Goal: Task Accomplishment & Management: Use online tool/utility

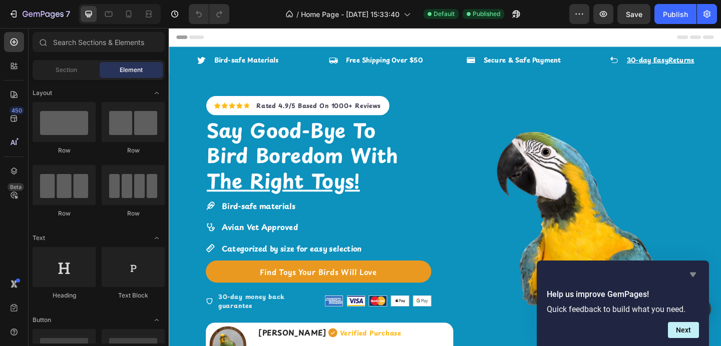
click at [694, 277] on icon "Hide survey" at bounding box center [693, 275] width 12 height 12
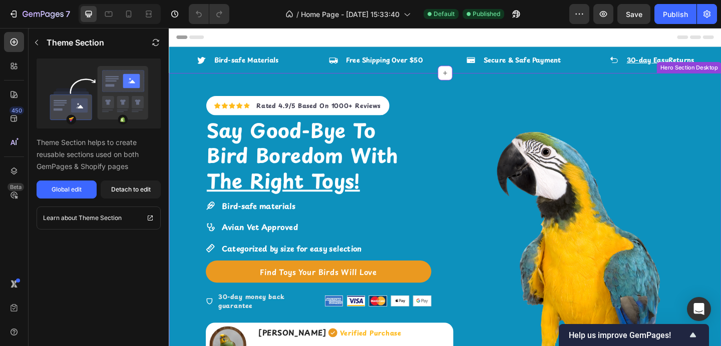
click at [283, 269] on strong "Categorized by size for easy selection" at bounding box center [302, 268] width 152 height 12
click at [76, 188] on div "Global edit" at bounding box center [67, 189] width 30 height 9
click at [309, 234] on div "Bird-safe materials Avian Vet Approved Categorized by size for easy selection" at bounding box center [294, 244] width 171 height 61
click at [390, 233] on div "Bird-safe materials Avian Vet Approved Categorized by size for easy selection" at bounding box center [331, 247] width 245 height 67
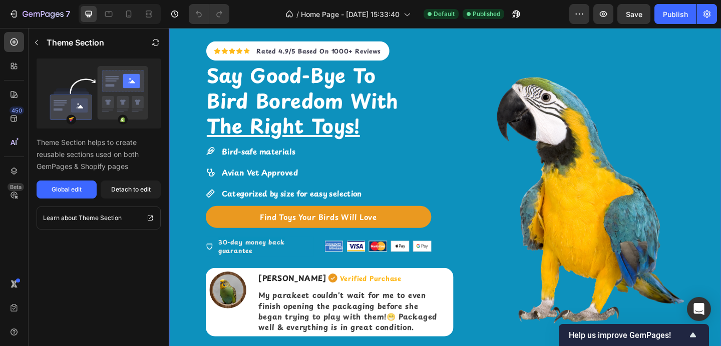
scroll to position [63, 0]
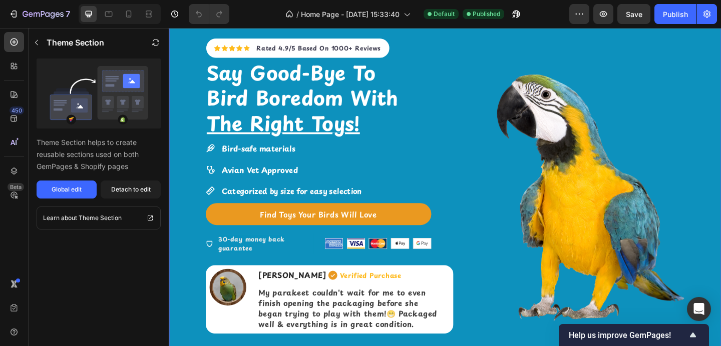
click at [314, 168] on div "Bird-safe materials Avian Vet Approved Categorized by size for easy selection" at bounding box center [294, 182] width 171 height 61
click at [85, 192] on button "Global edit" at bounding box center [67, 190] width 60 height 18
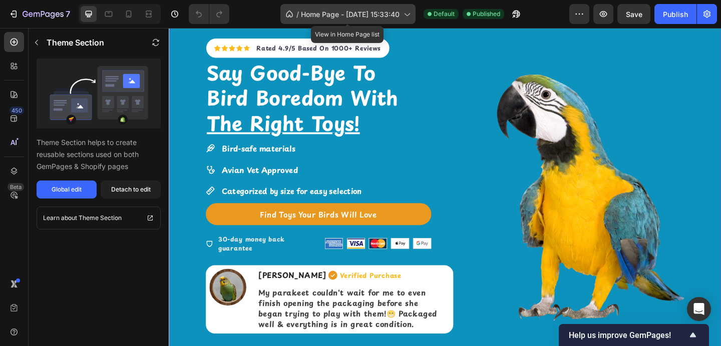
click at [378, 18] on span "Home Page - Jul 21, 15:33:40" at bounding box center [350, 14] width 99 height 11
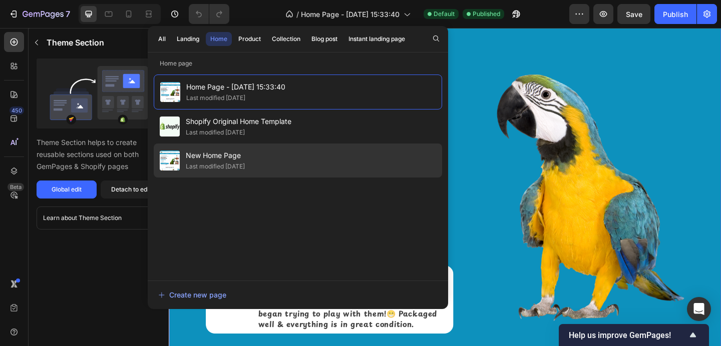
click at [274, 159] on div "New Home Page Last modified 5 days ago" at bounding box center [298, 161] width 288 height 34
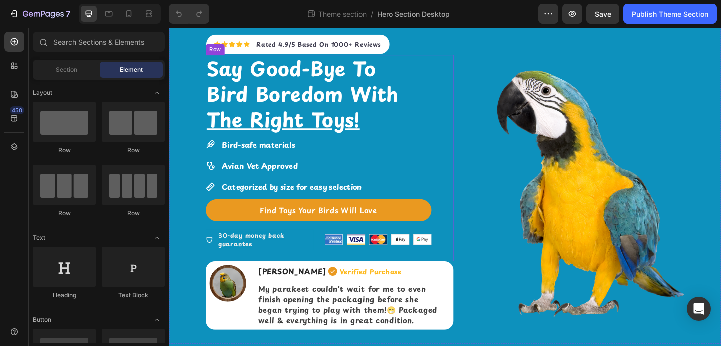
scroll to position [40, 0]
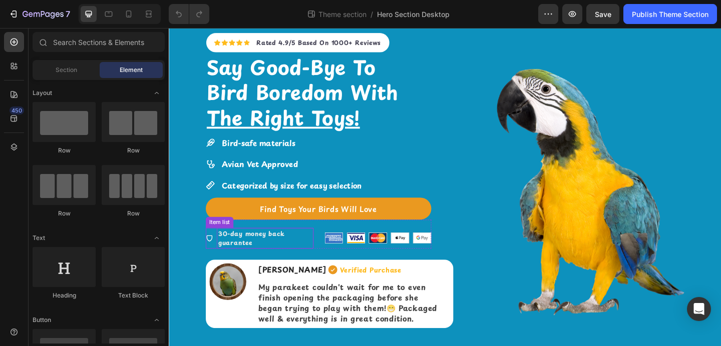
click at [263, 260] on p "30-day money back guarantee" at bounding box center [273, 257] width 102 height 20
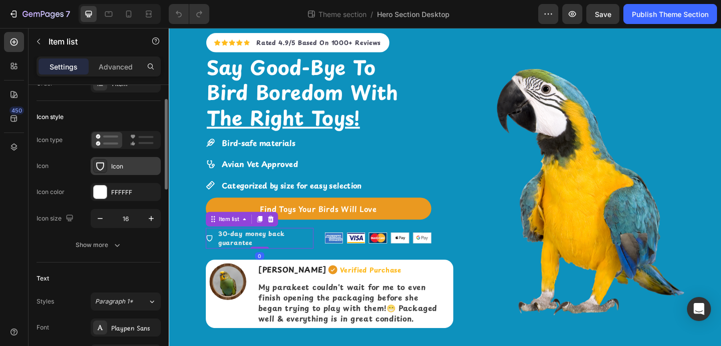
scroll to position [42, 0]
click at [101, 222] on icon "button" at bounding box center [100, 218] width 10 height 10
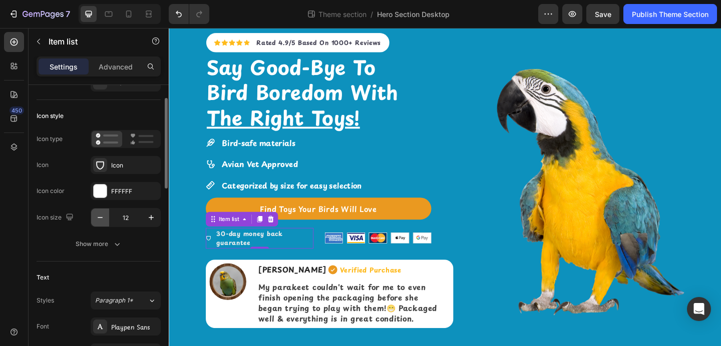
click at [101, 222] on icon "button" at bounding box center [100, 218] width 10 height 10
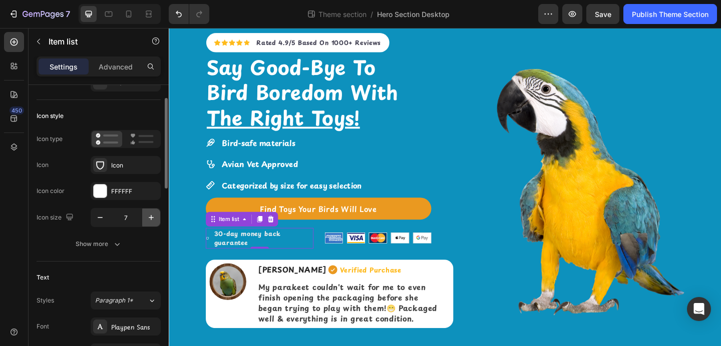
click at [150, 219] on icon "button" at bounding box center [151, 218] width 10 height 10
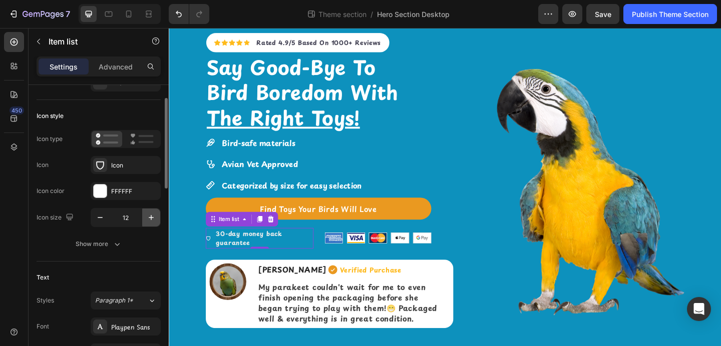
click at [150, 219] on icon "button" at bounding box center [151, 218] width 10 height 10
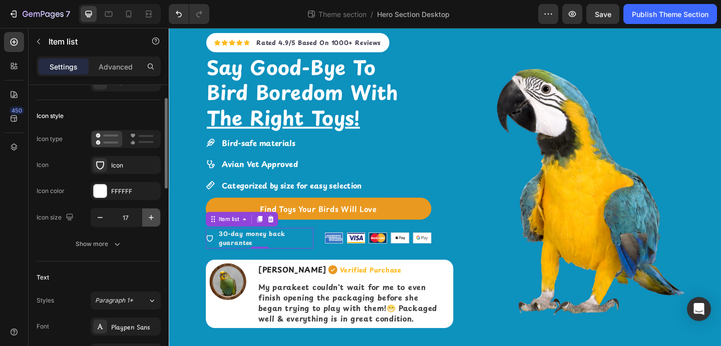
click at [150, 219] on icon "button" at bounding box center [151, 218] width 10 height 10
type input "18"
click at [243, 261] on strong "30-day money back guarantee" at bounding box center [259, 257] width 73 height 20
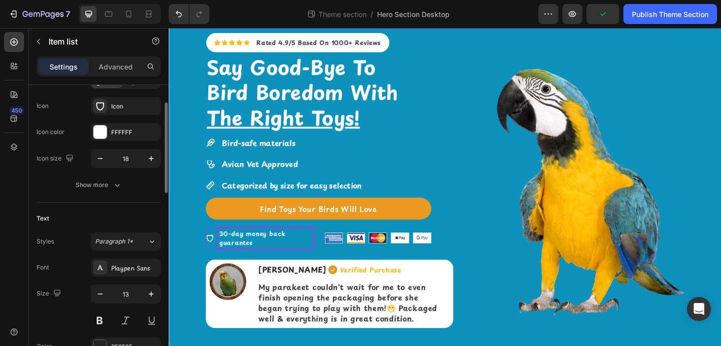
scroll to position [109, 0]
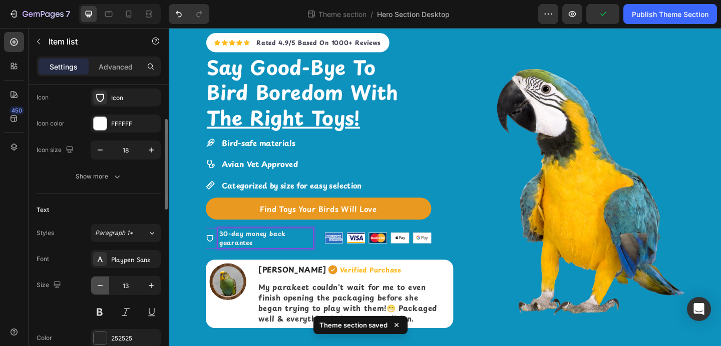
click at [98, 285] on icon "button" at bounding box center [100, 285] width 5 height 1
type input "11"
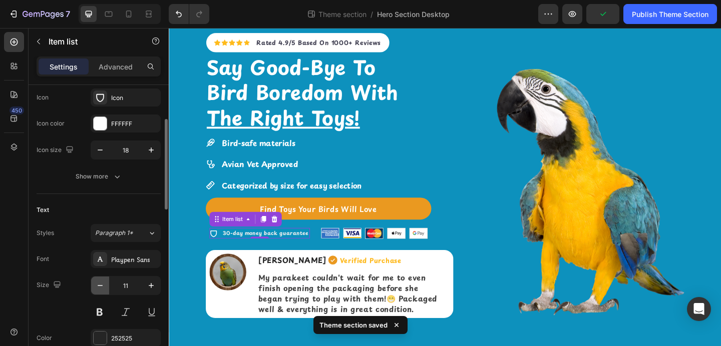
scroll to position [39, 0]
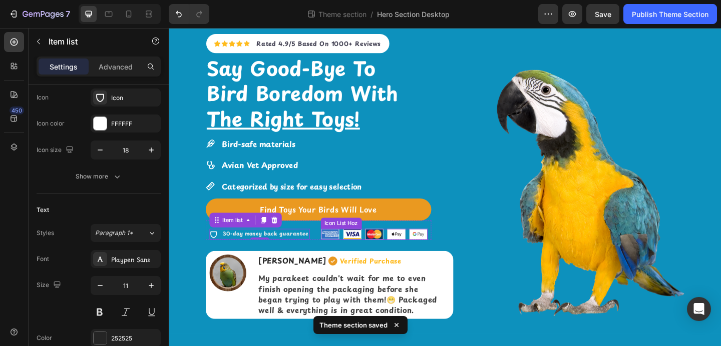
click at [427, 255] on div "Image Image Image Image Image" at bounding box center [392, 253] width 116 height 12
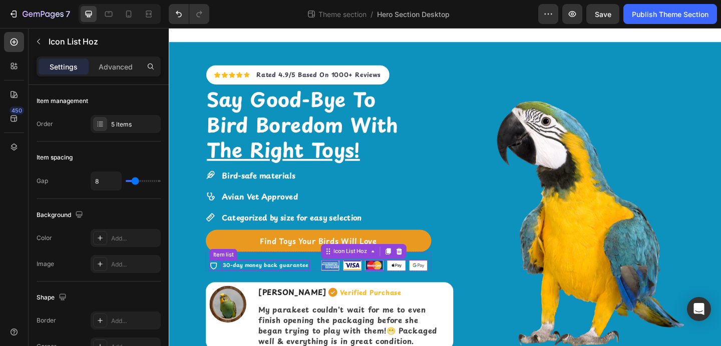
scroll to position [0, 0]
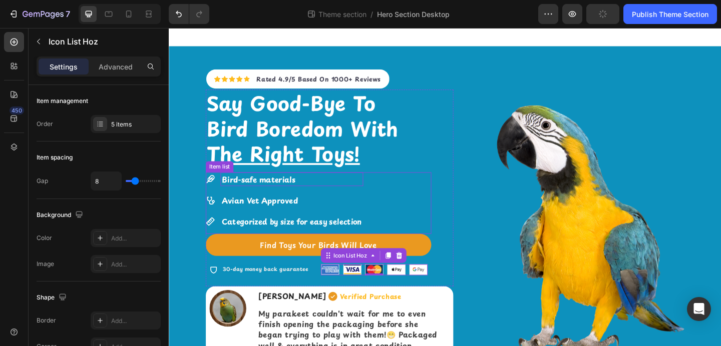
click at [265, 196] on strong "Bird-safe materials" at bounding box center [266, 193] width 80 height 12
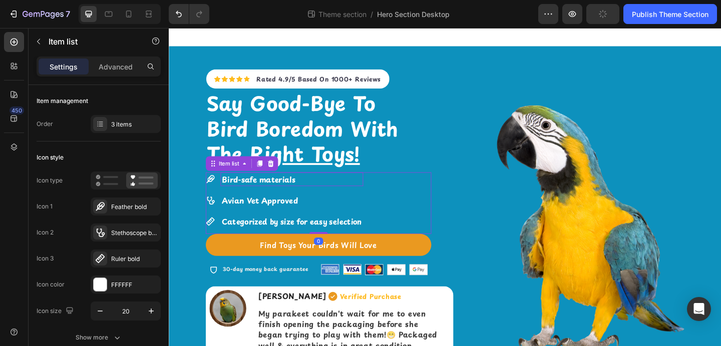
click at [265, 196] on strong "Bird-safe materials" at bounding box center [266, 193] width 80 height 12
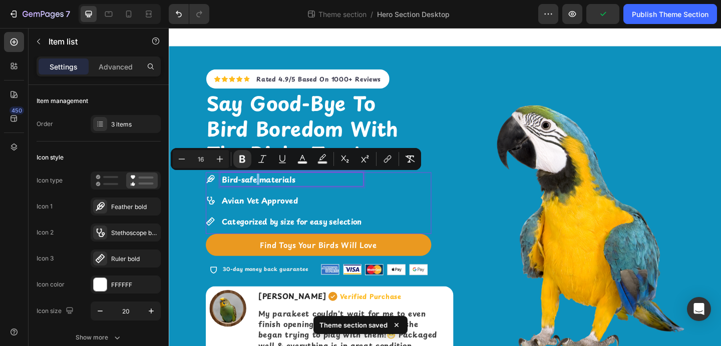
click at [265, 196] on strong "Bird-safe materials" at bounding box center [266, 193] width 80 height 12
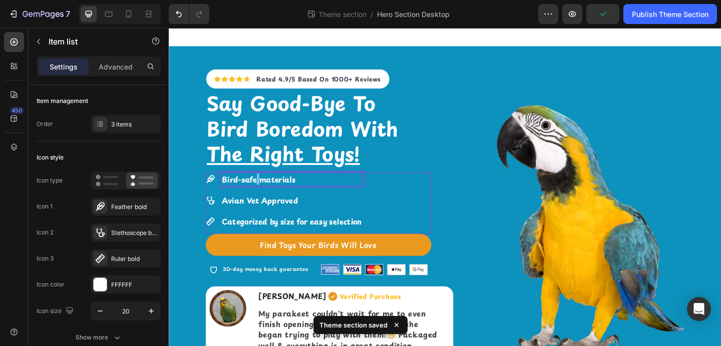
click at [265, 196] on strong "Bird-safe materials" at bounding box center [266, 193] width 80 height 12
click at [302, 193] on strong "Bird-safe materials" at bounding box center [266, 193] width 80 height 12
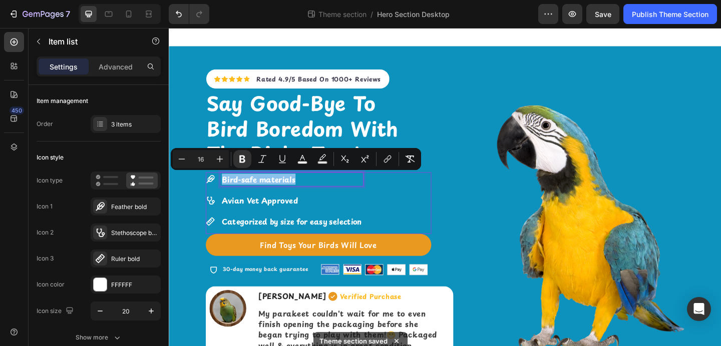
click at [213, 213] on icon at bounding box center [214, 216] width 10 height 10
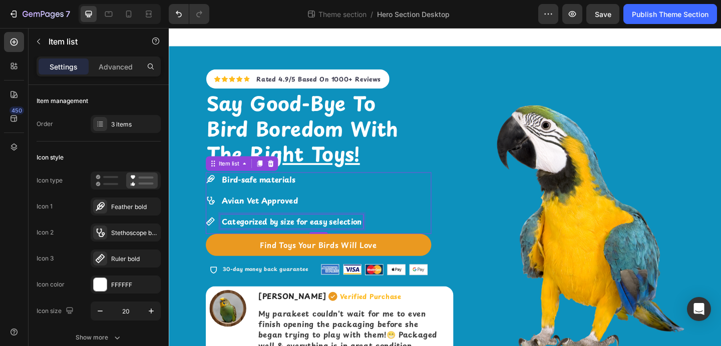
click at [237, 237] on strong "Categorized by size for easy selection" at bounding box center [302, 239] width 152 height 12
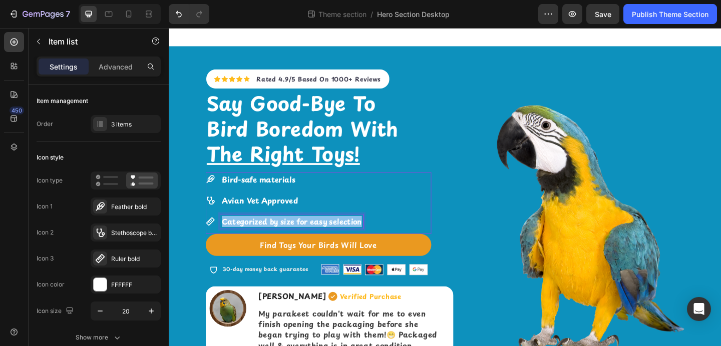
click at [237, 237] on strong "Categorized by size for easy selection" at bounding box center [302, 239] width 152 height 12
click at [293, 239] on strong "Used by 200+ Birds" at bounding box center [267, 239] width 82 height 12
click at [250, 194] on strong "Bird-safe materials" at bounding box center [266, 193] width 80 height 12
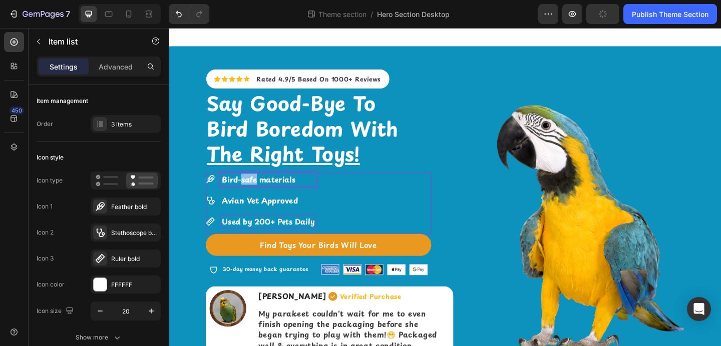
click at [250, 194] on strong "Bird-safe materials" at bounding box center [266, 193] width 80 height 12
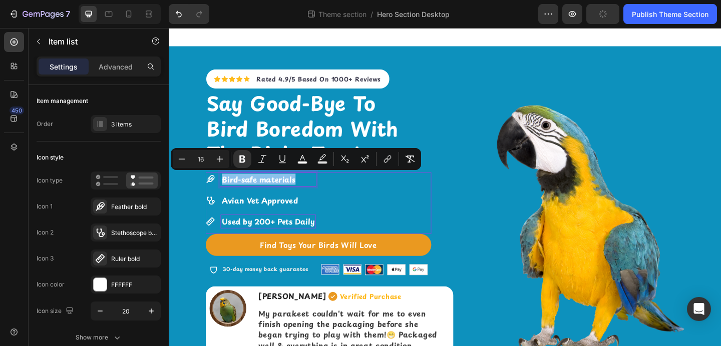
click at [250, 194] on strong "Bird-safe materials" at bounding box center [266, 193] width 80 height 12
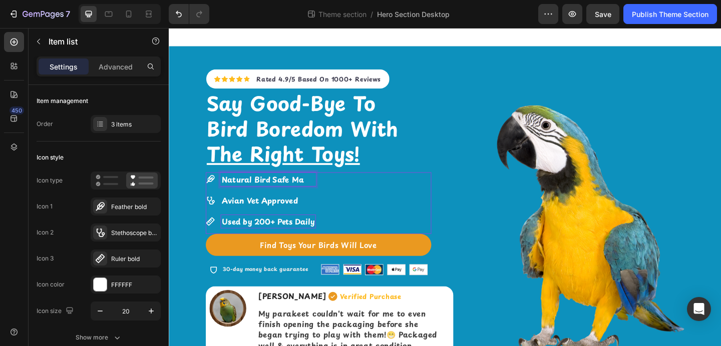
click at [263, 192] on strong "Natural Bird Safe Ma" at bounding box center [270, 193] width 89 height 12
click at [254, 195] on strong "Made from natural, untreated wood & food-grade dyes" at bounding box center [339, 193] width 226 height 12
click at [477, 168] on div "Icon Icon Icon Icon Icon Icon List Hoz Rated 4.9/5 Based On 1000+ Reviews Text …" at bounding box center [469, 223] width 600 height 351
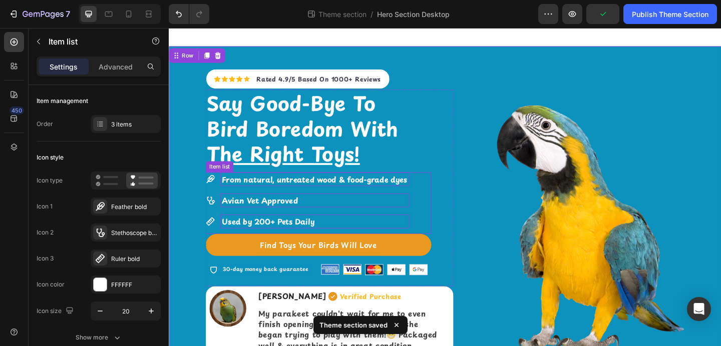
click at [322, 221] on p "Avian Vet Approved" at bounding box center [327, 216] width 202 height 12
click at [430, 210] on div "From natural, untreated wood & food-grade dyes Avian Vet Approved Used by 200+ …" at bounding box center [331, 218] width 245 height 67
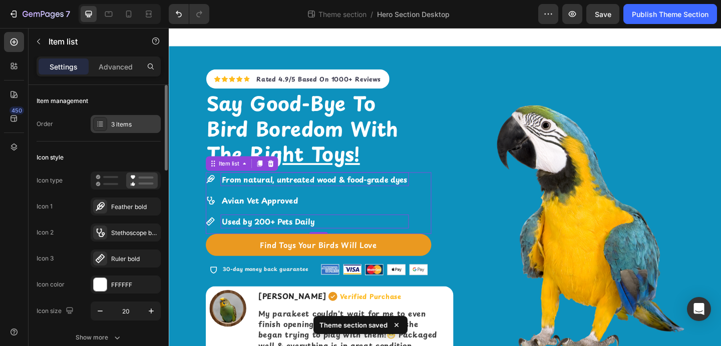
click at [120, 120] on div "3 items" at bounding box center [134, 124] width 47 height 9
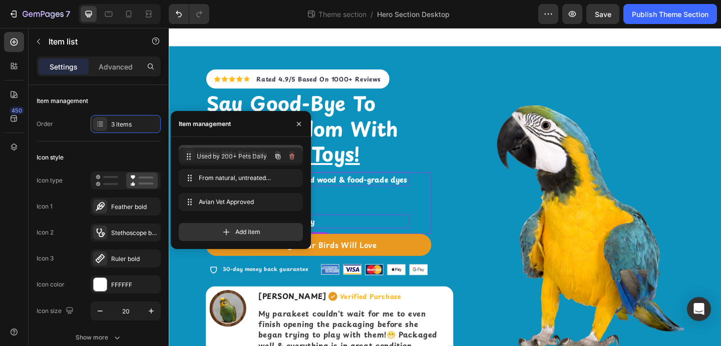
drag, startPoint x: 188, startPoint y: 201, endPoint x: 188, endPoint y: 155, distance: 45.5
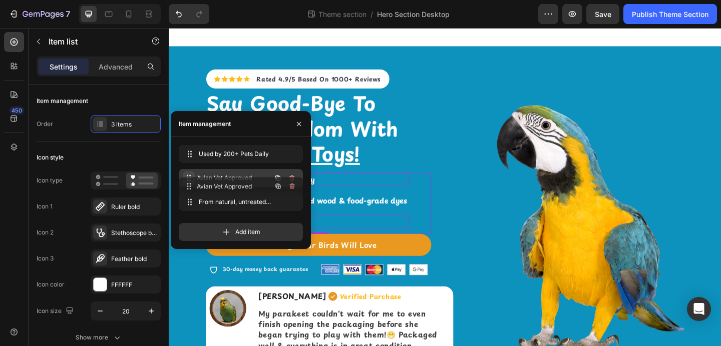
drag, startPoint x: 190, startPoint y: 194, endPoint x: 190, endPoint y: 179, distance: 15.5
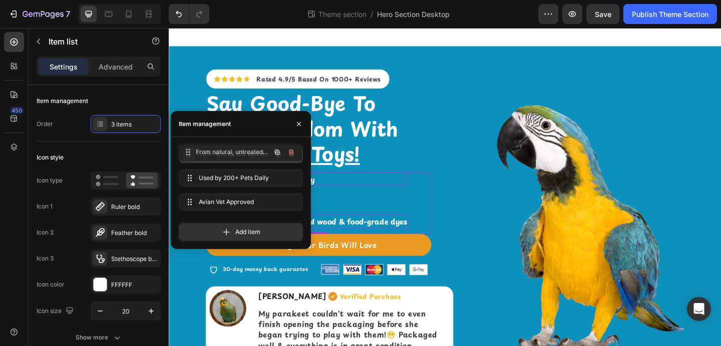
drag, startPoint x: 190, startPoint y: 206, endPoint x: 189, endPoint y: 156, distance: 49.5
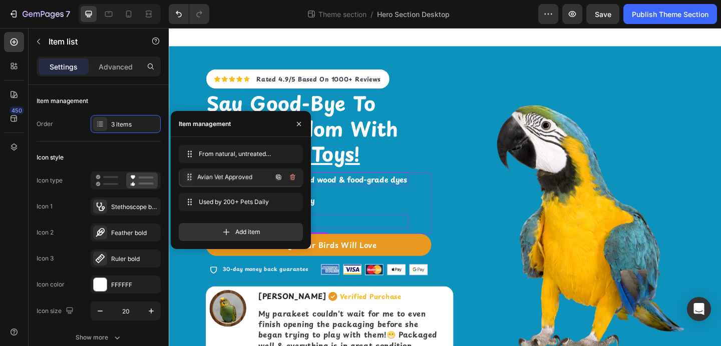
drag, startPoint x: 191, startPoint y: 199, endPoint x: 192, endPoint y: 174, distance: 25.0
click at [298, 121] on icon "button" at bounding box center [299, 124] width 8 height 8
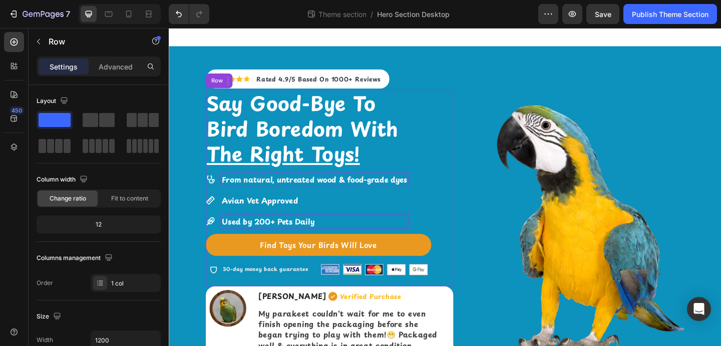
click at [454, 164] on div "Say Good-Bye To Bird Boredom With The Right Toys! Heading From natural, untreat…" at bounding box center [343, 202] width 269 height 214
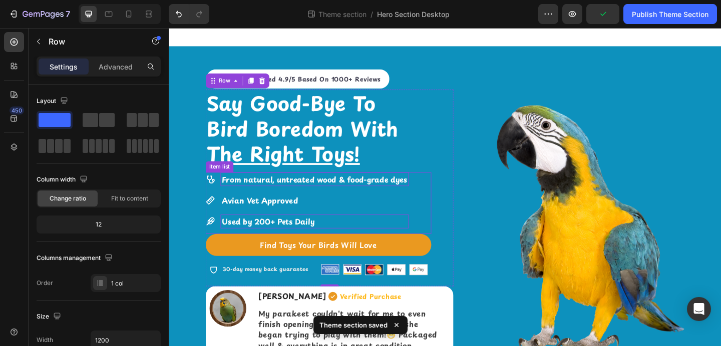
click at [342, 206] on div "From natural, untreated wood & food-grade dyes Avian Vet Approved Used by 200+ …" at bounding box center [319, 215] width 221 height 61
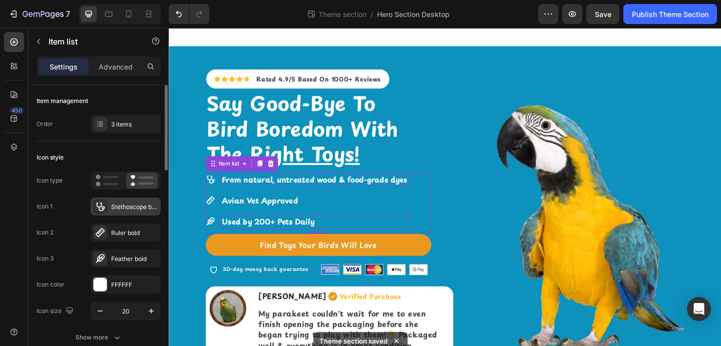
click at [100, 209] on icon at bounding box center [100, 207] width 10 height 10
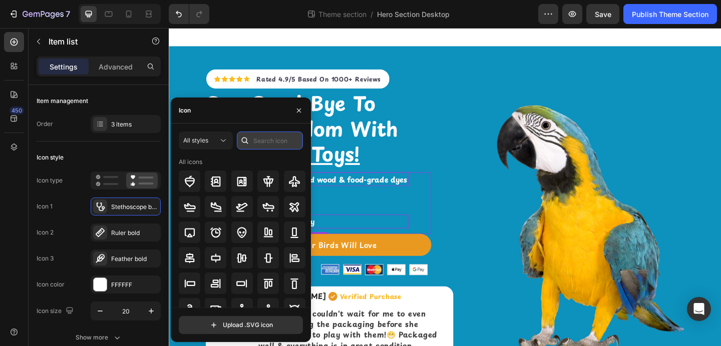
click at [265, 144] on input "text" at bounding box center [270, 141] width 66 height 18
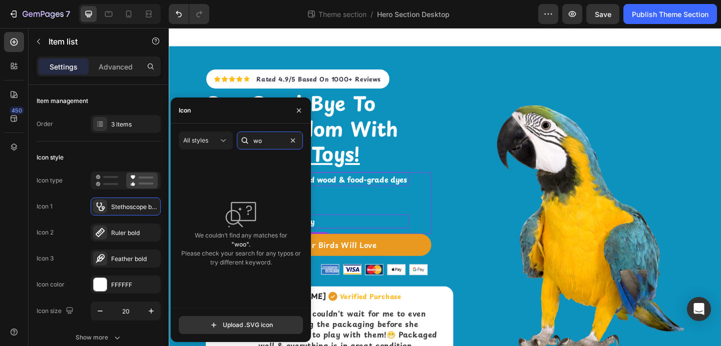
type input "w"
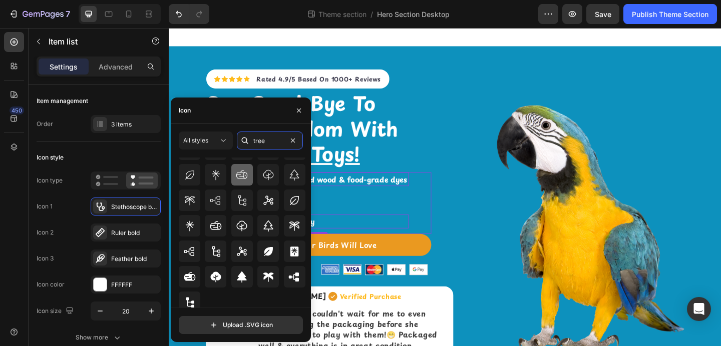
scroll to position [63, 0]
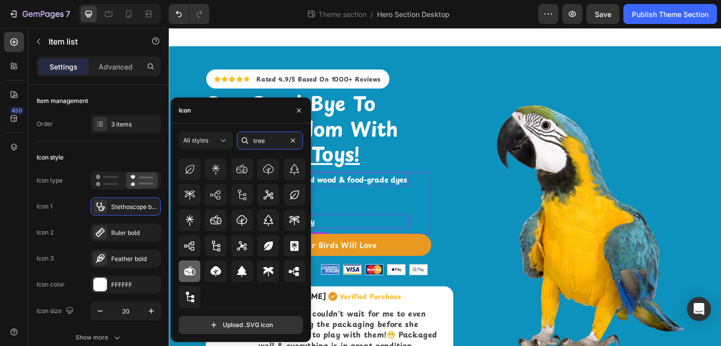
type input "tree"
click at [192, 267] on icon at bounding box center [190, 272] width 12 height 12
click at [300, 105] on button "button" at bounding box center [299, 111] width 16 height 16
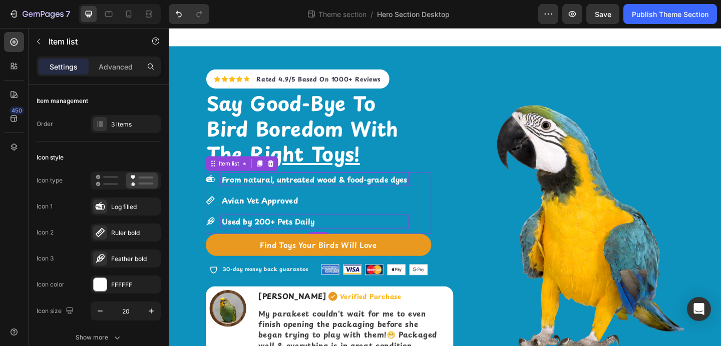
click at [212, 218] on icon at bounding box center [214, 216] width 10 height 10
click at [99, 238] on div at bounding box center [100, 233] width 14 height 14
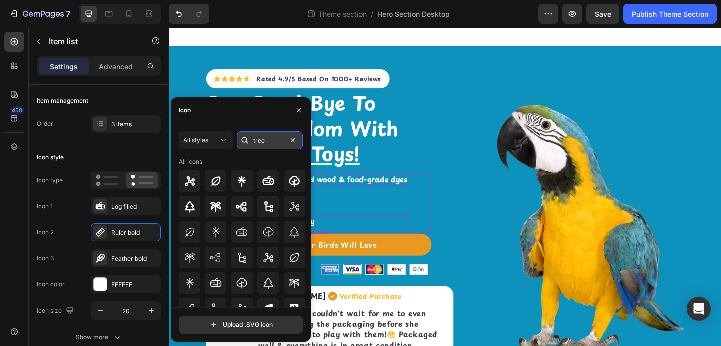
click at [263, 140] on input "tree" at bounding box center [270, 141] width 66 height 18
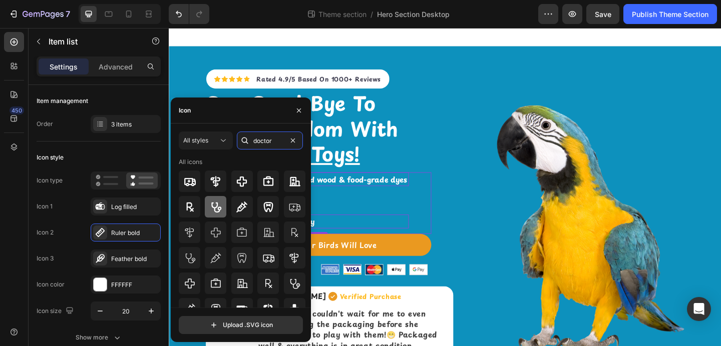
type input "doctor"
click at [218, 212] on icon at bounding box center [216, 207] width 10 height 10
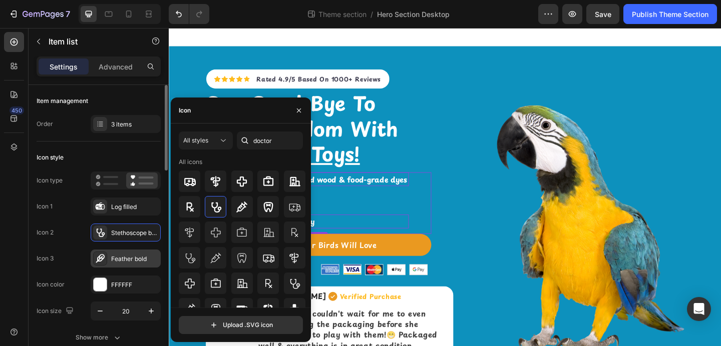
click at [99, 262] on icon at bounding box center [100, 259] width 10 height 10
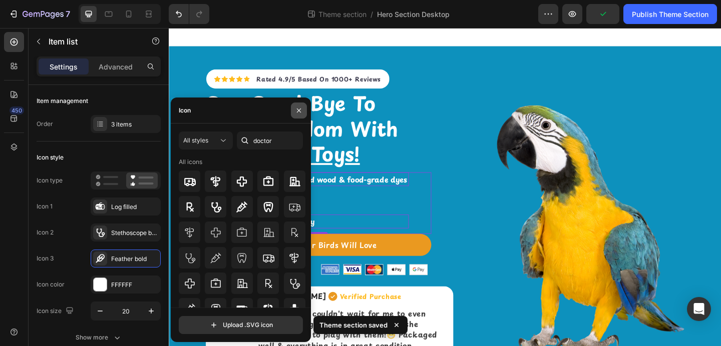
click at [296, 113] on icon "button" at bounding box center [299, 111] width 8 height 8
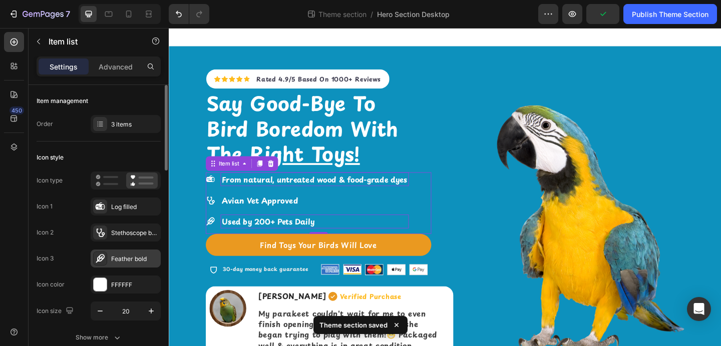
click at [100, 257] on icon at bounding box center [100, 259] width 10 height 10
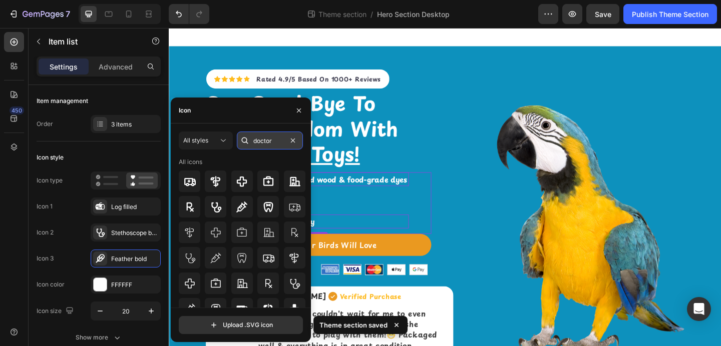
click at [269, 138] on input "doctor" at bounding box center [270, 141] width 66 height 18
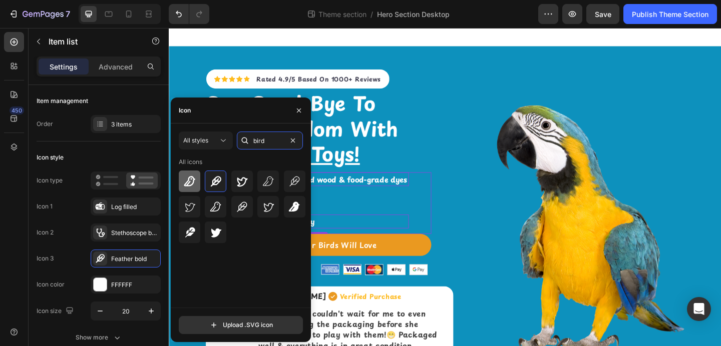
type input "bird"
click at [187, 184] on icon at bounding box center [189, 181] width 11 height 10
click at [303, 105] on button "button" at bounding box center [299, 111] width 16 height 16
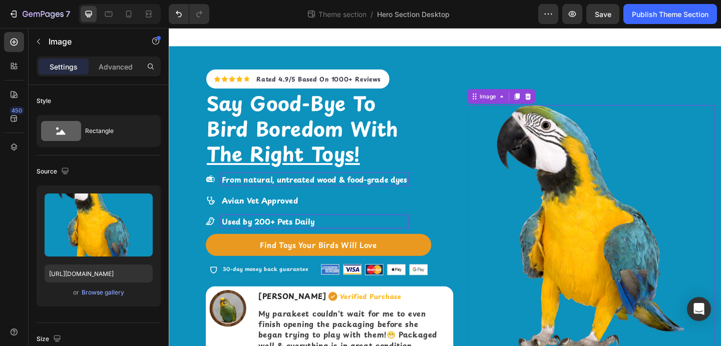
click at [499, 220] on img at bounding box center [627, 246] width 269 height 269
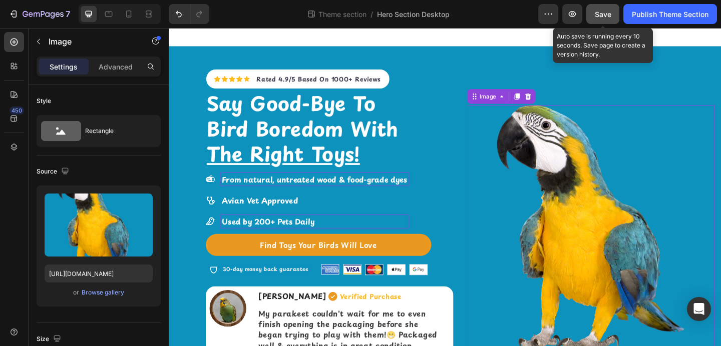
click at [608, 15] on span "Save" at bounding box center [602, 14] width 17 height 9
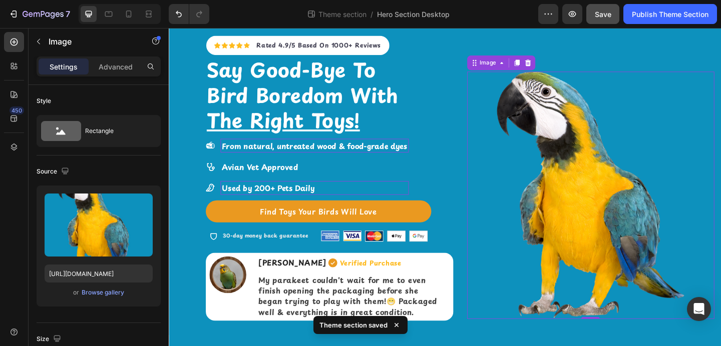
scroll to position [39, 0]
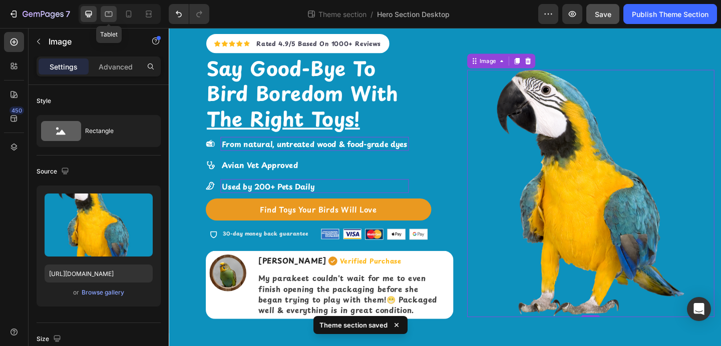
click at [109, 16] on icon at bounding box center [109, 14] width 10 height 10
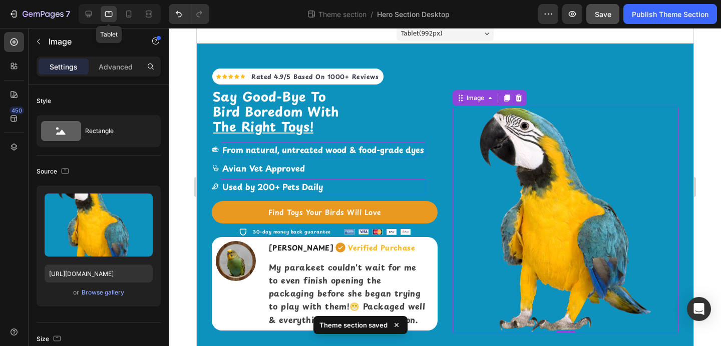
scroll to position [4, 0]
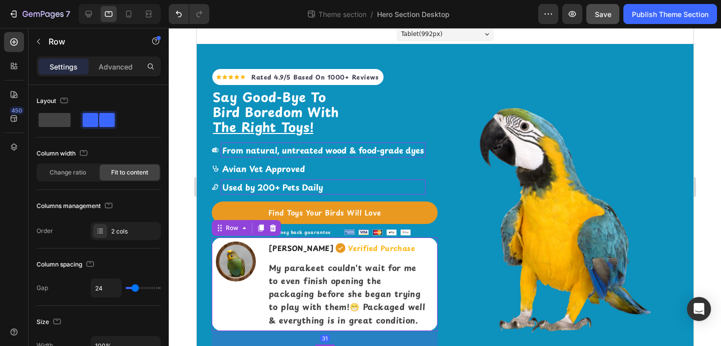
click at [249, 294] on div "Image" at bounding box center [233, 285] width 44 height 94
click at [278, 281] on strong "My parakeet couldn't wait for me to even finish opening the packaging before sh…" at bounding box center [346, 294] width 156 height 65
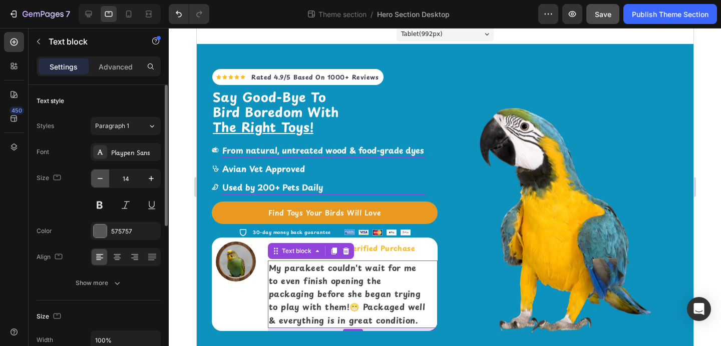
click at [104, 178] on icon "button" at bounding box center [100, 179] width 10 height 10
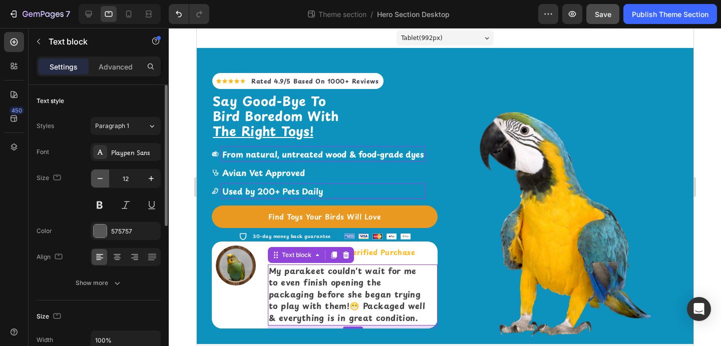
scroll to position [0, 0]
click at [104, 178] on icon "button" at bounding box center [100, 179] width 10 height 10
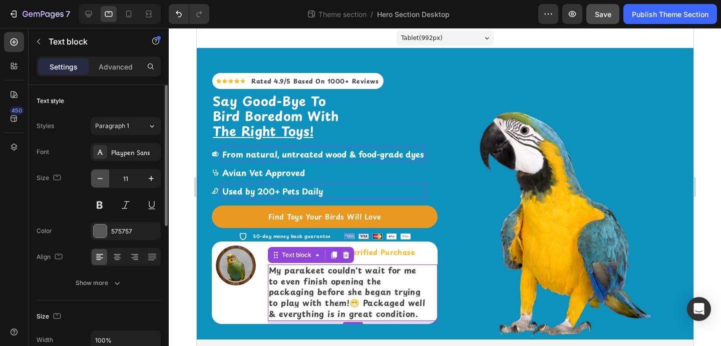
click at [104, 178] on icon "button" at bounding box center [100, 179] width 10 height 10
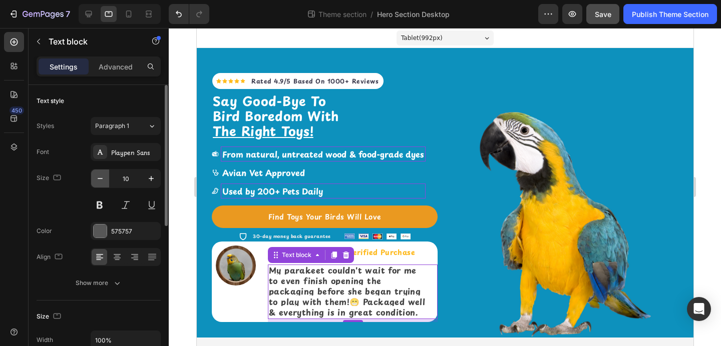
click at [104, 178] on icon "button" at bounding box center [100, 179] width 10 height 10
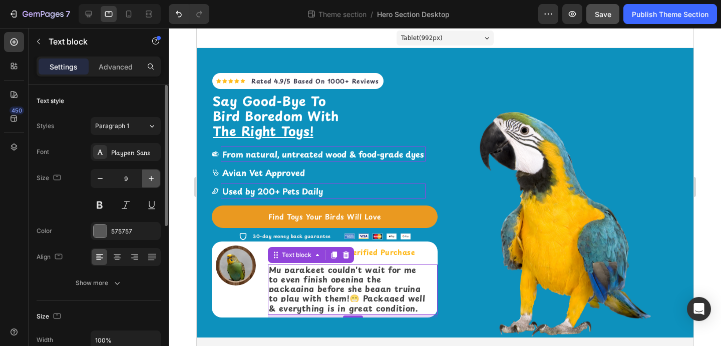
click at [148, 180] on icon "button" at bounding box center [151, 179] width 10 height 10
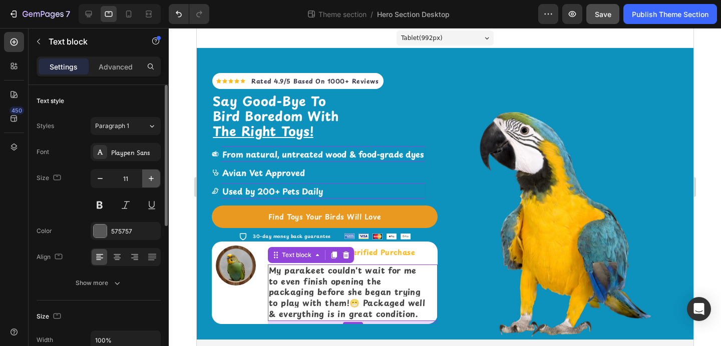
click at [148, 180] on icon "button" at bounding box center [151, 179] width 10 height 10
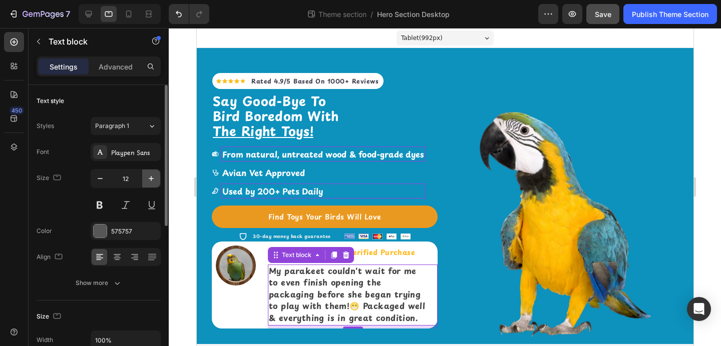
click at [148, 180] on icon "button" at bounding box center [151, 179] width 10 height 10
type input "13"
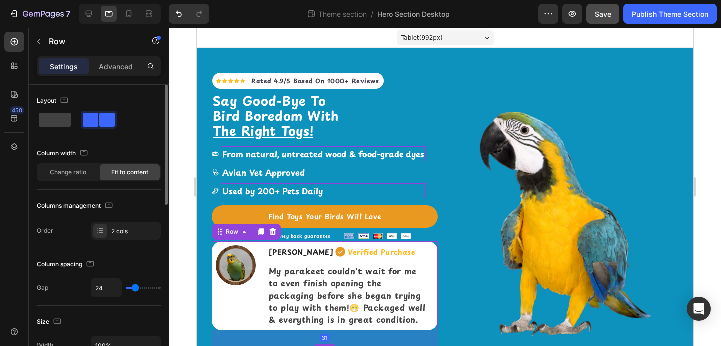
click at [259, 253] on div "Image Cindy Patton Text block Verified Purchase Item List Row My parakeet could…" at bounding box center [324, 286] width 226 height 89
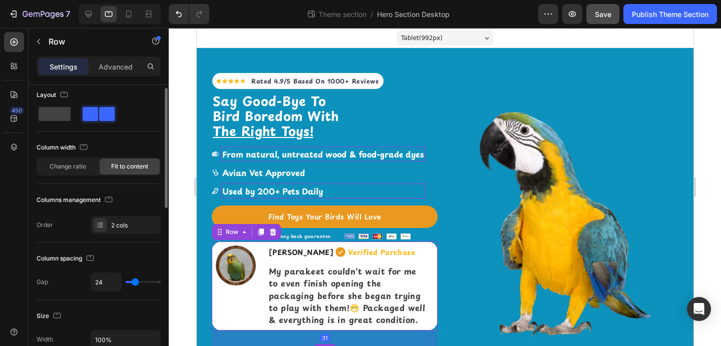
scroll to position [7, 0]
click at [81, 172] on div "Change ratio" at bounding box center [68, 166] width 60 height 16
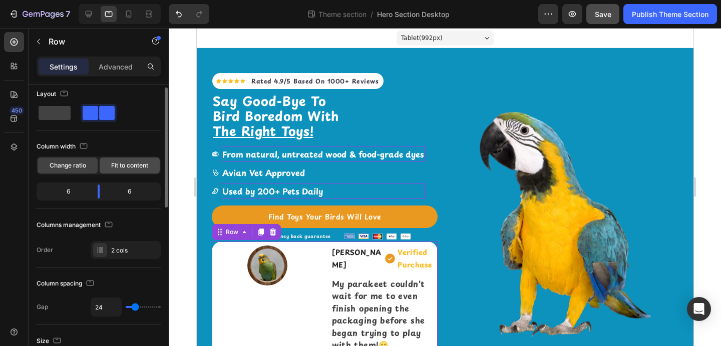
click at [106, 167] on div "Fit to content" at bounding box center [130, 166] width 60 height 16
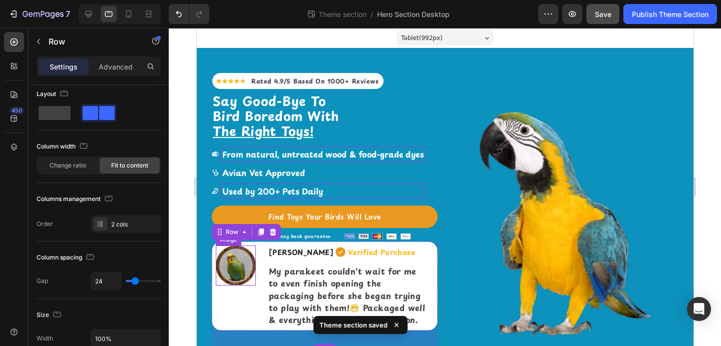
click at [246, 265] on img at bounding box center [235, 266] width 40 height 40
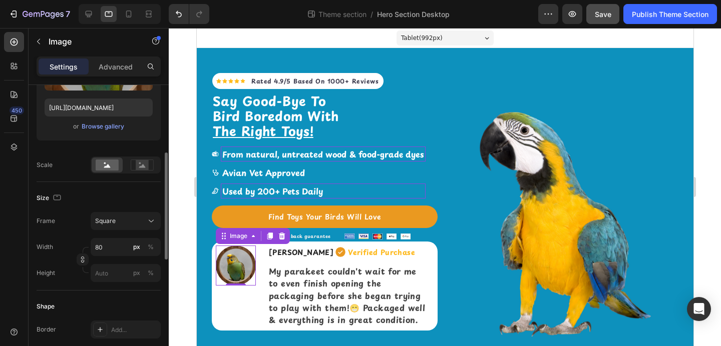
scroll to position [172, 0]
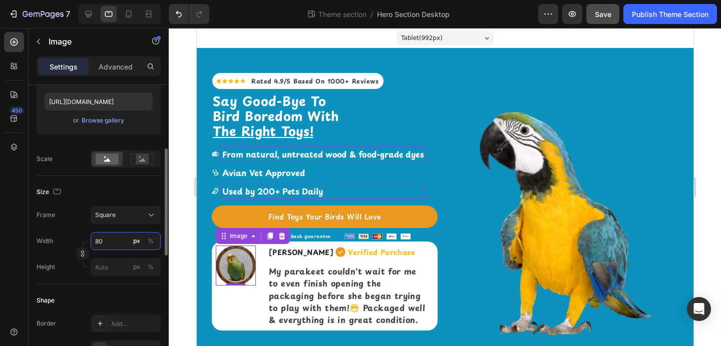
click at [110, 245] on input "80" at bounding box center [126, 241] width 70 height 18
type input "5"
type input "50"
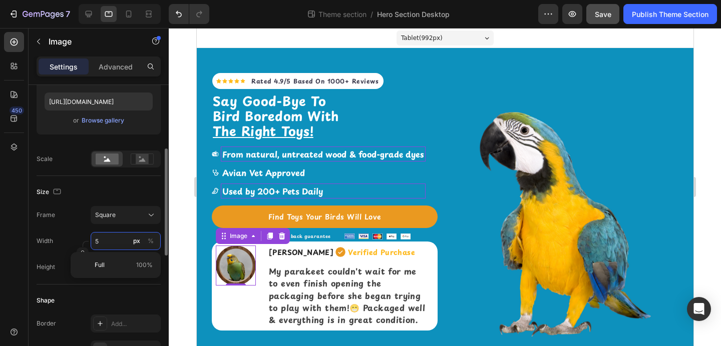
type input "50"
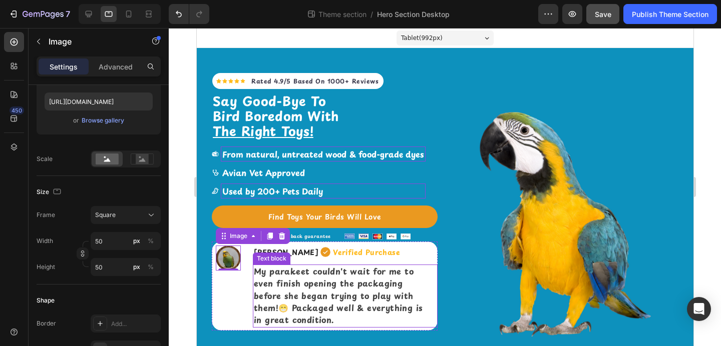
click at [265, 279] on strong "My parakeet couldn't wait for me to even finish opening the packaging before sh…" at bounding box center [337, 295] width 169 height 61
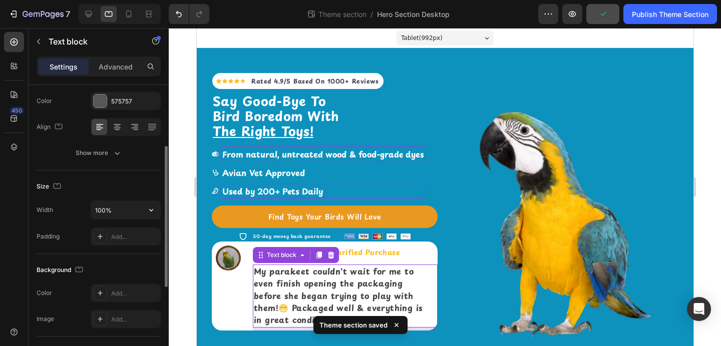
scroll to position [134, 0]
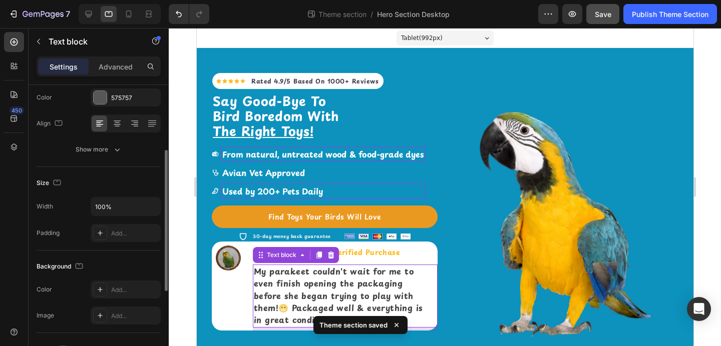
click at [271, 285] on strong "My parakeet couldn't wait for me to even finish opening the packaging before sh…" at bounding box center [337, 295] width 169 height 61
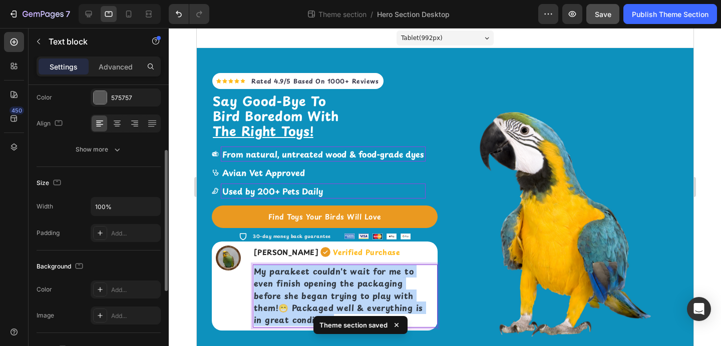
click at [271, 285] on strong "My parakeet couldn't wait for me to even finish opening the packaging before sh…" at bounding box center [337, 295] width 169 height 61
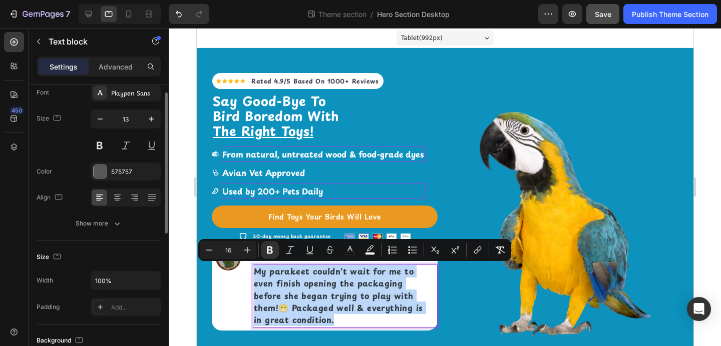
scroll to position [40, 0]
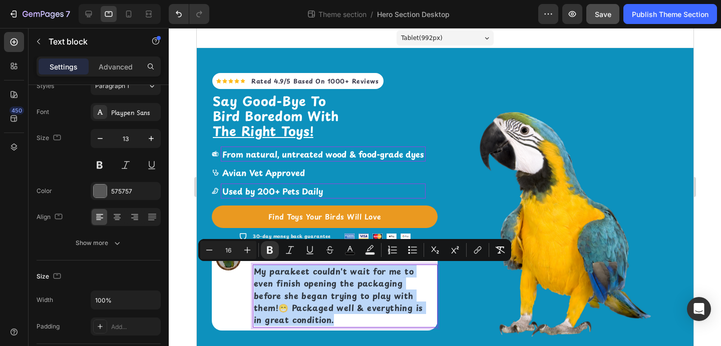
click at [284, 299] on strong "My parakeet couldn't wait for me to even finish opening the packaging before sh…" at bounding box center [337, 295] width 169 height 61
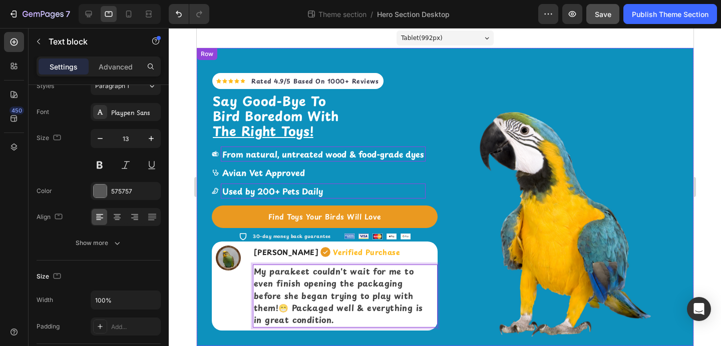
scroll to position [1, 0]
click at [418, 234] on div "30-day money back guarantee Item list Image Image Image Image Image Icon List H…" at bounding box center [324, 235] width 226 height 14
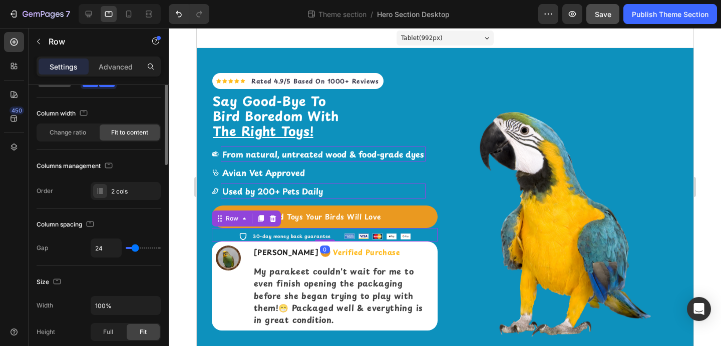
scroll to position [0, 0]
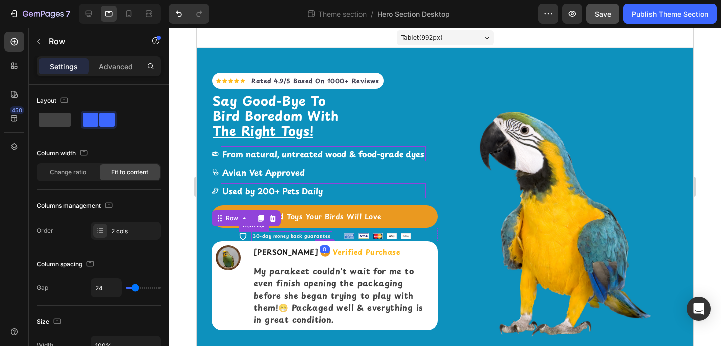
click at [260, 234] on strong "30-day money back guarantee" at bounding box center [291, 236] width 78 height 7
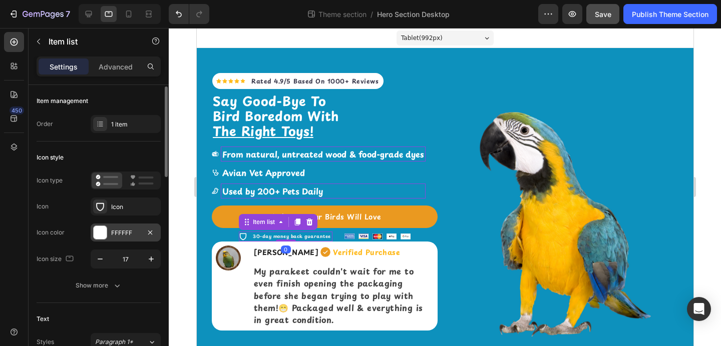
scroll to position [60, 0]
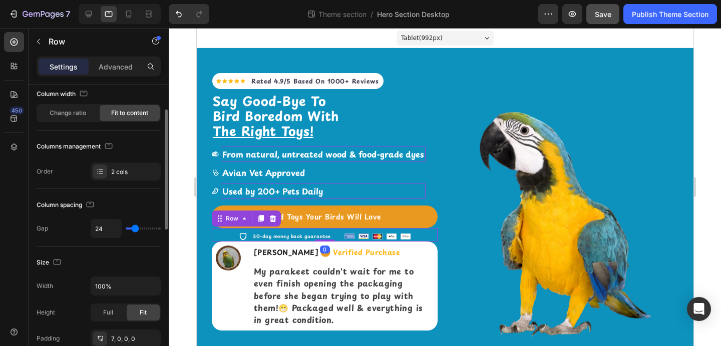
click at [336, 236] on div "30-day money back guarantee Item list Image Image Image Image Image Icon List H…" at bounding box center [324, 235] width 226 height 14
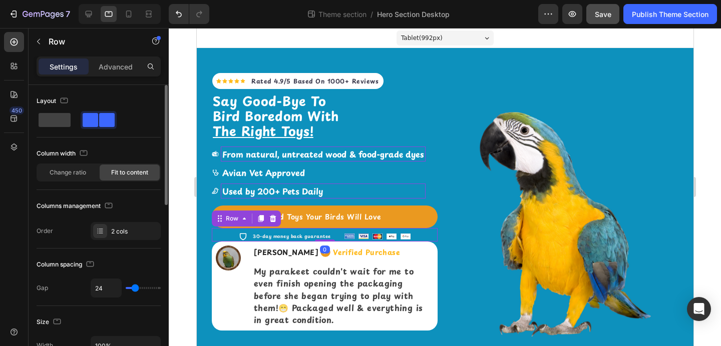
click at [335, 235] on div "30-day money back guarantee Item list Image Image Image Image Image Icon List H…" at bounding box center [324, 235] width 226 height 14
type input "29"
type input "30"
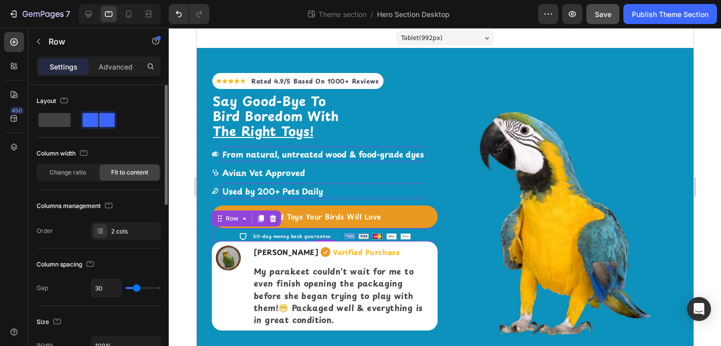
type input "32"
type input "35"
type input "37"
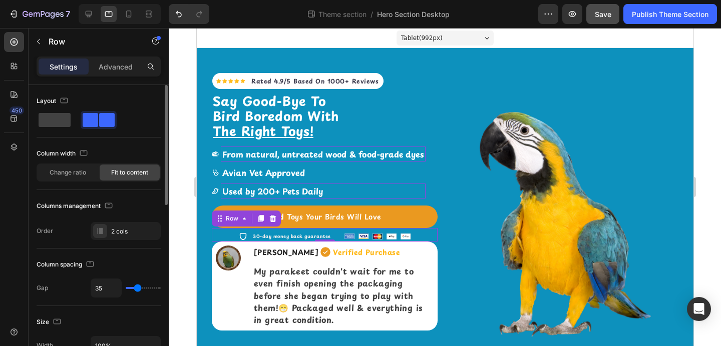
type input "37"
type input "39"
type input "41"
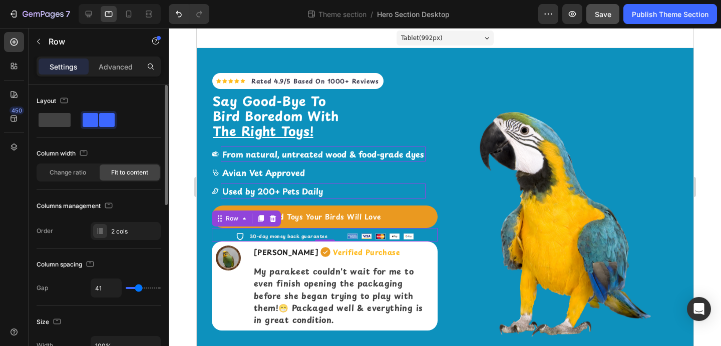
type input "42"
type input "43"
type input "45"
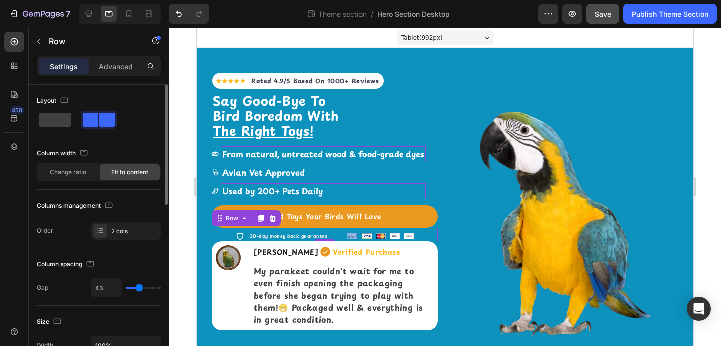
type input "45"
type input "46"
type input "47"
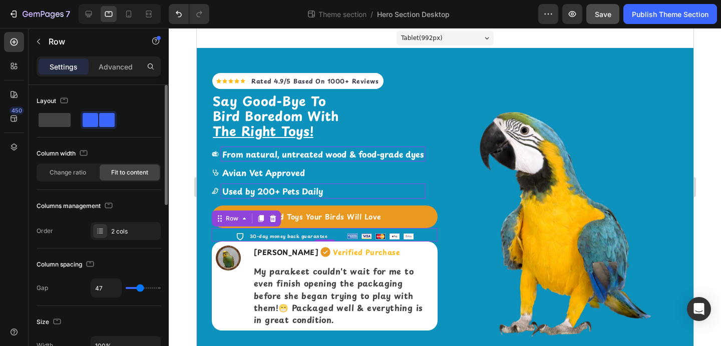
type input "48"
type input "49"
type input "52"
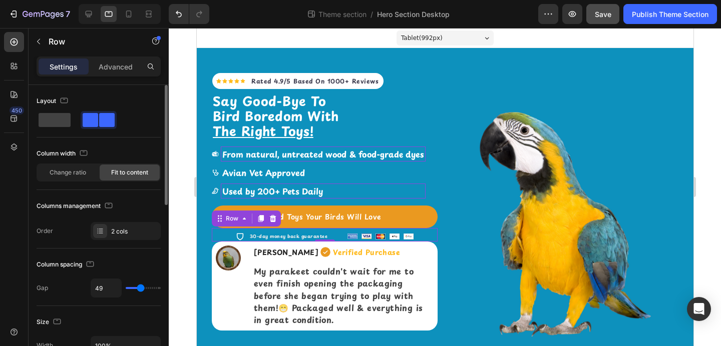
type input "52"
type input "55"
type input "57"
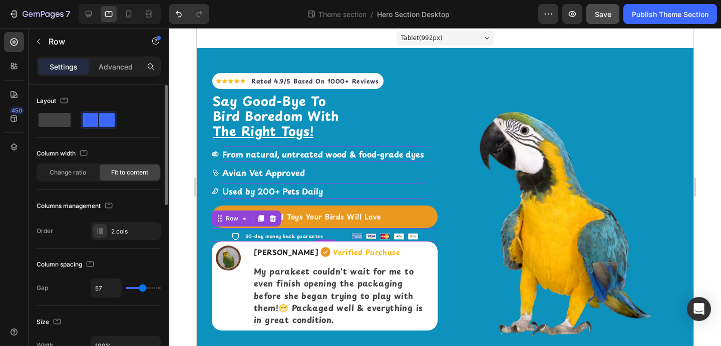
type input "59"
type input "61"
type input "63"
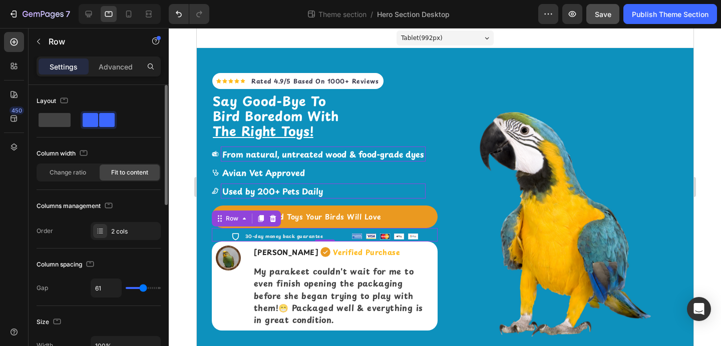
type input "63"
type input "64"
type input "66"
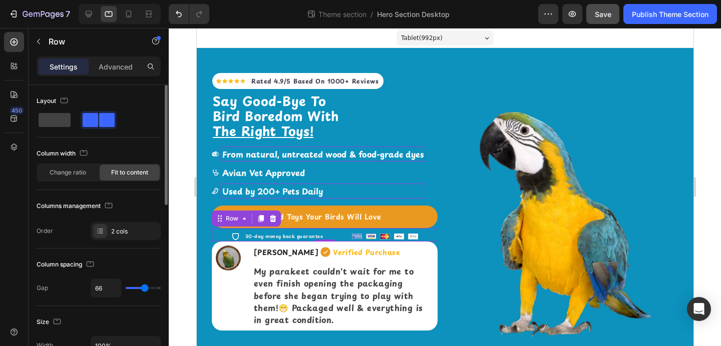
type input "68"
type input "70"
type input "72"
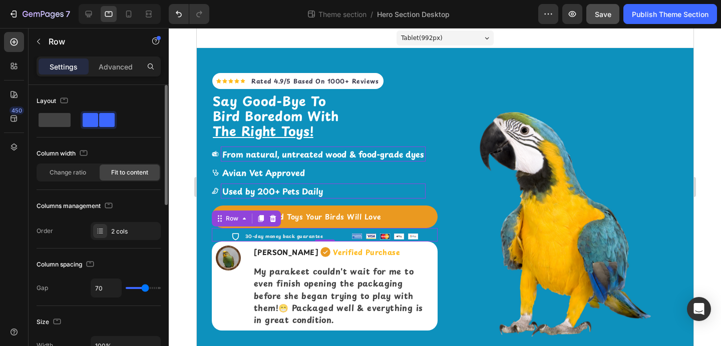
type input "72"
type input "74"
type input "78"
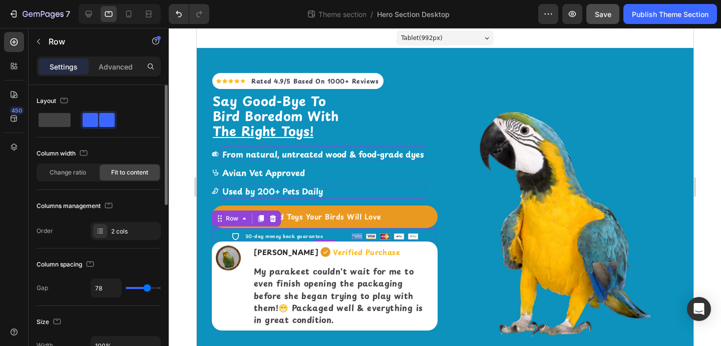
type input "81"
type input "83"
type input "86"
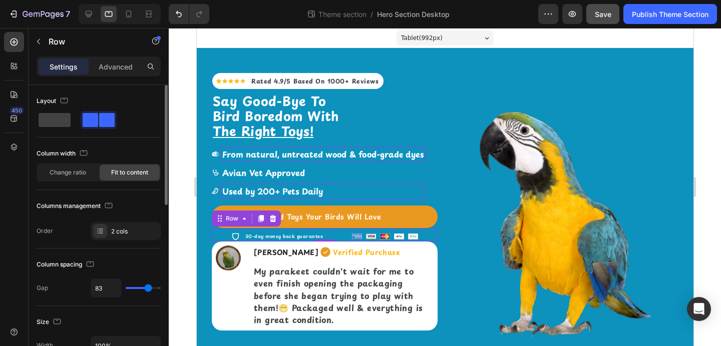
type input "86"
type input "88"
type input "90"
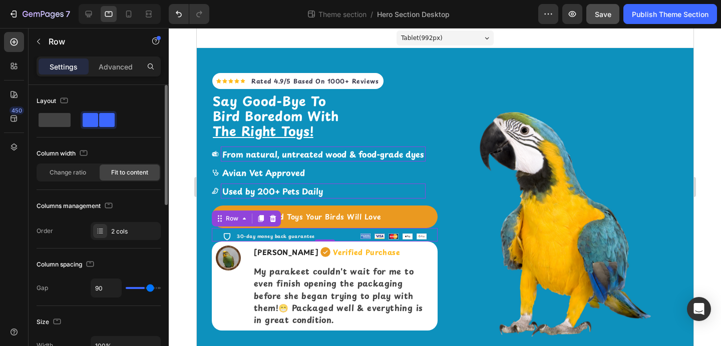
type input "91"
type input "93"
type input "94"
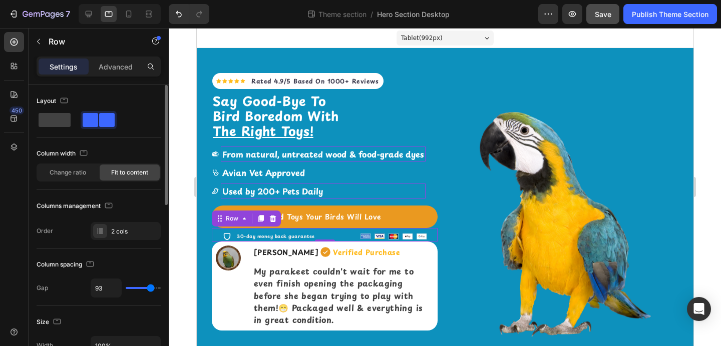
type input "94"
type input "95"
type input "96"
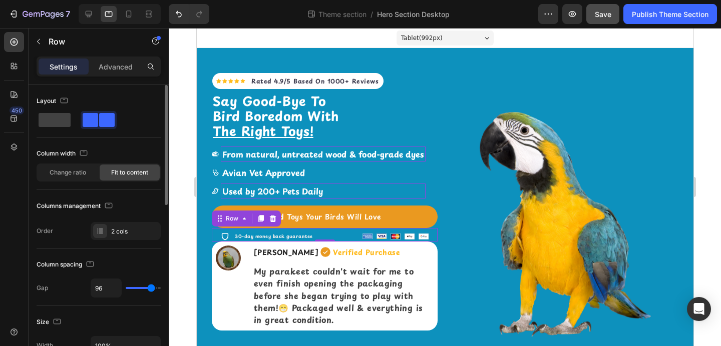
type input "95"
type input "94"
type input "93"
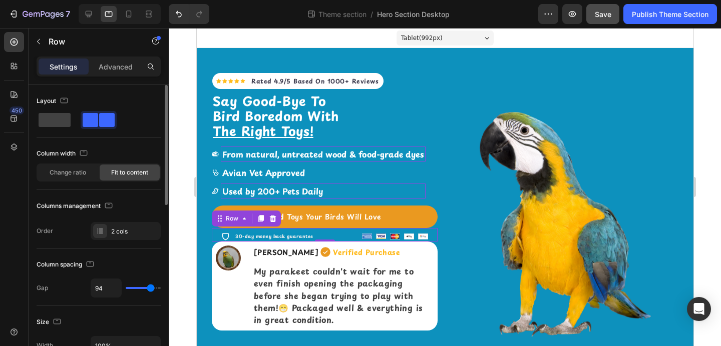
type input "93"
type input "92"
type input "91"
drag, startPoint x: 136, startPoint y: 289, endPoint x: 150, endPoint y: 289, distance: 14.0
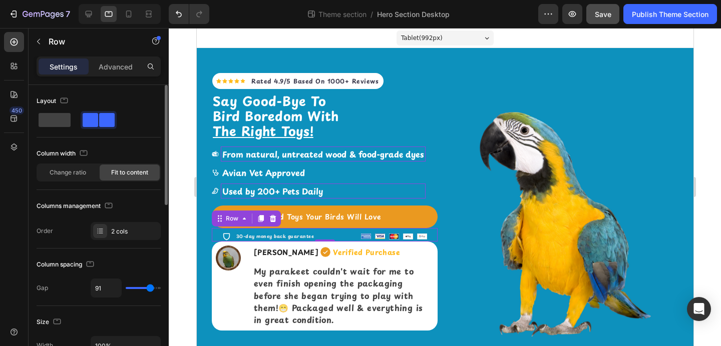
type input "91"
click at [150, 289] on input "range" at bounding box center [143, 288] width 35 height 2
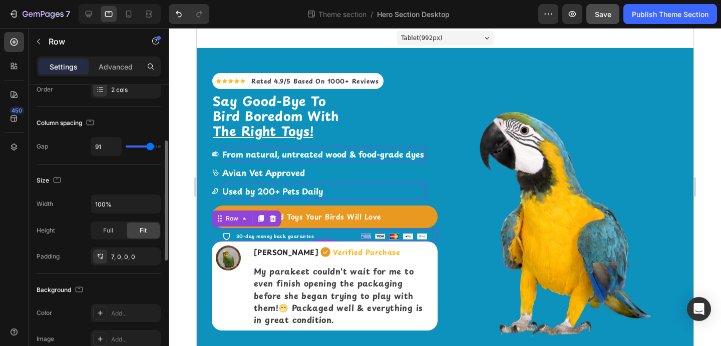
scroll to position [143, 0]
click at [116, 233] on div "Full" at bounding box center [108, 230] width 33 height 16
click at [142, 231] on span "Fit" at bounding box center [143, 229] width 7 height 9
click at [123, 258] on div "7, 0, 0, 0" at bounding box center [125, 256] width 29 height 9
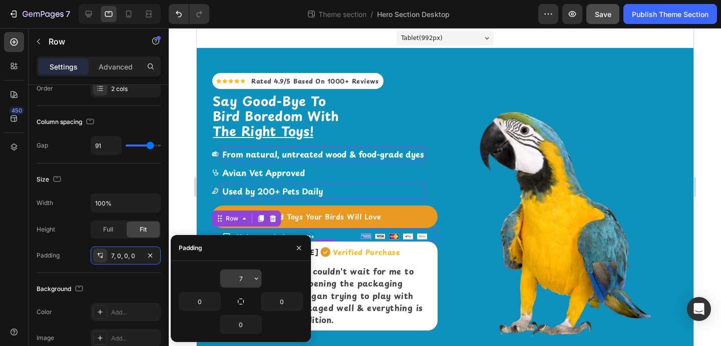
click at [243, 280] on input "7" at bounding box center [240, 279] width 41 height 18
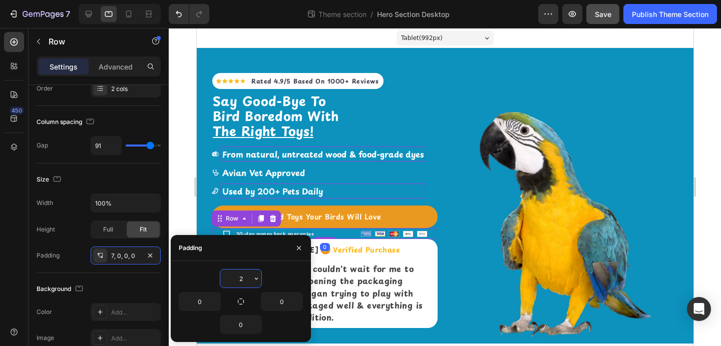
scroll to position [0, 0]
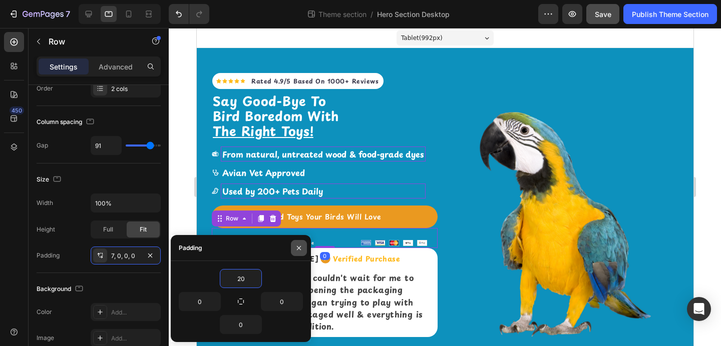
click at [303, 249] on button "button" at bounding box center [299, 248] width 16 height 16
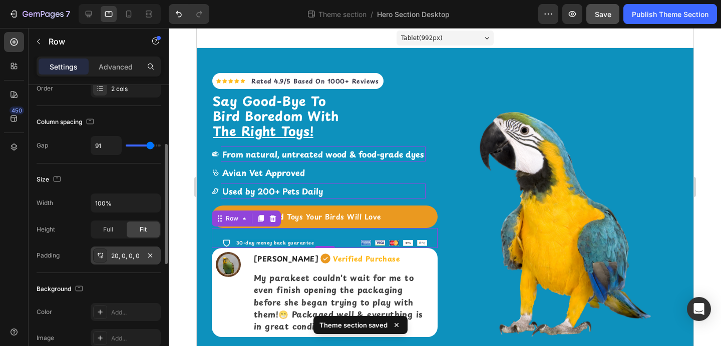
click at [101, 253] on icon at bounding box center [100, 256] width 8 height 8
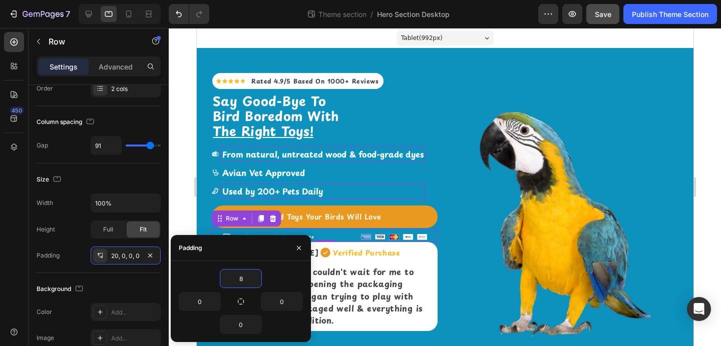
type input "8"
click at [433, 237] on div "30-day money back guarantee Item list Image Image Image Image Image Icon List H…" at bounding box center [324, 235] width 226 height 14
click at [301, 250] on icon "button" at bounding box center [299, 248] width 8 height 8
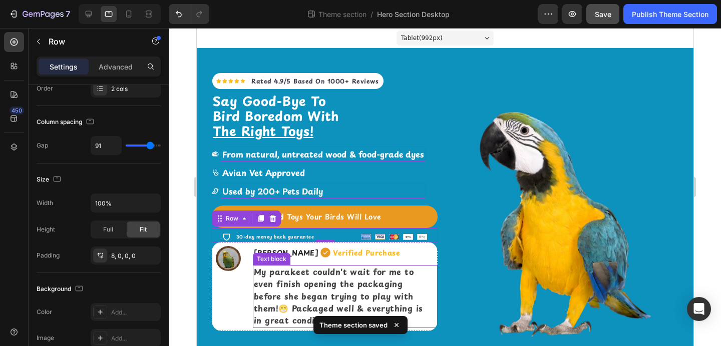
click at [292, 286] on strong "My parakeet couldn't wait for me to even finish opening the packaging before sh…" at bounding box center [337, 296] width 169 height 61
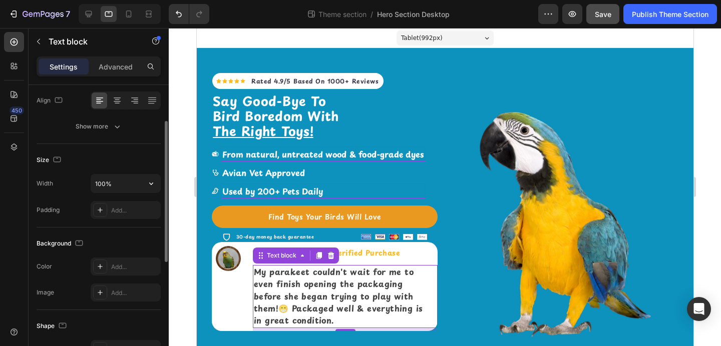
scroll to position [160, 0]
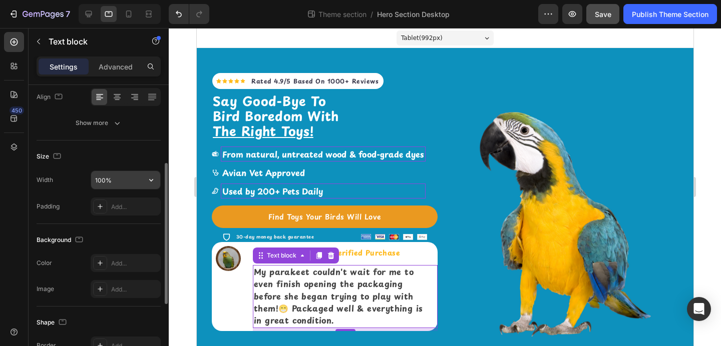
click at [138, 181] on input "100%" at bounding box center [125, 180] width 69 height 18
click at [152, 181] on icon "button" at bounding box center [151, 180] width 4 height 3
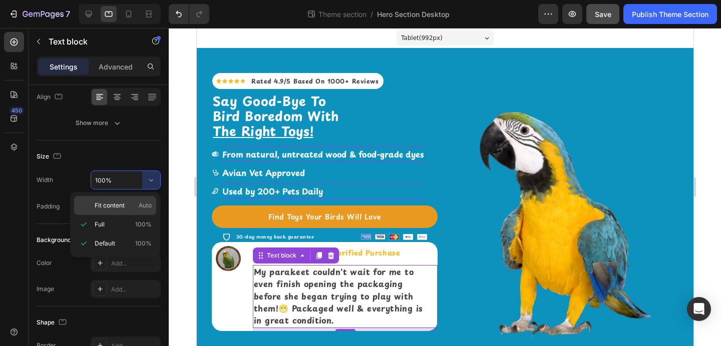
click at [129, 205] on p "Fit content Auto" at bounding box center [123, 205] width 57 height 9
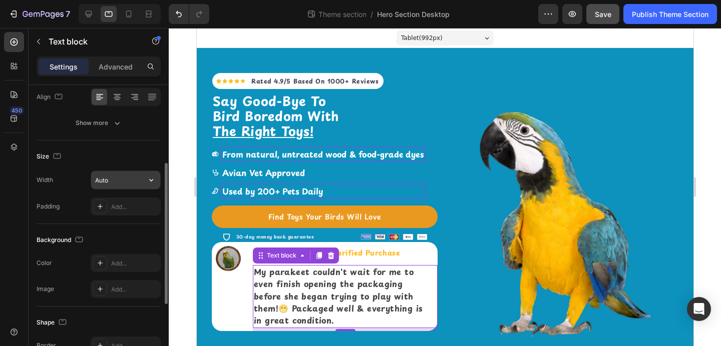
click at [144, 184] on button "button" at bounding box center [151, 180] width 18 height 18
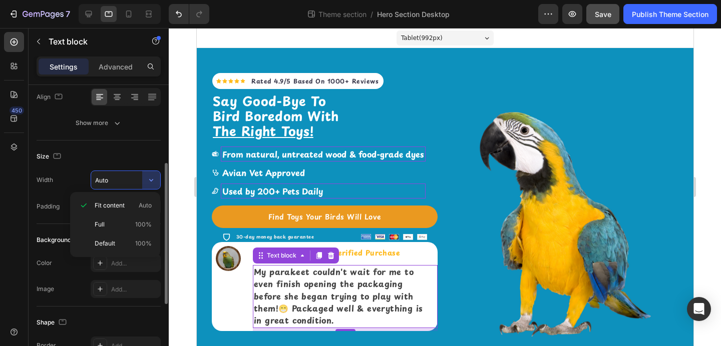
click at [125, 225] on p "Full 100%" at bounding box center [123, 224] width 57 height 9
type input "100%"
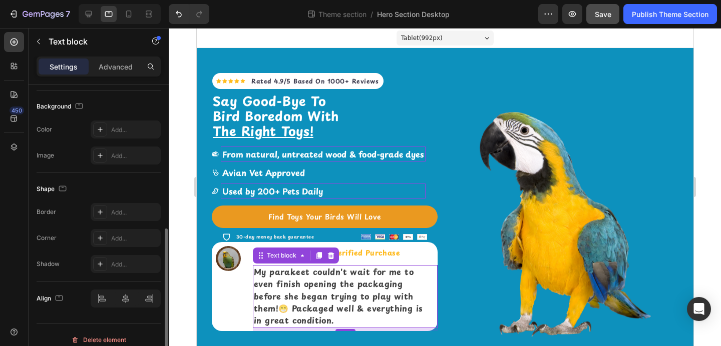
scroll to position [303, 0]
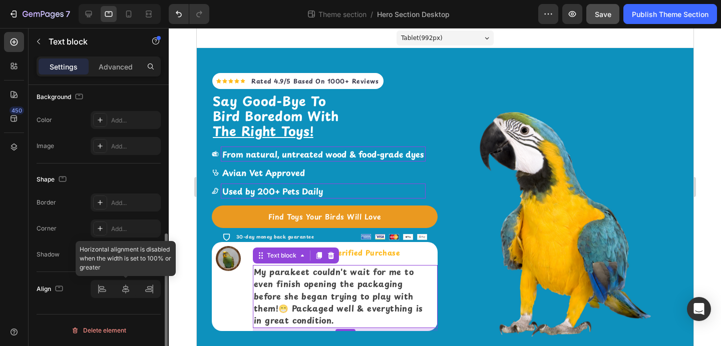
click at [127, 290] on div at bounding box center [126, 289] width 70 height 18
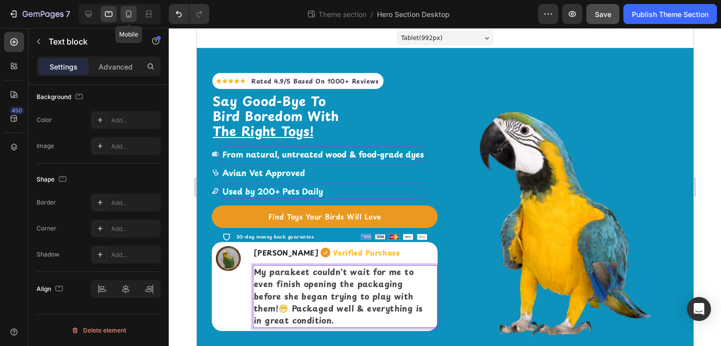
click at [131, 15] on icon at bounding box center [129, 14] width 6 height 7
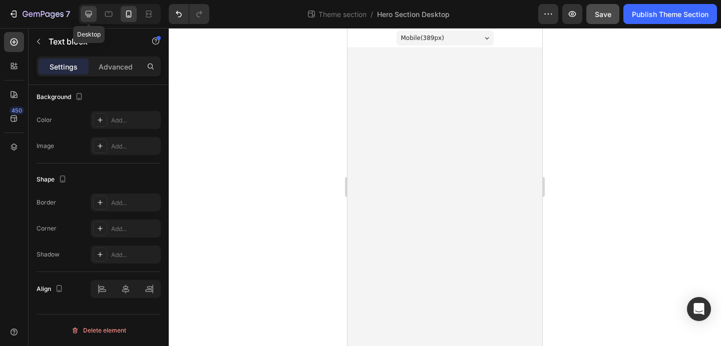
click at [95, 15] on div at bounding box center [89, 14] width 16 height 16
type input "13"
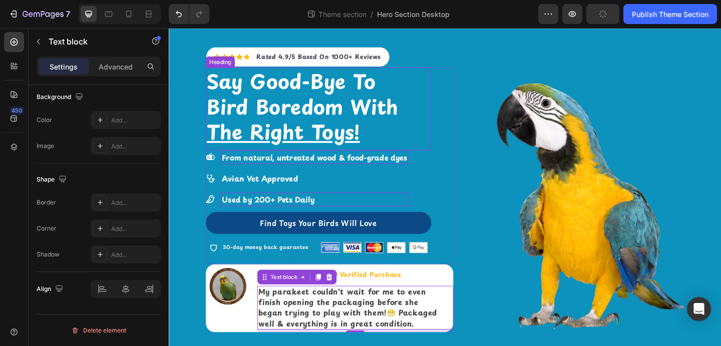
scroll to position [39, 0]
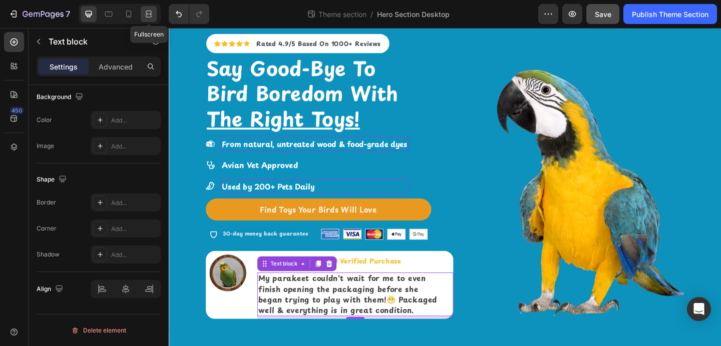
click at [148, 16] on icon at bounding box center [149, 14] width 10 height 10
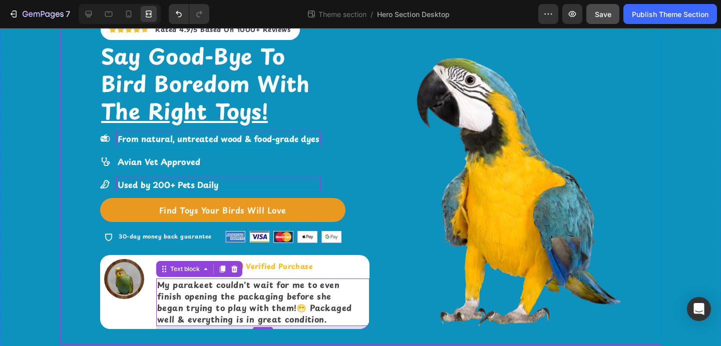
scroll to position [58, 0]
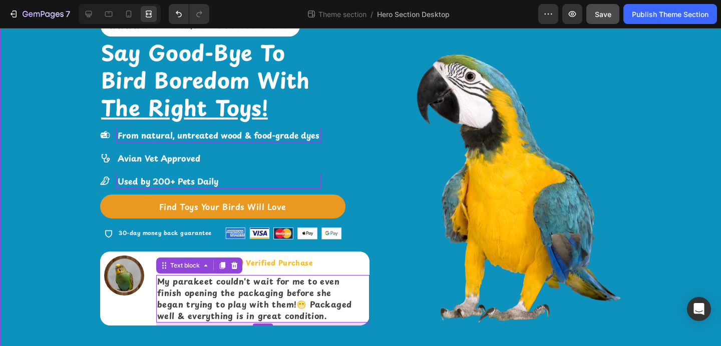
click at [0, 189] on div "Icon Icon Icon Icon Icon Icon List Hoz Rated 4.9/5 Based On 1000+ Reviews Text …" at bounding box center [360, 165] width 721 height 351
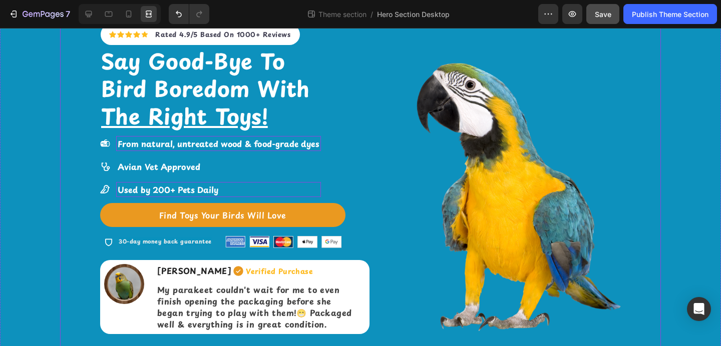
scroll to position [50, 0]
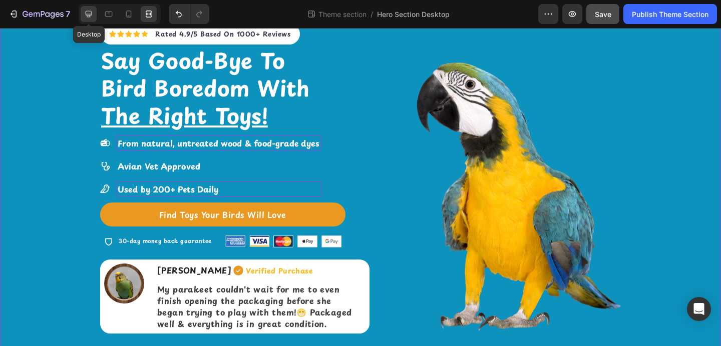
click at [88, 13] on icon at bounding box center [89, 14] width 10 height 10
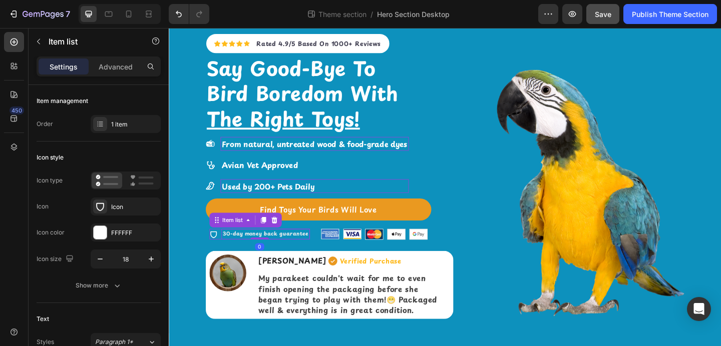
click at [253, 252] on strong "30-day money back guarantee" at bounding box center [273, 252] width 93 height 9
click at [149, 259] on icon "button" at bounding box center [151, 259] width 5 height 5
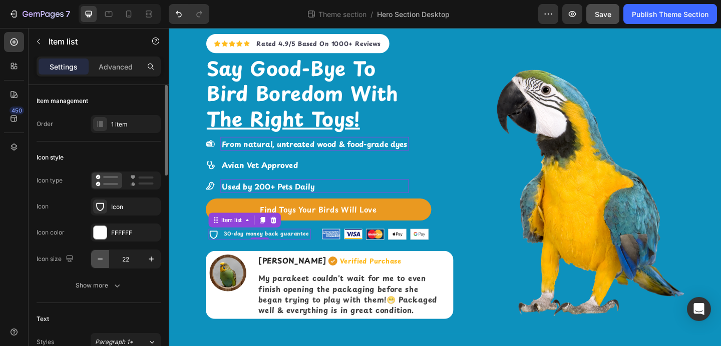
click at [97, 263] on icon "button" at bounding box center [100, 259] width 10 height 10
type input "18"
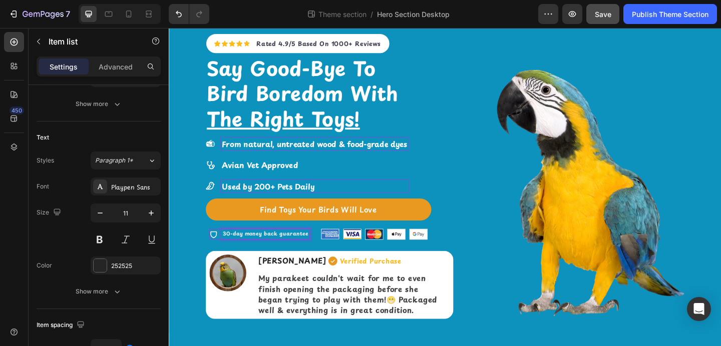
scroll to position [200, 0]
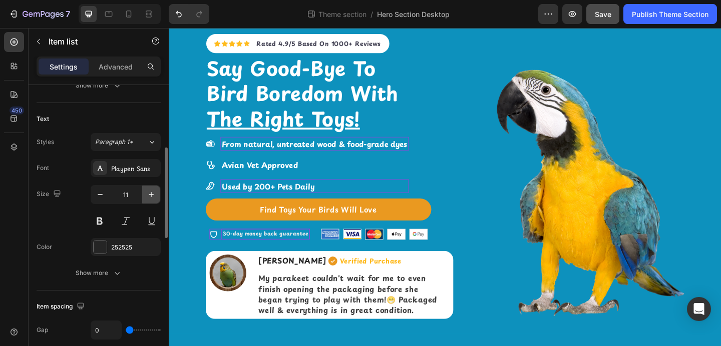
click at [149, 196] on icon "button" at bounding box center [151, 195] width 10 height 10
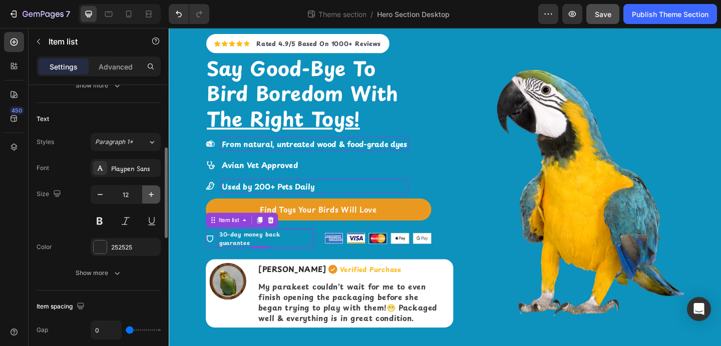
click at [149, 197] on icon "button" at bounding box center [151, 195] width 10 height 10
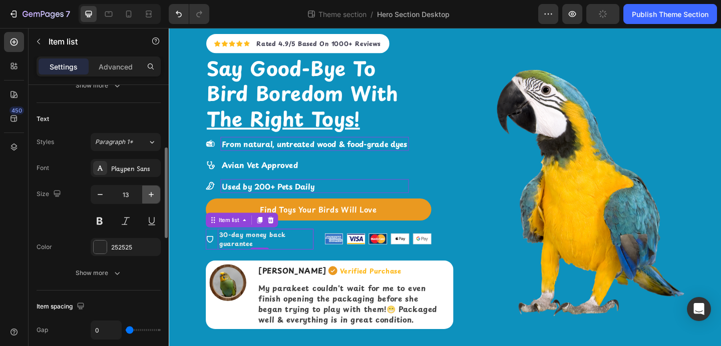
click at [149, 197] on icon "button" at bounding box center [151, 195] width 10 height 10
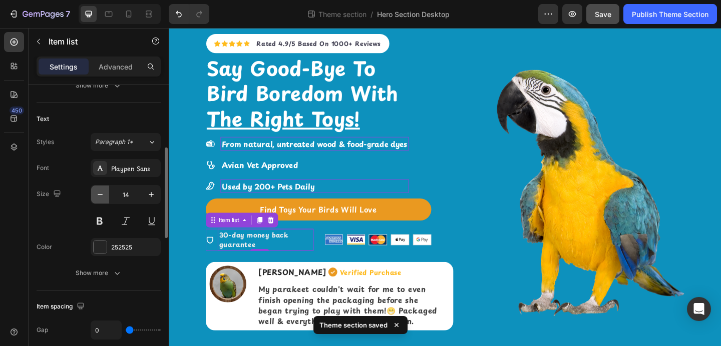
click at [97, 200] on button "button" at bounding box center [100, 195] width 18 height 18
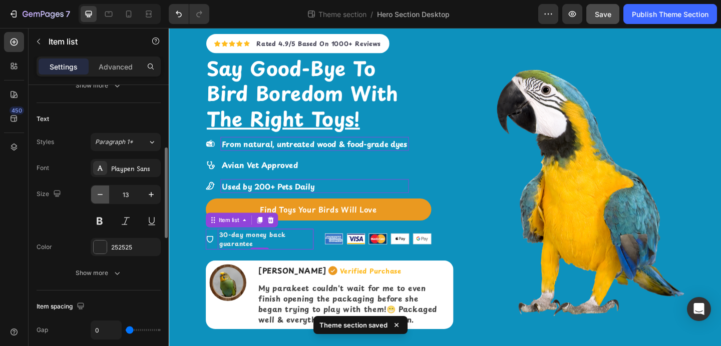
click at [97, 200] on button "button" at bounding box center [100, 195] width 18 height 18
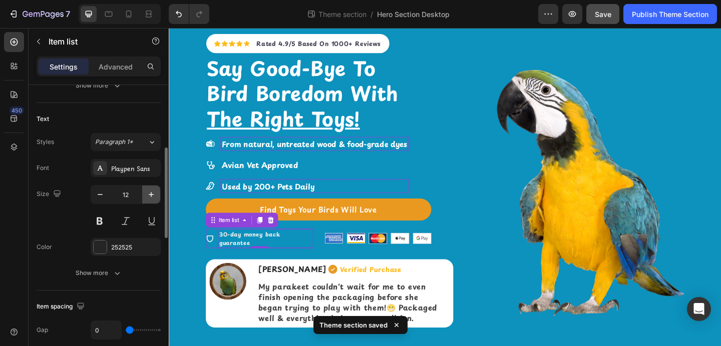
click at [146, 196] on icon "button" at bounding box center [151, 195] width 10 height 10
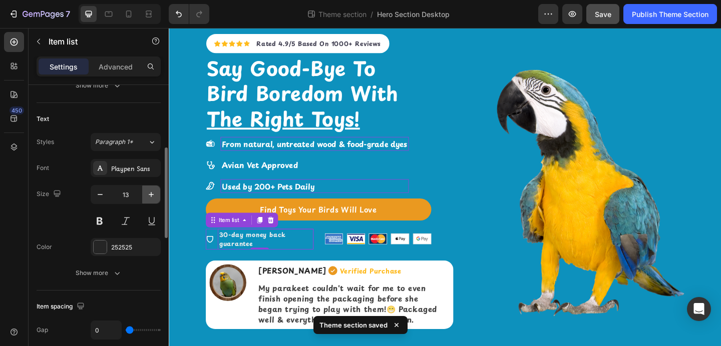
click at [146, 196] on icon "button" at bounding box center [151, 195] width 10 height 10
type input "14"
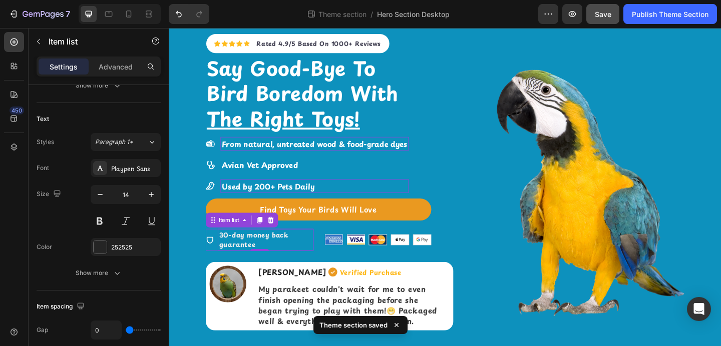
click at [316, 259] on p "30-day money back guarantee" at bounding box center [273, 258] width 101 height 21
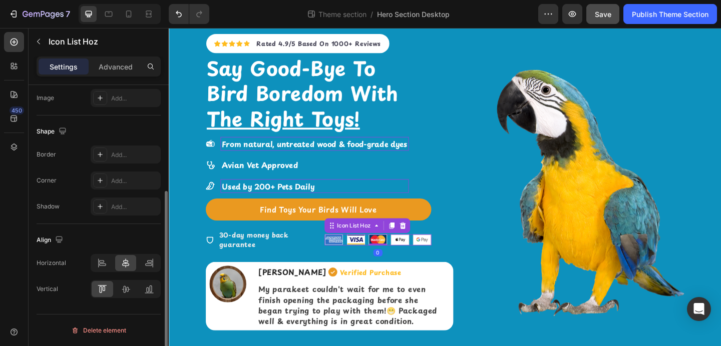
scroll to position [0, 0]
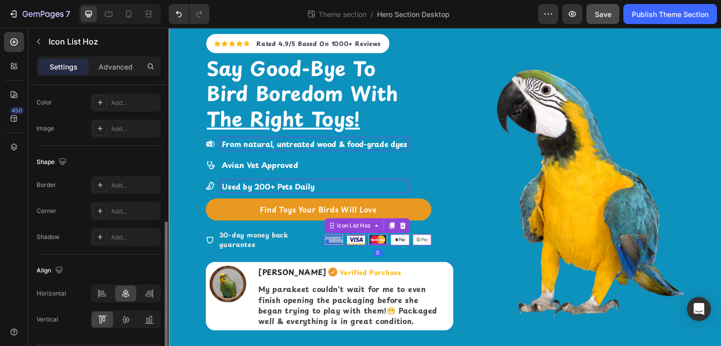
click at [353, 262] on div "Image Image Image Image Image" at bounding box center [396, 259] width 116 height 12
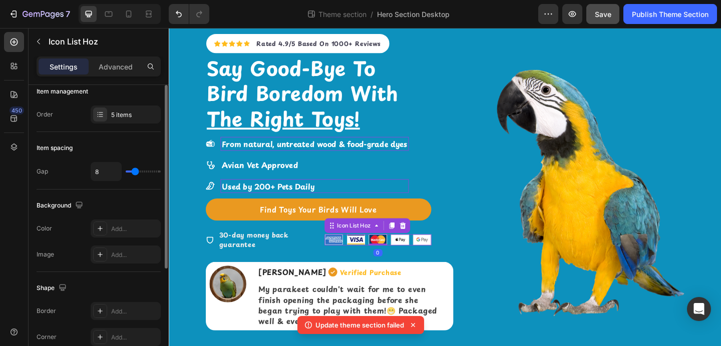
scroll to position [6, 0]
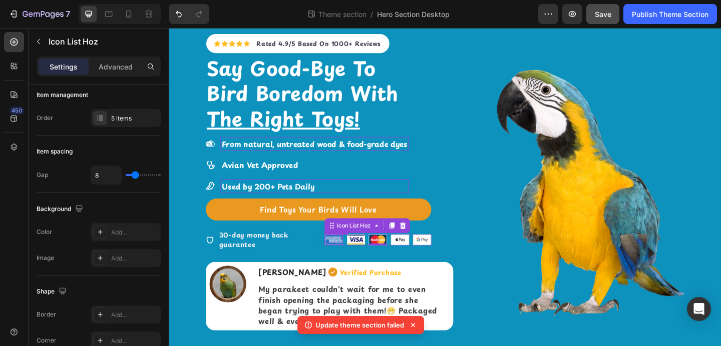
click at [358, 253] on img at bounding box center [348, 259] width 20 height 12
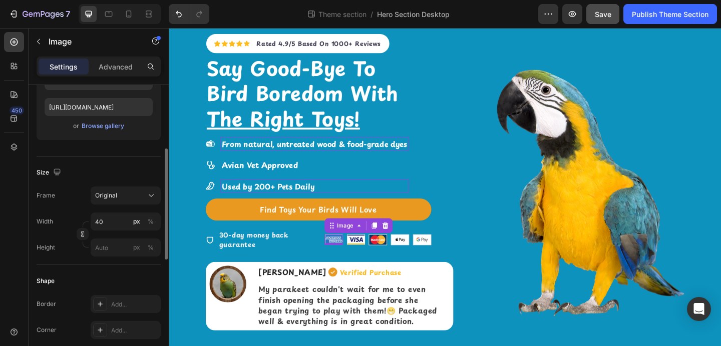
scroll to position [171, 0]
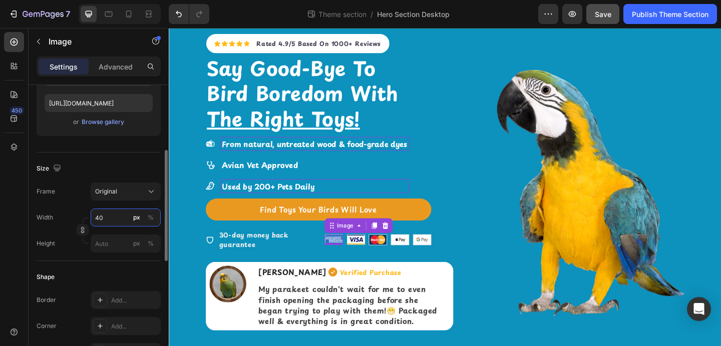
click at [102, 216] on input "40" at bounding box center [126, 218] width 70 height 18
type input "2"
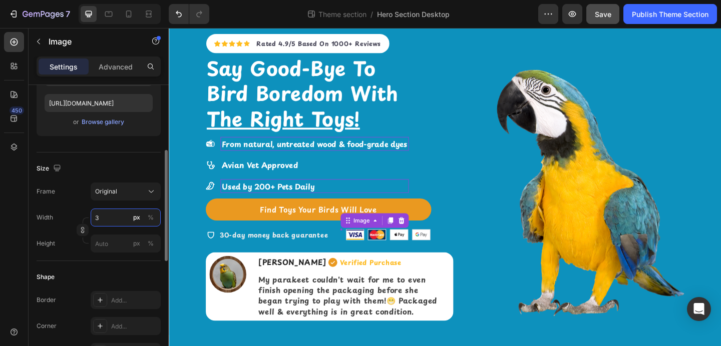
type input "30"
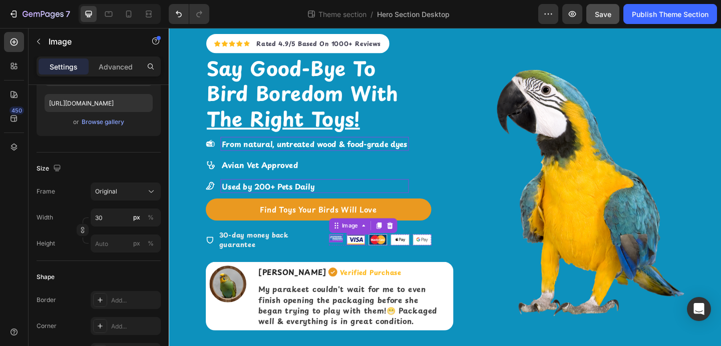
click at [372, 255] on img at bounding box center [372, 259] width 20 height 12
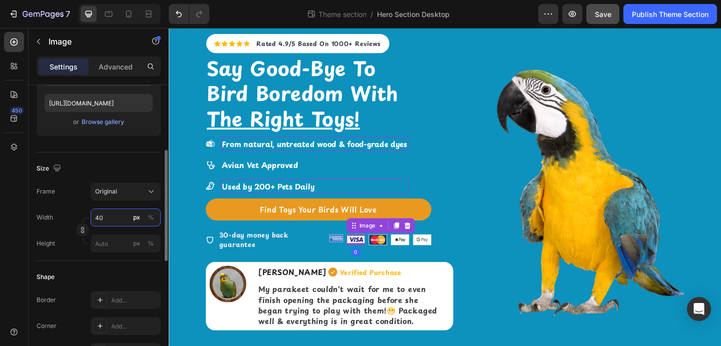
click at [108, 219] on input "40" at bounding box center [126, 218] width 70 height 18
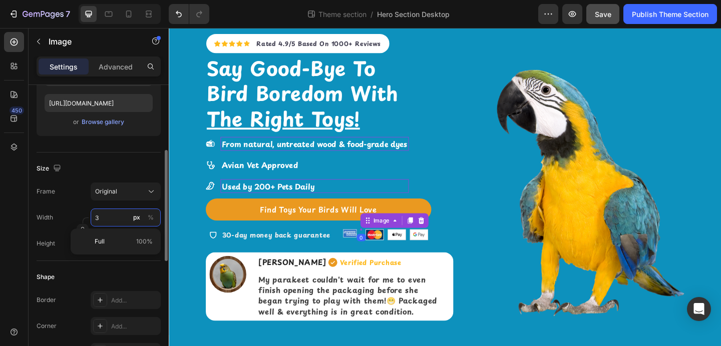
type input "30"
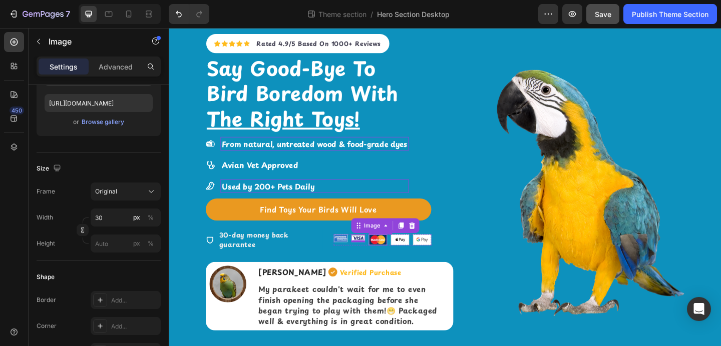
click at [390, 260] on div "Image" at bounding box center [396, 259] width 20 height 12
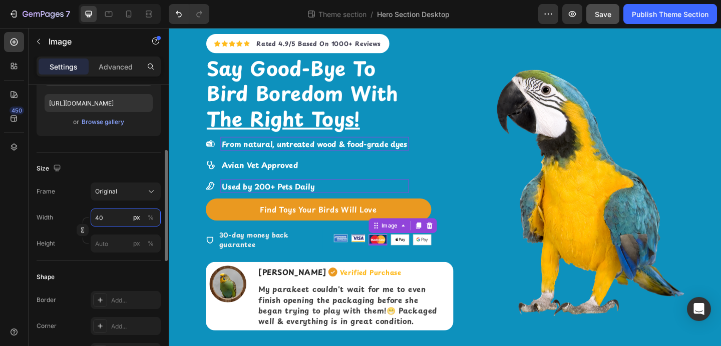
click at [112, 217] on input "40" at bounding box center [126, 218] width 70 height 18
type input "30"
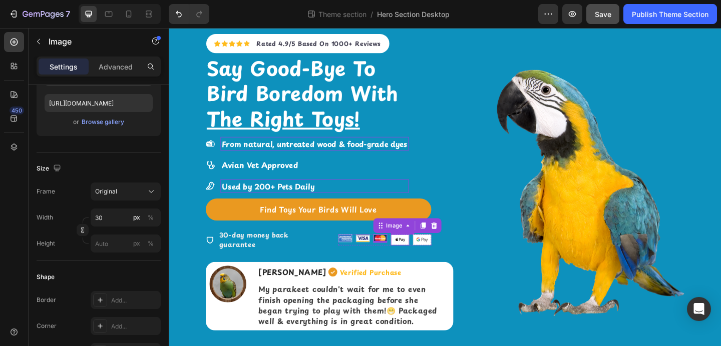
click at [425, 261] on img at bounding box center [420, 259] width 20 height 12
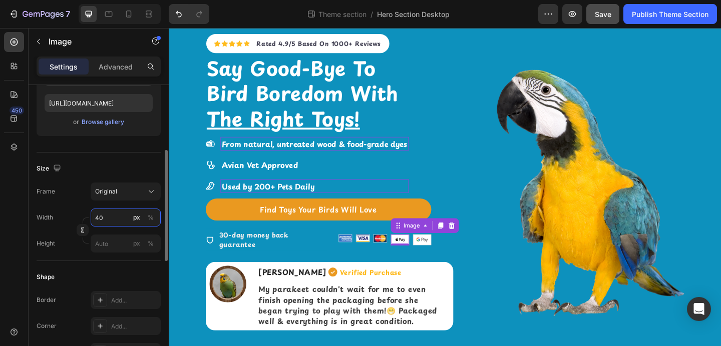
click at [99, 221] on input "40" at bounding box center [126, 218] width 70 height 18
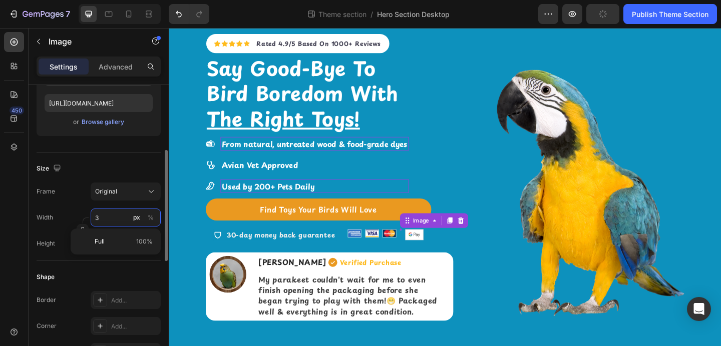
type input "30"
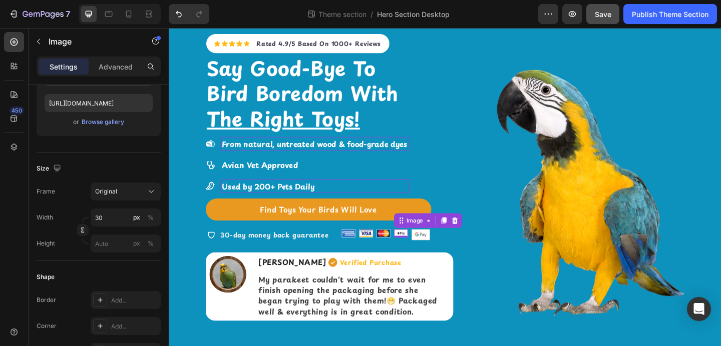
click at [432, 259] on img at bounding box center [442, 253] width 20 height 12
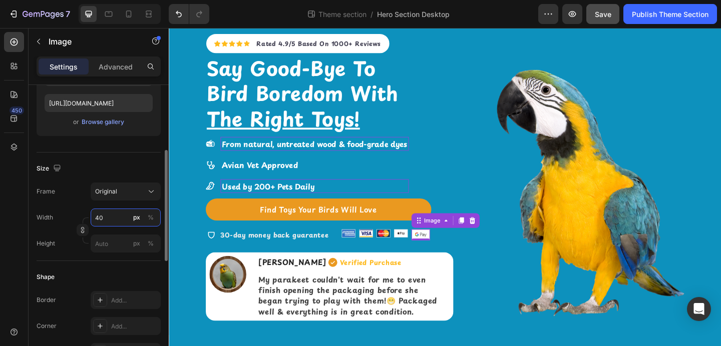
click at [102, 216] on input "40" at bounding box center [126, 218] width 70 height 18
type input "30"
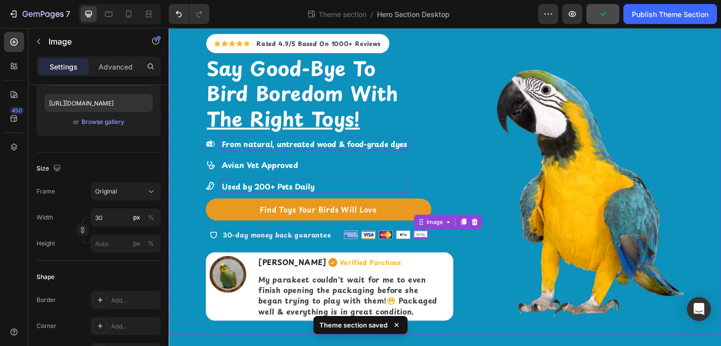
click at [179, 268] on div "Icon Icon Icon Icon Icon Icon List Hoz Rated 4.9/5 Based On 1000+ Reviews Text …" at bounding box center [469, 186] width 600 height 353
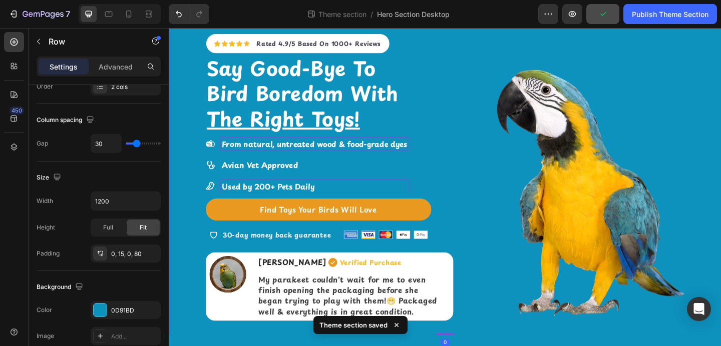
scroll to position [0, 0]
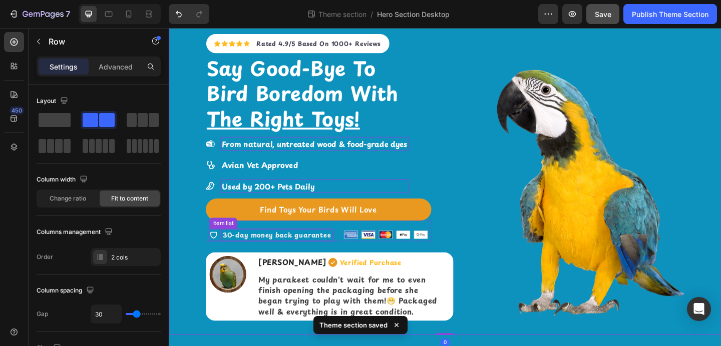
click at [261, 255] on strong "30-day money back guarantee" at bounding box center [286, 253] width 118 height 11
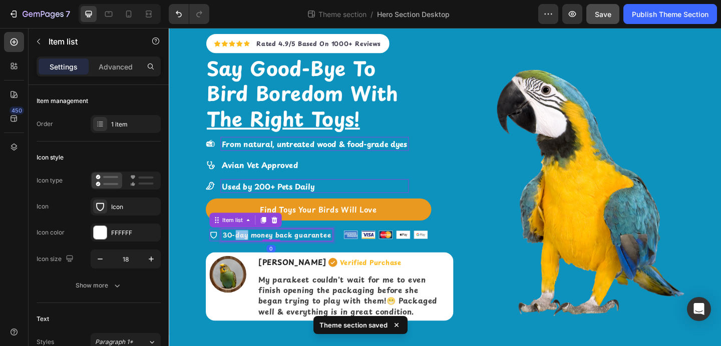
click at [242, 255] on strong "30-day money back guarantee" at bounding box center [286, 253] width 118 height 11
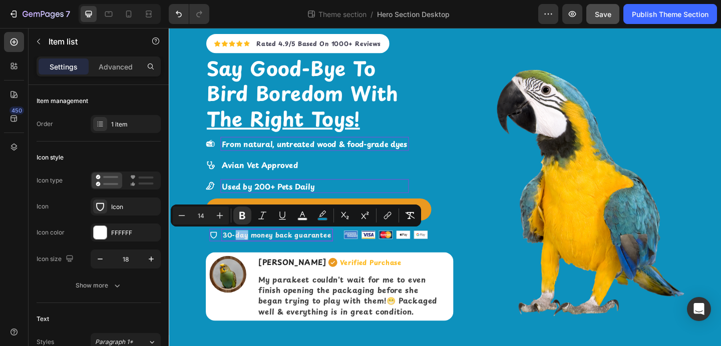
click at [217, 254] on icon at bounding box center [217, 253] width 9 height 9
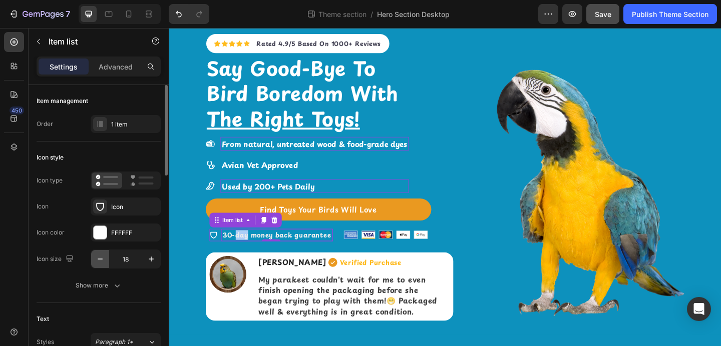
click at [97, 260] on icon "button" at bounding box center [100, 259] width 10 height 10
type input "16"
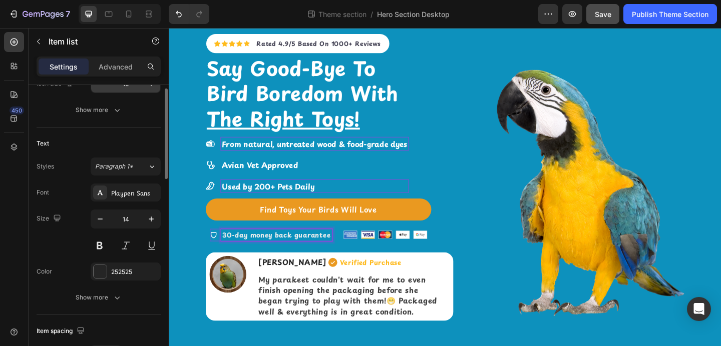
scroll to position [197, 0]
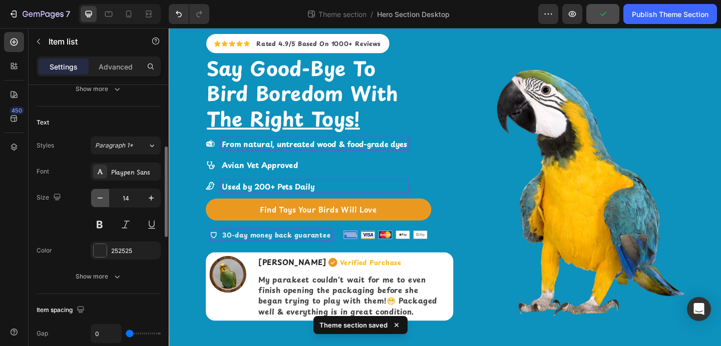
click at [101, 198] on icon "button" at bounding box center [100, 198] width 5 height 1
type input "13"
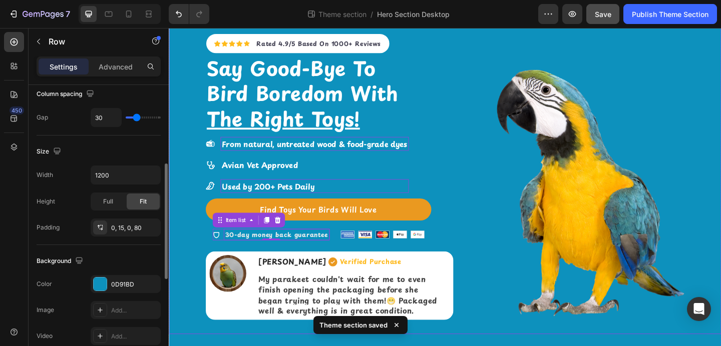
click at [185, 196] on div "Icon Icon Icon Icon Icon Icon List Hoz Rated 4.9/5 Based On 1000+ Reviews Text …" at bounding box center [469, 186] width 600 height 352
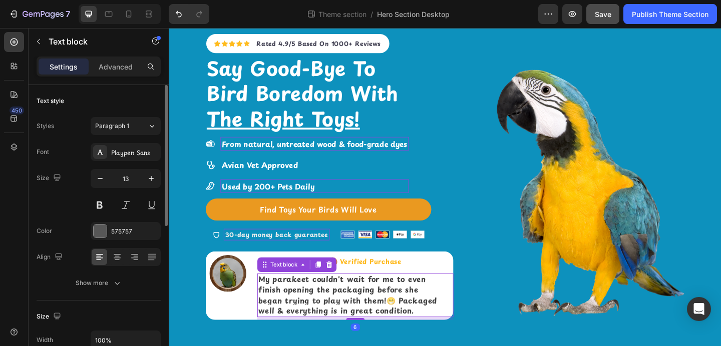
click at [467, 296] on div "My parakeet couldn't wait for me to even finish opening the packaging before sh…" at bounding box center [371, 319] width 213 height 48
click at [257, 281] on div "Image Cindy Patton Text block Verified Purchase Item List Row My parakeet could…" at bounding box center [343, 308] width 269 height 75
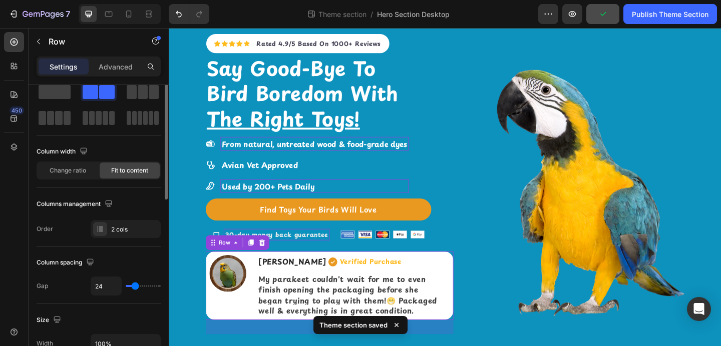
scroll to position [33, 0]
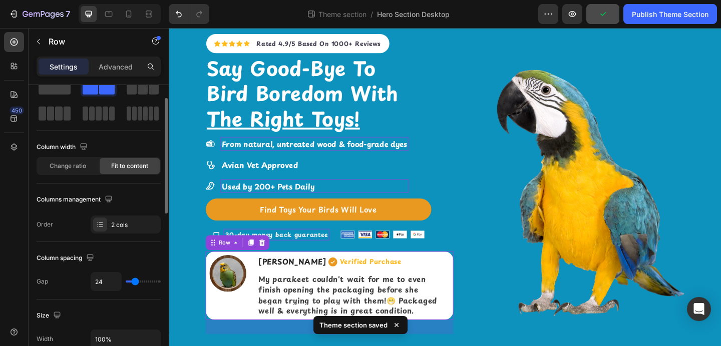
type input "31"
type input "30"
type input "29"
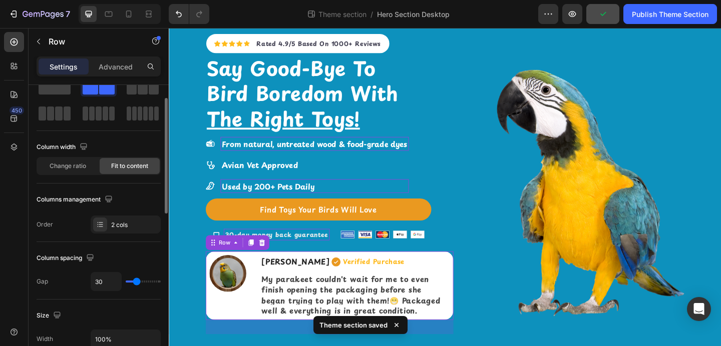
type input "29"
type input "28"
type input "26"
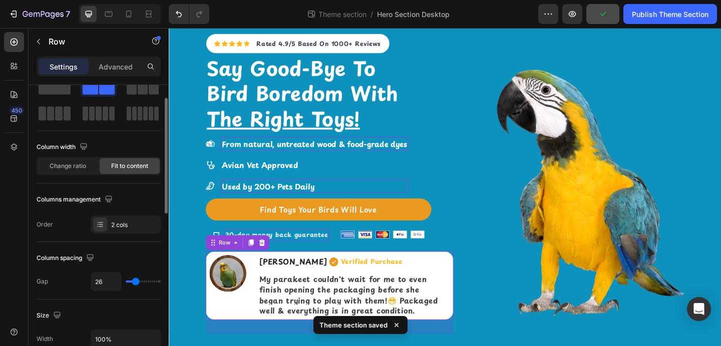
type input "24"
type input "22"
type input "20"
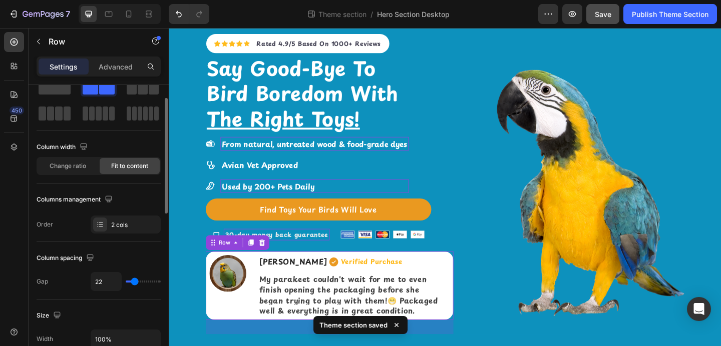
type input "20"
type input "19"
type input "17"
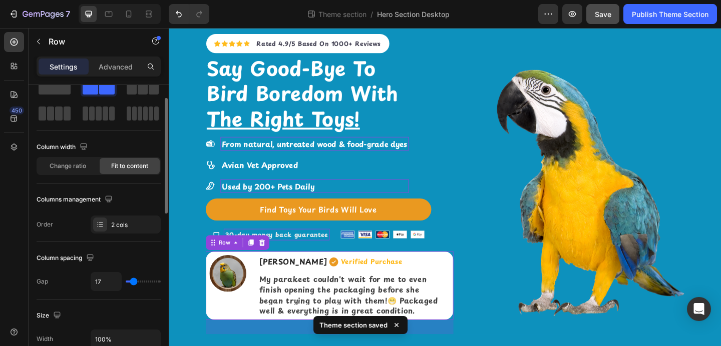
type input "16"
type input "14"
type input "13"
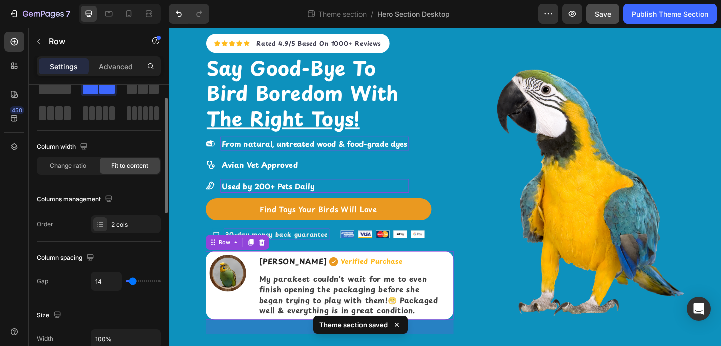
type input "13"
type input "12"
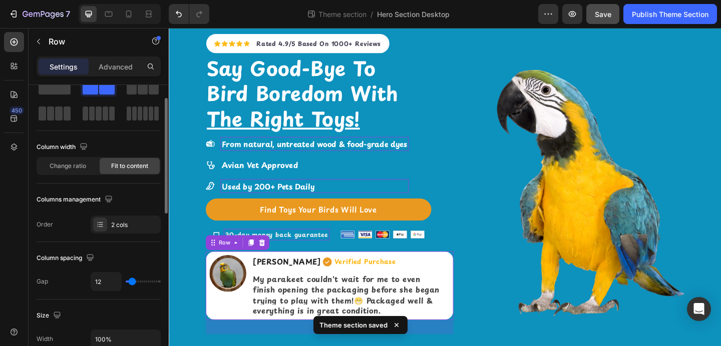
type input "11"
type input "10"
type input "8"
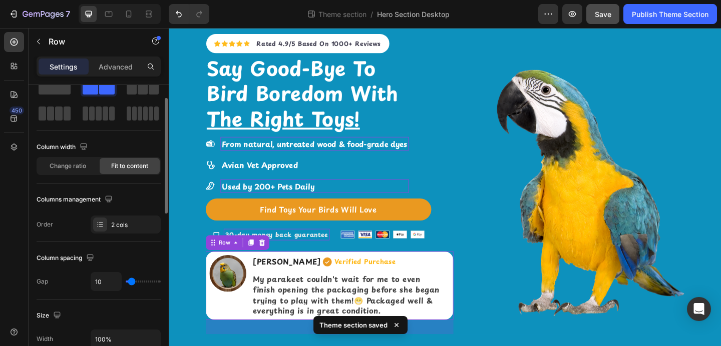
type input "8"
type input "7"
type input "6"
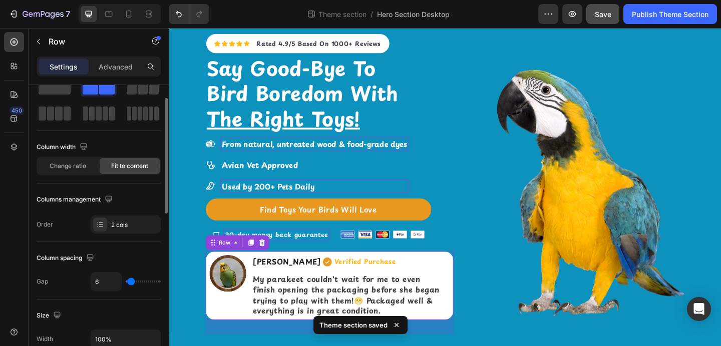
type input "4"
type input "3"
type input "4"
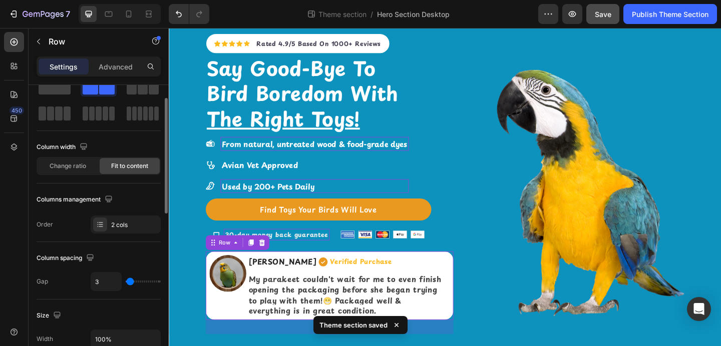
type input "4"
type input "5"
type input "6"
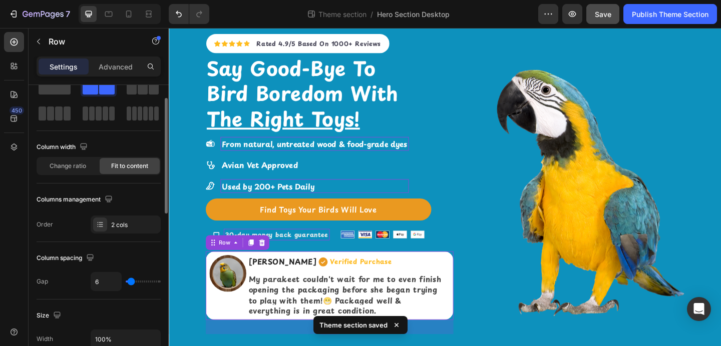
type input "7"
type input "8"
drag, startPoint x: 136, startPoint y: 281, endPoint x: 131, endPoint y: 282, distance: 5.0
type input "8"
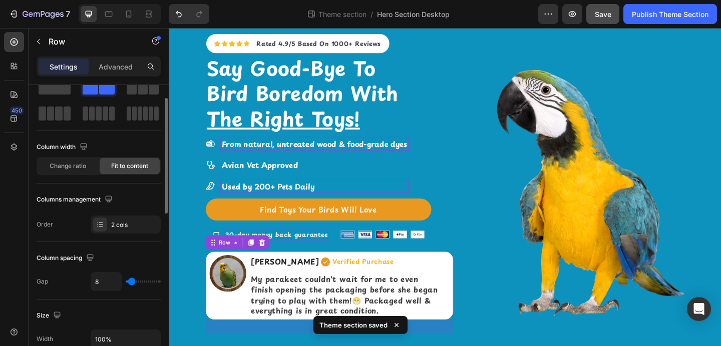
click at [131, 282] on input "range" at bounding box center [143, 282] width 35 height 2
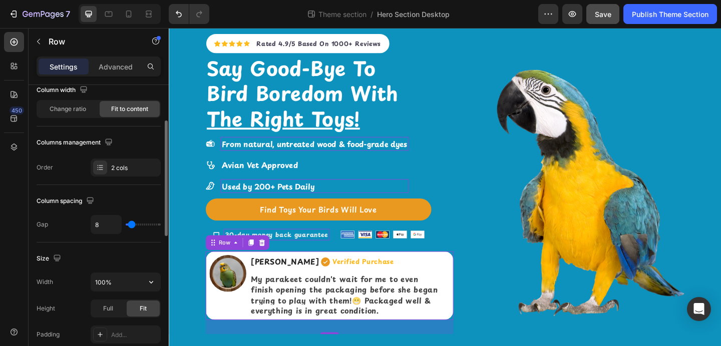
scroll to position [90, 0]
click at [118, 283] on input "100%" at bounding box center [125, 282] width 69 height 18
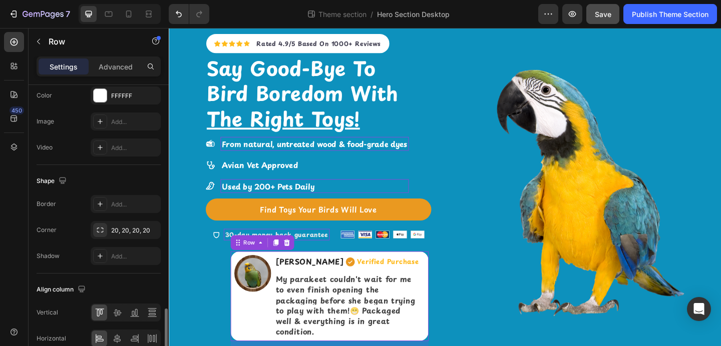
scroll to position [435, 0]
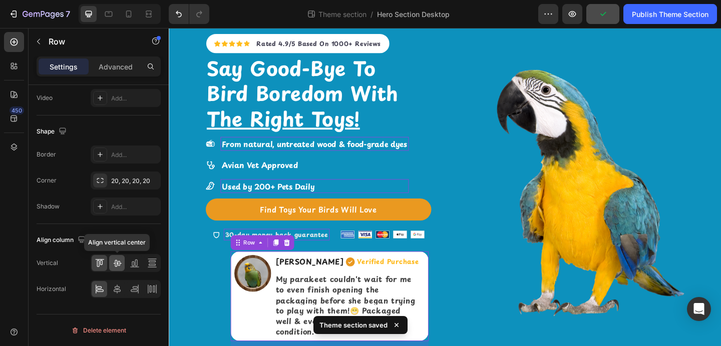
type input "80%"
click at [118, 265] on icon at bounding box center [117, 263] width 8 height 7
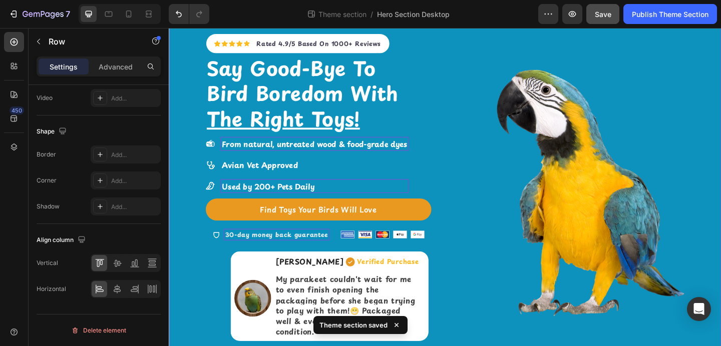
click at [230, 300] on div "Icon Icon Icon Icon Icon Icon List Hoz Rated 4.9/5 Based On 1000+ Reviews Text …" at bounding box center [343, 197] width 269 height 375
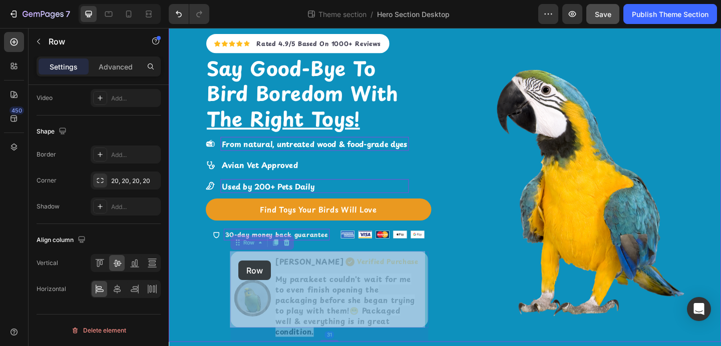
drag, startPoint x: 259, startPoint y: 279, endPoint x: 244, endPoint y: 282, distance: 14.8
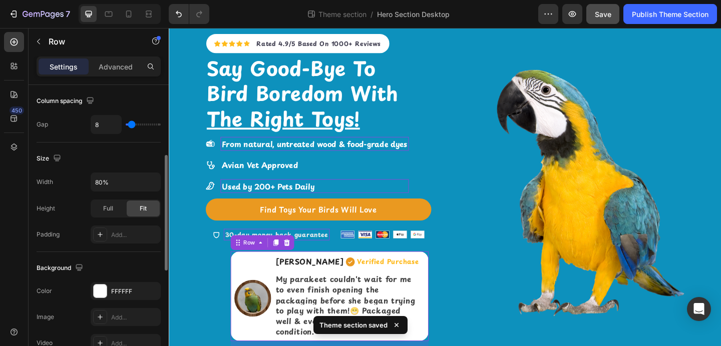
scroll to position [185, 0]
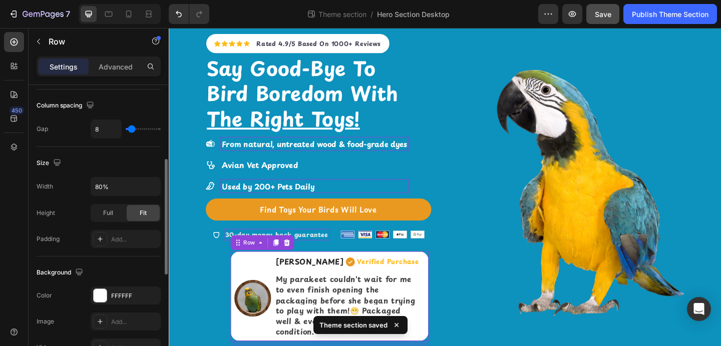
type input "15"
type input "17"
type input "19"
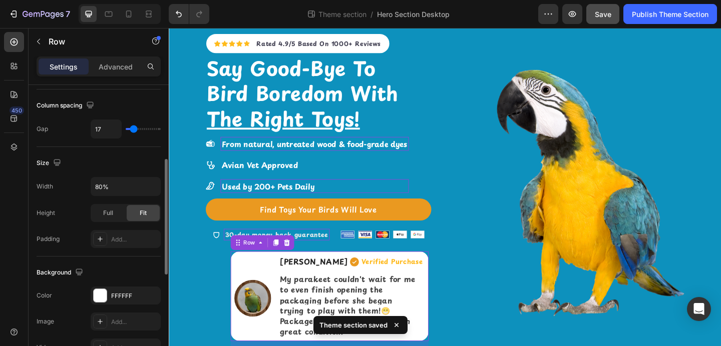
type input "19"
type input "21"
type input "24"
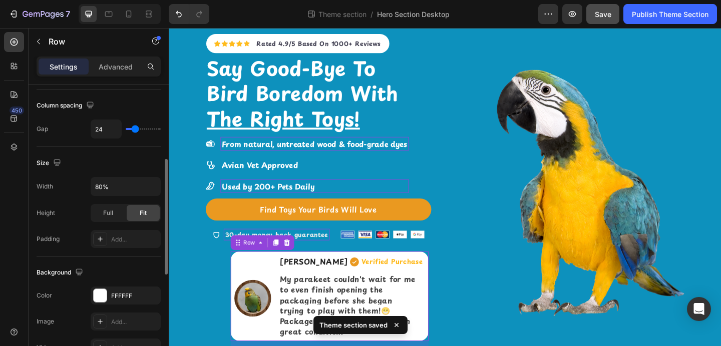
type input "26"
type input "28"
type input "30"
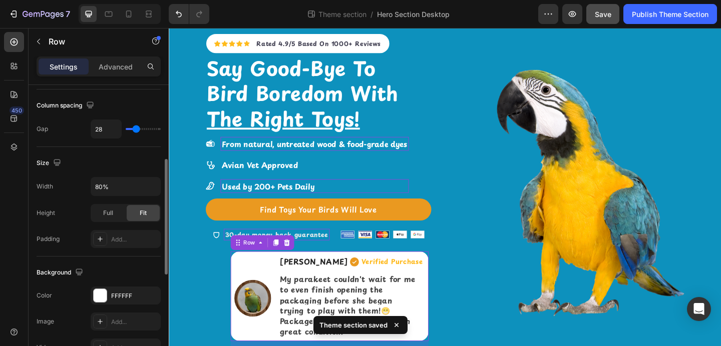
type input "30"
type input "31"
type input "32"
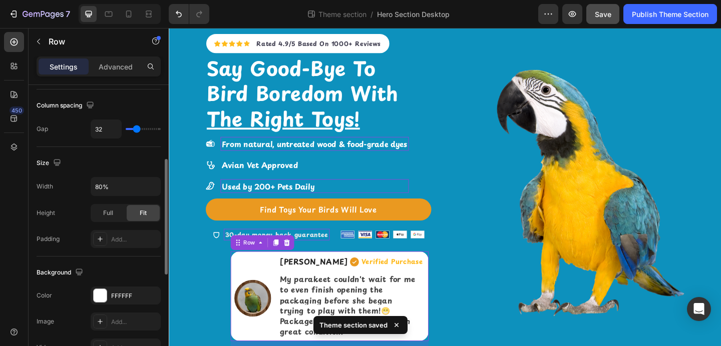
type input "33"
type input "34"
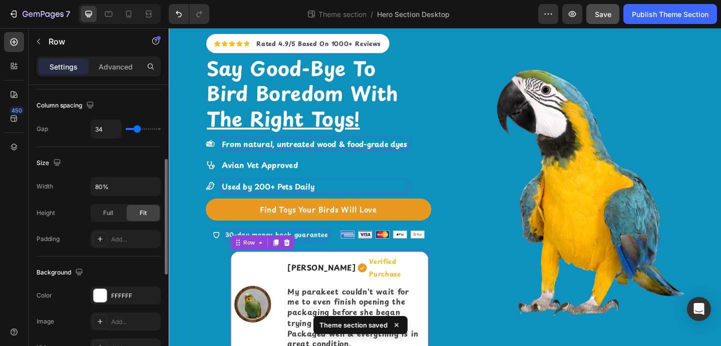
type input "33"
type input "30"
type input "29"
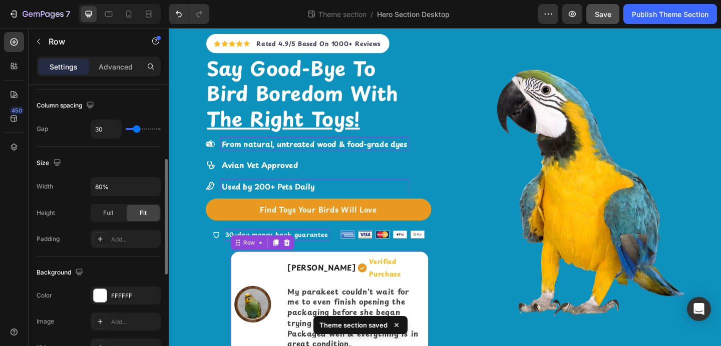
type input "29"
type input "27"
type input "25"
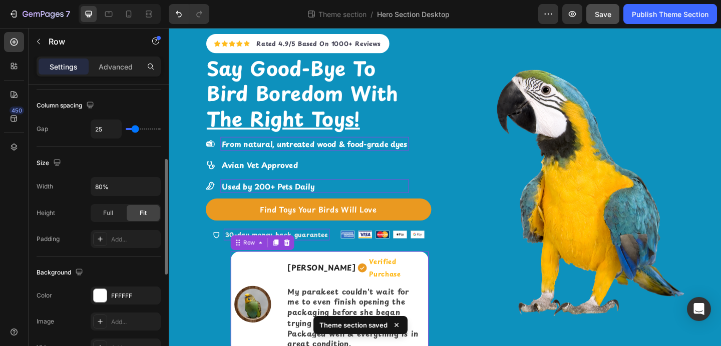
type input "23"
type input "21"
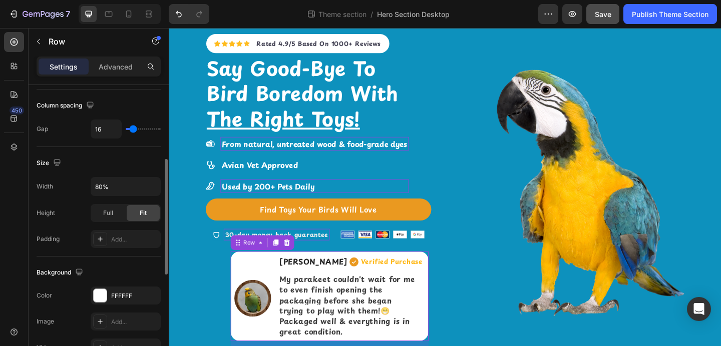
click at [133, 130] on input "range" at bounding box center [143, 129] width 35 height 2
click at [245, 284] on div "Image" at bounding box center [258, 319] width 44 height 97
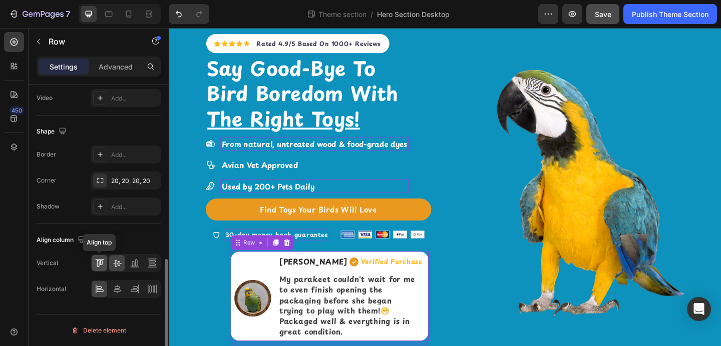
click at [101, 265] on icon at bounding box center [101, 262] width 3 height 5
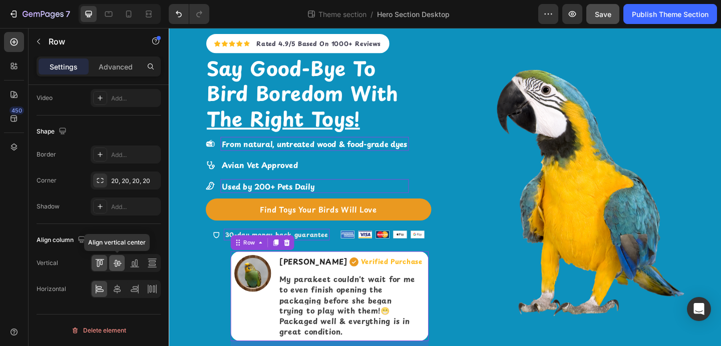
click at [118, 269] on div at bounding box center [117, 263] width 16 height 16
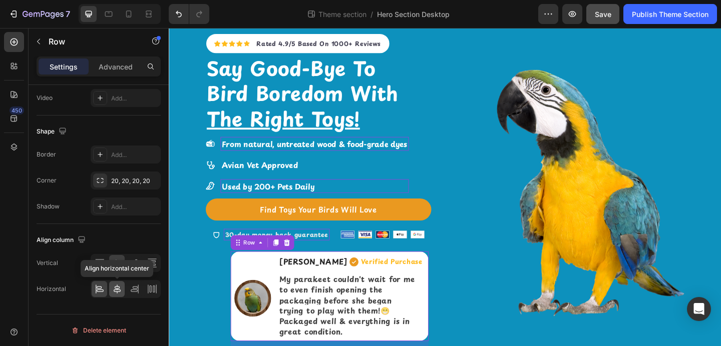
click at [118, 288] on icon at bounding box center [117, 289] width 10 height 10
click at [104, 288] on div at bounding box center [100, 289] width 16 height 16
click at [116, 289] on icon at bounding box center [117, 289] width 7 height 9
click at [95, 290] on icon at bounding box center [100, 289] width 10 height 10
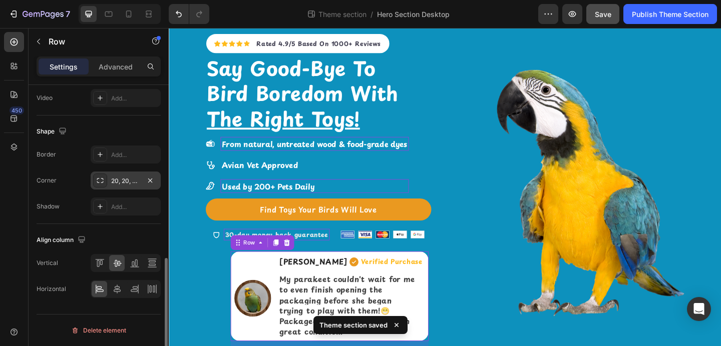
scroll to position [0, 0]
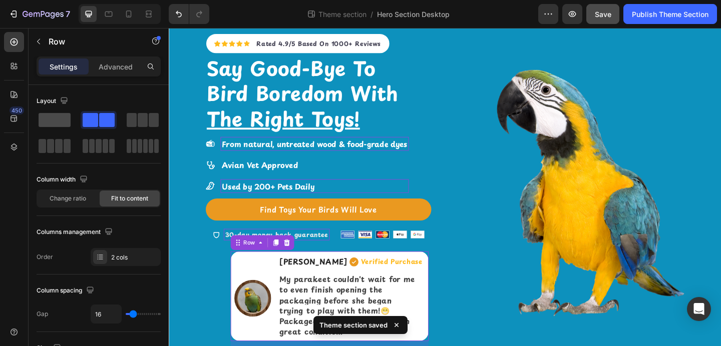
click at [59, 118] on span at bounding box center [55, 120] width 32 height 14
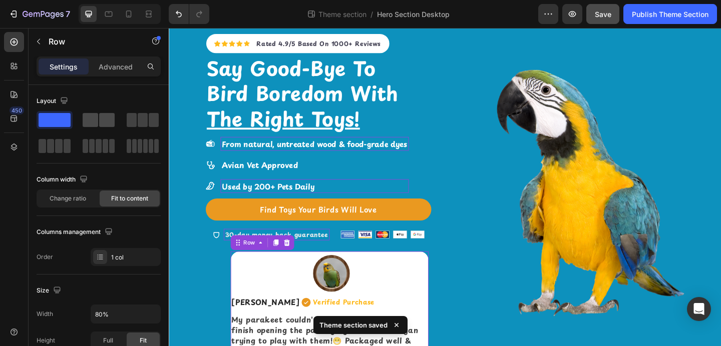
click at [91, 122] on span at bounding box center [91, 120] width 16 height 14
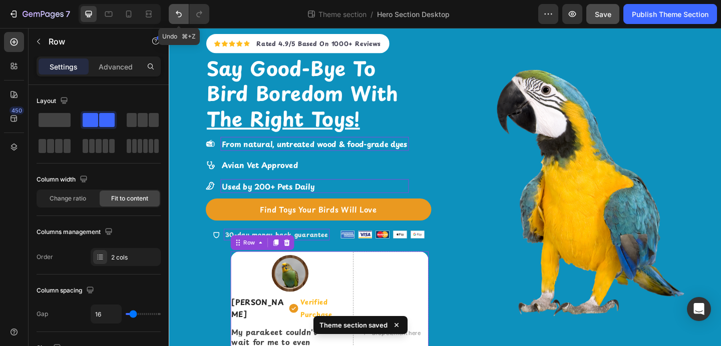
click at [184, 18] on button "Undo/Redo" at bounding box center [179, 14] width 20 height 20
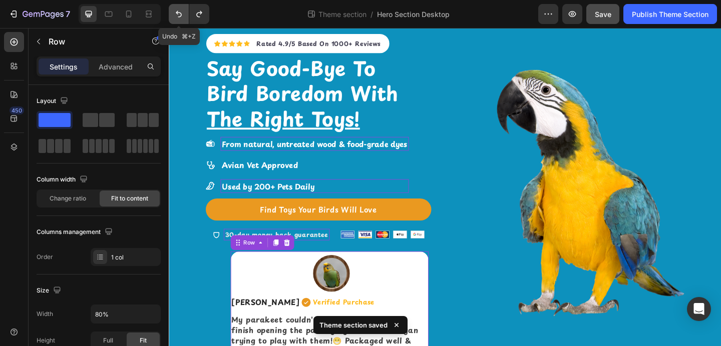
click at [184, 18] on button "Undo/Redo" at bounding box center [179, 14] width 20 height 20
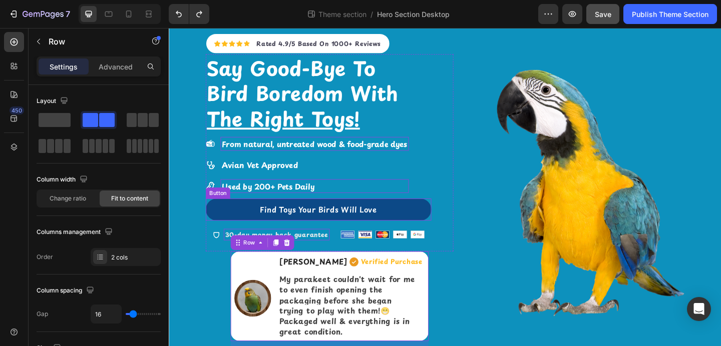
scroll to position [61, 0]
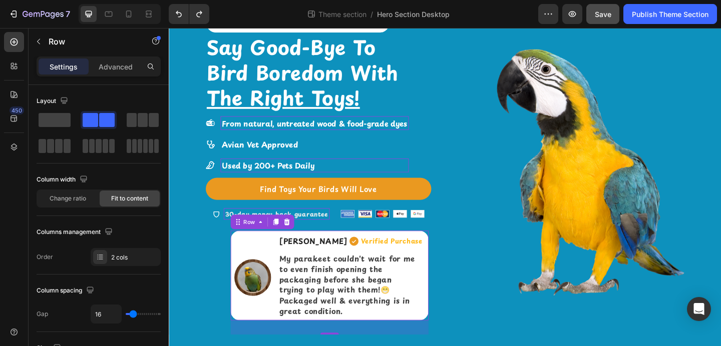
click at [273, 266] on div "Image" at bounding box center [258, 297] width 44 height 97
click at [223, 260] on div "Icon Icon Icon Icon Icon Icon List Hoz Rated 4.9/5 Based On 1000+ Reviews Text …" at bounding box center [343, 174] width 269 height 375
click at [245, 261] on div "Image" at bounding box center [258, 297] width 44 height 97
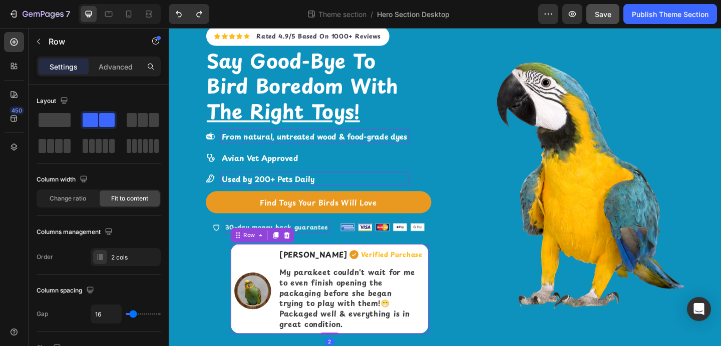
scroll to position [46, 0]
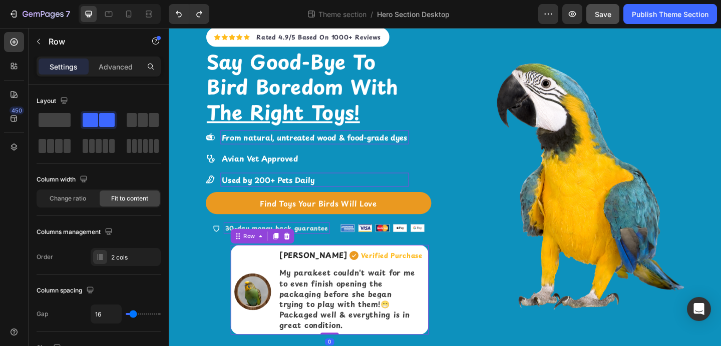
drag, startPoint x: 338, startPoint y: 357, endPoint x: 338, endPoint y: 336, distance: 21.0
click at [338, 336] on div "Image Cindy Patton Text block Verified Purchase Item List Row My parakeet could…" at bounding box center [343, 312] width 215 height 97
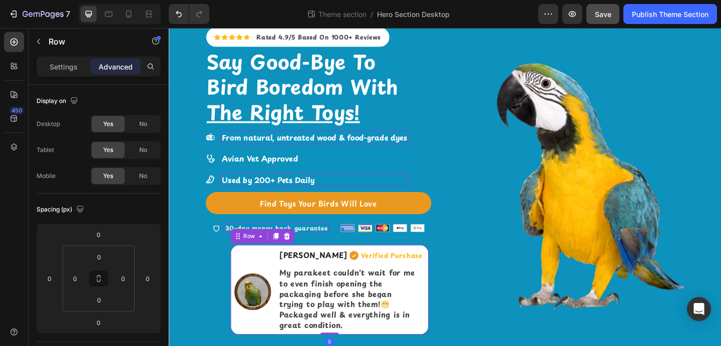
click at [254, 278] on div "Image" at bounding box center [258, 312] width 44 height 97
click at [66, 63] on p "Settings" at bounding box center [64, 67] width 28 height 11
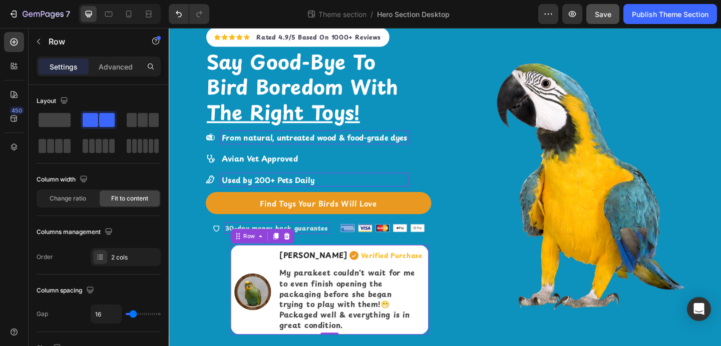
click at [256, 281] on div "Image" at bounding box center [258, 312] width 44 height 97
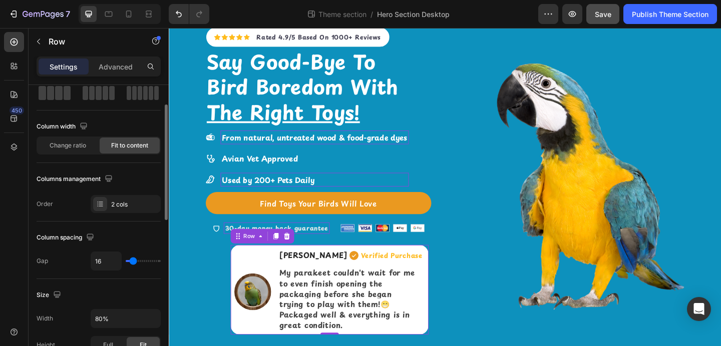
scroll to position [54, 0]
click at [133, 262] on input "range" at bounding box center [143, 261] width 35 height 2
click at [110, 311] on input "80%" at bounding box center [125, 318] width 69 height 18
click at [110, 312] on input "80%" at bounding box center [125, 318] width 69 height 18
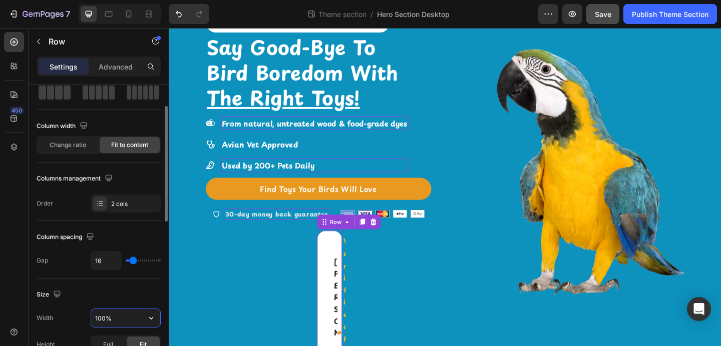
scroll to position [24, 0]
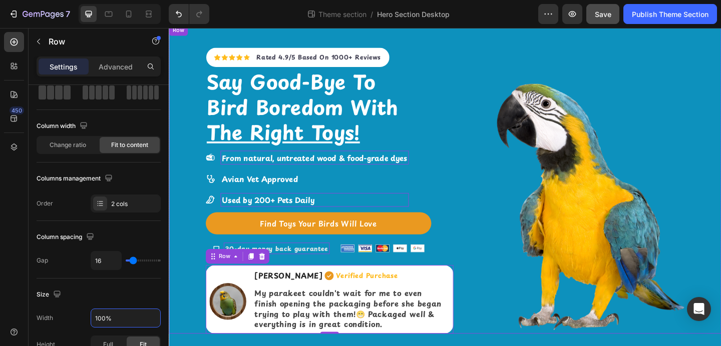
click at [202, 346] on div "Icon Icon Icon Icon Icon Icon List Hoz Rated 4.9/5 Based On 1000+ Reviews Text …" at bounding box center [469, 193] width 600 height 336
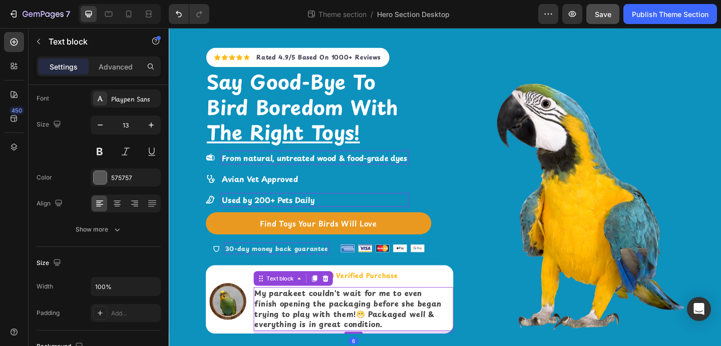
click at [271, 338] on strong "My parakeet couldn't wait for me to even finish opening the packaging before sh…" at bounding box center [363, 333] width 203 height 46
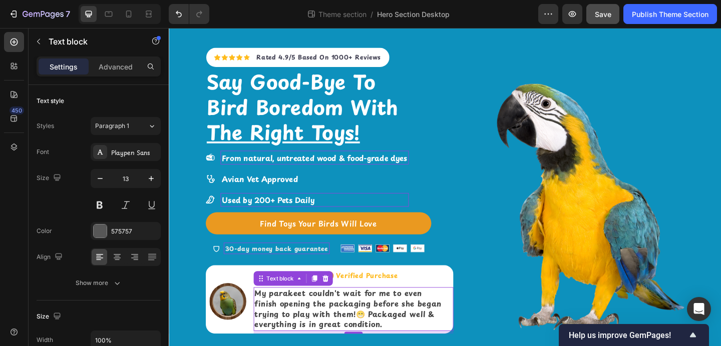
scroll to position [26, 0]
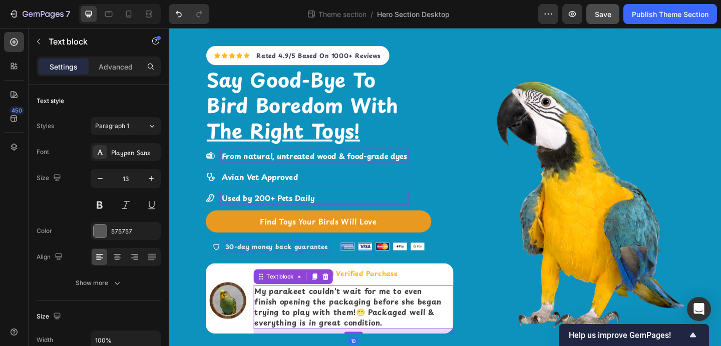
click at [367, 346] on div "Icon Icon Icon Icon Icon Icon List Hoz Rated 4.9/5 Based On 1000+ Reviews Text …" at bounding box center [469, 200] width 600 height 354
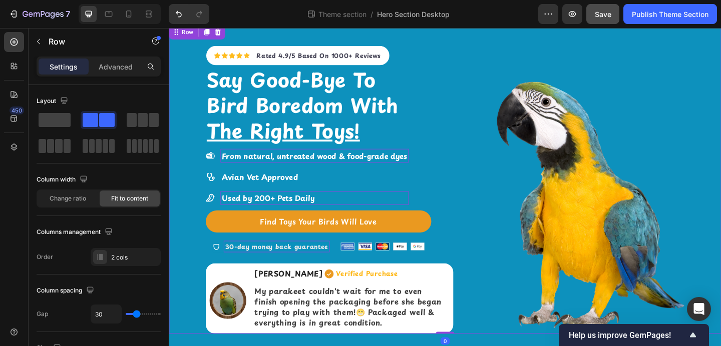
click at [478, 257] on div "Icon Icon Icon Icon Icon Icon List Hoz Rated 4.9/5 Based On 1000+ Reviews Text …" at bounding box center [469, 192] width 600 height 338
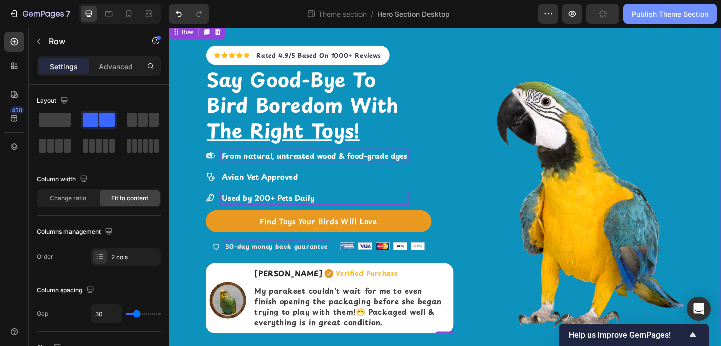
click at [644, 20] on button "Publish Theme Section" at bounding box center [670, 14] width 94 height 20
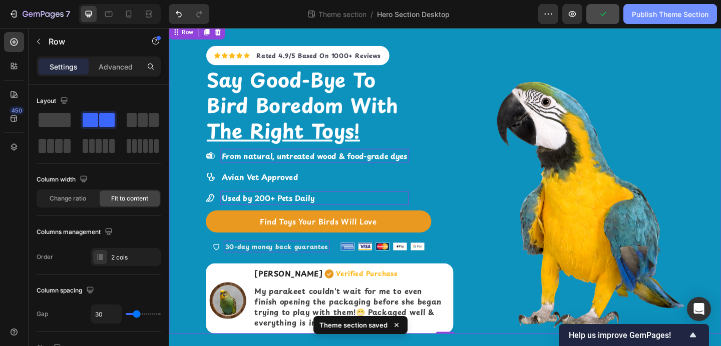
click at [633, 16] on div "Publish Theme Section" at bounding box center [670, 14] width 77 height 11
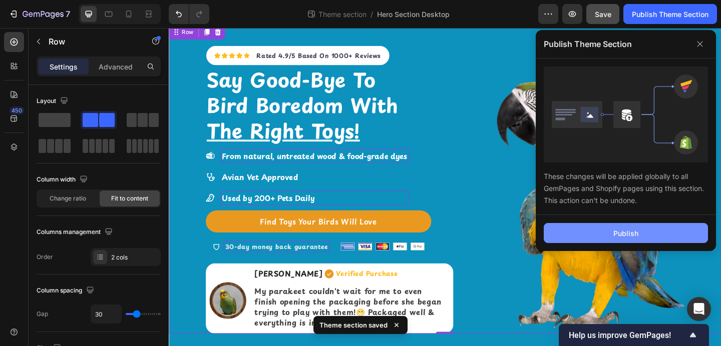
click at [585, 228] on button "Publish" at bounding box center [625, 233] width 164 height 20
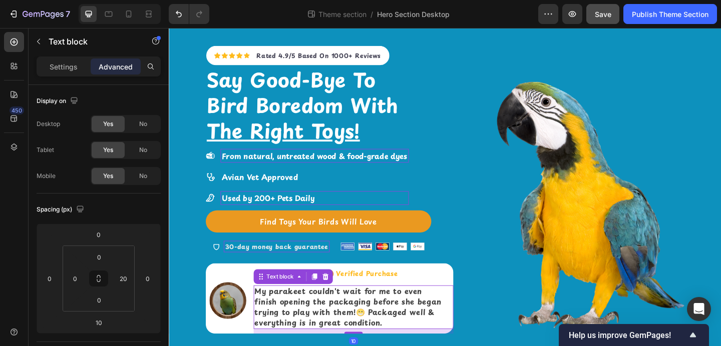
click at [329, 328] on strong "My parakeet couldn't wait for me to even finish opening the packaging before sh…" at bounding box center [363, 331] width 203 height 46
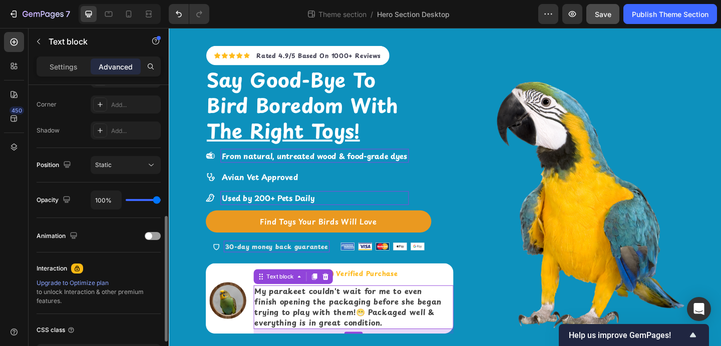
scroll to position [304, 0]
click at [65, 63] on p "Settings" at bounding box center [64, 67] width 28 height 11
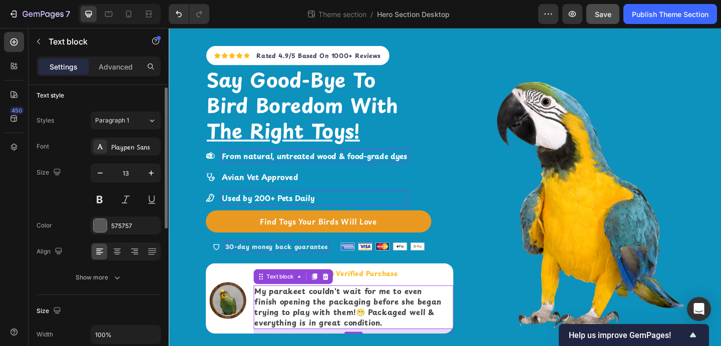
scroll to position [6, 0]
click at [289, 325] on strong "My parakeet couldn't wait for me to even finish opening the packaging before sh…" at bounding box center [363, 331] width 203 height 46
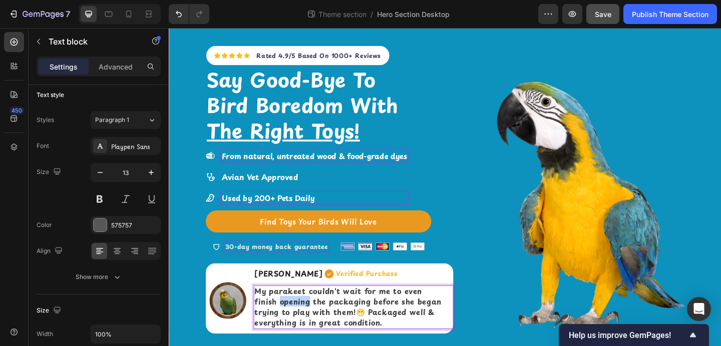
click at [289, 325] on strong "My parakeet couldn't wait for me to even finish opening the packaging before sh…" at bounding box center [363, 331] width 203 height 46
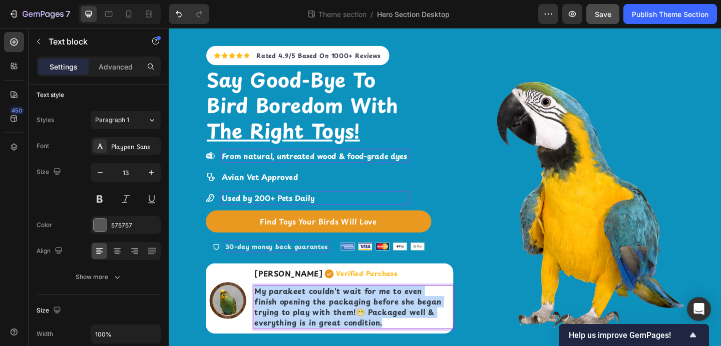
click at [289, 325] on strong "My parakeet couldn't wait for me to even finish opening the packaging before sh…" at bounding box center [363, 331] width 203 height 46
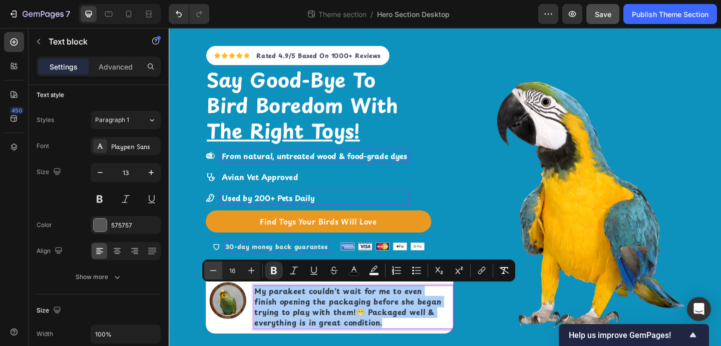
click at [219, 272] on button "Minus" at bounding box center [213, 271] width 18 height 18
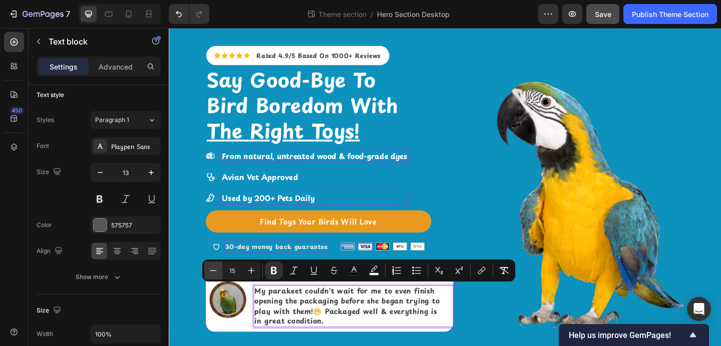
click at [219, 272] on button "Minus" at bounding box center [213, 271] width 18 height 18
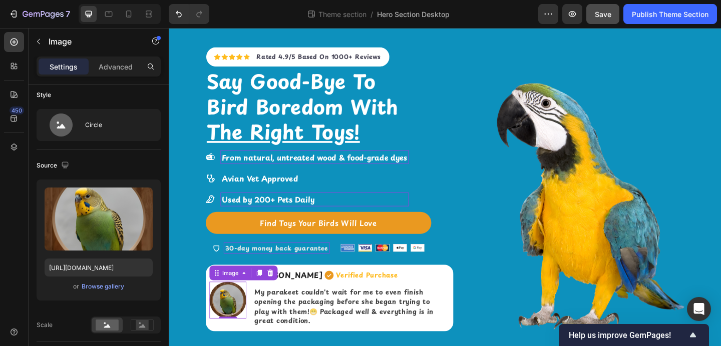
click at [225, 327] on img at bounding box center [233, 324] width 40 height 40
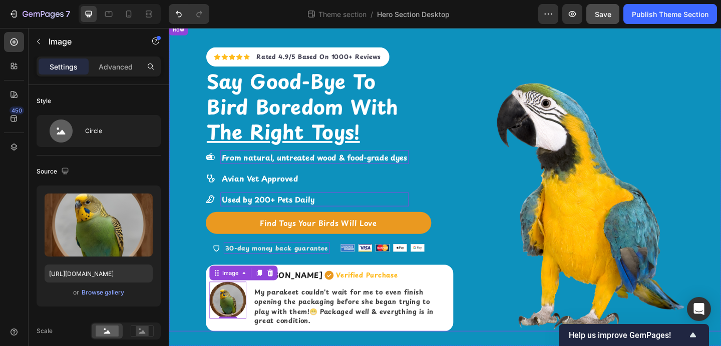
click at [184, 268] on div "Icon Icon Icon Icon Icon Icon List Hoz Rated 4.9/5 Based On 1000+ Reviews Text …" at bounding box center [469, 191] width 600 height 334
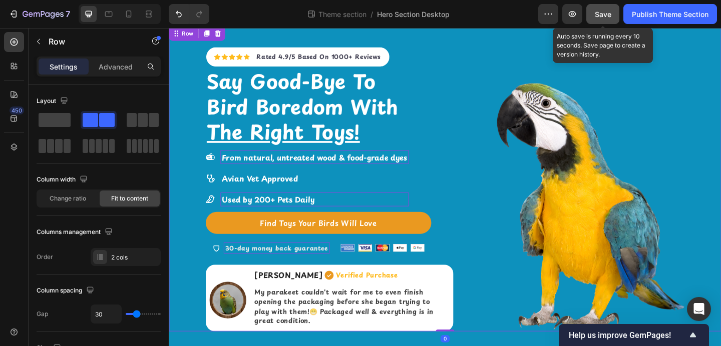
click at [611, 13] on button "Save" at bounding box center [602, 14] width 33 height 20
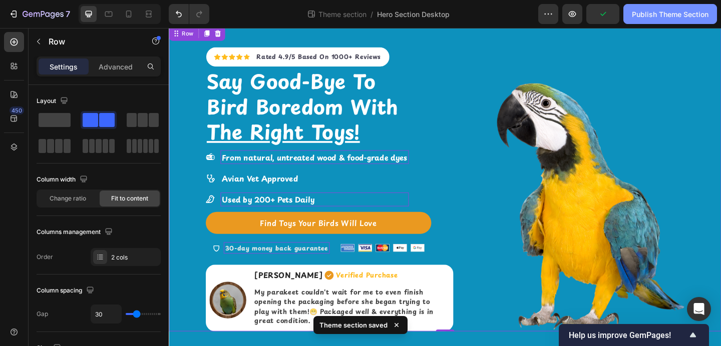
click at [640, 12] on div "Publish Theme Section" at bounding box center [670, 14] width 77 height 11
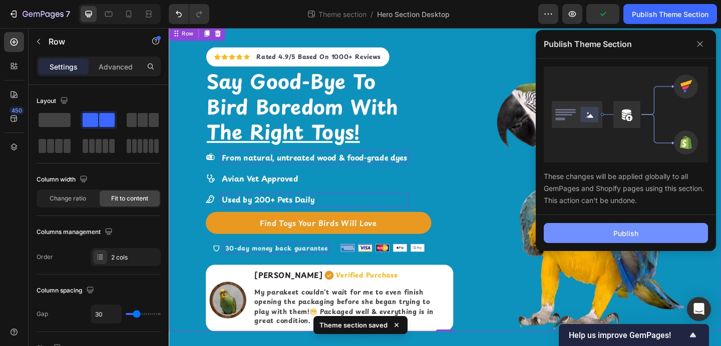
click at [638, 242] on button "Publish" at bounding box center [625, 233] width 164 height 20
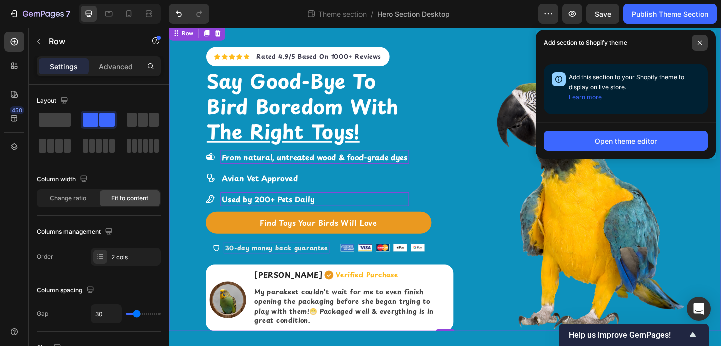
click at [700, 43] on icon at bounding box center [699, 43] width 5 height 5
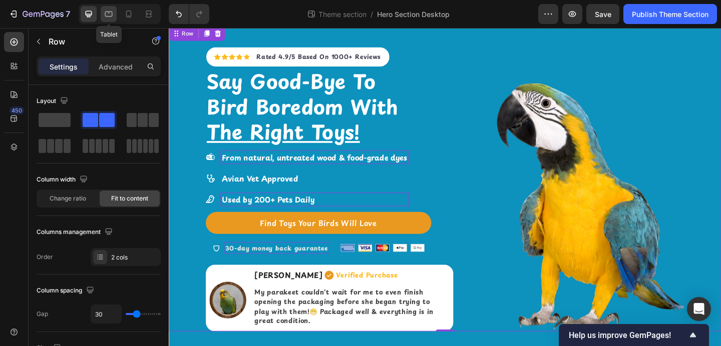
click at [113, 15] on icon at bounding box center [109, 14] width 10 height 10
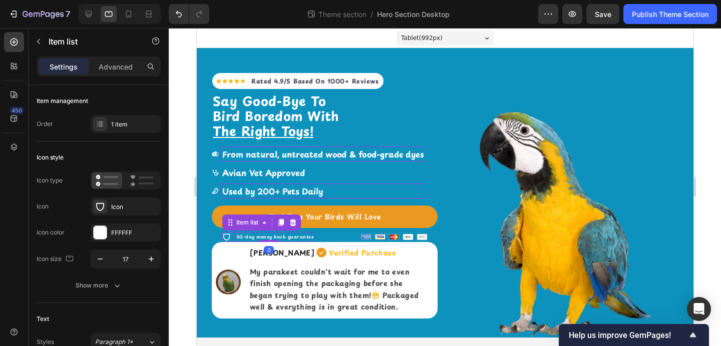
click at [305, 237] on strong "30-day money back guarantee" at bounding box center [275, 236] width 78 height 7
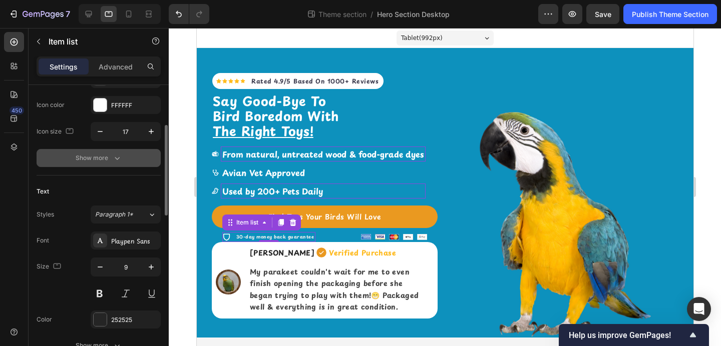
scroll to position [142, 0]
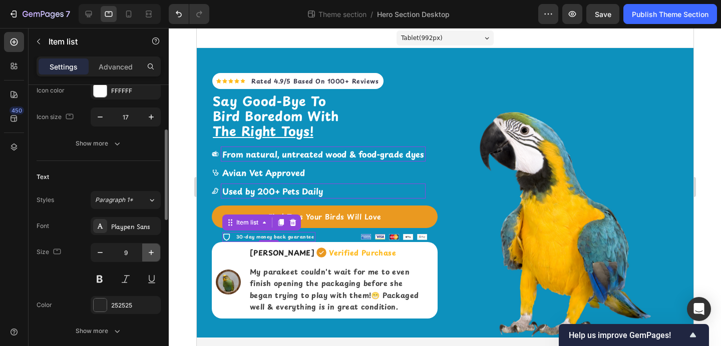
click at [148, 255] on icon "button" at bounding box center [151, 253] width 10 height 10
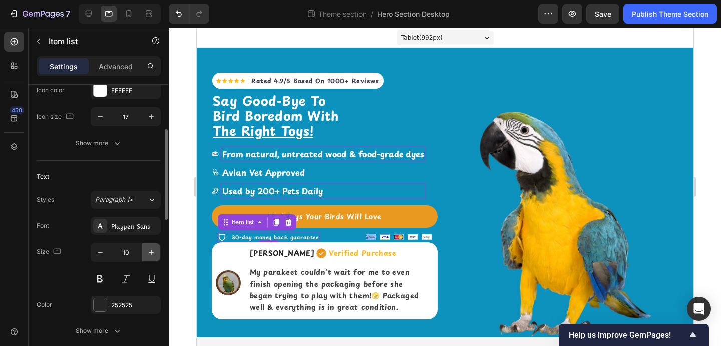
click at [148, 255] on icon "button" at bounding box center [151, 253] width 10 height 10
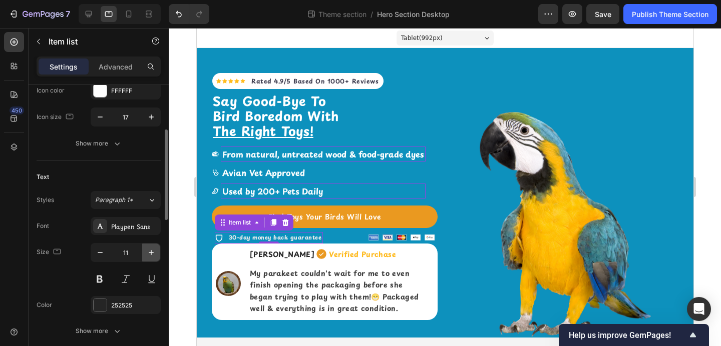
click at [149, 255] on icon "button" at bounding box center [151, 253] width 10 height 10
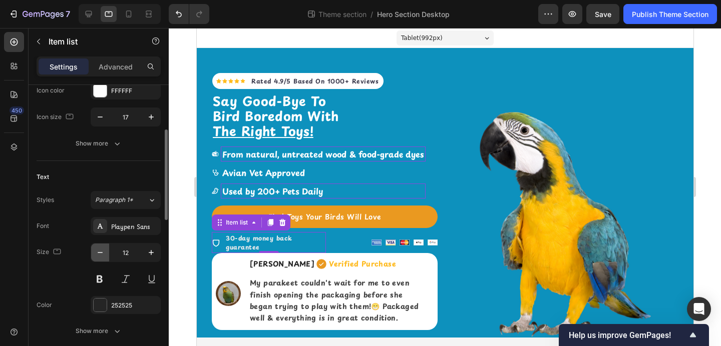
click at [97, 258] on button "button" at bounding box center [100, 253] width 18 height 18
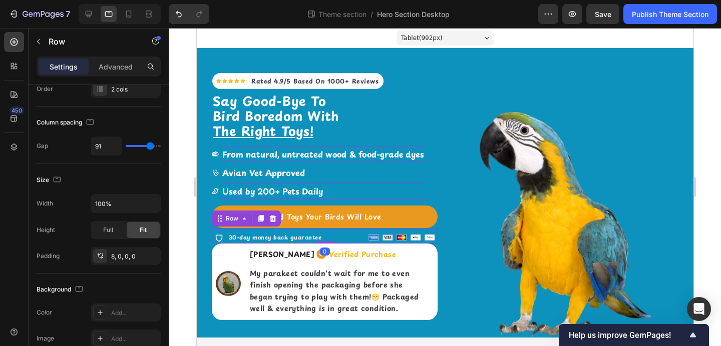
click at [340, 237] on div "30-day money back guarantee Item list Image Image Image Image Image Icon List H…" at bounding box center [324, 236] width 226 height 16
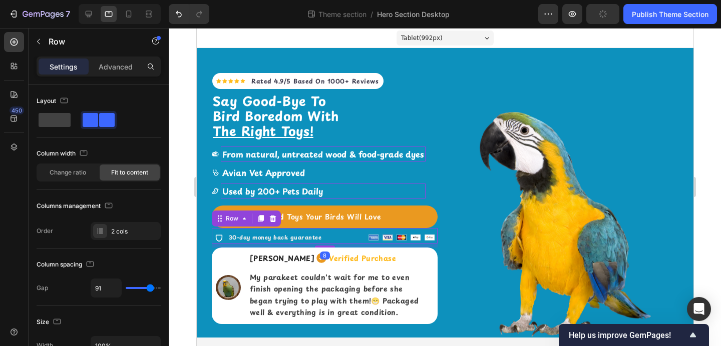
click at [328, 247] on div "Icon Icon Icon Icon Icon Icon List Hoz Rated 4.9/5 Based On 1000+ Reviews Text …" at bounding box center [324, 193] width 226 height 290
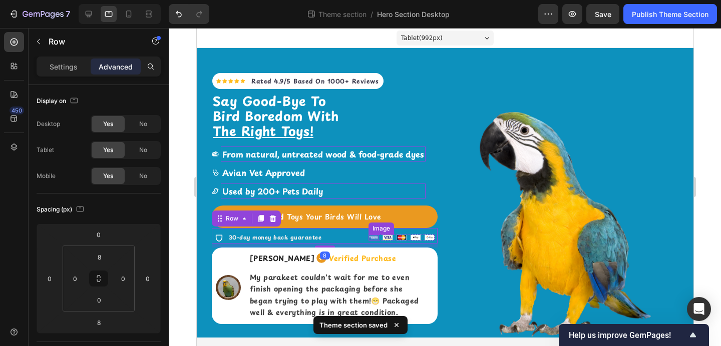
click at [374, 236] on img at bounding box center [373, 238] width 10 height 6
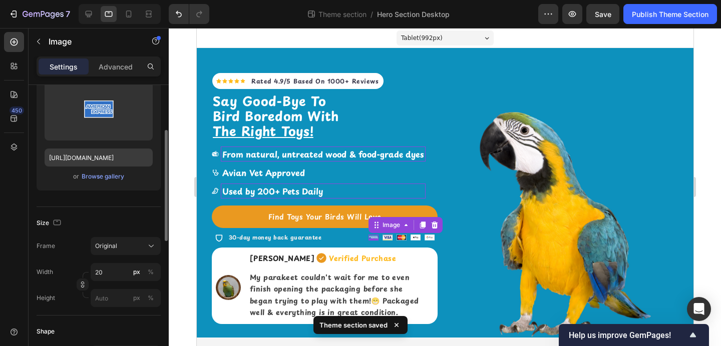
scroll to position [117, 0]
click at [94, 273] on input "20" at bounding box center [126, 271] width 70 height 18
click at [96, 272] on input "20" at bounding box center [126, 271] width 70 height 18
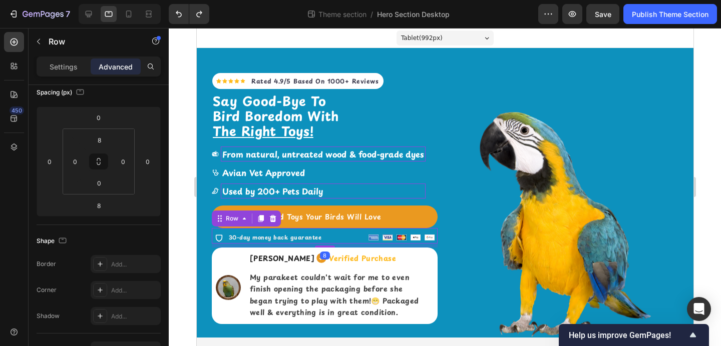
click at [353, 238] on div "30-day money back guarantee Item list Image Image Image Image Image Icon List H…" at bounding box center [324, 236] width 226 height 16
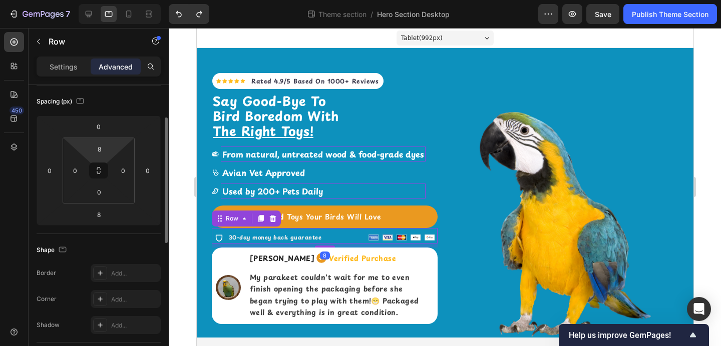
scroll to position [191, 0]
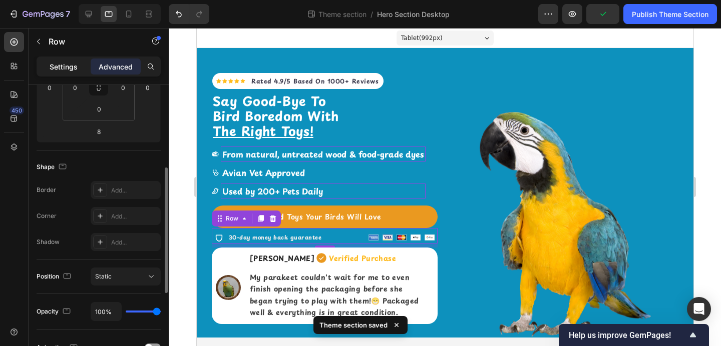
click at [73, 69] on p "Settings" at bounding box center [64, 67] width 28 height 11
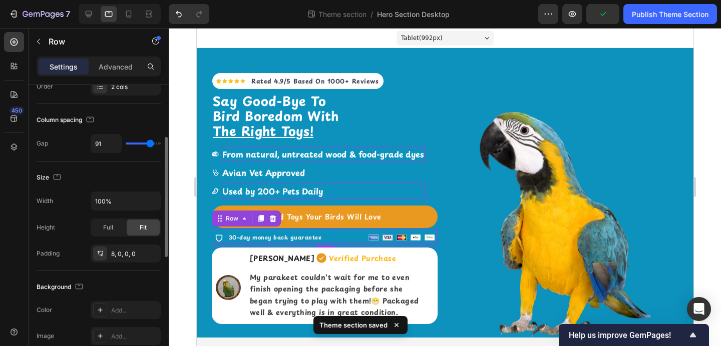
scroll to position [139, 0]
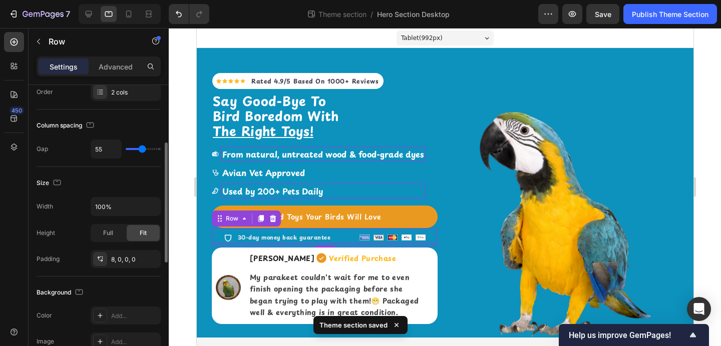
click at [142, 148] on input "range" at bounding box center [143, 149] width 35 height 2
click at [467, 218] on img at bounding box center [565, 225] width 226 height 226
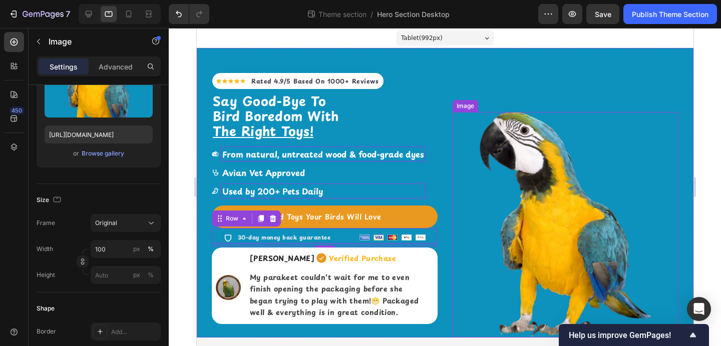
scroll to position [0, 0]
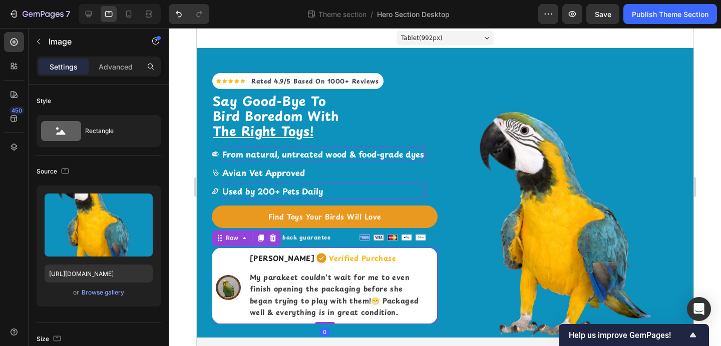
click at [233, 258] on div "Image" at bounding box center [225, 286] width 29 height 77
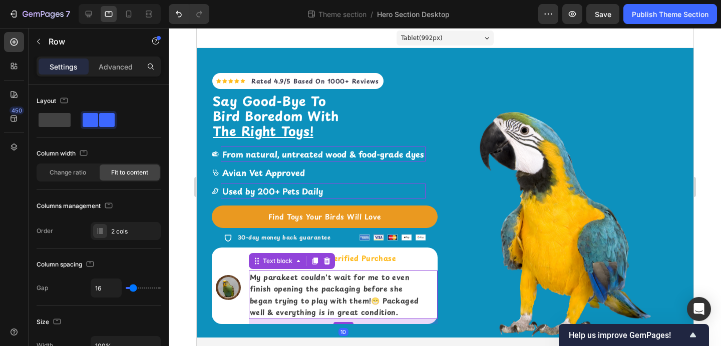
click at [272, 289] on strong "My parakeet couldn't wait for me to even finish opening the packaging before sh…" at bounding box center [333, 295] width 169 height 46
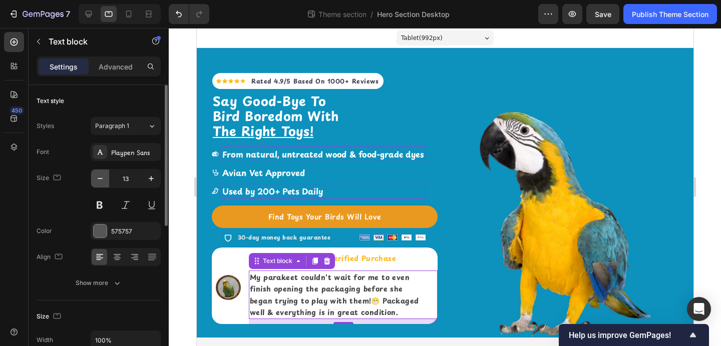
click at [97, 174] on icon "button" at bounding box center [100, 179] width 10 height 10
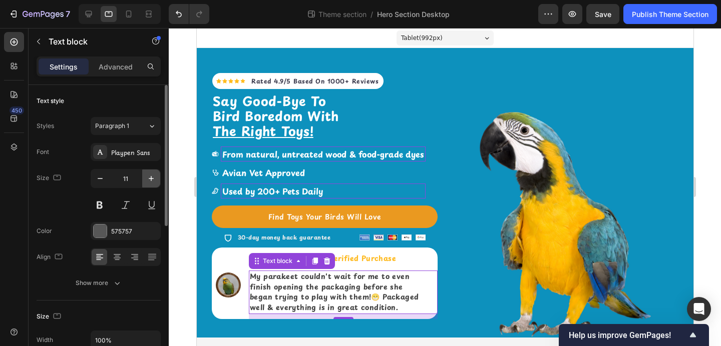
click at [148, 178] on icon "button" at bounding box center [151, 179] width 10 height 10
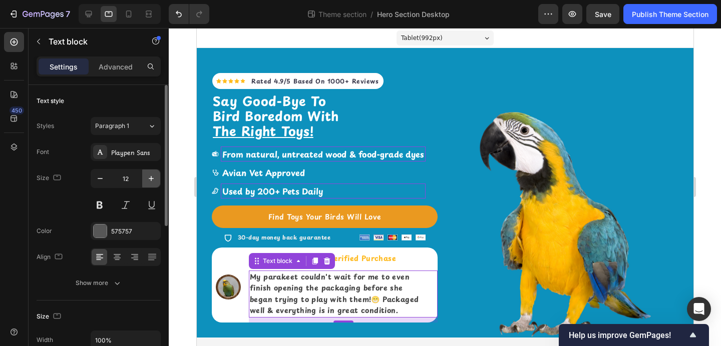
click at [148, 178] on icon "button" at bounding box center [151, 179] width 10 height 10
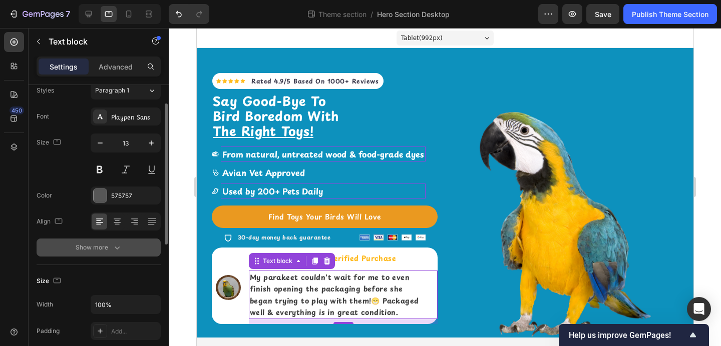
scroll to position [37, 0]
click at [107, 255] on button "Show more" at bounding box center [99, 247] width 124 height 18
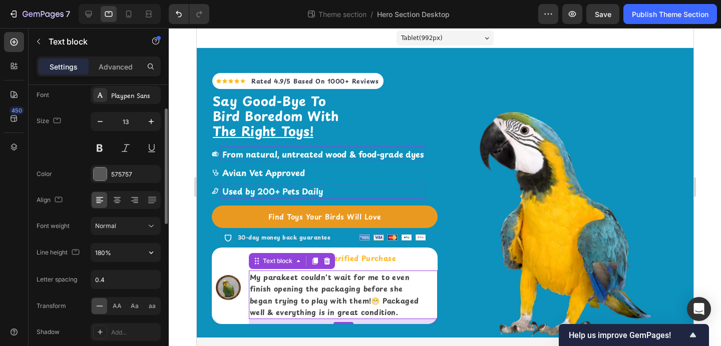
scroll to position [58, 0]
click at [119, 252] on input "180%" at bounding box center [125, 252] width 69 height 18
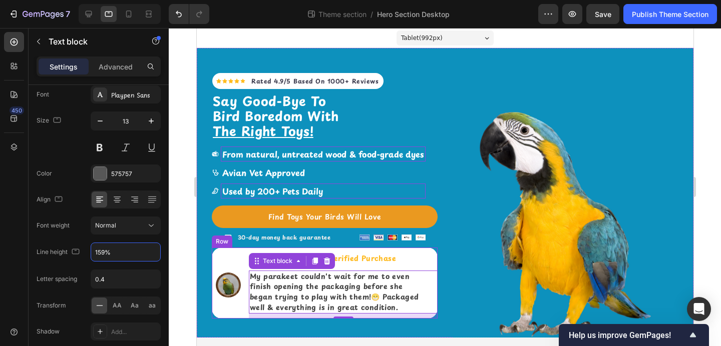
click at [222, 259] on div "Image" at bounding box center [225, 284] width 29 height 72
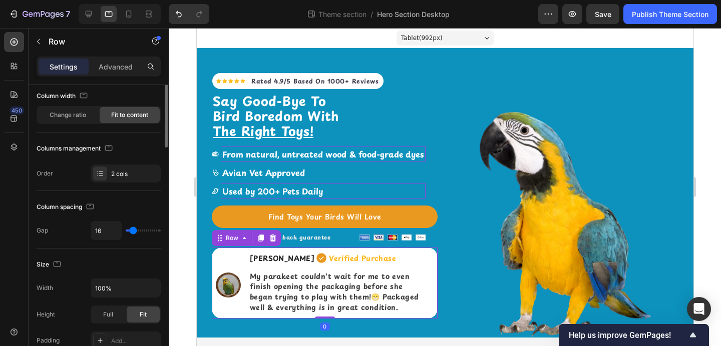
scroll to position [0, 0]
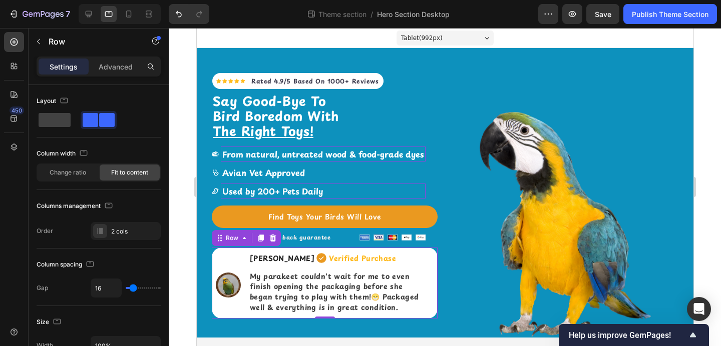
click at [707, 142] on div at bounding box center [445, 187] width 552 height 318
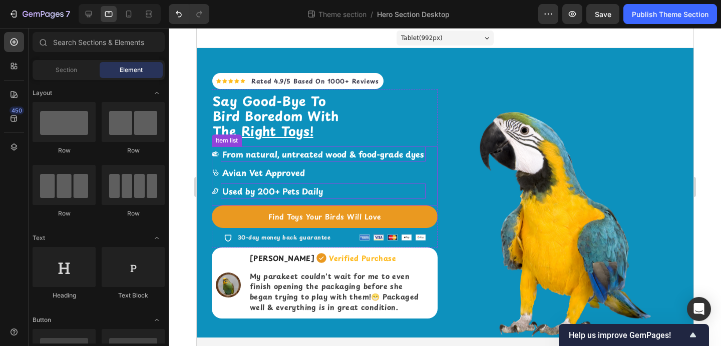
click at [345, 156] on strong "From natural, untreated wood & food-grade dyes" at bounding box center [323, 154] width 202 height 12
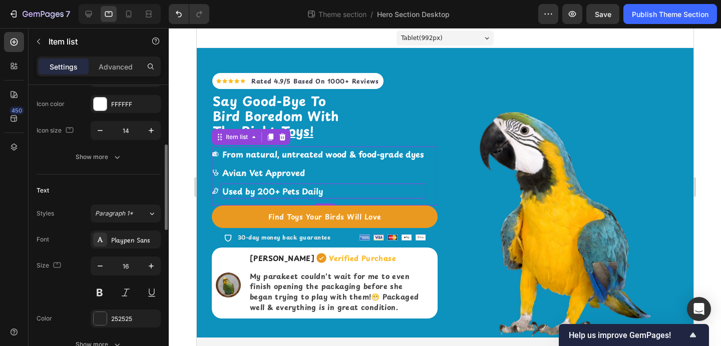
scroll to position [187, 0]
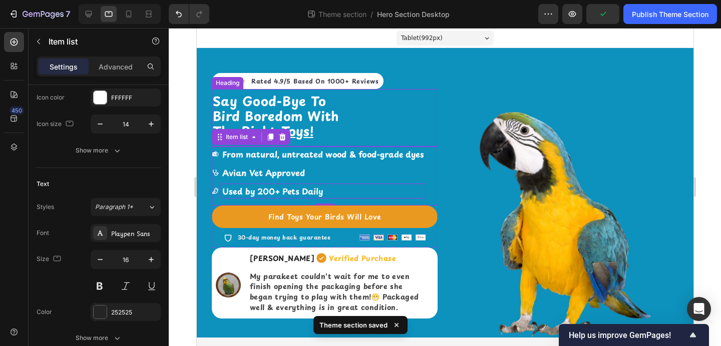
click at [347, 109] on h2 "Say Good-Bye To Bird Boredom With The Right Toys!" at bounding box center [324, 116] width 226 height 47
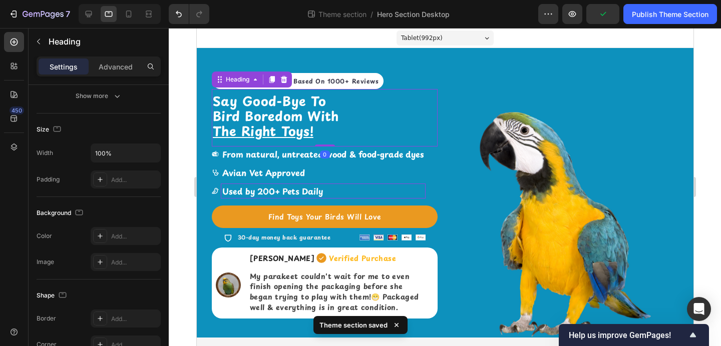
scroll to position [0, 0]
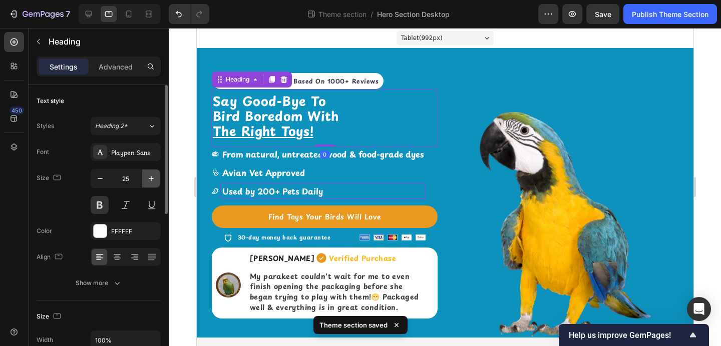
click at [150, 181] on icon "button" at bounding box center [151, 179] width 10 height 10
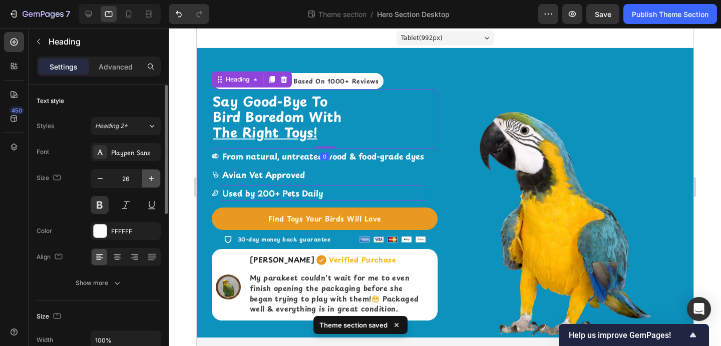
click at [150, 181] on icon "button" at bounding box center [151, 179] width 10 height 10
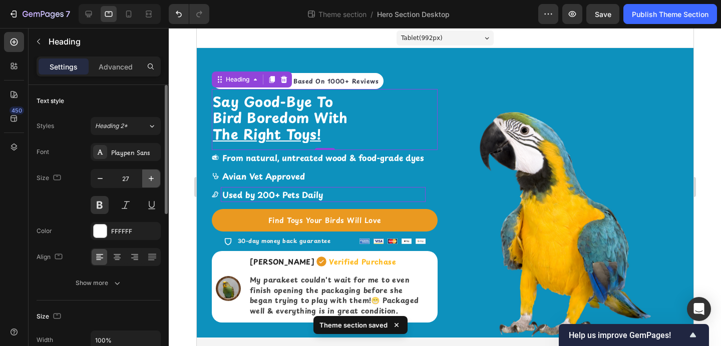
click at [150, 181] on icon "button" at bounding box center [151, 179] width 10 height 10
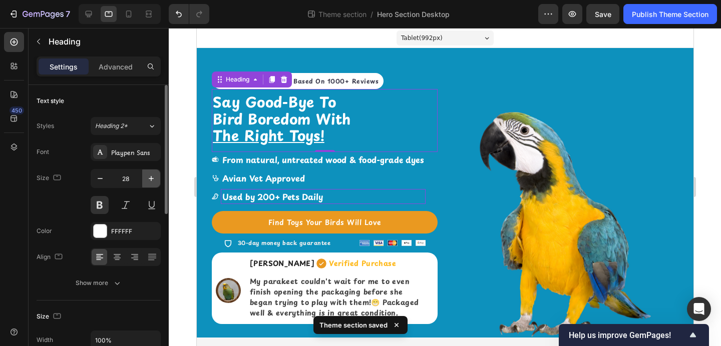
click at [150, 181] on icon "button" at bounding box center [151, 179] width 10 height 10
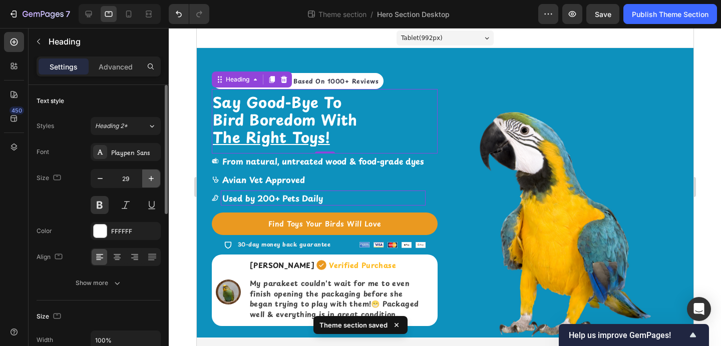
click at [150, 181] on icon "button" at bounding box center [151, 179] width 10 height 10
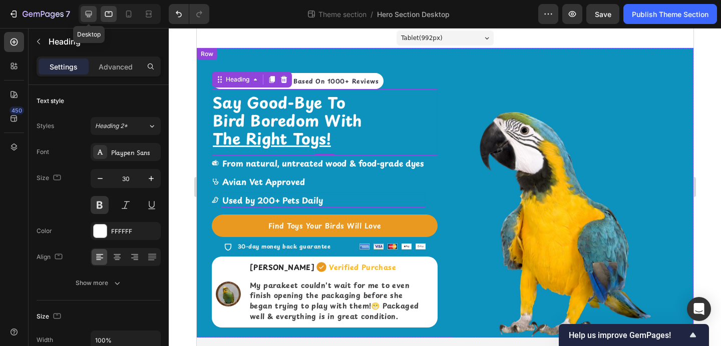
click at [91, 15] on icon at bounding box center [89, 14] width 7 height 7
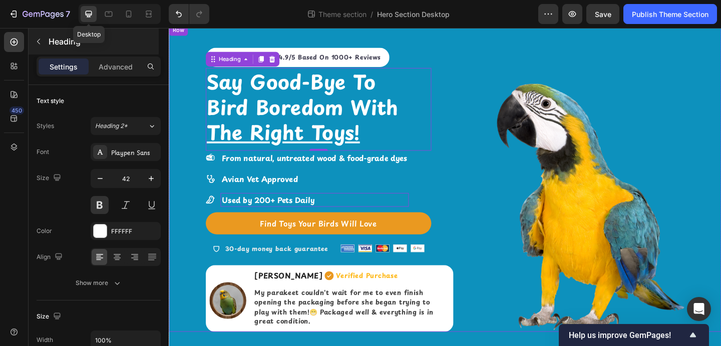
scroll to position [25, 0]
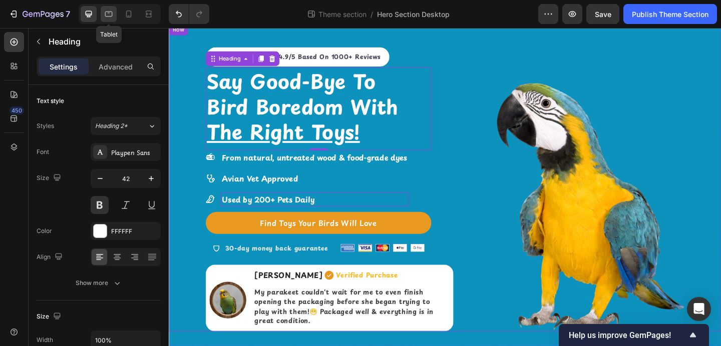
click at [110, 16] on icon at bounding box center [109, 15] width 8 height 6
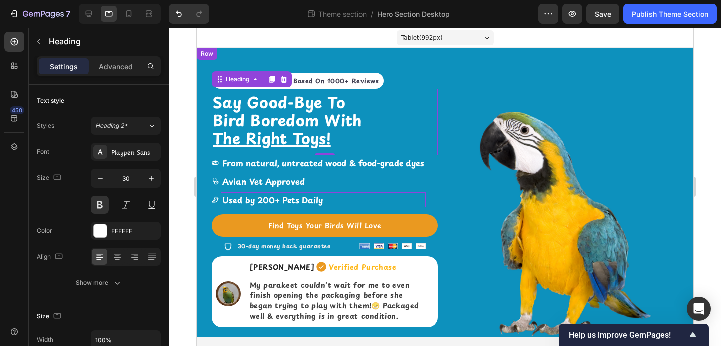
click at [78, 16] on div at bounding box center [118, 14] width 86 height 20
click at [82, 16] on div at bounding box center [89, 14] width 16 height 16
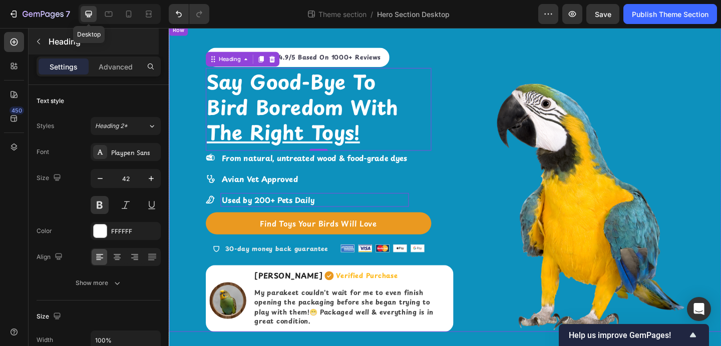
scroll to position [25, 0]
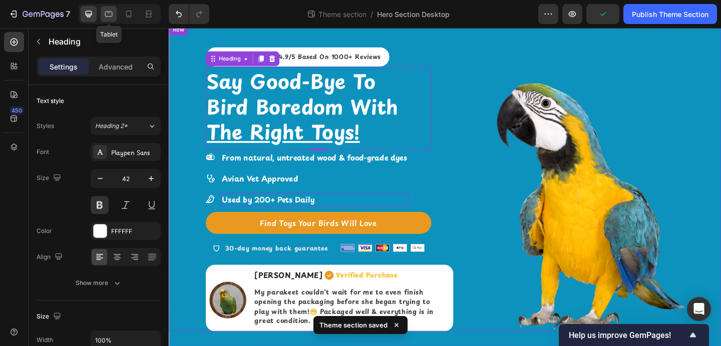
click at [109, 19] on icon at bounding box center [109, 14] width 10 height 10
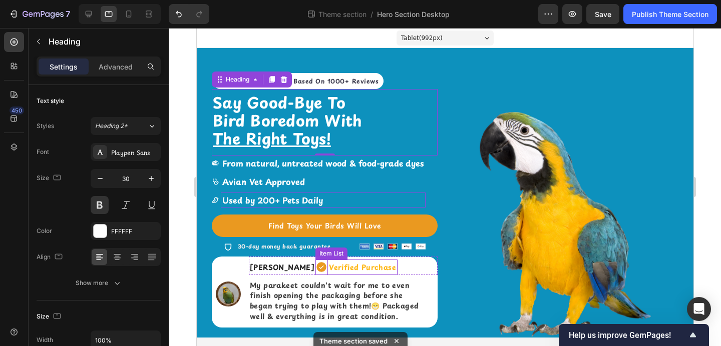
click at [357, 271] on strong "Verified Purchase" at bounding box center [361, 267] width 67 height 11
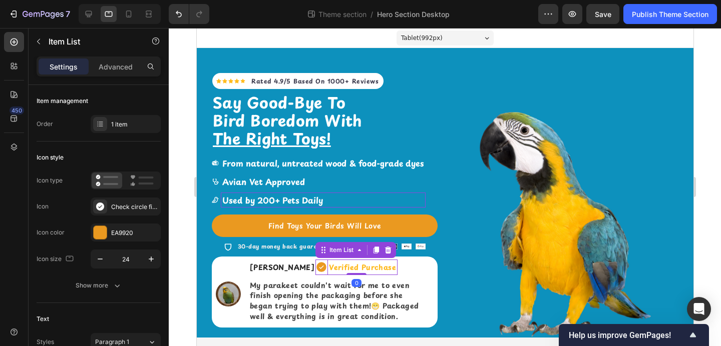
click at [357, 271] on strong "Verified Purchase" at bounding box center [361, 267] width 67 height 11
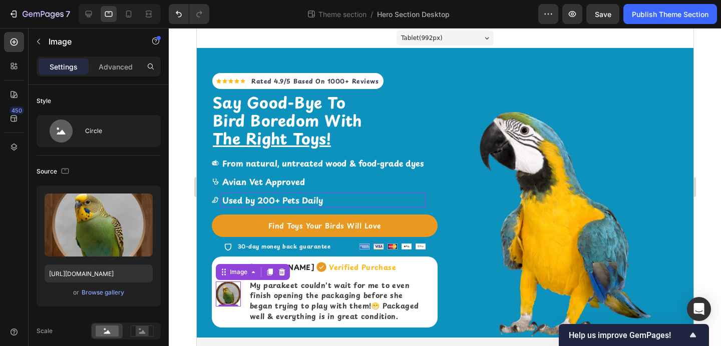
click at [233, 294] on img at bounding box center [227, 294] width 25 height 25
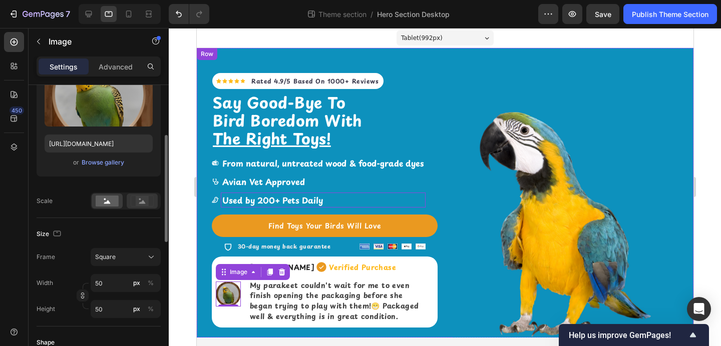
scroll to position [144, 0]
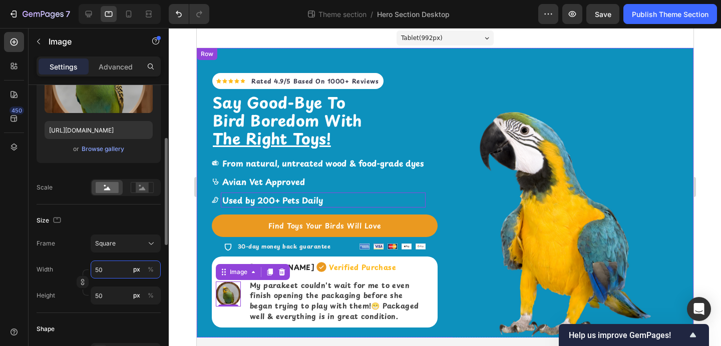
click at [115, 272] on input "50" at bounding box center [126, 270] width 70 height 18
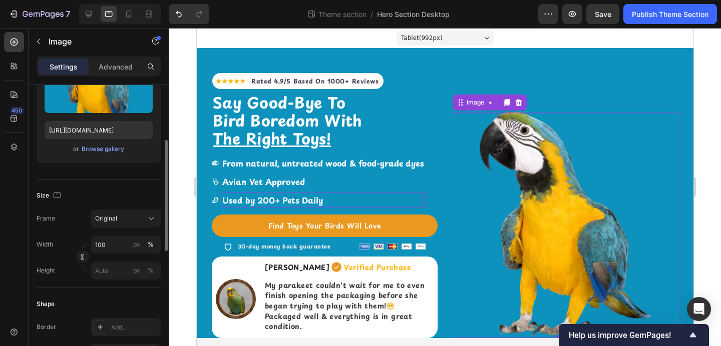
click at [480, 265] on img at bounding box center [565, 225] width 226 height 226
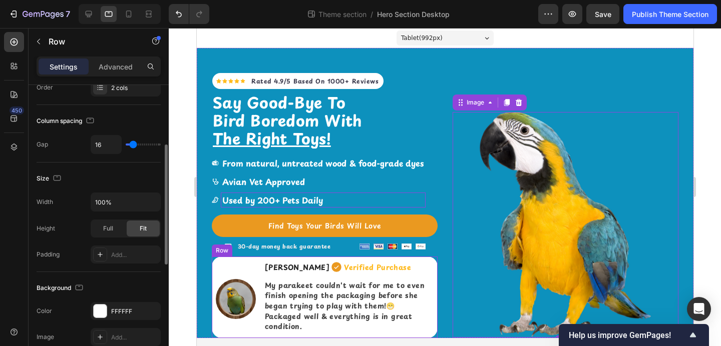
click at [247, 270] on div "Image" at bounding box center [233, 298] width 44 height 82
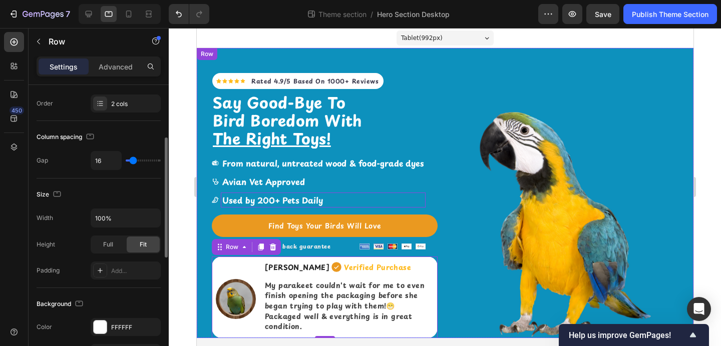
scroll to position [142, 0]
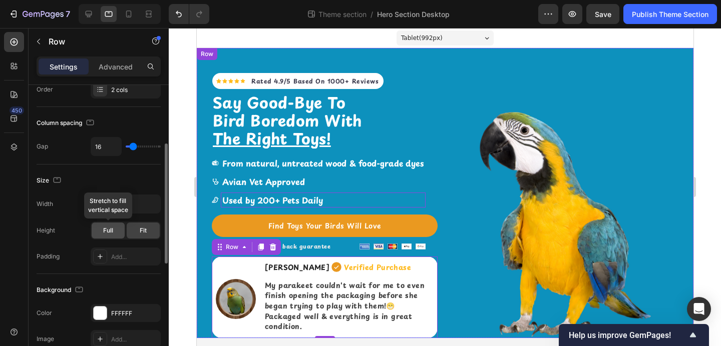
click at [109, 237] on div "Full" at bounding box center [108, 231] width 33 height 16
click at [142, 231] on span "Fit" at bounding box center [143, 230] width 7 height 9
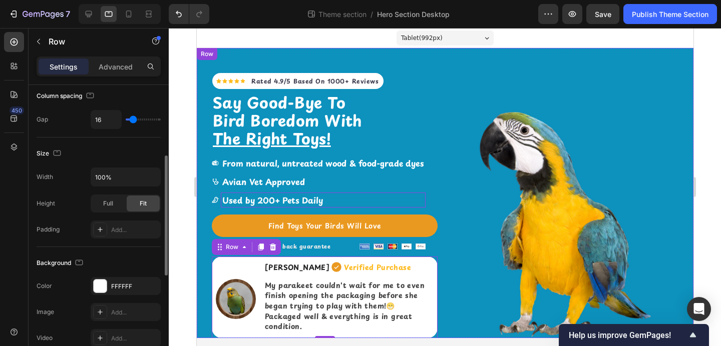
scroll to position [169, 0]
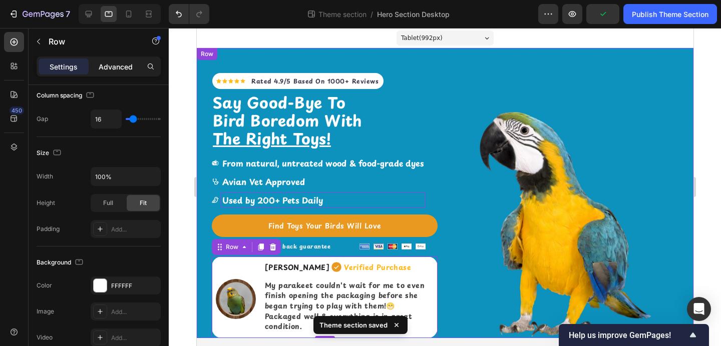
click at [122, 68] on p "Advanced" at bounding box center [116, 67] width 34 height 11
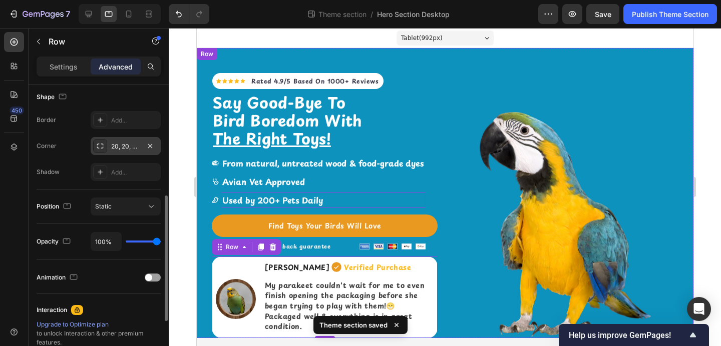
scroll to position [181, 0]
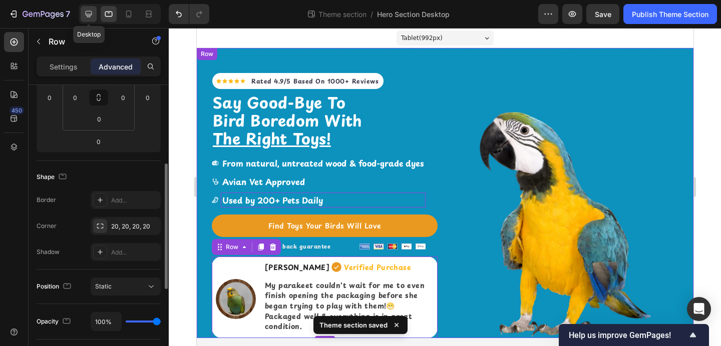
click at [84, 18] on icon at bounding box center [89, 14] width 10 height 10
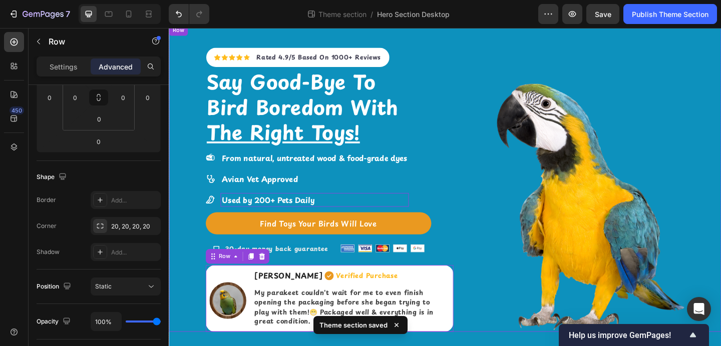
scroll to position [25, 0]
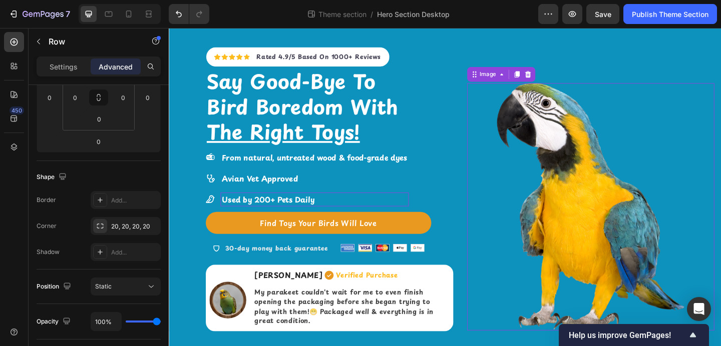
click at [516, 220] on img at bounding box center [627, 222] width 269 height 269
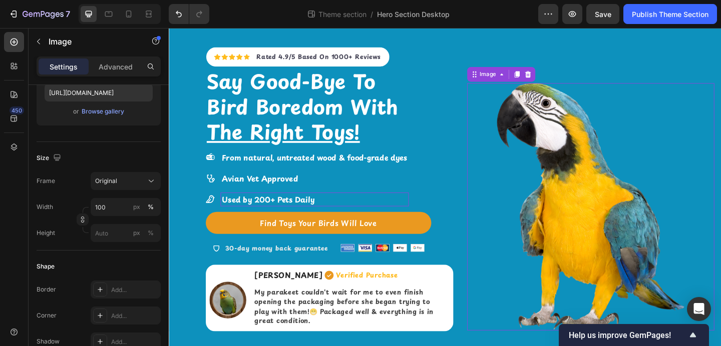
scroll to position [0, 0]
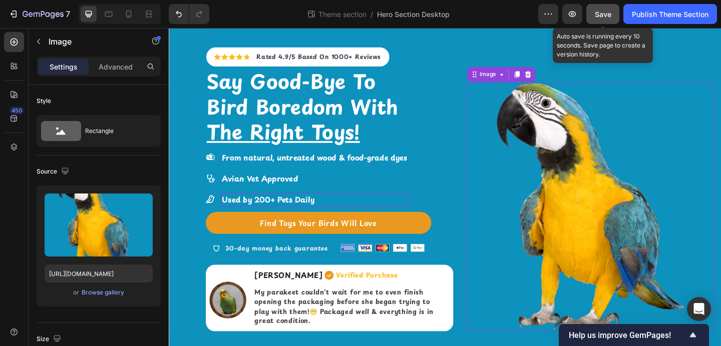
click at [605, 24] on button "Save" at bounding box center [602, 14] width 33 height 20
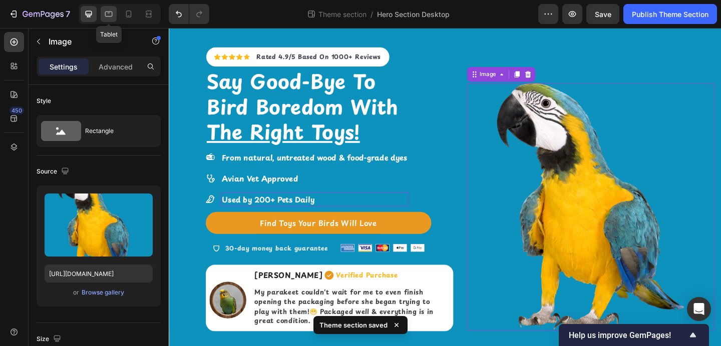
click at [107, 12] on icon at bounding box center [109, 14] width 10 height 10
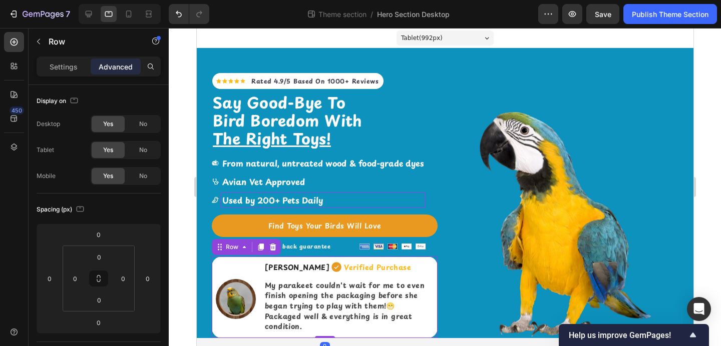
click at [222, 325] on div "Image" at bounding box center [233, 298] width 44 height 82
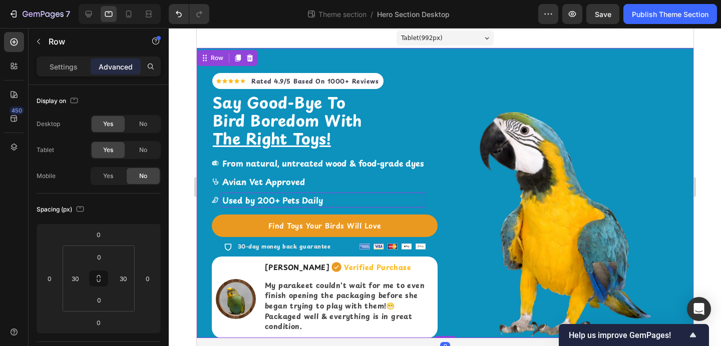
click at [444, 308] on div "Icon Icon Icon Icon Icon Icon List Hoz Rated 4.9/5 Based On 1000+ Reviews Text …" at bounding box center [444, 193] width 496 height 290
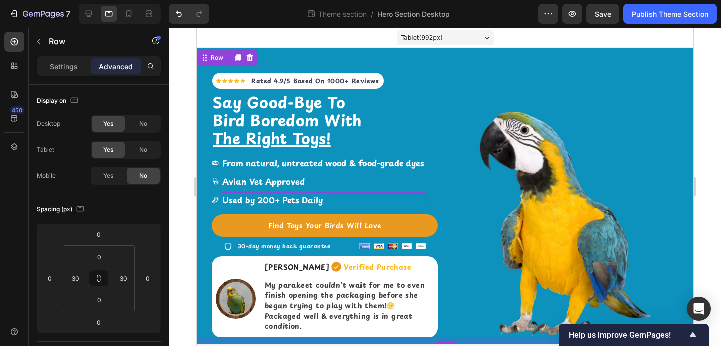
drag, startPoint x: 439, startPoint y: 338, endPoint x: 439, endPoint y: 345, distance: 6.5
click at [439, 345] on div at bounding box center [444, 343] width 20 height 3
click at [449, 286] on div "Icon Icon Icon Icon Icon Icon List Hoz Rated 4.9/5 Based On 1000+ Reviews Text …" at bounding box center [444, 193] width 496 height 290
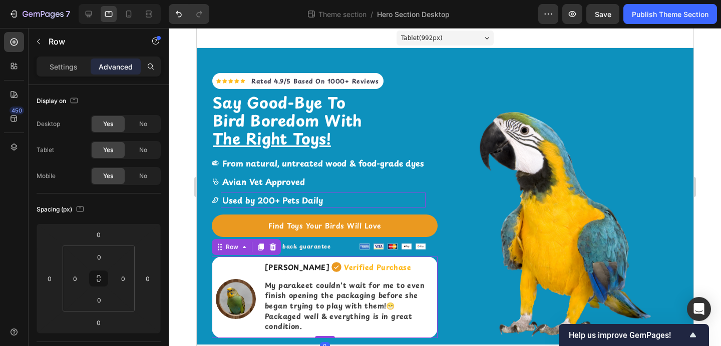
click at [224, 270] on div "Image" at bounding box center [233, 298] width 44 height 82
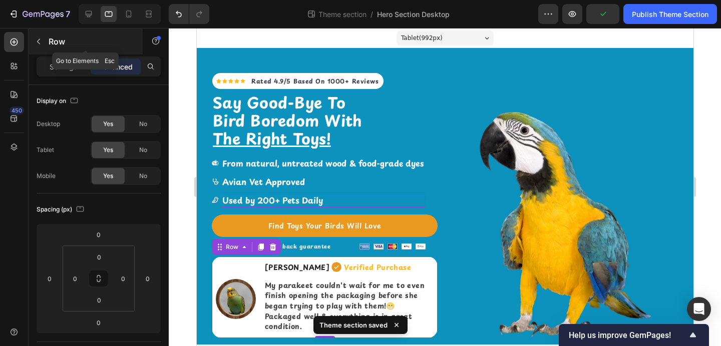
click at [43, 41] on button "button" at bounding box center [39, 42] width 16 height 16
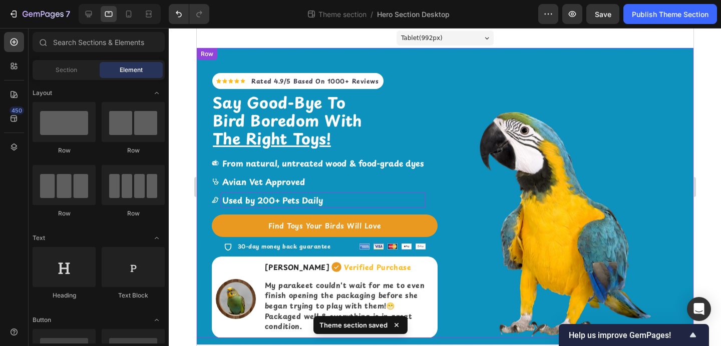
click at [236, 61] on div "Icon Icon Icon Icon Icon Icon List Hoz Rated 4.9/5 Based On 1000+ Reviews Text …" at bounding box center [444, 193] width 496 height 290
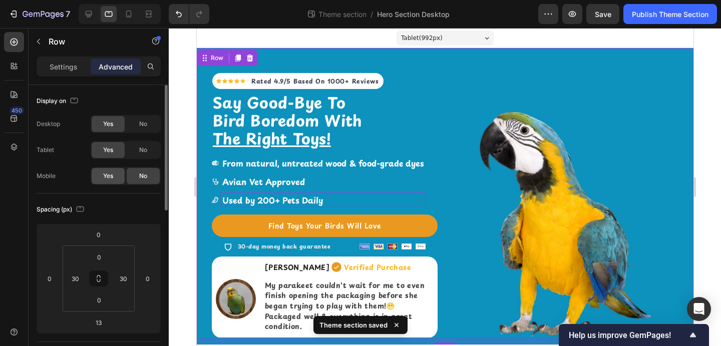
click at [113, 172] on span "Yes" at bounding box center [108, 176] width 10 height 9
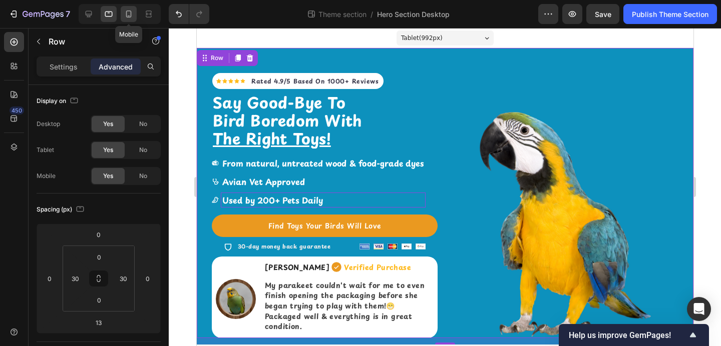
click at [127, 14] on icon at bounding box center [129, 14] width 10 height 10
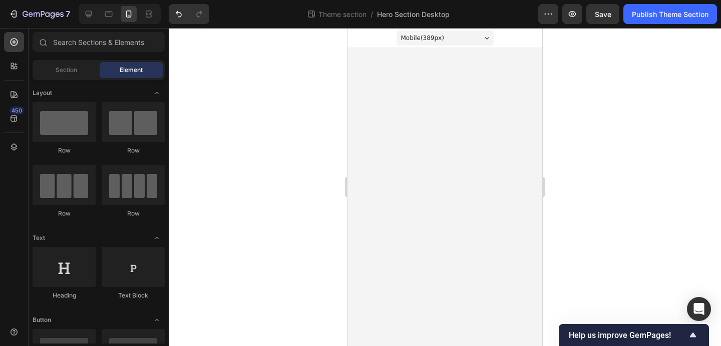
click at [422, 165] on body "Mobile ( 389 px) iPhone 13 Mini iPhone 13 Pro iPhone 11 Pro Max iPhone 15 Pro M…" at bounding box center [444, 187] width 195 height 318
click at [74, 68] on span "Section" at bounding box center [67, 70] width 22 height 9
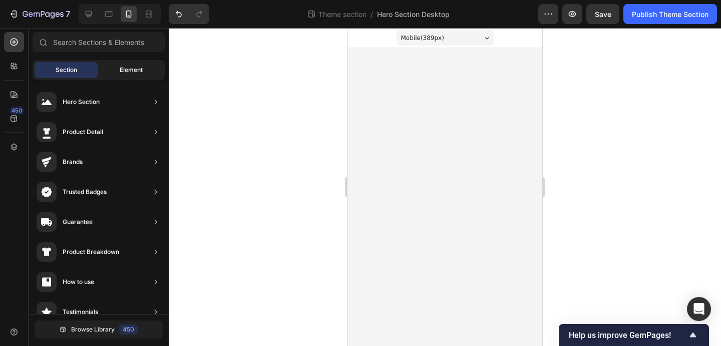
click at [119, 66] on div "Element" at bounding box center [131, 70] width 63 height 16
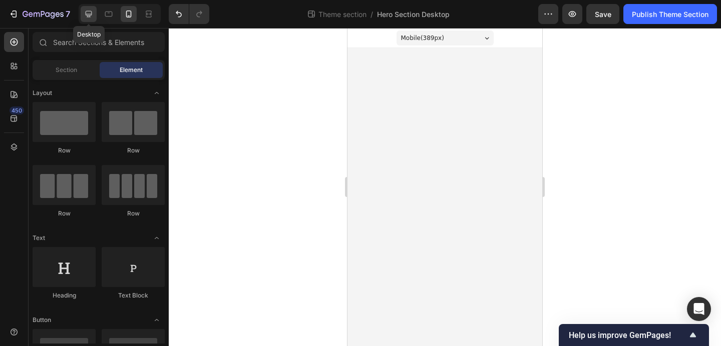
click at [91, 21] on div at bounding box center [89, 14] width 16 height 16
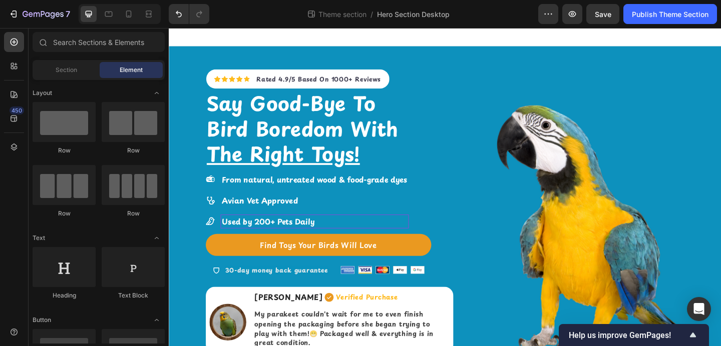
click at [107, 24] on div at bounding box center [120, 14] width 82 height 20
click at [108, 19] on icon at bounding box center [109, 14] width 10 height 10
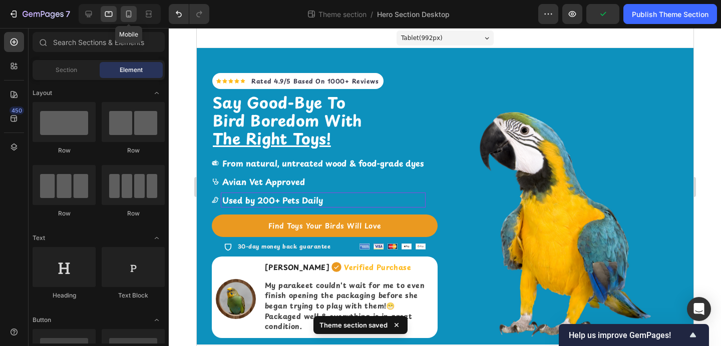
click at [128, 16] on icon at bounding box center [129, 16] width 3 height 1
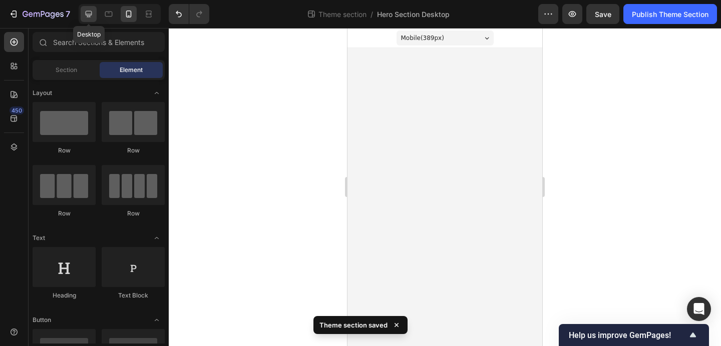
click at [87, 11] on icon at bounding box center [89, 14] width 7 height 7
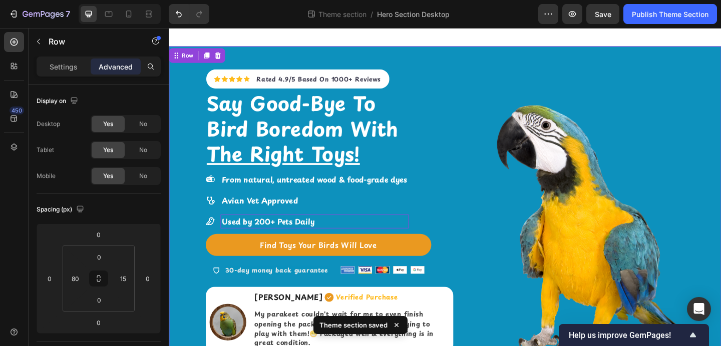
click at [175, 60] on div "Row" at bounding box center [199, 58] width 61 height 16
click at [141, 175] on span "No" at bounding box center [143, 176] width 8 height 9
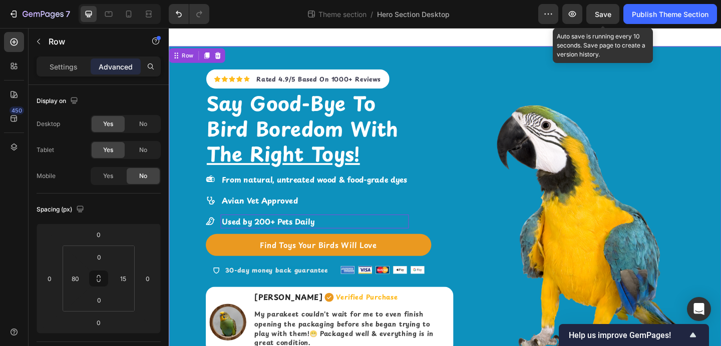
click at [594, 16] on span "Save" at bounding box center [602, 14] width 17 height 9
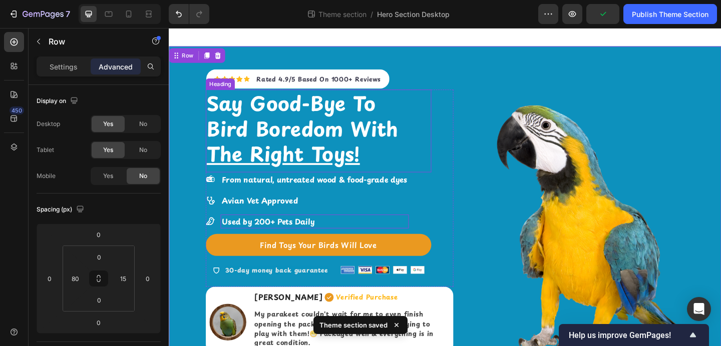
scroll to position [25, 0]
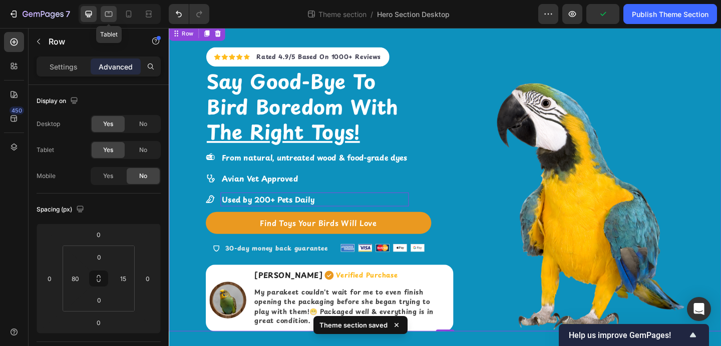
click at [112, 11] on icon at bounding box center [109, 14] width 10 height 10
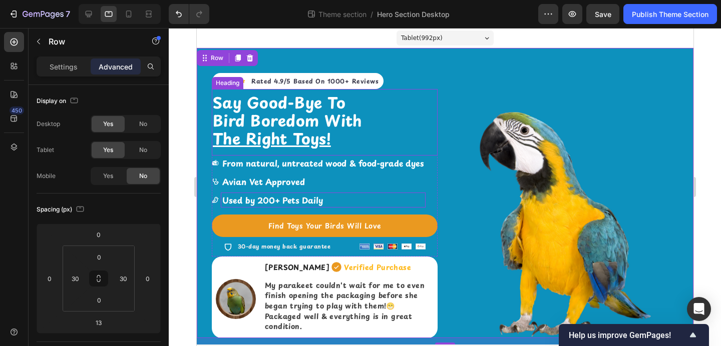
scroll to position [9, 0]
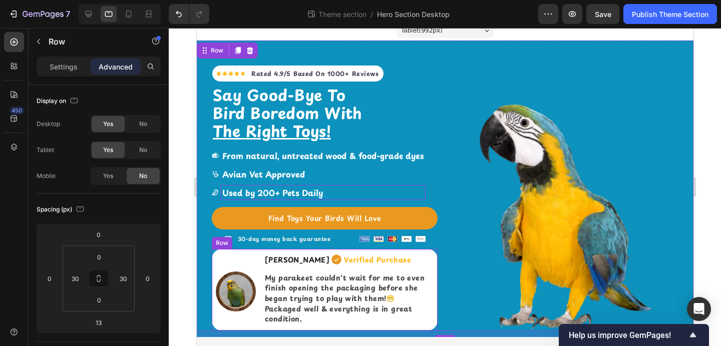
click at [247, 265] on div "Image" at bounding box center [233, 290] width 44 height 82
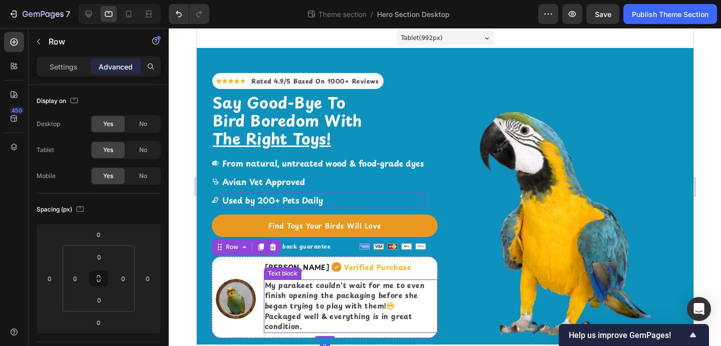
click at [289, 295] on strong "My parakeet couldn't wait for me to even finish opening the packaging before sh…" at bounding box center [344, 306] width 160 height 52
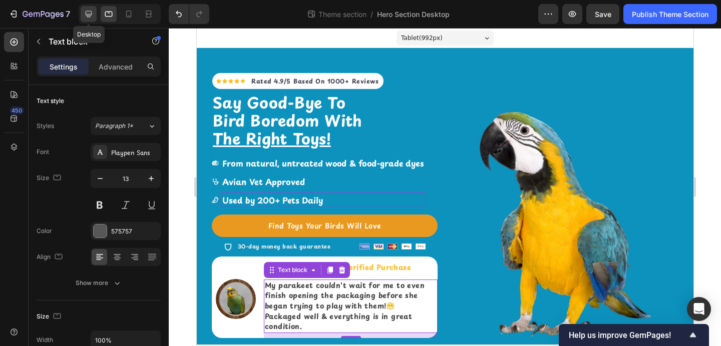
click at [85, 9] on icon at bounding box center [89, 14] width 10 height 10
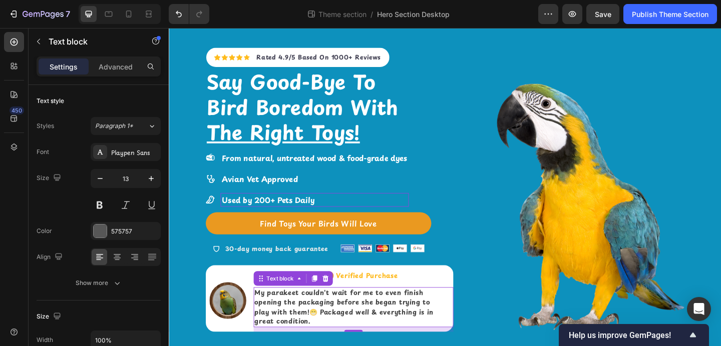
scroll to position [25, 0]
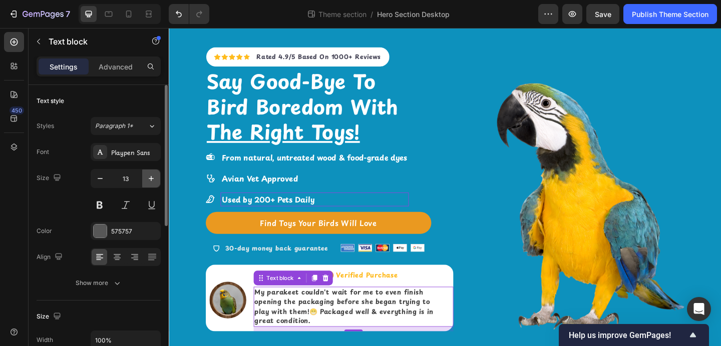
click at [149, 175] on icon "button" at bounding box center [151, 179] width 10 height 10
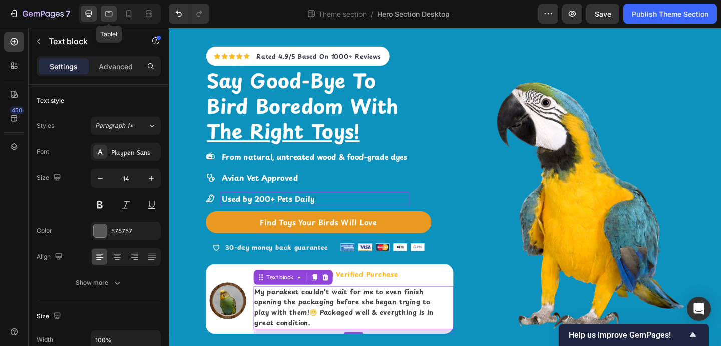
click at [107, 18] on icon at bounding box center [109, 14] width 10 height 10
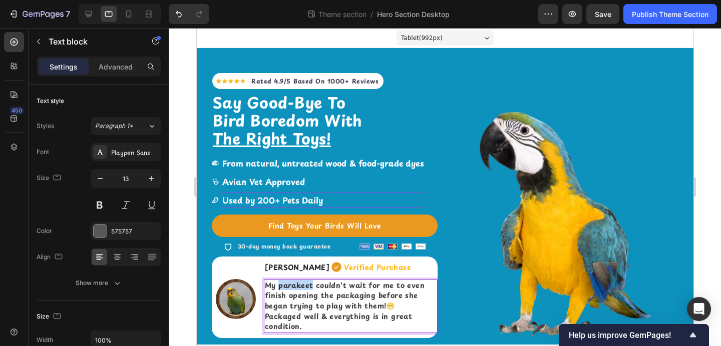
click at [279, 282] on strong "My parakeet couldn't wait for me to even finish opening the packaging before sh…" at bounding box center [344, 306] width 160 height 52
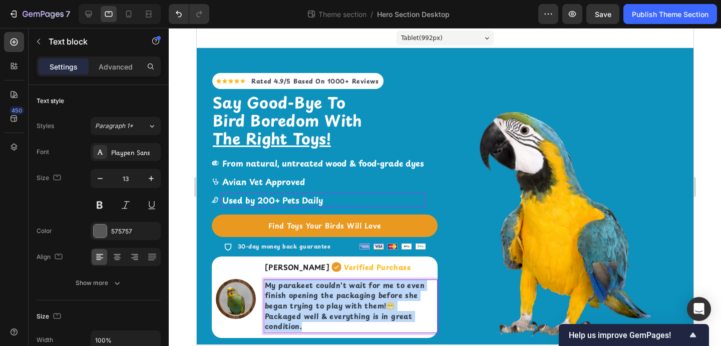
click at [279, 282] on strong "My parakeet couldn't wait for me to even finish opening the packaging before sh…" at bounding box center [344, 306] width 160 height 52
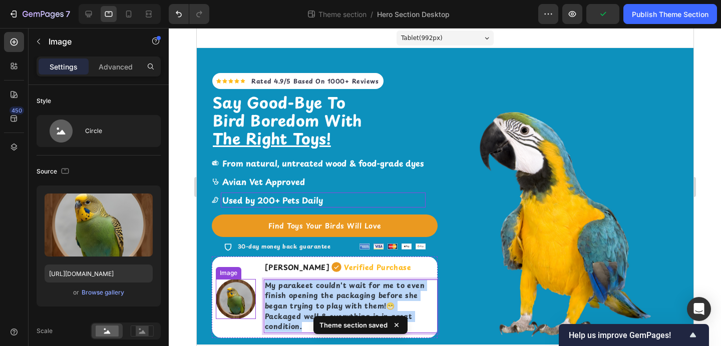
click at [226, 313] on img at bounding box center [235, 299] width 40 height 40
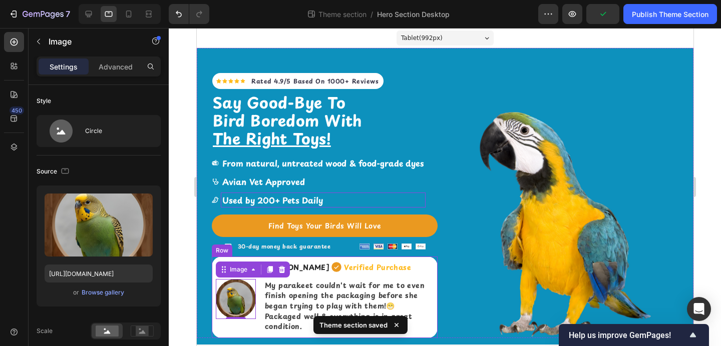
click at [230, 338] on div "Image 0" at bounding box center [233, 298] width 44 height 82
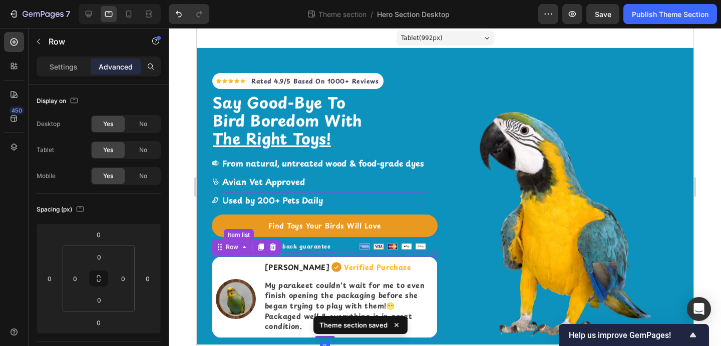
click at [318, 246] on strong "30-day money back guarantee" at bounding box center [283, 246] width 93 height 9
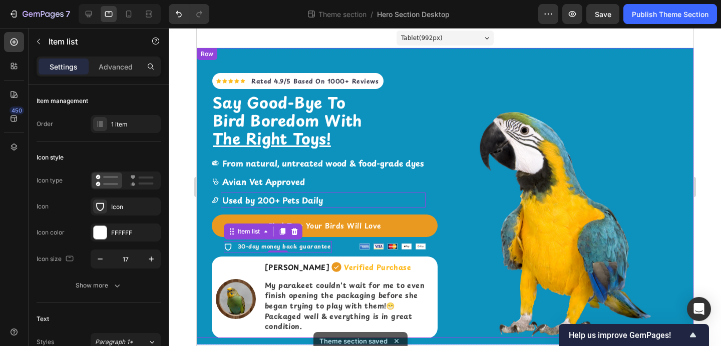
click at [444, 173] on div "Icon Icon Icon Icon Icon Icon List Hoz Rated 4.9/5 Based On 1000+ Reviews Text …" at bounding box center [444, 193] width 496 height 290
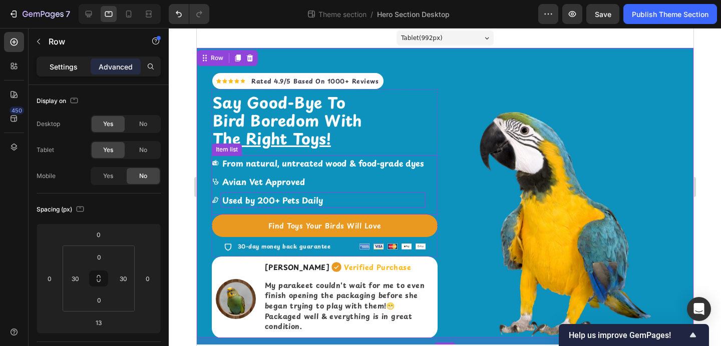
click at [58, 67] on p "Settings" at bounding box center [64, 67] width 28 height 11
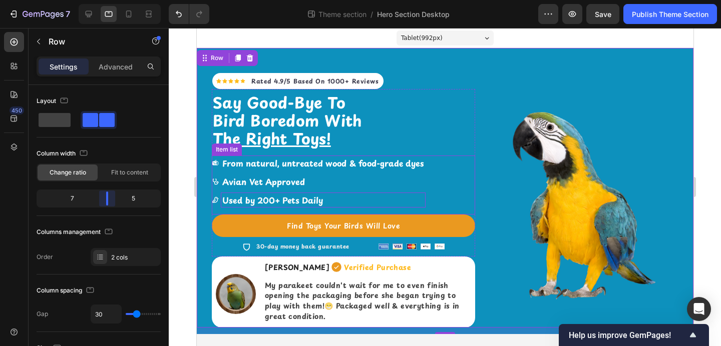
drag, startPoint x: 102, startPoint y: 202, endPoint x: 110, endPoint y: 202, distance: 8.5
click at [110, 0] on body "7 Theme section / Hero Section Desktop Preview Save Publish Theme Section 450 S…" at bounding box center [360, 0] width 721 height 0
click at [177, 212] on div at bounding box center [445, 187] width 552 height 318
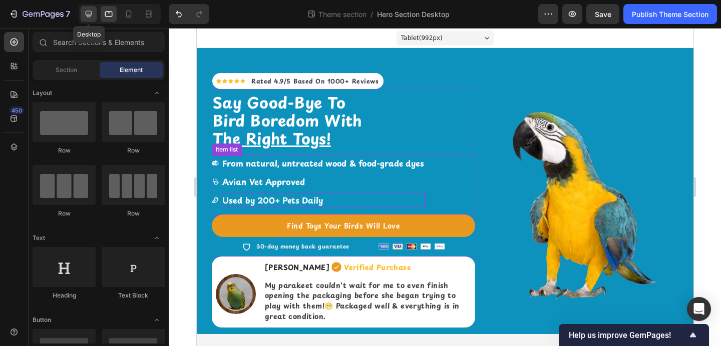
click at [90, 17] on icon at bounding box center [89, 14] width 7 height 7
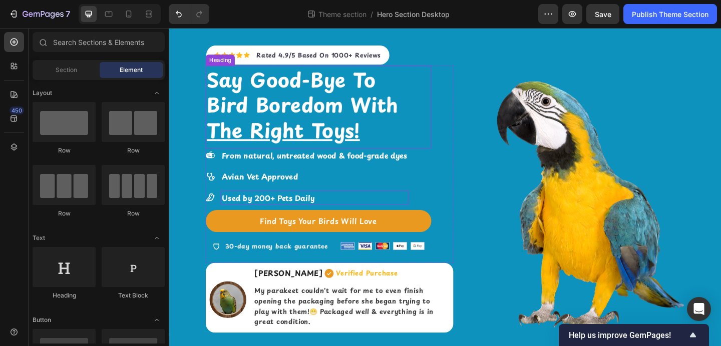
scroll to position [27, 0]
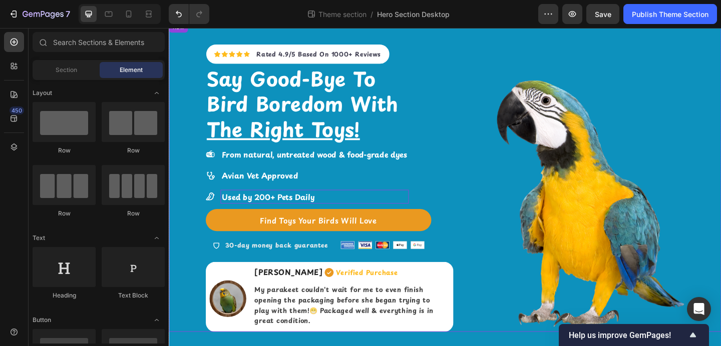
click at [479, 222] on div "Icon Icon Icon Icon Icon Icon List Hoz Rated 4.9/5 Based On 1000+ Reviews Text …" at bounding box center [469, 190] width 600 height 338
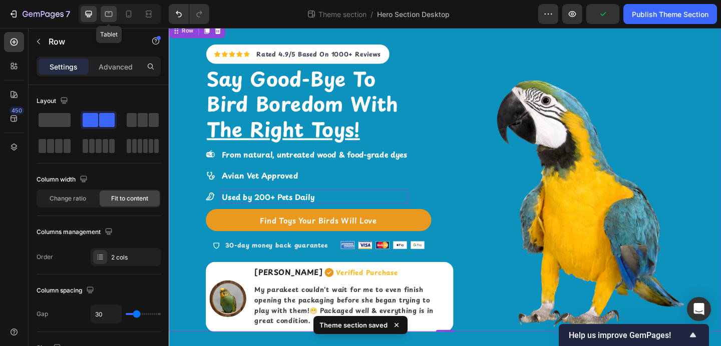
click at [103, 12] on div at bounding box center [109, 14] width 16 height 16
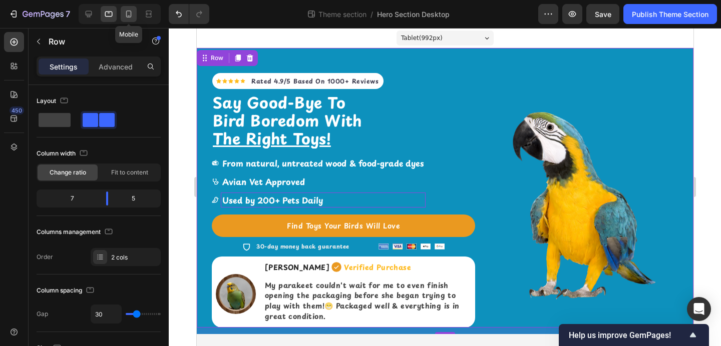
click at [132, 15] on icon at bounding box center [129, 14] width 10 height 10
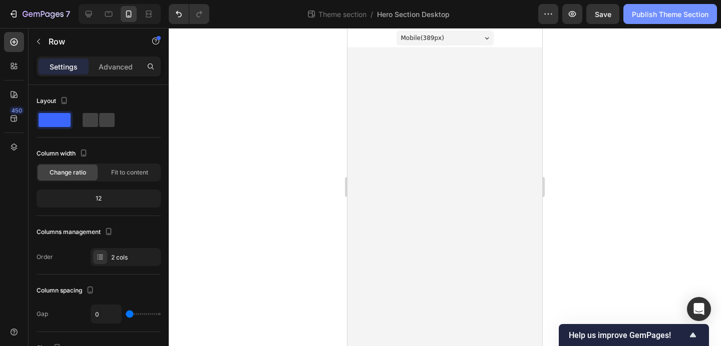
click at [649, 15] on div "Publish Theme Section" at bounding box center [670, 14] width 77 height 11
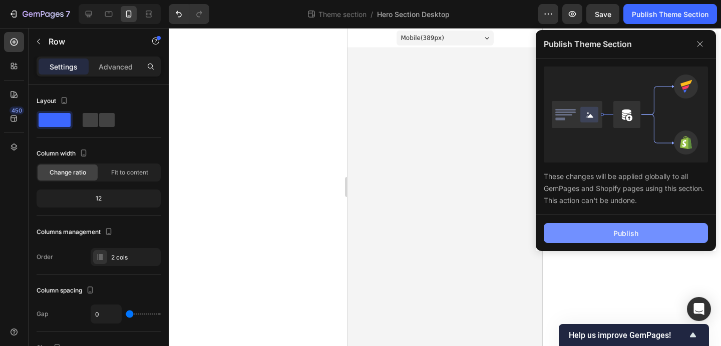
click at [603, 243] on button "Publish" at bounding box center [625, 233] width 164 height 20
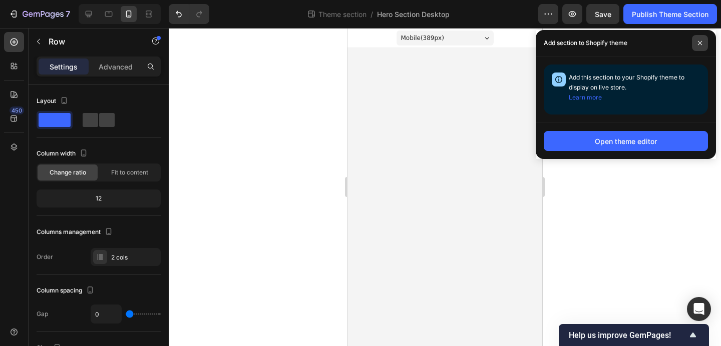
click at [698, 43] on icon at bounding box center [699, 43] width 5 height 5
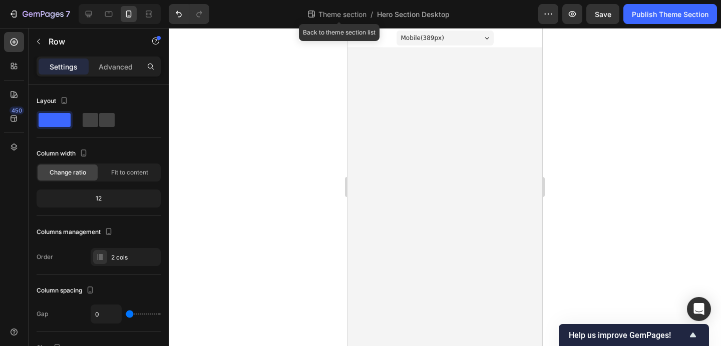
click at [325, 13] on span "Theme section" at bounding box center [342, 14] width 52 height 11
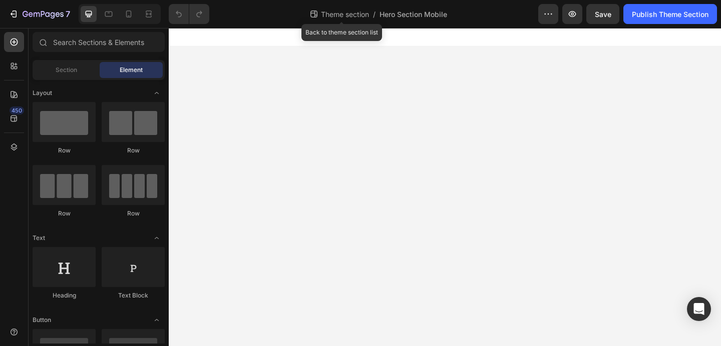
click at [343, 21] on div "Theme section /" at bounding box center [342, 14] width 67 height 16
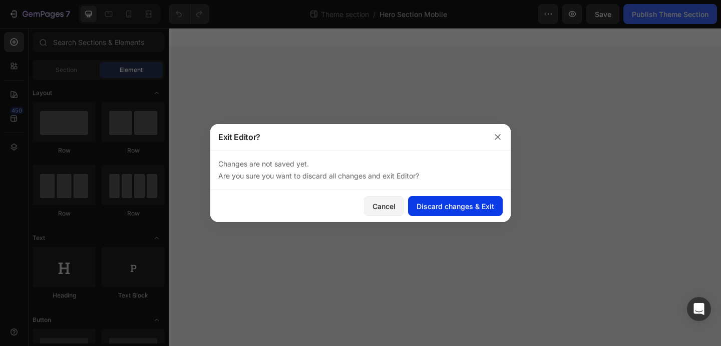
click at [417, 204] on div "Discard changes & Exit" at bounding box center [455, 206] width 78 height 11
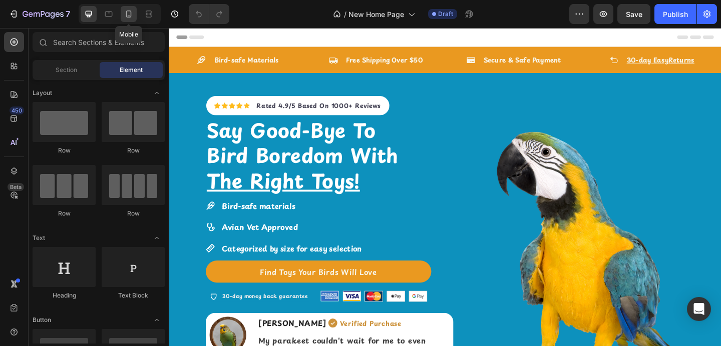
click at [135, 11] on div at bounding box center [129, 14] width 16 height 16
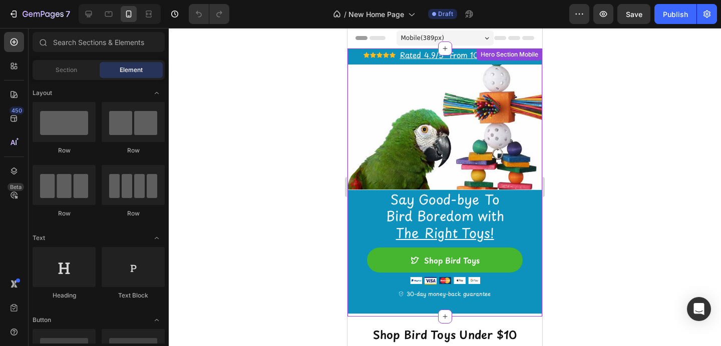
click at [373, 122] on img at bounding box center [444, 127] width 195 height 125
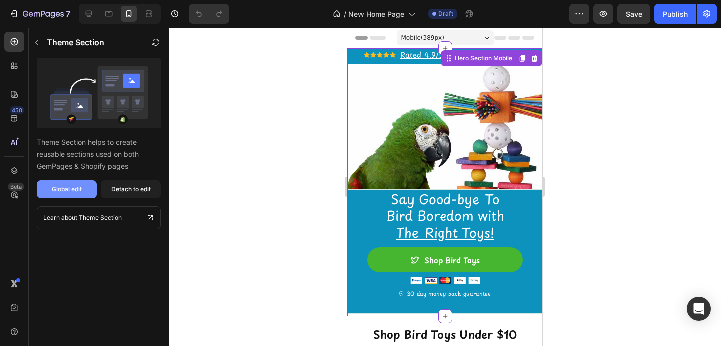
click at [85, 195] on button "Global edit" at bounding box center [67, 190] width 60 height 18
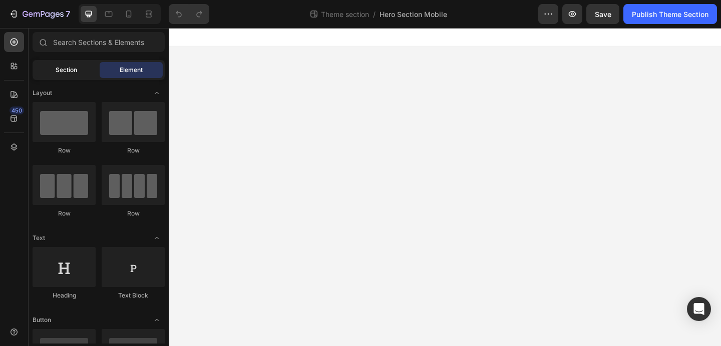
click at [46, 69] on div "Section" at bounding box center [66, 70] width 63 height 16
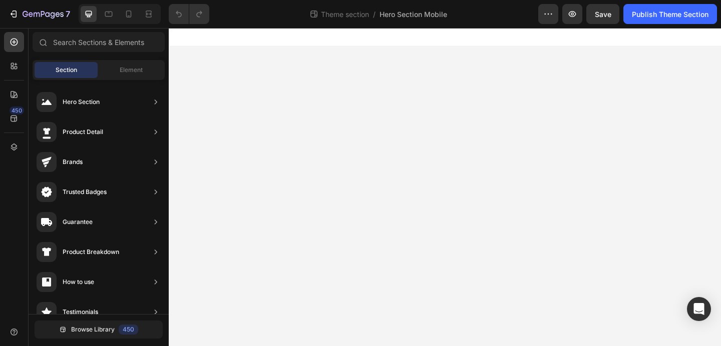
click at [458, 159] on body "Icon Icon Icon Icon Icon Icon List Rated 4.9/5 From 1000+ Reviews Text Block Ro…" at bounding box center [469, 201] width 600 height 346
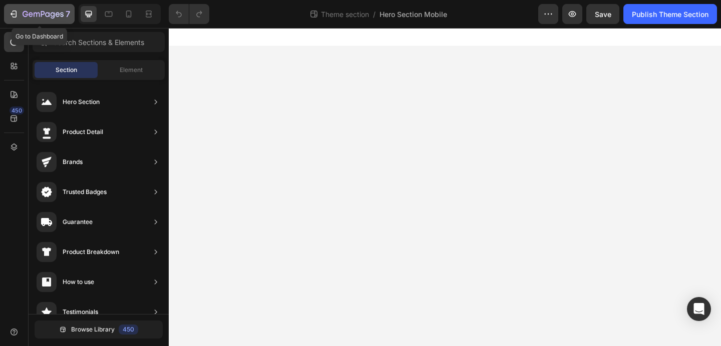
click at [21, 7] on button "7" at bounding box center [39, 14] width 71 height 20
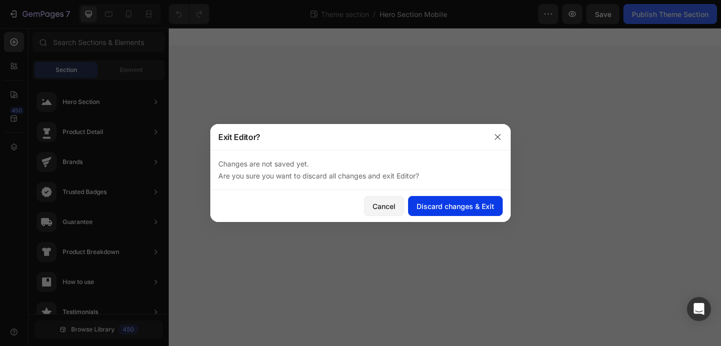
click at [444, 210] on div "Discard changes & Exit" at bounding box center [455, 206] width 78 height 11
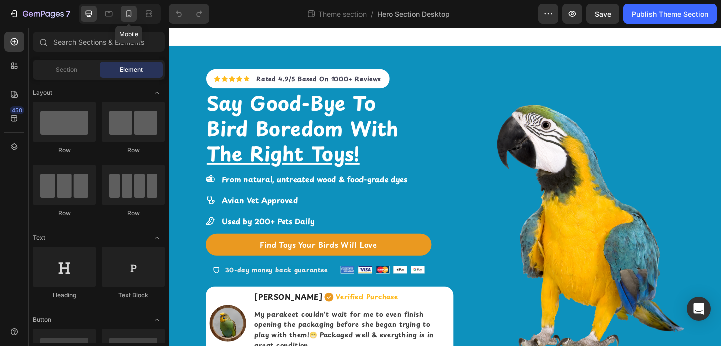
click at [129, 17] on icon at bounding box center [129, 14] width 6 height 7
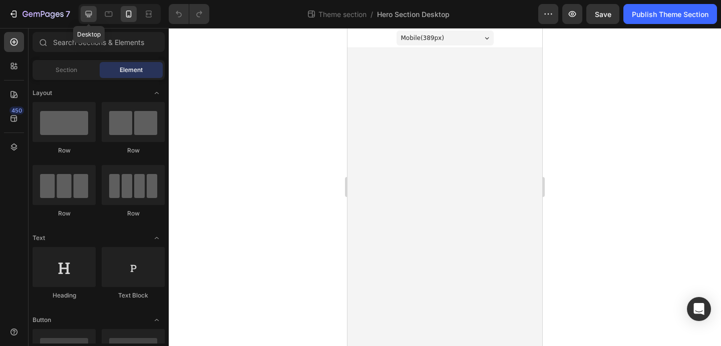
click at [86, 9] on div at bounding box center [89, 14] width 16 height 16
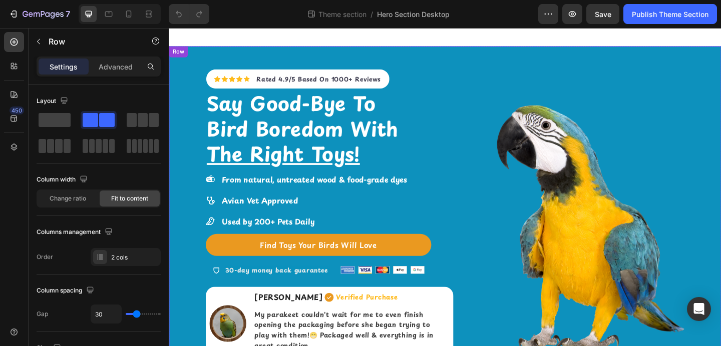
click at [191, 63] on div "Icon Icon Icon Icon Icon Icon List Hoz Rated 4.9/5 Based On 1000+ Reviews Text …" at bounding box center [469, 217] width 600 height 338
click at [117, 72] on p "Advanced" at bounding box center [116, 67] width 34 height 11
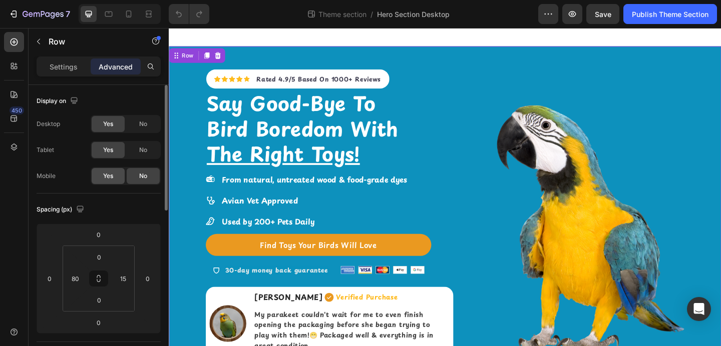
click at [110, 174] on span "Yes" at bounding box center [108, 176] width 10 height 9
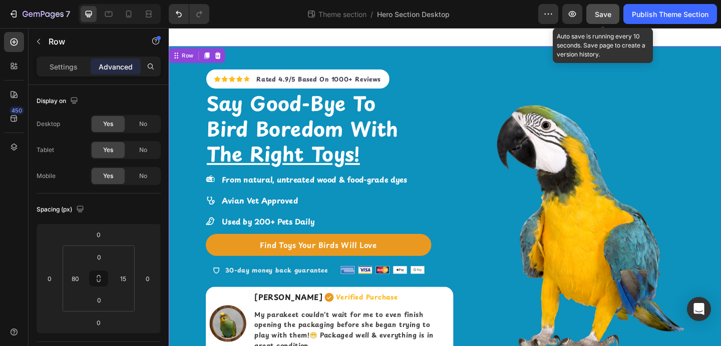
click at [604, 17] on span "Save" at bounding box center [602, 14] width 17 height 9
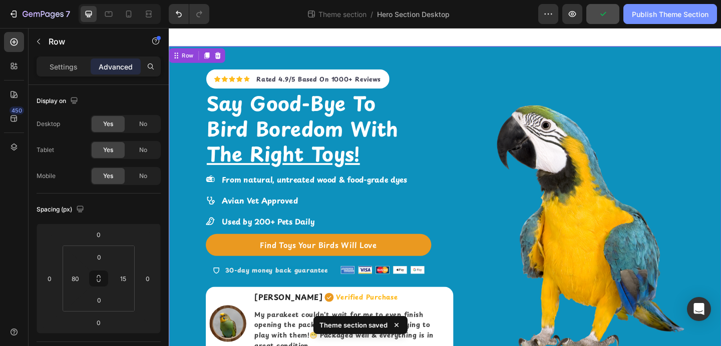
click at [641, 20] on button "Publish Theme Section" at bounding box center [670, 14] width 94 height 20
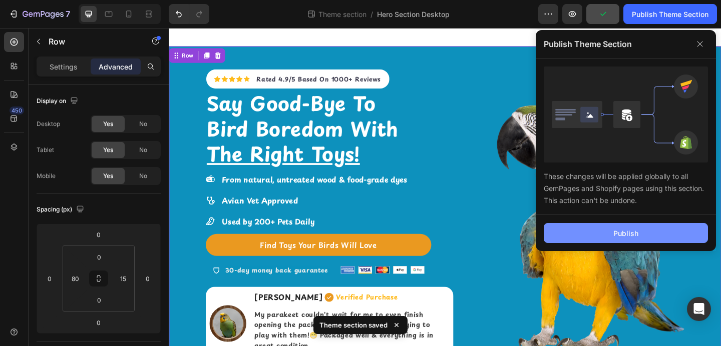
click at [607, 235] on button "Publish" at bounding box center [625, 233] width 164 height 20
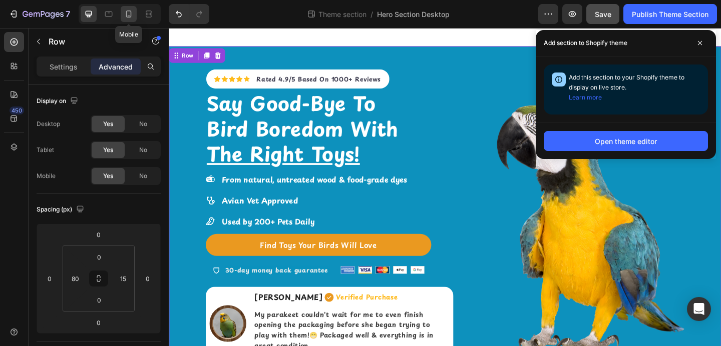
click at [127, 9] on div at bounding box center [129, 14] width 16 height 16
type input "14"
type input "15"
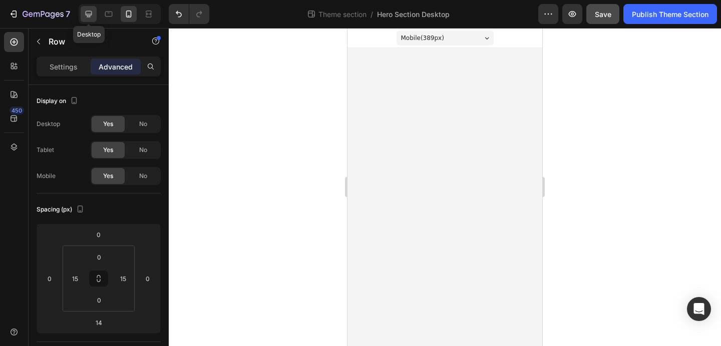
click at [91, 17] on icon at bounding box center [89, 14] width 10 height 10
type input "0"
type input "80"
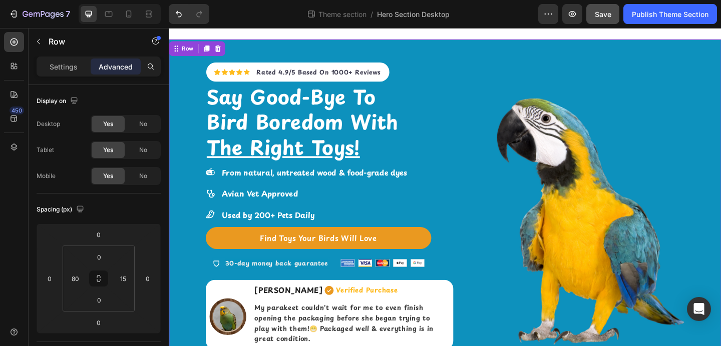
scroll to position [6, 0]
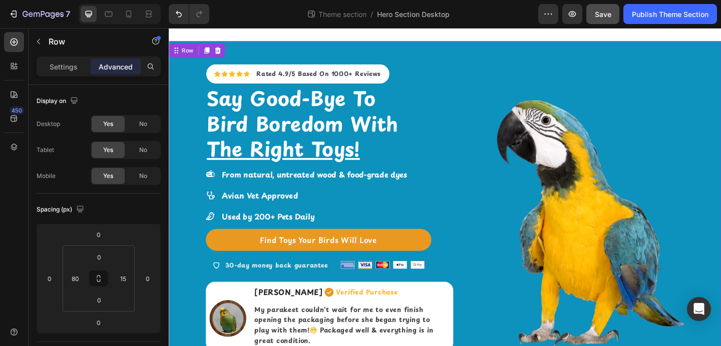
click at [297, 52] on div "Icon Icon Icon Icon Icon Icon List Hoz Rated 4.9/5 Based On 1000+ Reviews Text …" at bounding box center [343, 212] width 269 height 338
click at [125, 15] on icon at bounding box center [129, 14] width 10 height 10
type input "14"
type input "15"
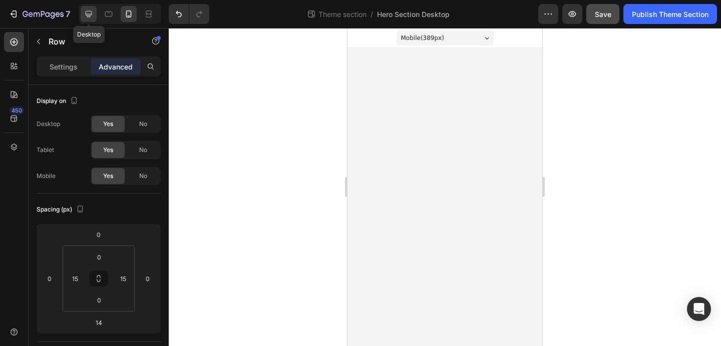
click at [89, 15] on icon at bounding box center [89, 14] width 7 height 7
type input "0"
type input "80"
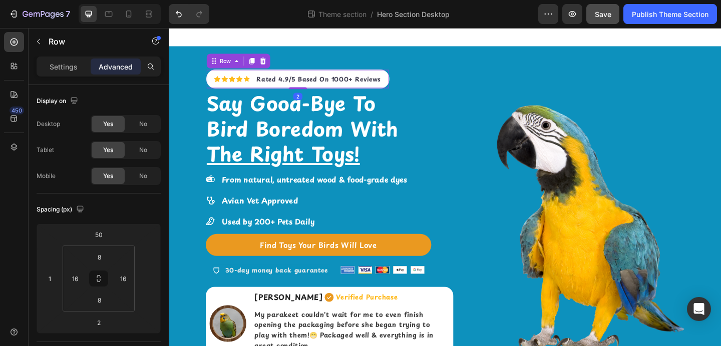
click at [379, 77] on div "Icon Icon Icon Icon Icon Icon List Hoz Rated 4.9/5 Based On 1000+ Reviews Text …" at bounding box center [308, 83] width 199 height 21
click at [439, 83] on div "Icon Icon Icon Icon Icon Icon List Hoz Rated 4.9/5 Based On 1000+ Reviews Text …" at bounding box center [343, 217] width 269 height 338
click at [402, 87] on div "Icon Icon Icon Icon Icon Icon List Hoz Rated 4.9/5 Based On 1000+ Reviews Text …" at bounding box center [308, 83] width 199 height 21
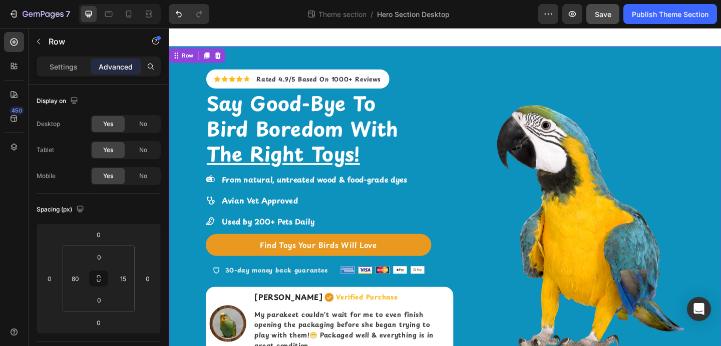
click at [432, 85] on div "Icon Icon Icon Icon Icon Icon List Hoz Rated 4.9/5 Based On 1000+ Reviews Text …" at bounding box center [343, 217] width 269 height 338
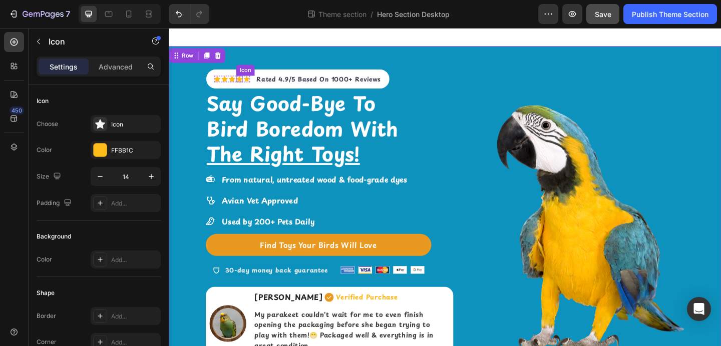
click at [242, 87] on div "Icon" at bounding box center [245, 83] width 7 height 7
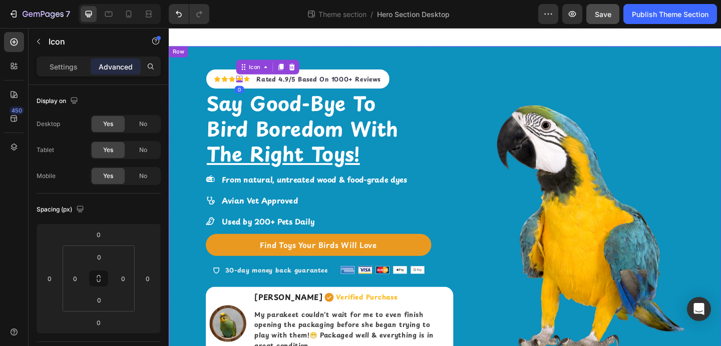
click at [192, 129] on div "Icon Icon Icon Icon 0 Icon Icon List Hoz Rated 4.9/5 Based On 1000+ Reviews Tex…" at bounding box center [469, 217] width 600 height 338
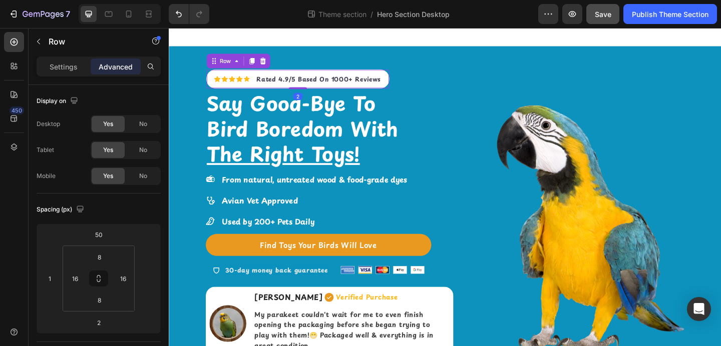
click at [260, 75] on div "Icon Icon Icon Icon Icon Icon List Hoz Rated 4.9/5 Based On 1000+ Reviews Text …" at bounding box center [308, 83] width 199 height 21
click at [239, 131] on span "Bird Boredom With" at bounding box center [314, 138] width 208 height 32
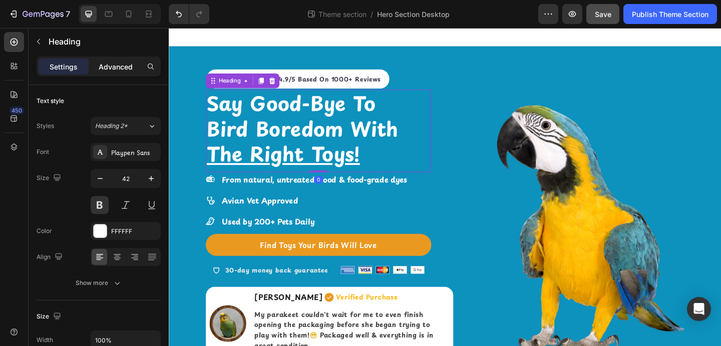
click at [108, 67] on p "Advanced" at bounding box center [116, 67] width 34 height 11
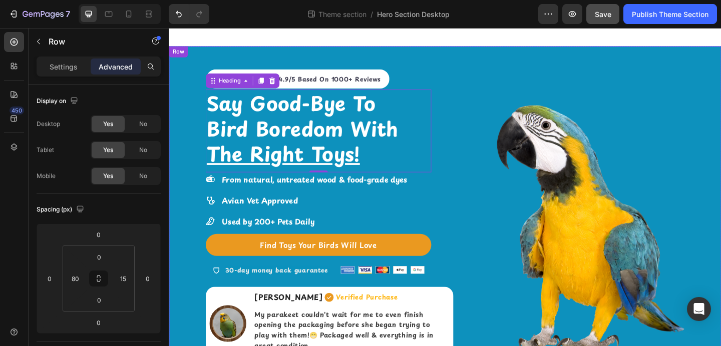
click at [188, 83] on div "Icon Icon Icon Icon Icon Icon List Hoz Rated 4.9/5 Based On 1000+ Reviews Text …" at bounding box center [469, 217] width 600 height 338
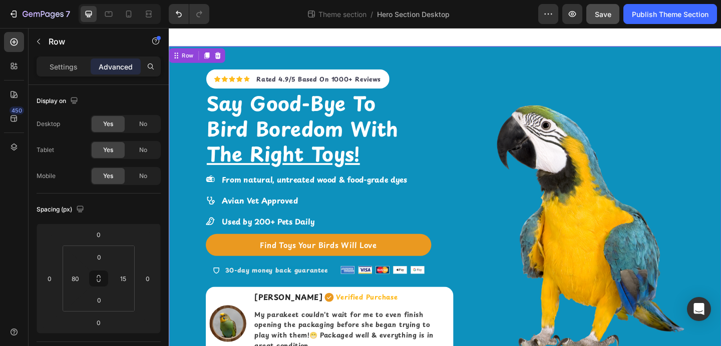
scroll to position [27, 0]
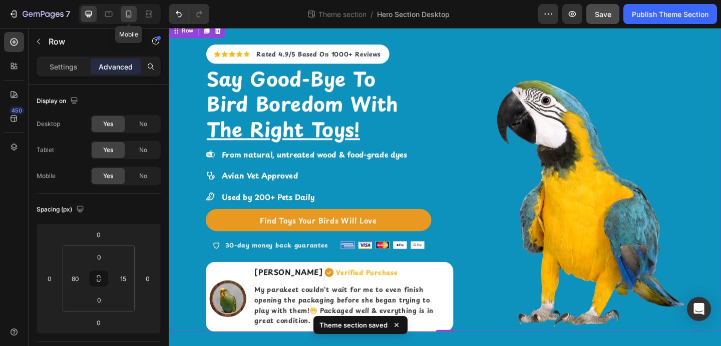
click at [128, 17] on icon at bounding box center [129, 14] width 6 height 7
type input "14"
type input "15"
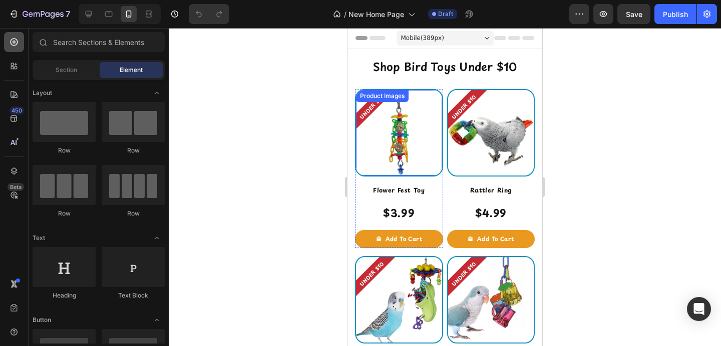
click at [15, 47] on div at bounding box center [14, 42] width 20 height 20
click at [19, 118] on icon at bounding box center [14, 119] width 10 height 10
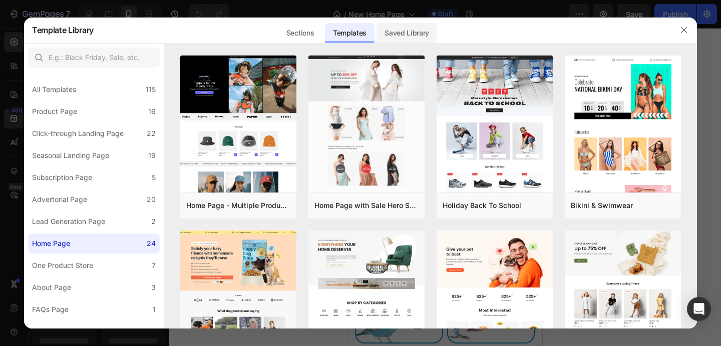
click at [402, 33] on div "Saved Library" at bounding box center [406, 33] width 61 height 20
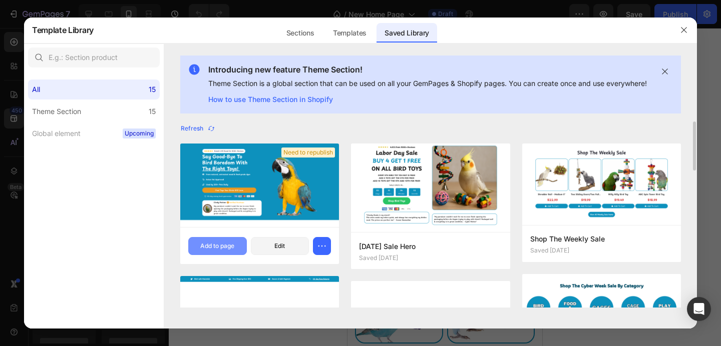
click at [222, 251] on div "Add to page" at bounding box center [217, 246] width 34 height 9
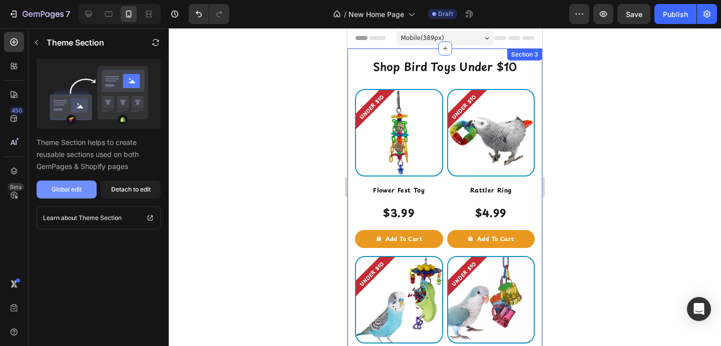
click at [86, 188] on button "Global edit" at bounding box center [67, 190] width 60 height 18
click at [11, 41] on icon at bounding box center [15, 43] width 8 height 8
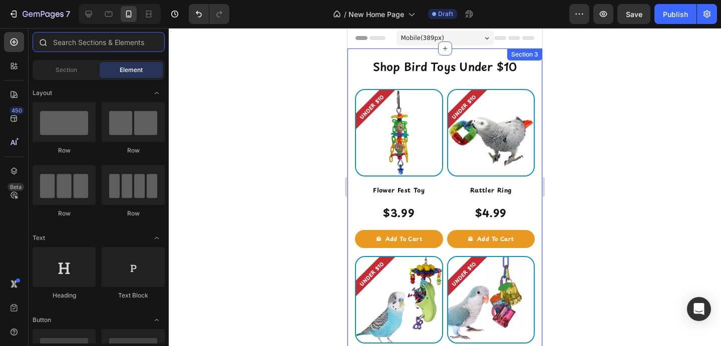
click at [60, 35] on input "text" at bounding box center [99, 42] width 132 height 20
type input "e"
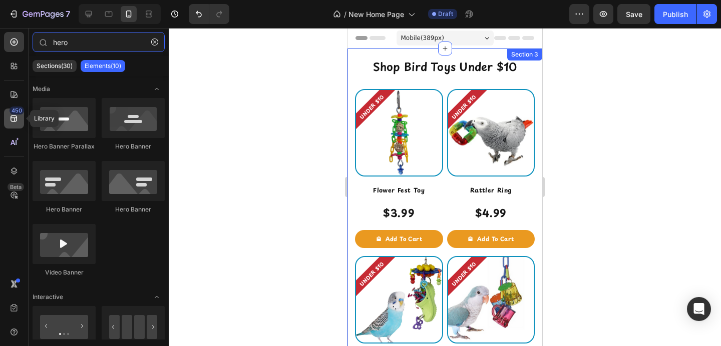
type input "hero"
click at [16, 109] on div "450" at bounding box center [17, 111] width 15 height 8
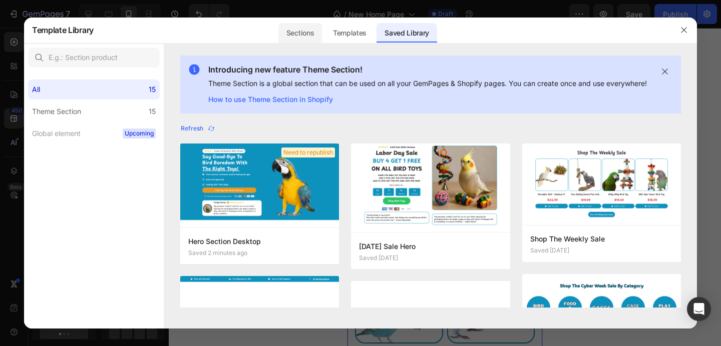
click at [308, 41] on div "Sections" at bounding box center [300, 33] width 44 height 20
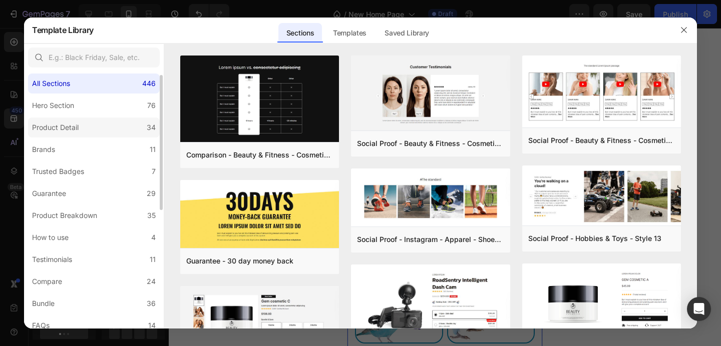
scroll to position [7, 0]
click at [96, 58] on input "text" at bounding box center [94, 58] width 132 height 20
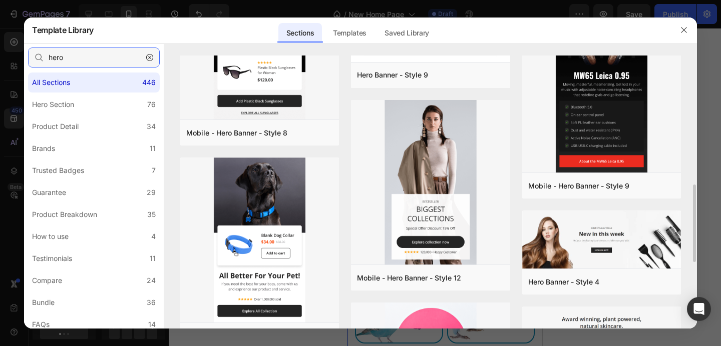
scroll to position [414, 0]
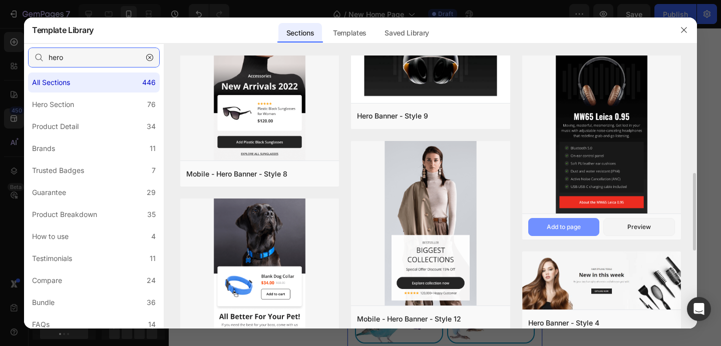
type input "hero"
click at [567, 223] on div "Add to page" at bounding box center [563, 227] width 34 height 9
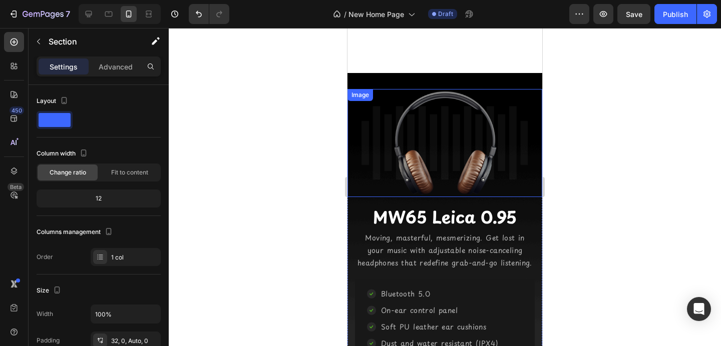
scroll to position [4124, 0]
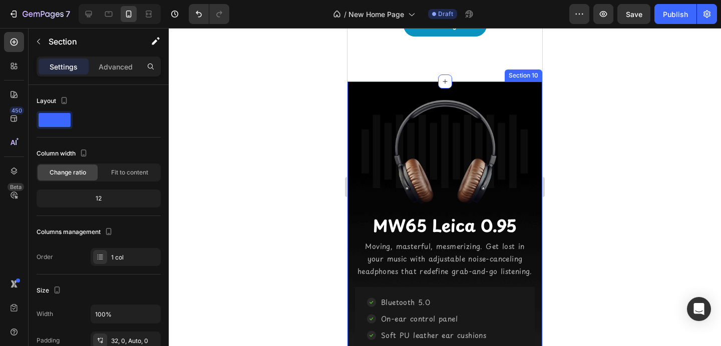
click at [484, 82] on div "Image MW65 Leica 0.95 Heading Moving, masterful, mesmerizing. Get lost in your …" at bounding box center [444, 266] width 195 height 368
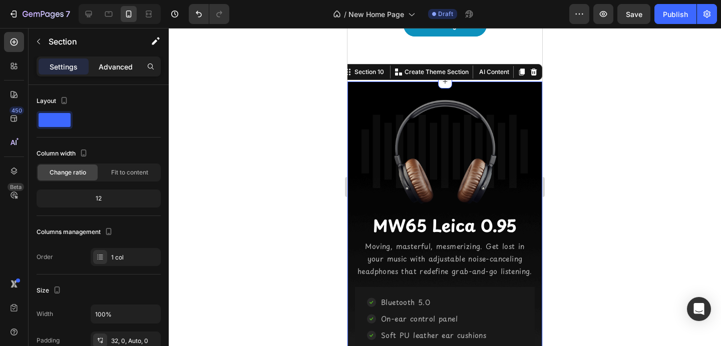
click at [117, 67] on p "Advanced" at bounding box center [116, 67] width 34 height 11
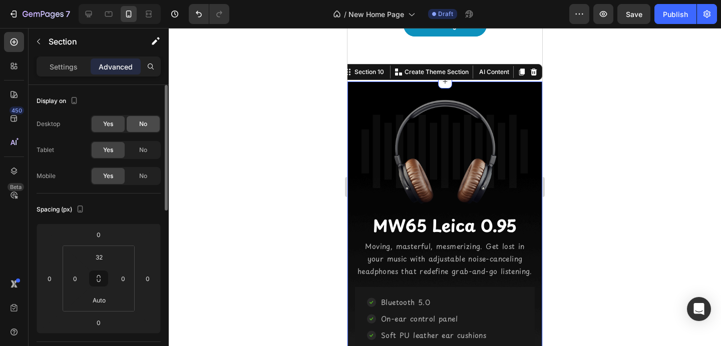
click at [140, 130] on div "No" at bounding box center [143, 124] width 33 height 16
click at [140, 150] on span "No" at bounding box center [143, 150] width 8 height 9
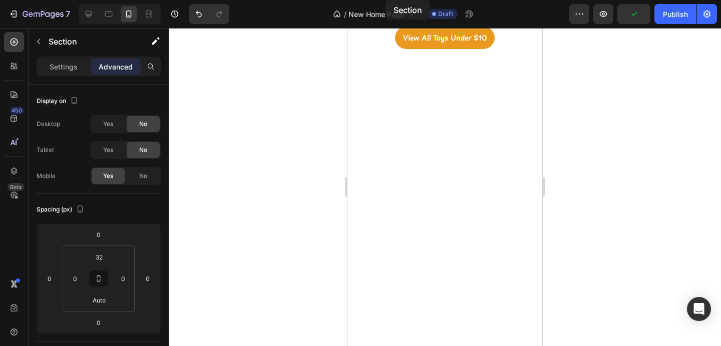
scroll to position [0, 0]
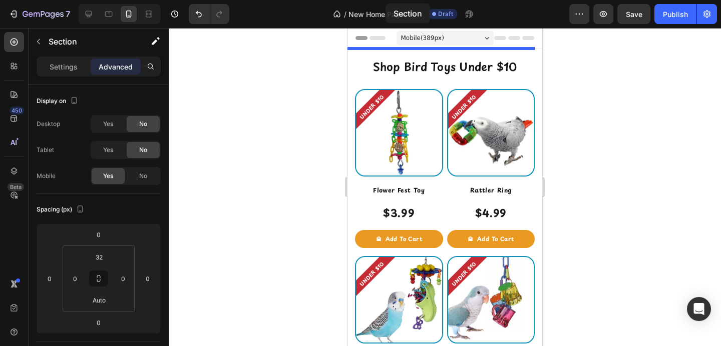
drag, startPoint x: 366, startPoint y: 65, endPoint x: 385, endPoint y: 12, distance: 56.0
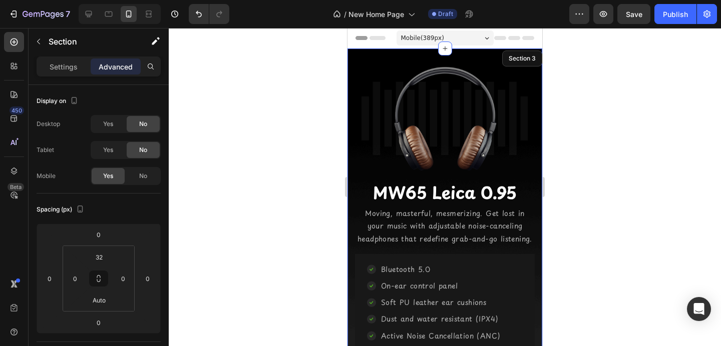
click at [385, 59] on div "Image MW65 Leica 0.95 Heading Moving, masterful, mesmerizing. Get lost in your …" at bounding box center [444, 233] width 195 height 368
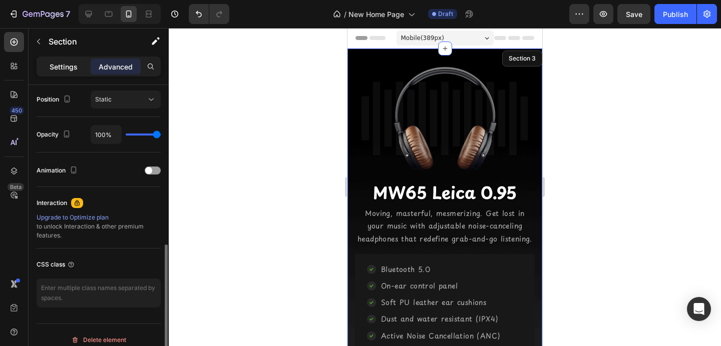
click at [62, 64] on p "Settings" at bounding box center [64, 67] width 28 height 11
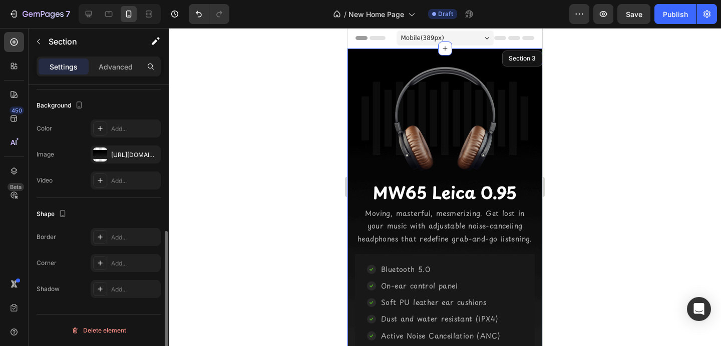
scroll to position [295, 0]
click at [135, 155] on div "https://ucarecdn.com/6da38de3-ffb3-4381-bb91-facfa6fc34bb/-/format/auto/" at bounding box center [125, 155] width 29 height 9
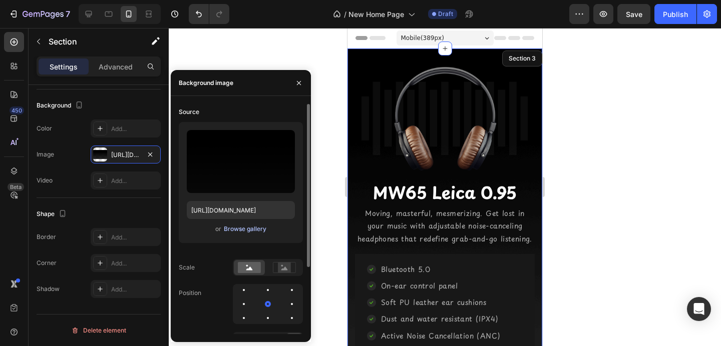
click at [232, 229] on div "Browse gallery" at bounding box center [245, 229] width 43 height 9
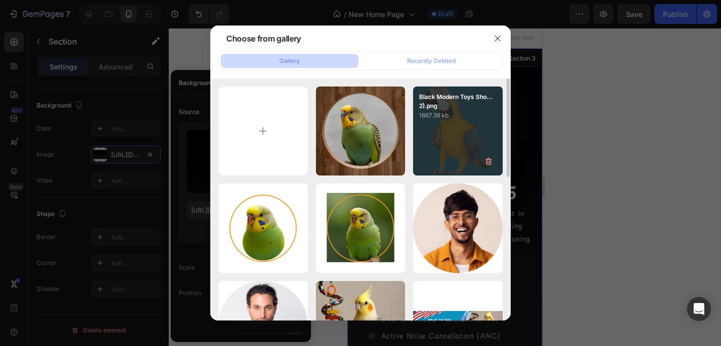
click at [433, 122] on div "Black Modern Toys Sho...2).png 1667.39 kb" at bounding box center [458, 132] width 90 height 90
type input "https://cdn.shopify.com/s/files/1/0787/2597/2268/files/gempages_523568183311860…"
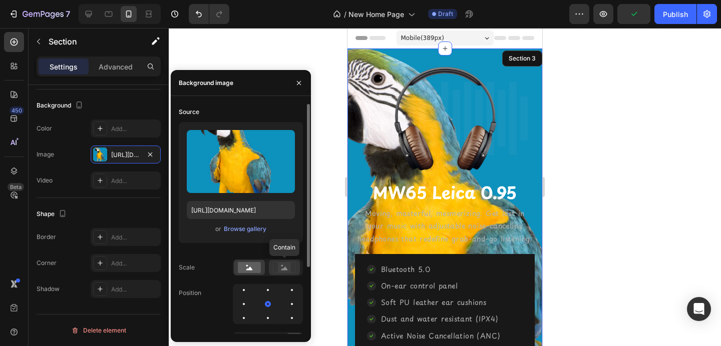
click at [282, 268] on rect at bounding box center [284, 268] width 13 height 10
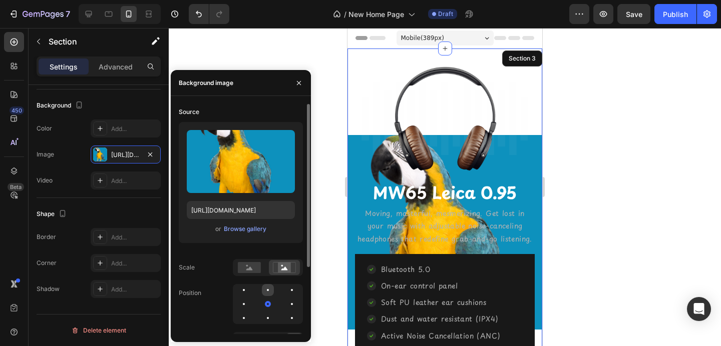
click at [269, 290] on div at bounding box center [268, 290] width 12 height 12
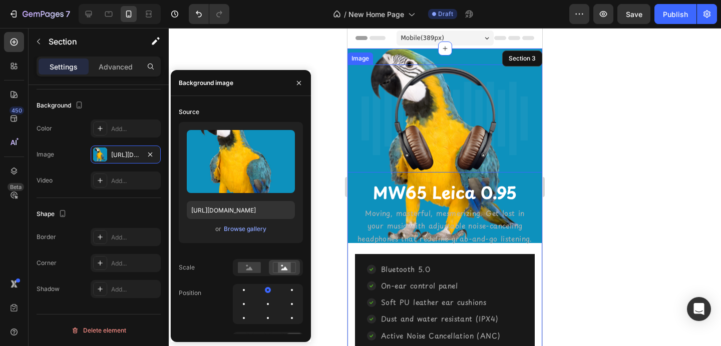
click at [446, 116] on img at bounding box center [445, 119] width 180 height 108
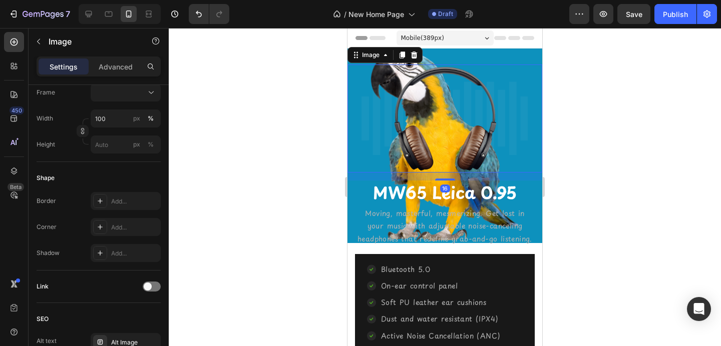
scroll to position [0, 0]
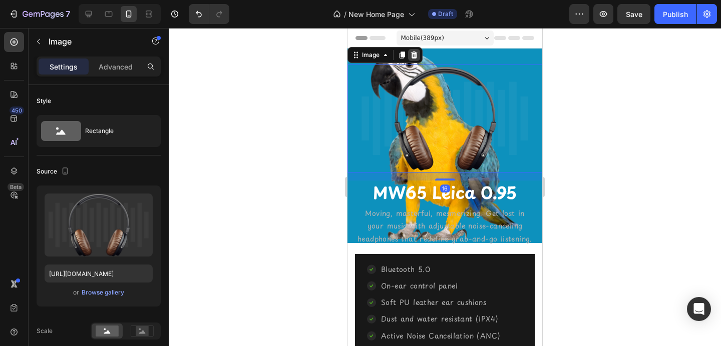
click at [415, 53] on icon at bounding box center [414, 55] width 7 height 7
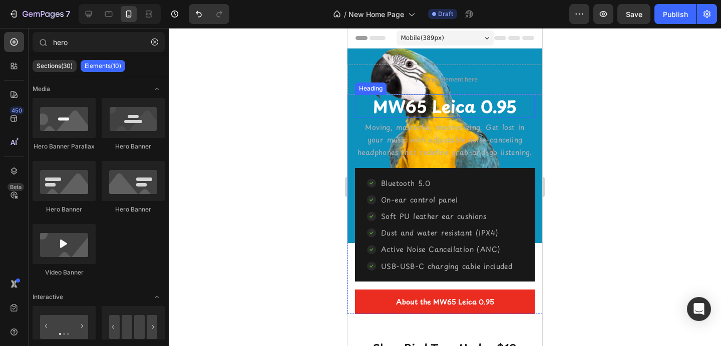
click at [583, 109] on div at bounding box center [445, 187] width 552 height 318
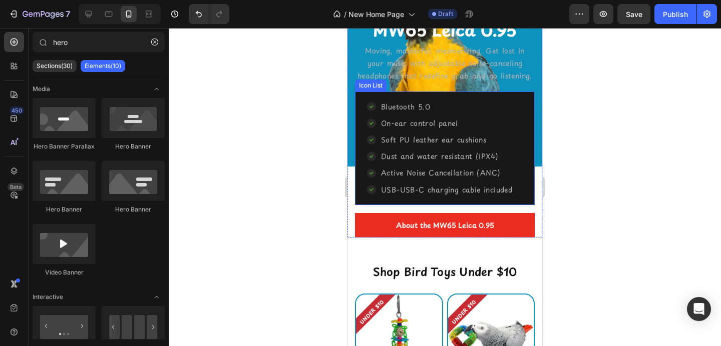
scroll to position [77, 0]
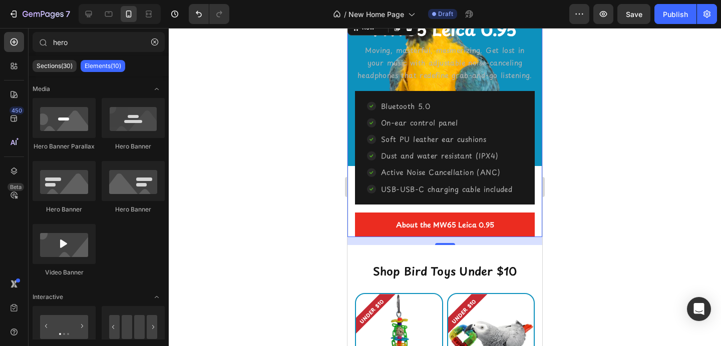
click at [529, 224] on div "MW65 Leica 0.95 Heading Moving, masterful, mesmerizing. Get lost in your music …" at bounding box center [444, 128] width 195 height 220
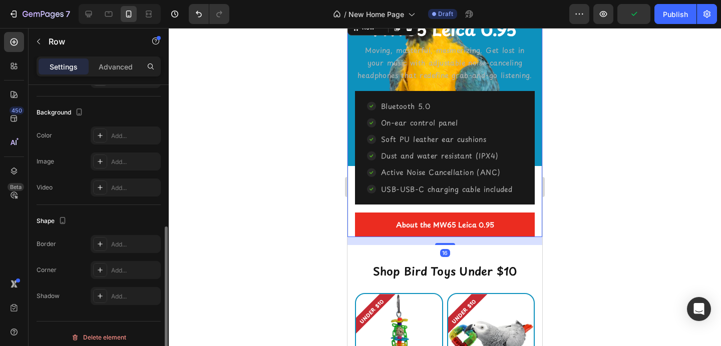
scroll to position [287, 0]
click at [91, 134] on div "Add..." at bounding box center [126, 137] width 70 height 18
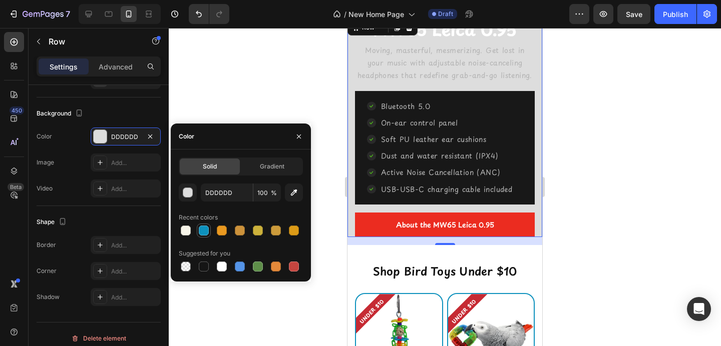
click at [203, 229] on div at bounding box center [204, 231] width 10 height 10
type input "0D91BD"
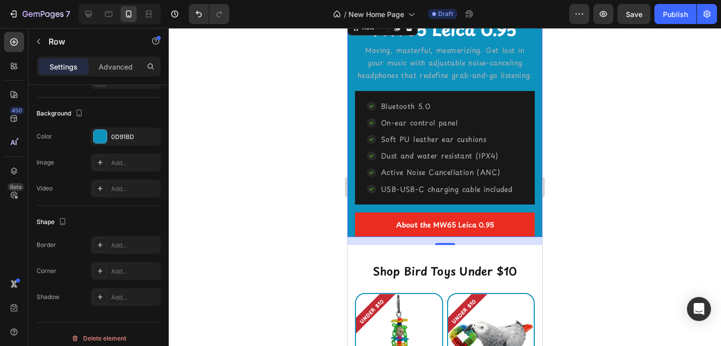
click at [241, 92] on div at bounding box center [445, 187] width 552 height 318
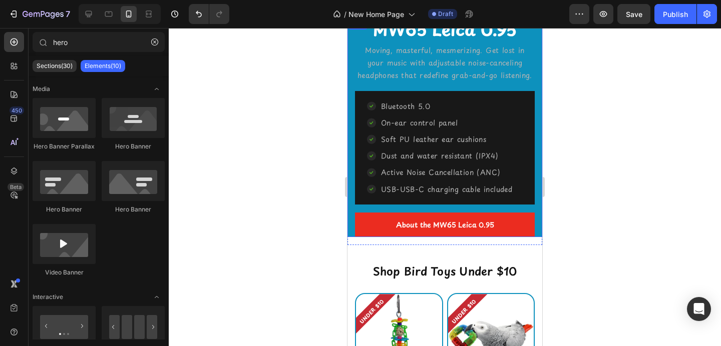
scroll to position [0, 0]
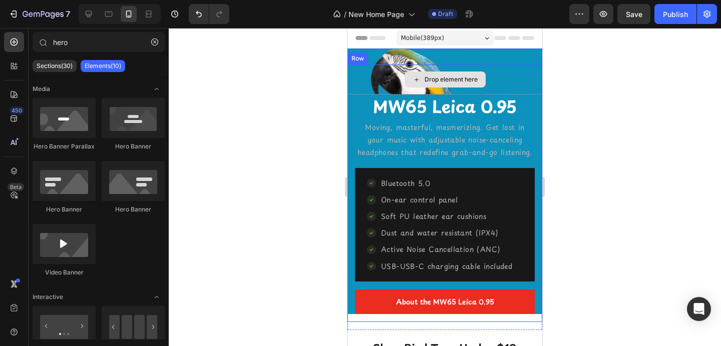
click at [480, 82] on div "Drop element here" at bounding box center [444, 80] width 81 height 16
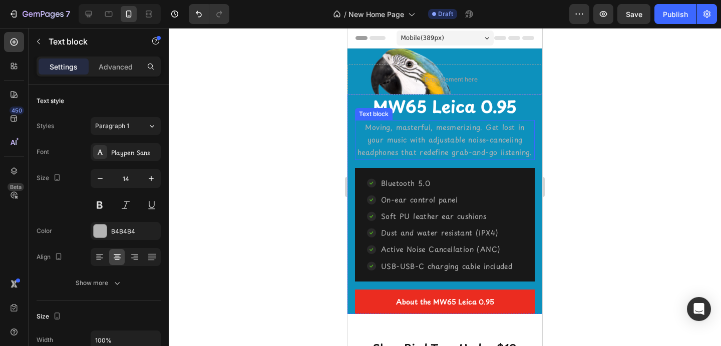
click at [421, 133] on p "Moving, masterful, mesmerizing. Get lost in your music with adjustable noise-ca…" at bounding box center [445, 140] width 178 height 38
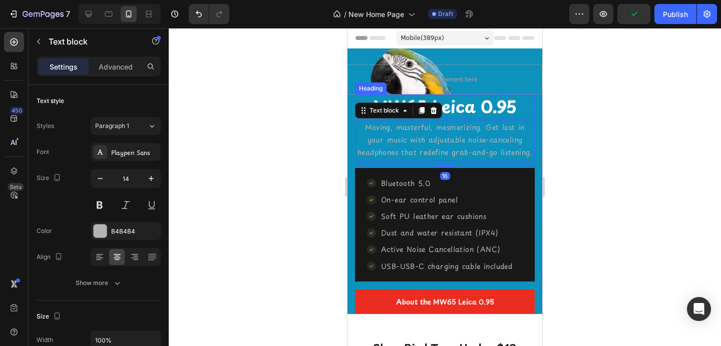
click at [451, 111] on p "MW65 Leica 0.95" at bounding box center [445, 107] width 178 height 22
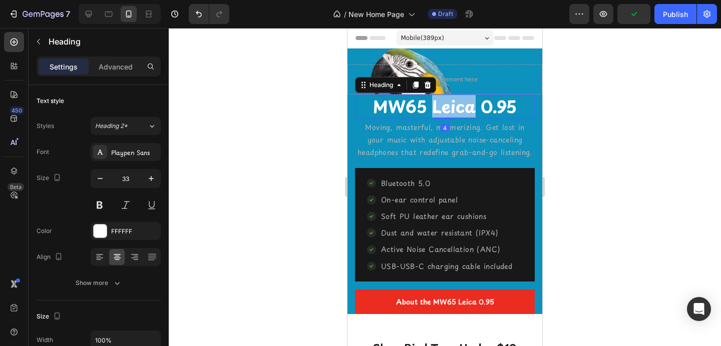
click at [451, 111] on p "MW65 Leica 0.95" at bounding box center [445, 107] width 178 height 22
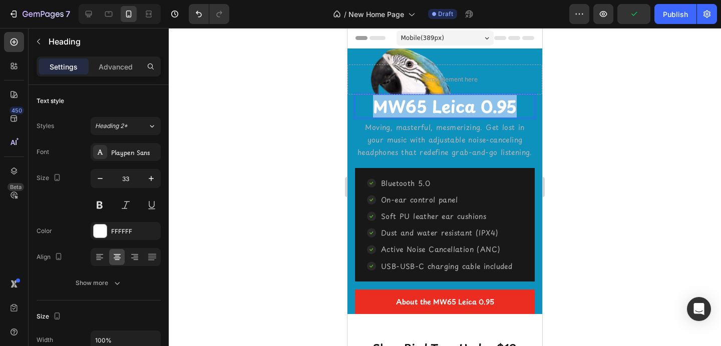
click at [451, 111] on p "MW65 Leica 0.95" at bounding box center [445, 107] width 178 height 22
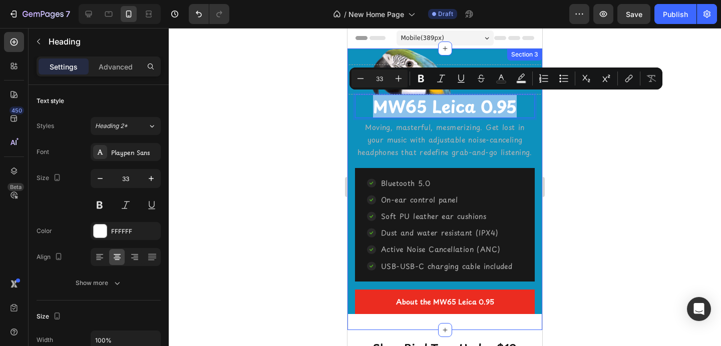
click at [484, 55] on div "Drop element here MW65 Leica 0.95 Heading 4 Moving, masterful, mesmerizing. Get…" at bounding box center [444, 190] width 195 height 282
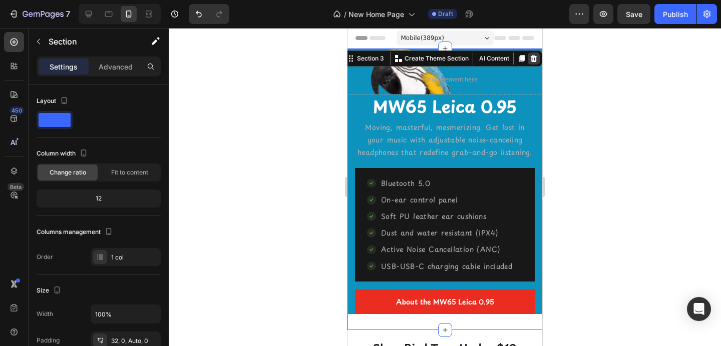
click at [530, 59] on icon at bounding box center [533, 58] width 7 height 7
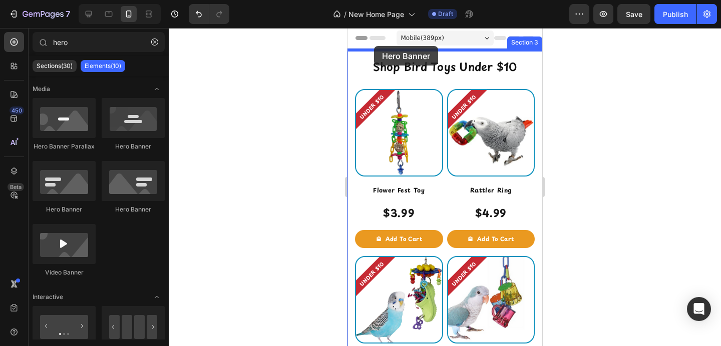
drag, startPoint x: 476, startPoint y: 153, endPoint x: 373, endPoint y: 47, distance: 147.6
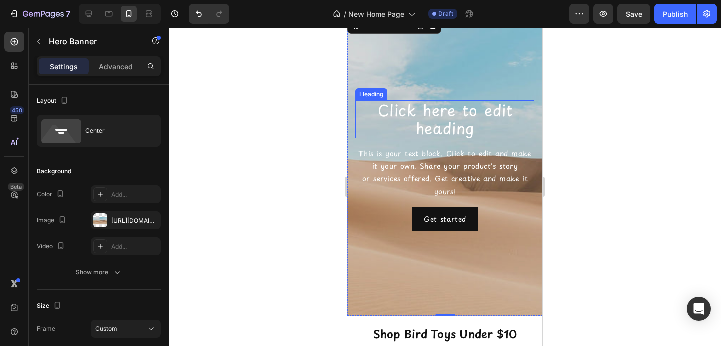
scroll to position [4, 0]
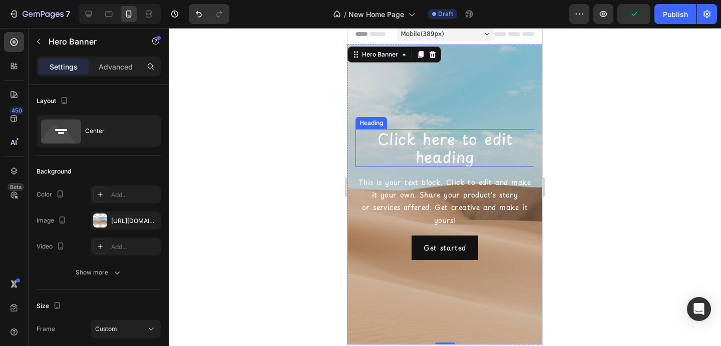
click at [406, 146] on h2 "Click here to edit heading" at bounding box center [444, 148] width 179 height 38
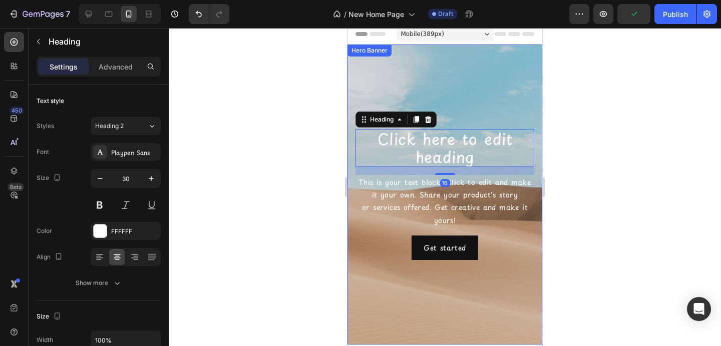
click at [433, 82] on div "Background Image" at bounding box center [444, 195] width 195 height 300
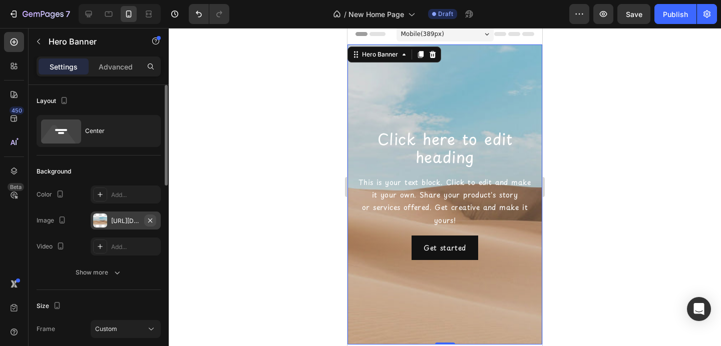
click at [151, 219] on icon "button" at bounding box center [150, 220] width 4 height 4
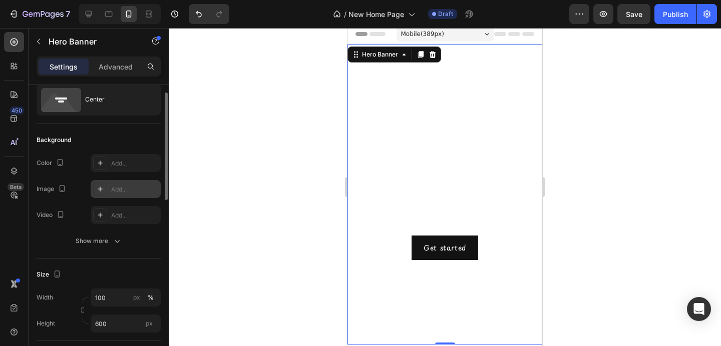
scroll to position [29, 0]
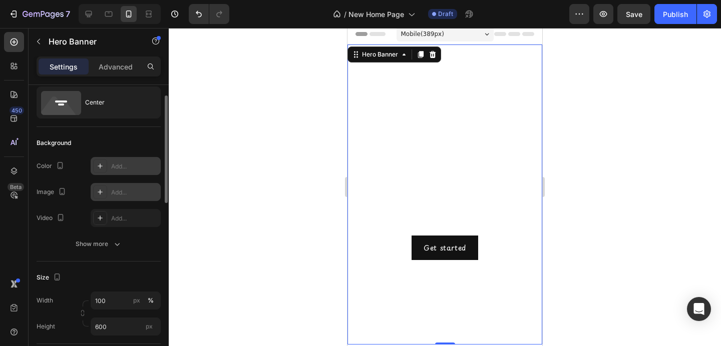
click at [99, 162] on icon at bounding box center [100, 166] width 8 height 8
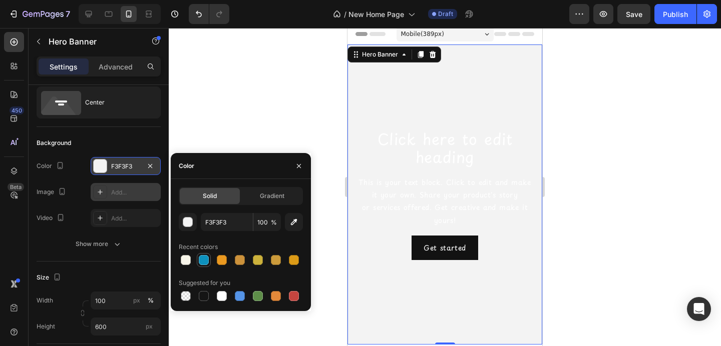
click at [203, 257] on div at bounding box center [204, 260] width 10 height 10
type input "0D91BD"
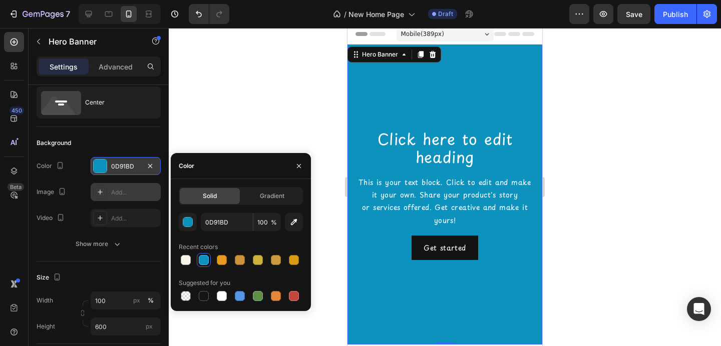
click at [226, 131] on div at bounding box center [445, 187] width 552 height 318
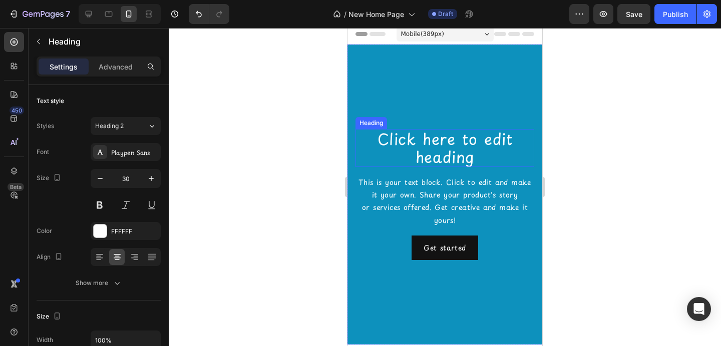
click at [428, 143] on h2 "Click here to edit heading" at bounding box center [444, 148] width 179 height 38
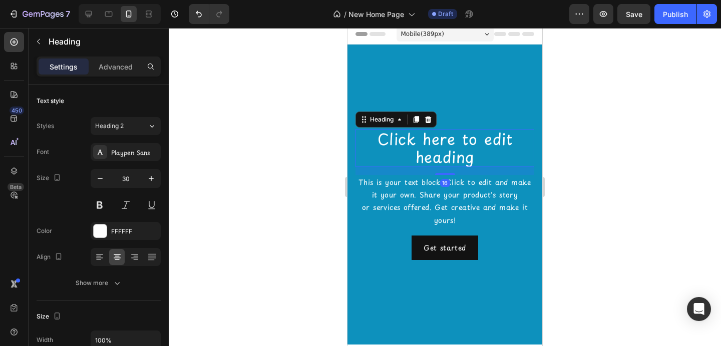
click at [428, 143] on h2 "Click here to edit heading" at bounding box center [444, 148] width 179 height 38
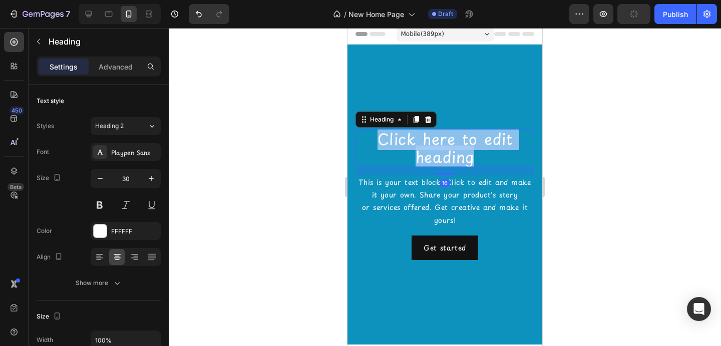
click at [428, 143] on p "Click here to edit heading" at bounding box center [444, 148] width 177 height 36
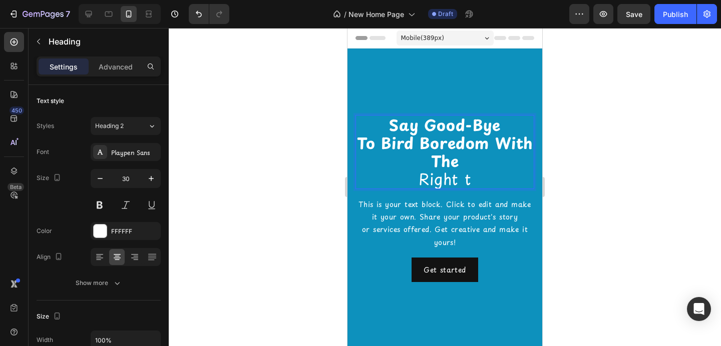
scroll to position [1, 0]
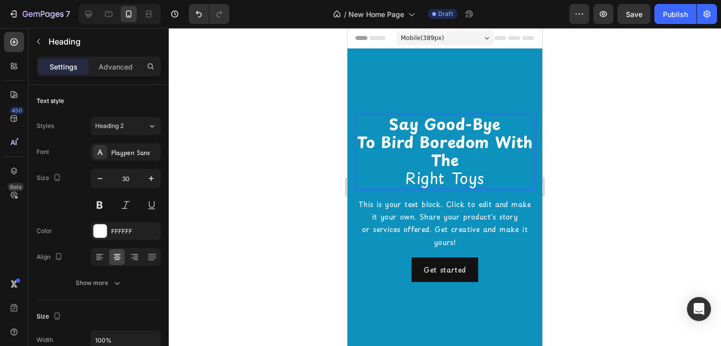
click at [419, 179] on p "Say Good-Bye To Bird Boredom With The Right Toys" at bounding box center [444, 151] width 177 height 72
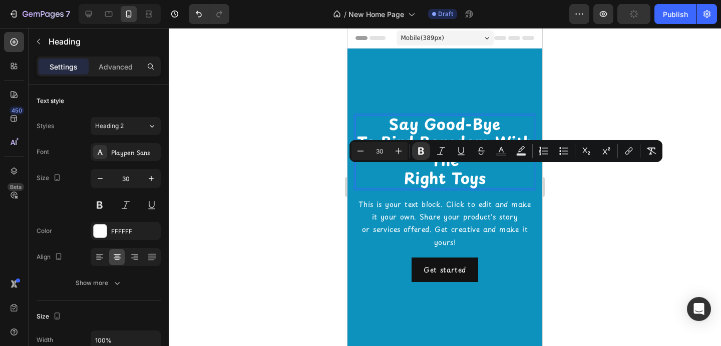
click at [420, 179] on strong "Right Toys" at bounding box center [445, 178] width 82 height 23
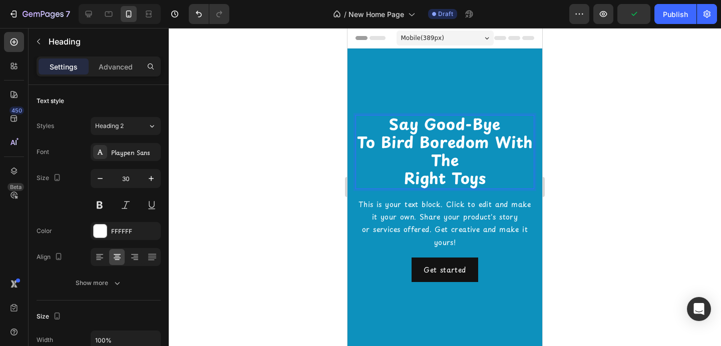
click at [420, 179] on strong "Right Toys" at bounding box center [445, 178] width 82 height 23
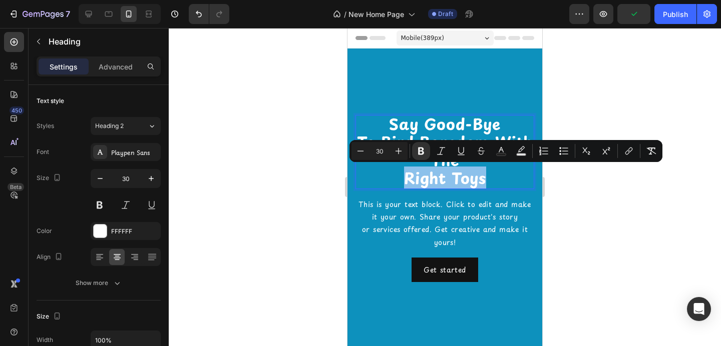
click at [420, 179] on strong "Right Toys" at bounding box center [445, 178] width 82 height 23
click at [648, 202] on div at bounding box center [445, 187] width 552 height 318
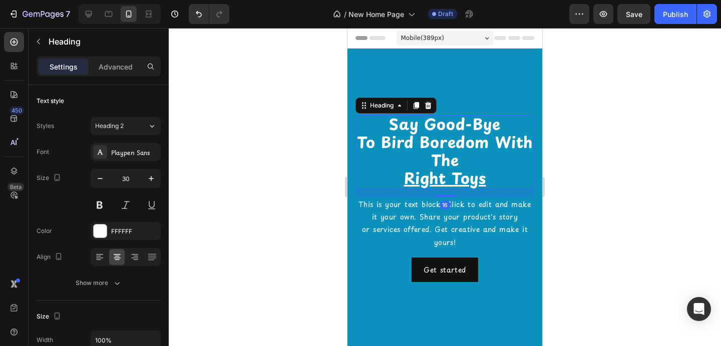
click at [467, 152] on strong "To Bird Boredom With The" at bounding box center [445, 151] width 176 height 41
click at [98, 179] on icon "button" at bounding box center [100, 179] width 10 height 10
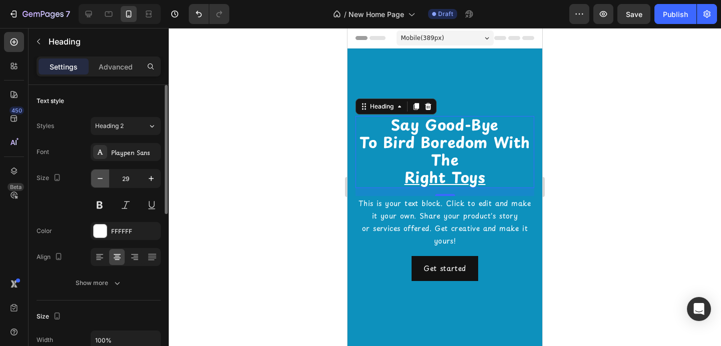
click at [98, 179] on icon "button" at bounding box center [100, 178] width 5 height 1
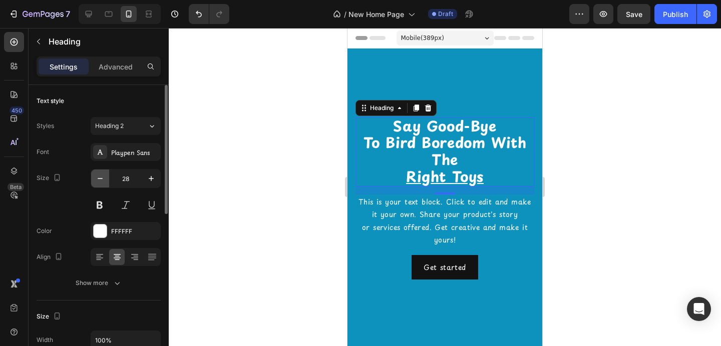
click at [98, 179] on icon "button" at bounding box center [100, 178] width 5 height 1
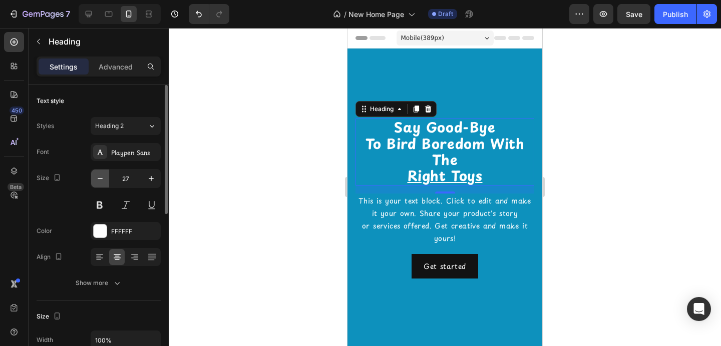
scroll to position [1, 0]
click at [98, 179] on icon "button" at bounding box center [100, 178] width 5 height 1
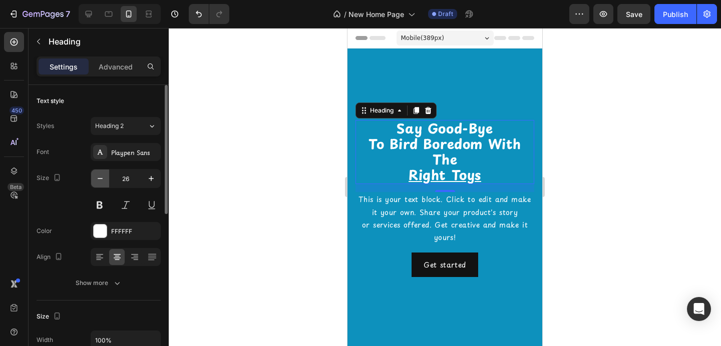
click at [98, 179] on icon "button" at bounding box center [100, 178] width 5 height 1
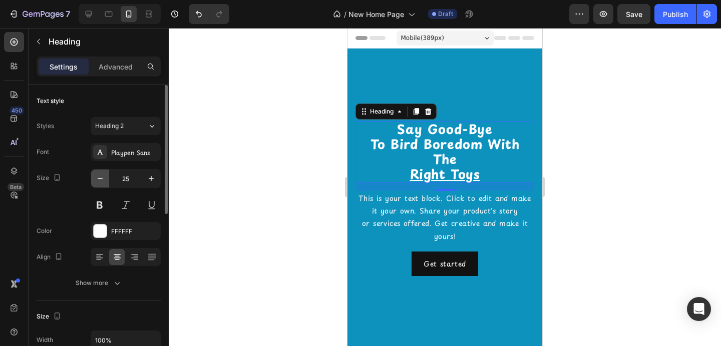
click at [98, 179] on icon "button" at bounding box center [100, 178] width 5 height 1
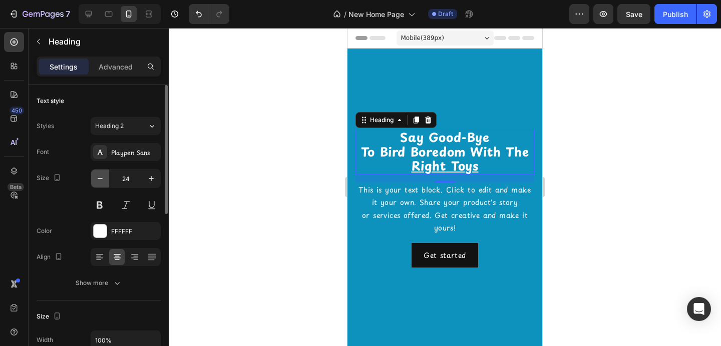
click at [98, 179] on icon "button" at bounding box center [100, 178] width 5 height 1
type input "23"
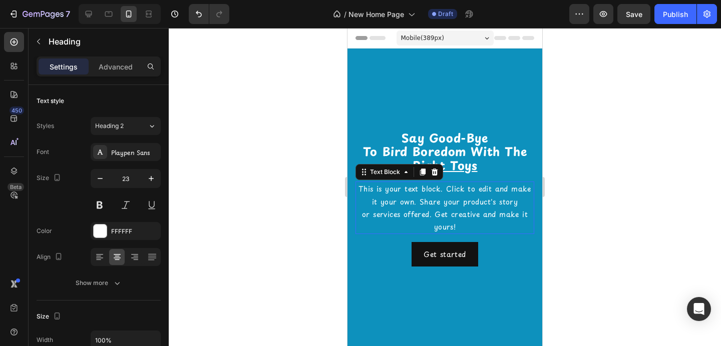
click at [422, 205] on div "This is your text block. Click to edit and make it your own. Share your product…" at bounding box center [444, 208] width 179 height 53
click at [435, 173] on icon at bounding box center [434, 172] width 8 height 8
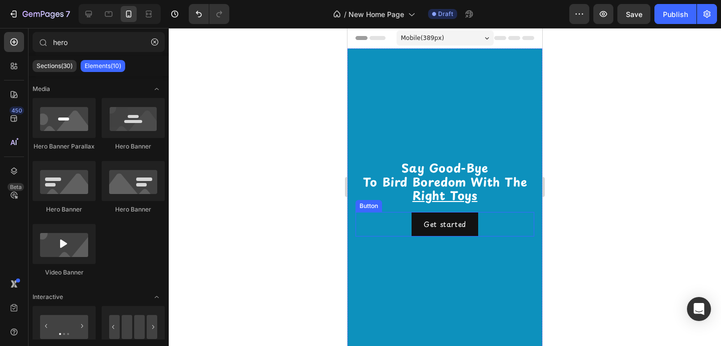
click at [474, 222] on div "Get started Button" at bounding box center [444, 224] width 179 height 25
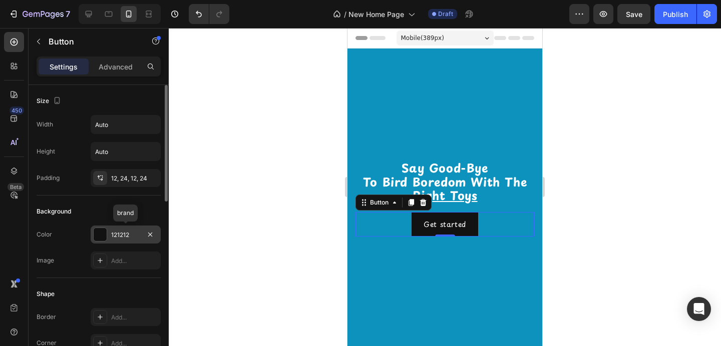
click at [105, 235] on div at bounding box center [100, 234] width 13 height 13
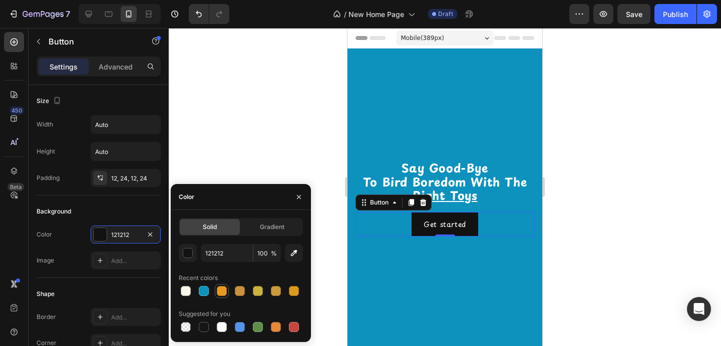
click at [225, 293] on div at bounding box center [222, 291] width 10 height 10
type input "EA9920"
click at [453, 229] on div "Get started" at bounding box center [444, 224] width 42 height 13
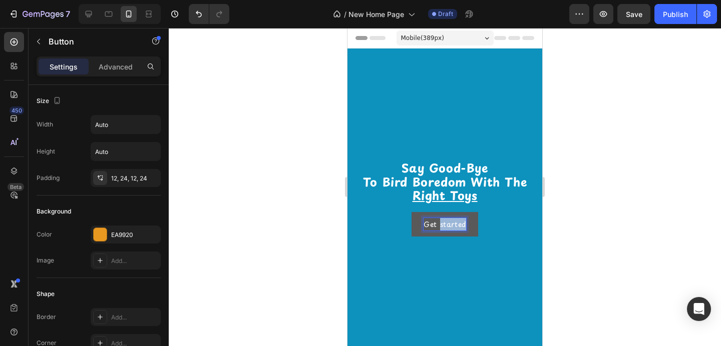
click at [453, 229] on p "Get started" at bounding box center [444, 224] width 42 height 13
click at [425, 212] on button "Find" at bounding box center [445, 224] width 40 height 25
click at [415, 212] on button "Find Toys" at bounding box center [444, 224] width 59 height 25
click at [408, 212] on button "Find Toys Yor" at bounding box center [444, 224] width 73 height 25
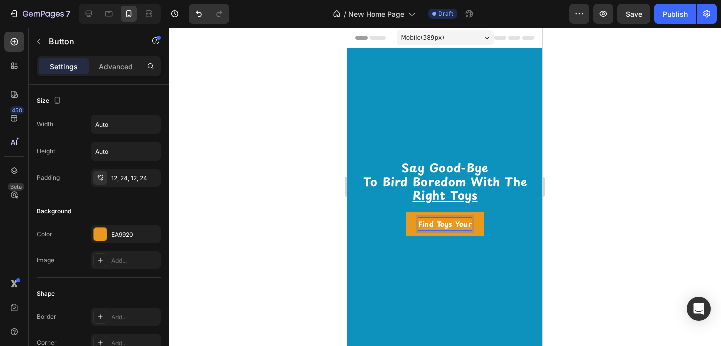
click at [406, 212] on button "Find Toys Your" at bounding box center [445, 224] width 78 height 25
click at [395, 212] on button "Find Toys Your Birds" at bounding box center [445, 224] width 100 height 25
click at [386, 212] on button "Find Toys Your Birds Will" at bounding box center [444, 224] width 117 height 25
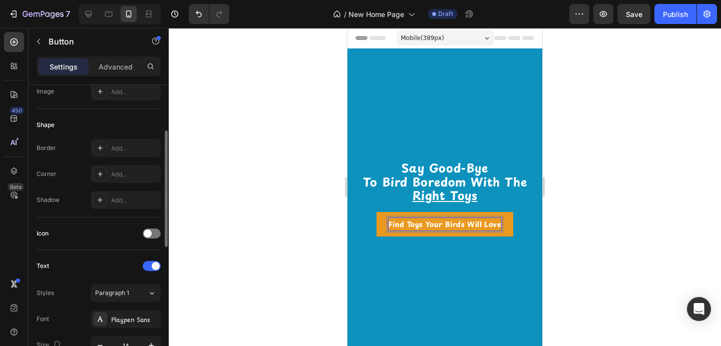
scroll to position [170, 0]
click at [101, 172] on icon at bounding box center [100, 174] width 8 height 8
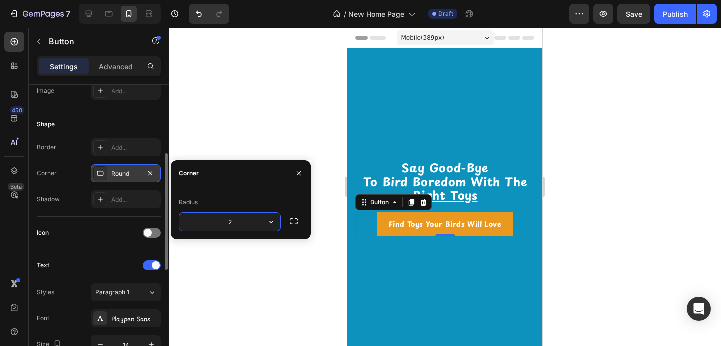
type input "20"
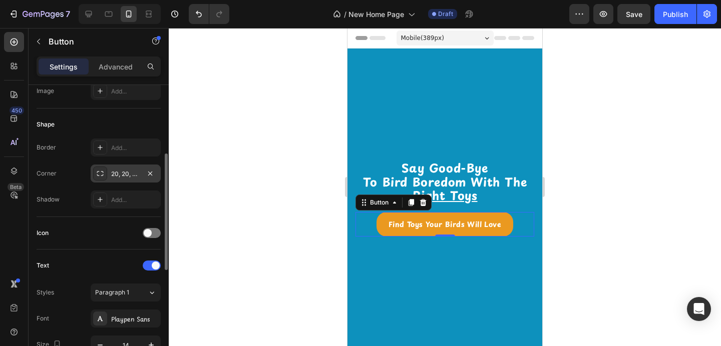
click at [294, 76] on div at bounding box center [445, 187] width 552 height 318
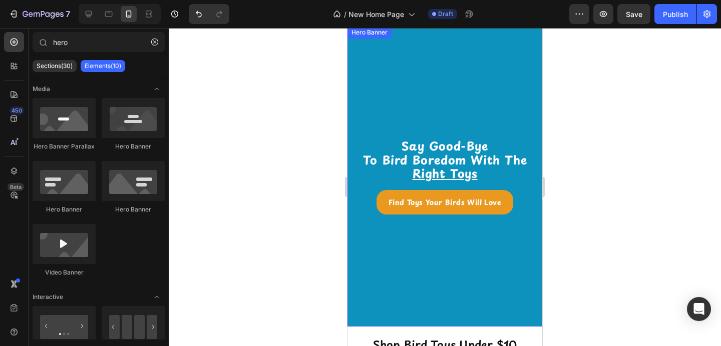
scroll to position [0, 0]
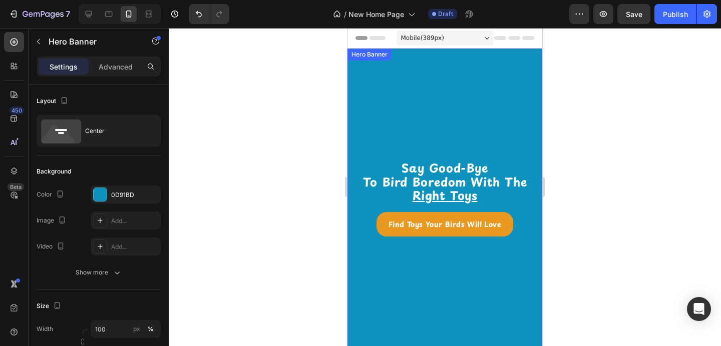
click at [412, 118] on div "Background Image" at bounding box center [444, 199] width 195 height 300
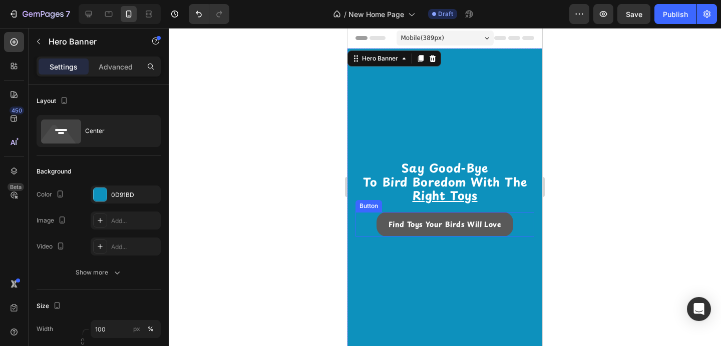
scroll to position [40, 0]
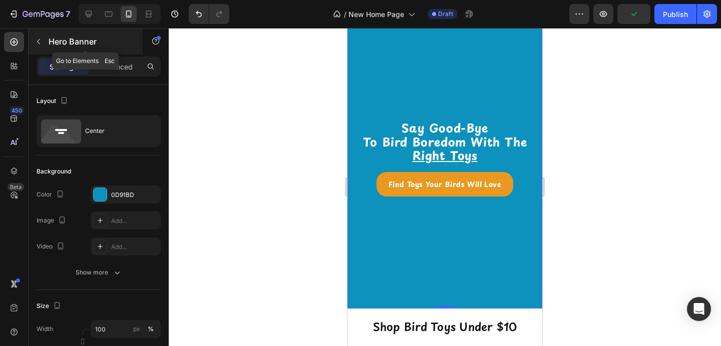
click at [45, 45] on button "button" at bounding box center [39, 42] width 16 height 16
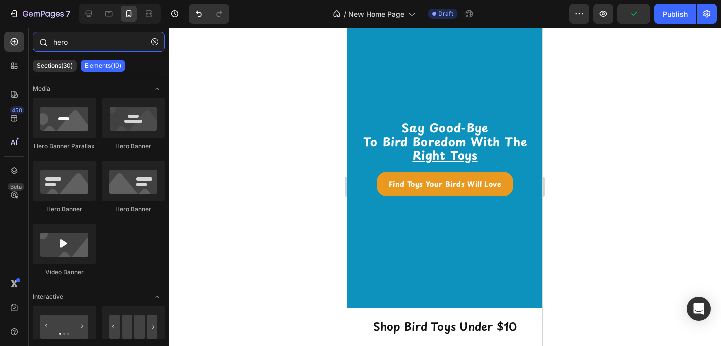
click at [63, 42] on input "hero" at bounding box center [99, 42] width 132 height 20
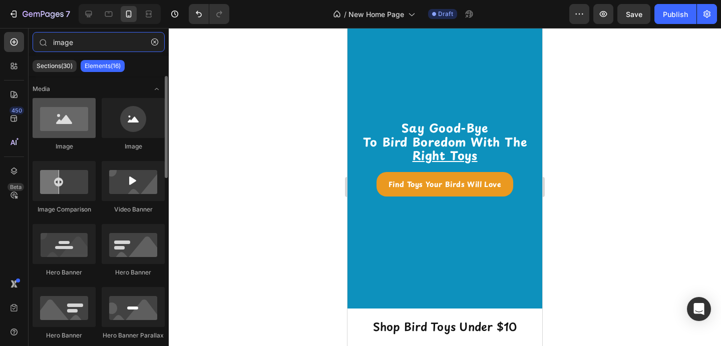
type input "image"
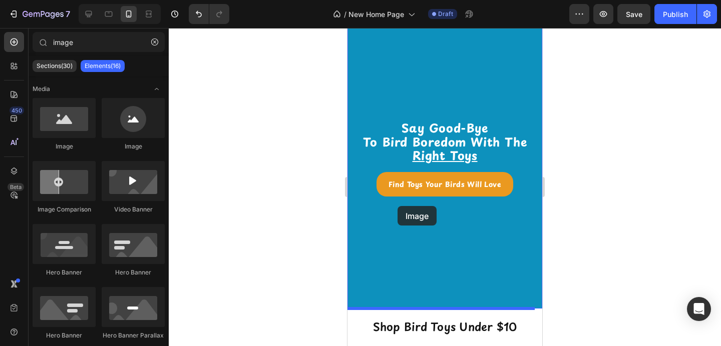
drag, startPoint x: 407, startPoint y: 161, endPoint x: 397, endPoint y: 206, distance: 46.7
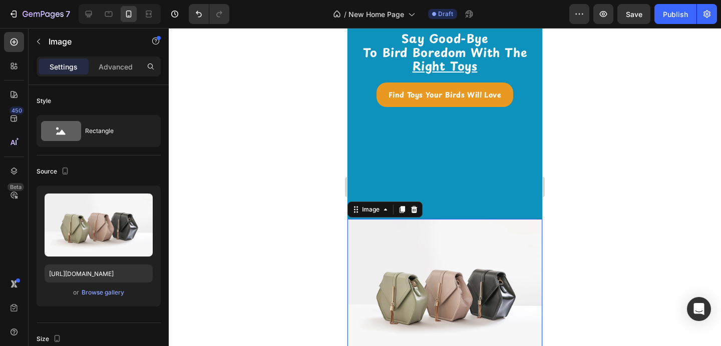
scroll to position [132, 0]
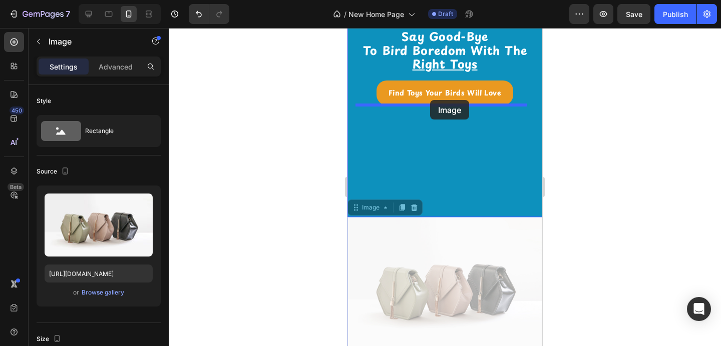
drag, startPoint x: 415, startPoint y: 268, endPoint x: 430, endPoint y: 100, distance: 168.8
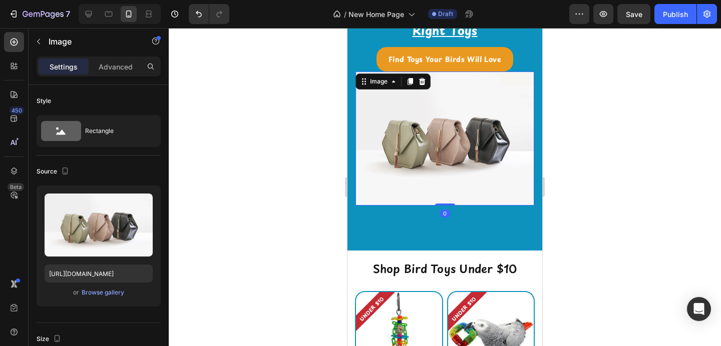
scroll to position [90, 0]
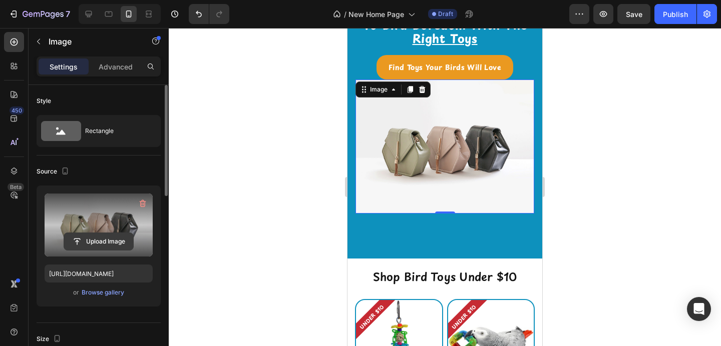
click at [96, 238] on input "file" at bounding box center [98, 241] width 69 height 17
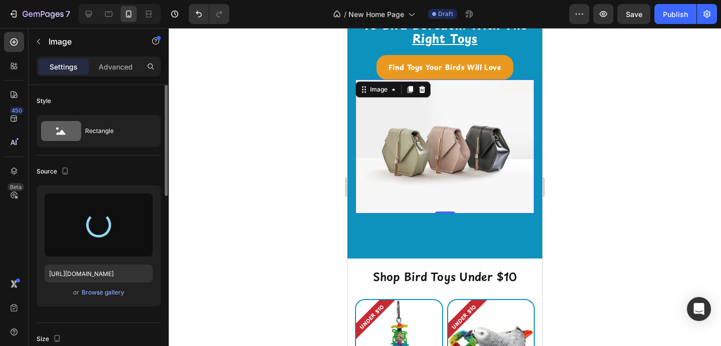
type input "https://cdn.shopify.com/s/files/1/0787/2597/2268/files/gempages_523568183311860…"
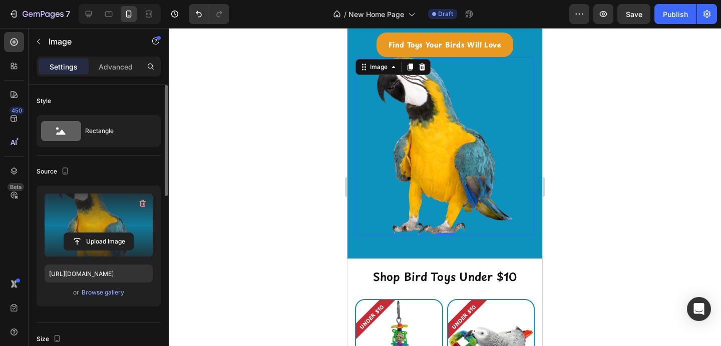
scroll to position [0, 0]
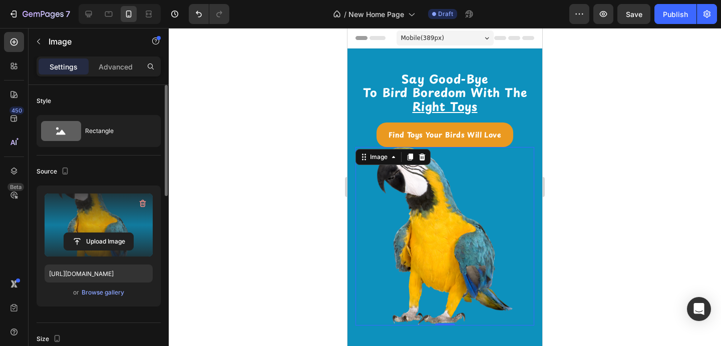
click at [588, 112] on div at bounding box center [445, 187] width 552 height 318
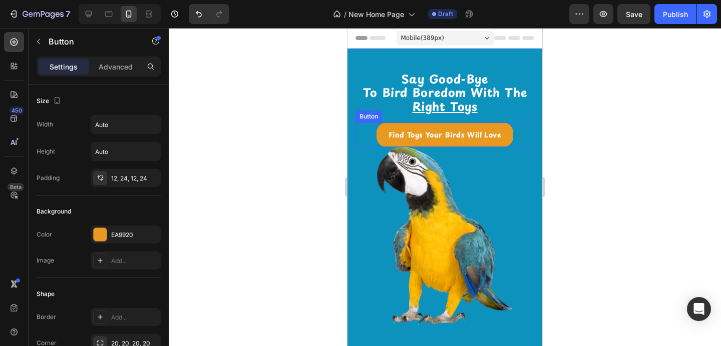
click at [514, 134] on div "Find Toys Your Birds Will Love Button" at bounding box center [444, 135] width 179 height 25
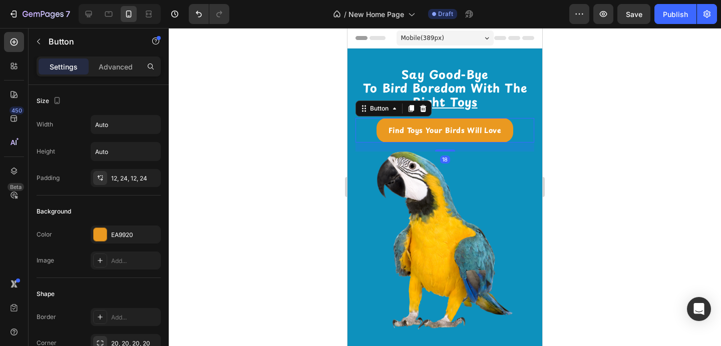
drag, startPoint x: 438, startPoint y: 151, endPoint x: 438, endPoint y: 160, distance: 9.0
click at [438, 143] on div "18" at bounding box center [444, 143] width 179 height 0
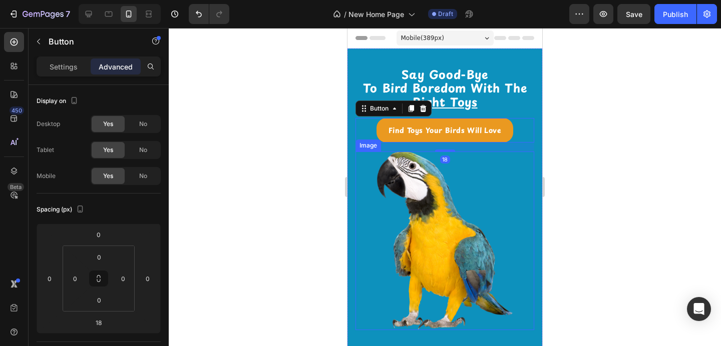
click at [609, 157] on div at bounding box center [445, 187] width 552 height 318
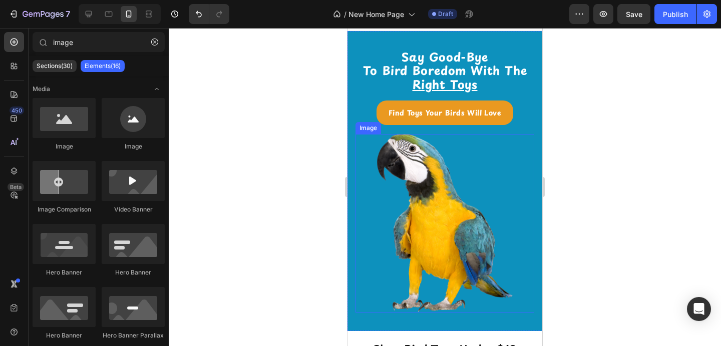
scroll to position [19, 0]
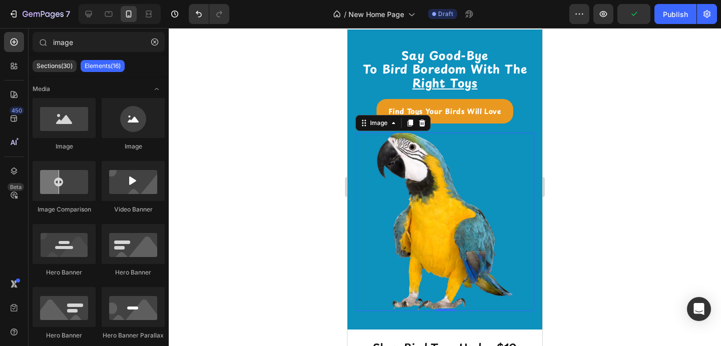
click at [438, 208] on img at bounding box center [444, 222] width 179 height 179
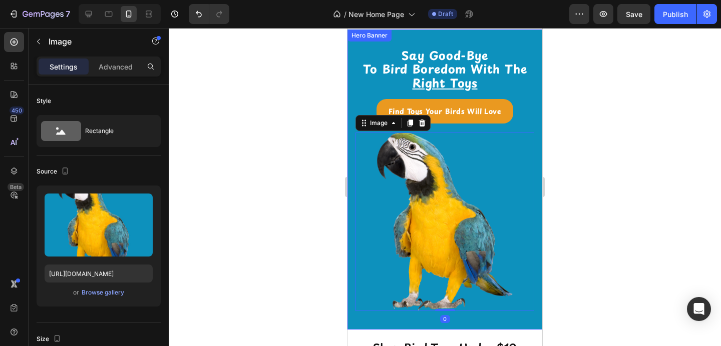
click at [372, 317] on div "Background Image" at bounding box center [444, 180] width 195 height 300
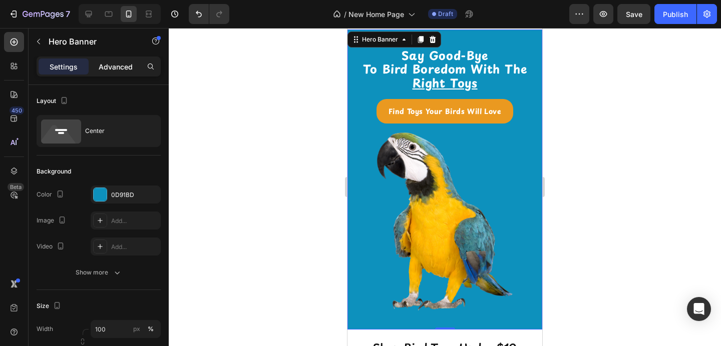
click at [113, 68] on p "Advanced" at bounding box center [116, 67] width 34 height 11
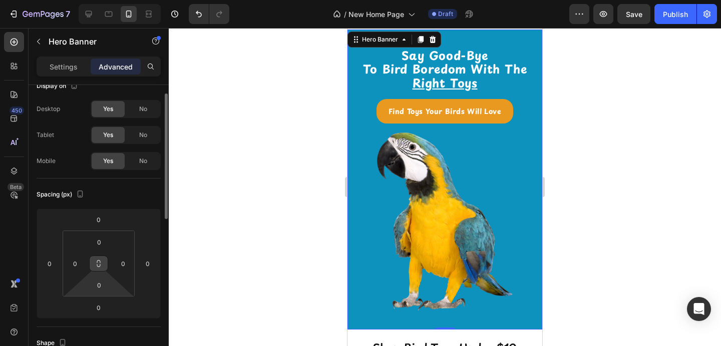
scroll to position [20, 0]
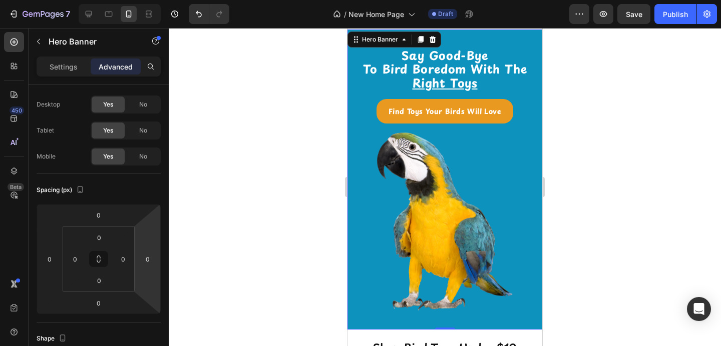
click at [353, 189] on div "⁠⁠⁠⁠⁠⁠⁠ Say Good-Bye To Bird Boredom With The Right Toys Heading Find Toys Your…" at bounding box center [444, 180] width 195 height 280
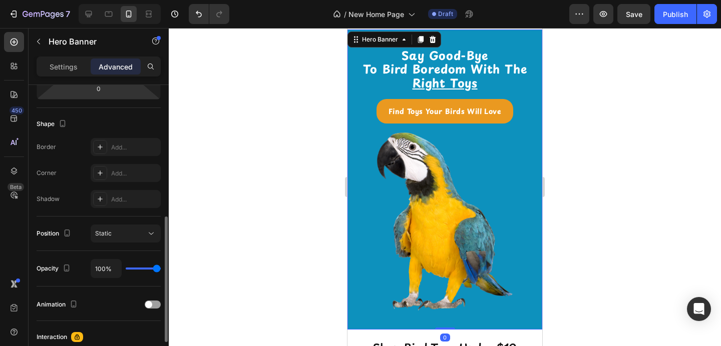
scroll to position [231, 0]
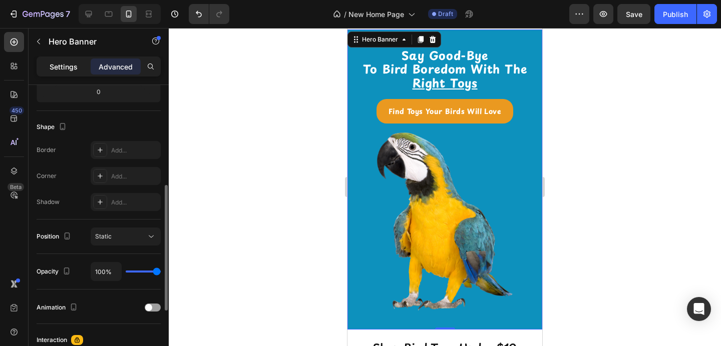
click at [58, 74] on div "Settings" at bounding box center [64, 67] width 50 height 16
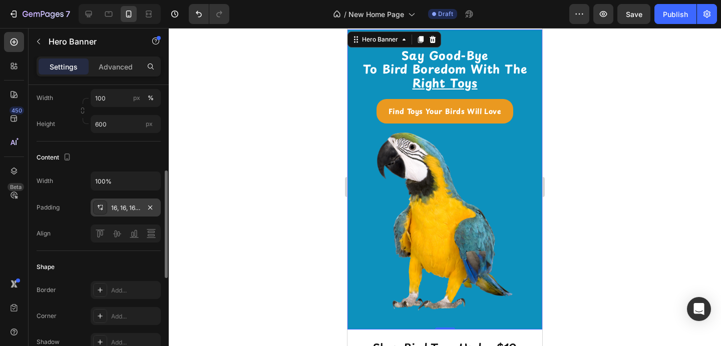
click at [101, 205] on icon at bounding box center [100, 208] width 8 height 8
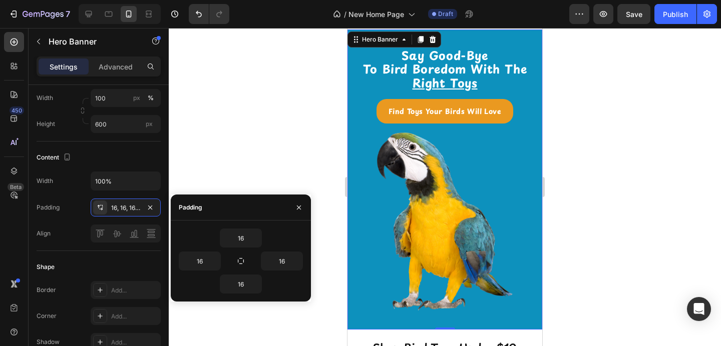
click at [206, 155] on div at bounding box center [445, 187] width 552 height 318
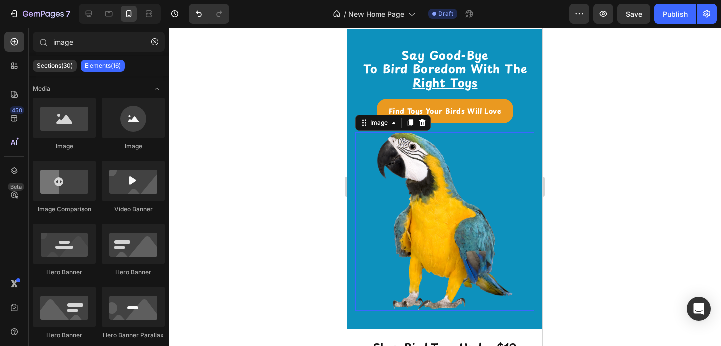
click at [396, 176] on img at bounding box center [444, 222] width 179 height 179
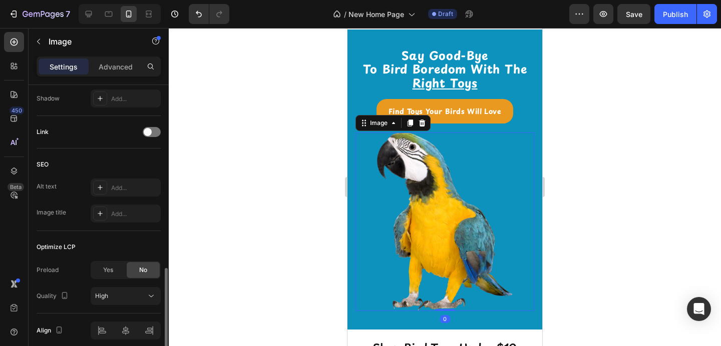
scroll to position [466, 0]
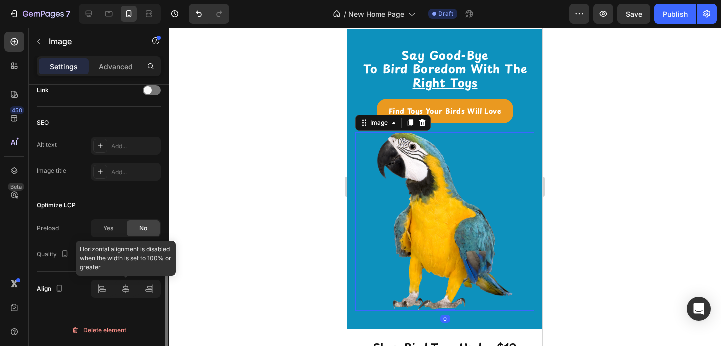
click at [125, 291] on div at bounding box center [126, 289] width 70 height 18
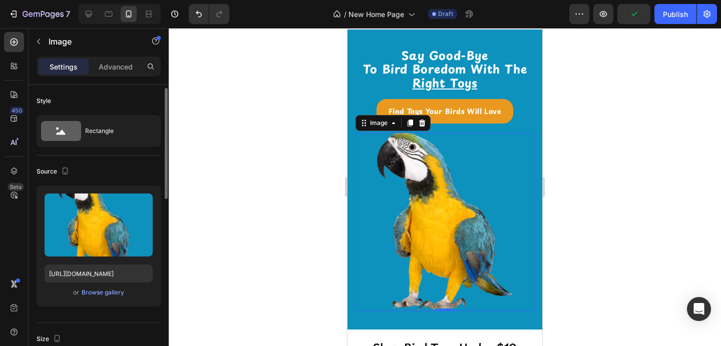
scroll to position [6, 0]
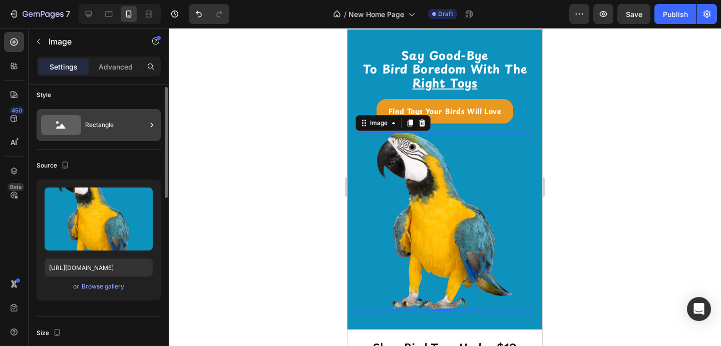
click at [111, 130] on div "Rectangle" at bounding box center [115, 125] width 61 height 23
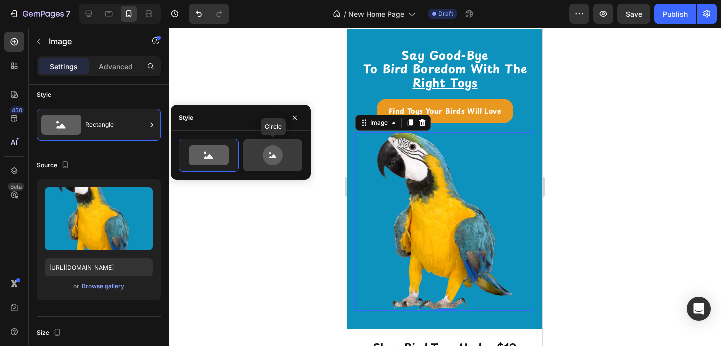
click at [266, 151] on icon at bounding box center [273, 156] width 20 height 20
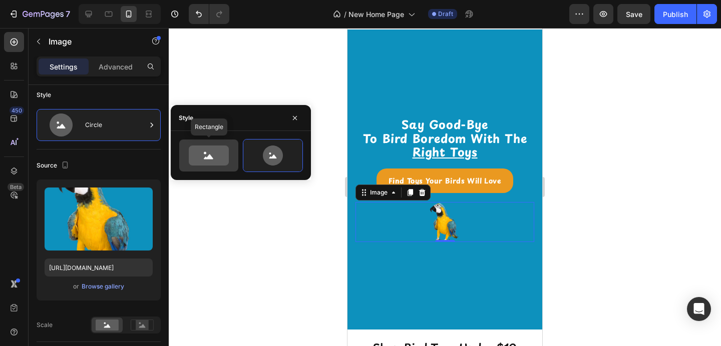
click at [220, 161] on icon at bounding box center [209, 156] width 40 height 20
type input "100"
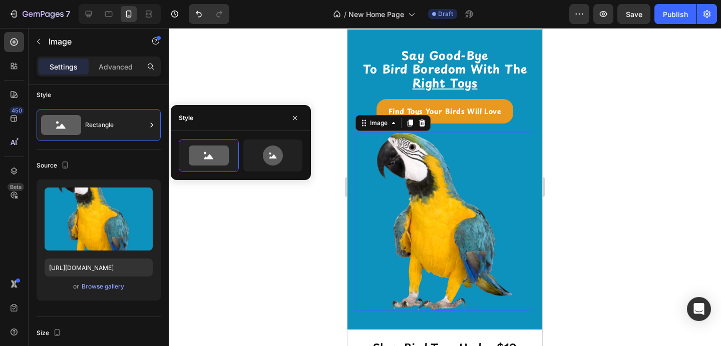
click at [223, 252] on div at bounding box center [445, 187] width 552 height 318
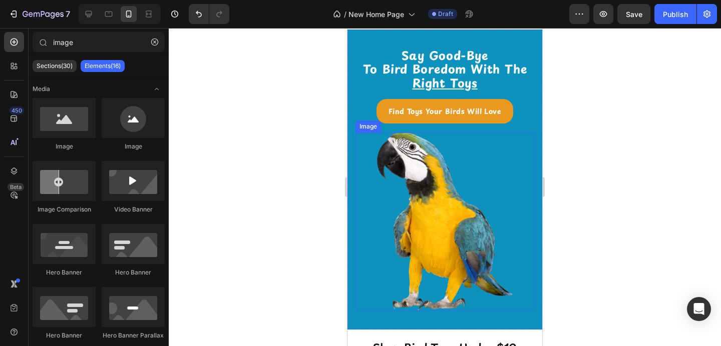
scroll to position [0, 0]
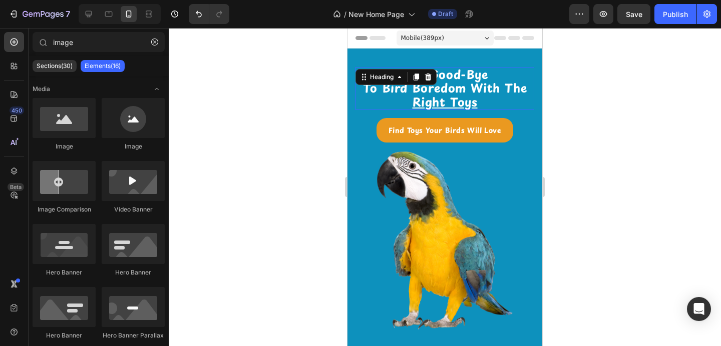
click at [434, 102] on u "Right Toys" at bounding box center [444, 102] width 65 height 18
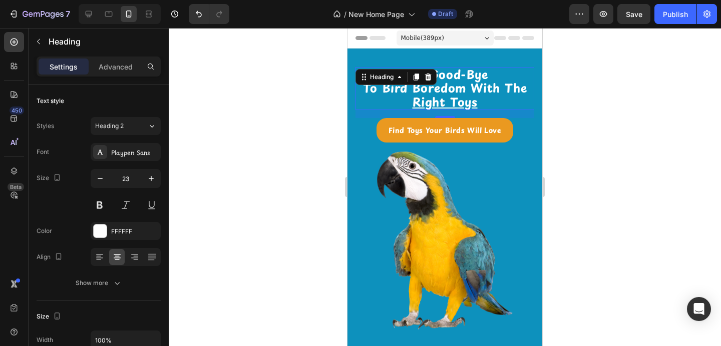
click at [581, 138] on div at bounding box center [445, 187] width 552 height 318
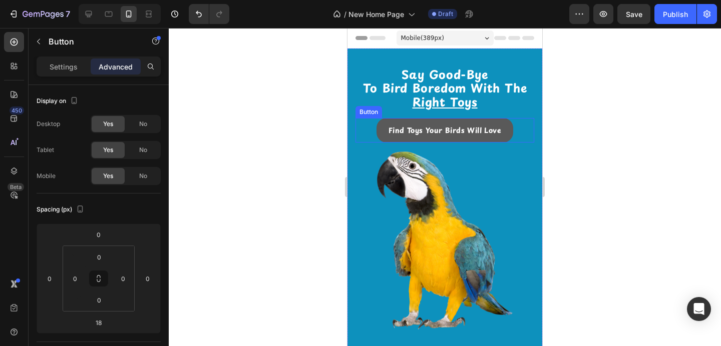
click at [499, 133] on button "Find Toys Your Birds Will Love" at bounding box center [444, 130] width 137 height 25
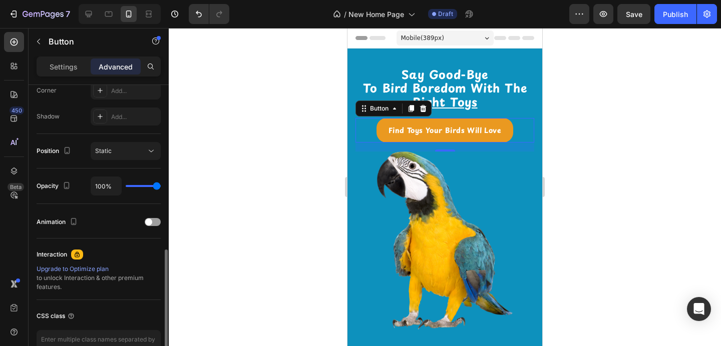
scroll to position [316, 0]
click at [52, 72] on div "Settings" at bounding box center [64, 67] width 50 height 16
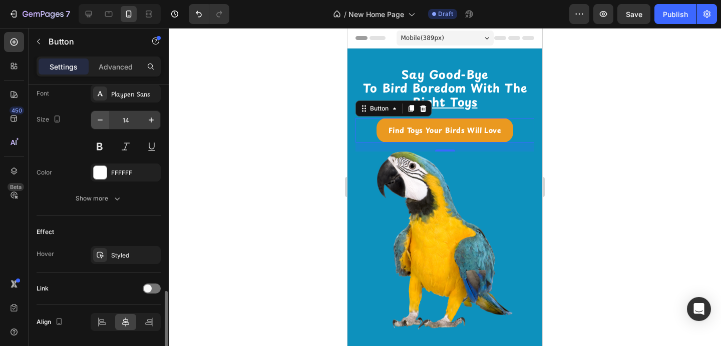
scroll to position [428, 0]
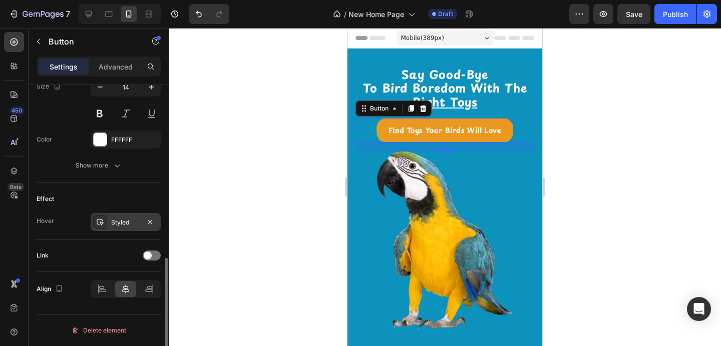
click at [133, 221] on div "Styled" at bounding box center [125, 222] width 29 height 9
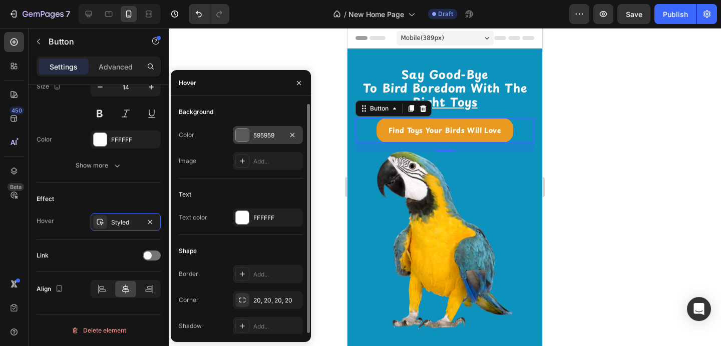
click at [242, 141] on div at bounding box center [242, 135] width 13 height 13
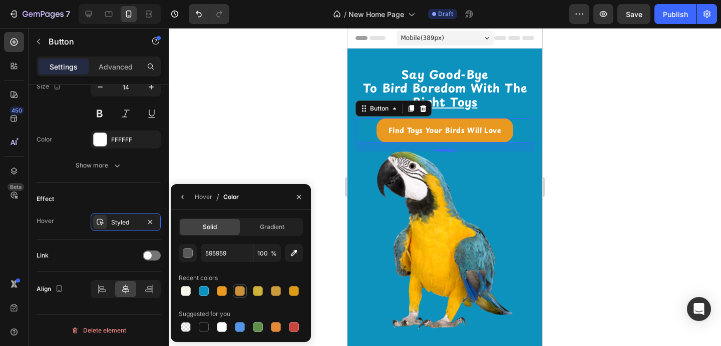
click at [239, 295] on div at bounding box center [240, 291] width 10 height 10
type input "CC923B"
click at [298, 192] on button "button" at bounding box center [299, 197] width 16 height 16
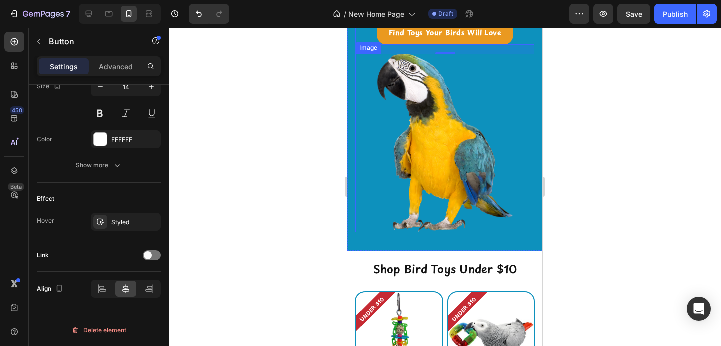
scroll to position [0, 0]
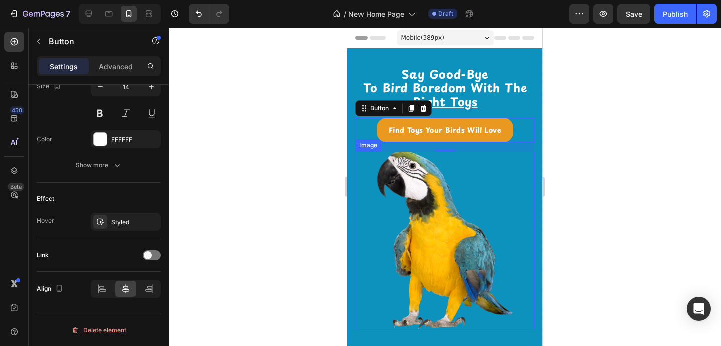
click at [485, 187] on img at bounding box center [444, 241] width 179 height 179
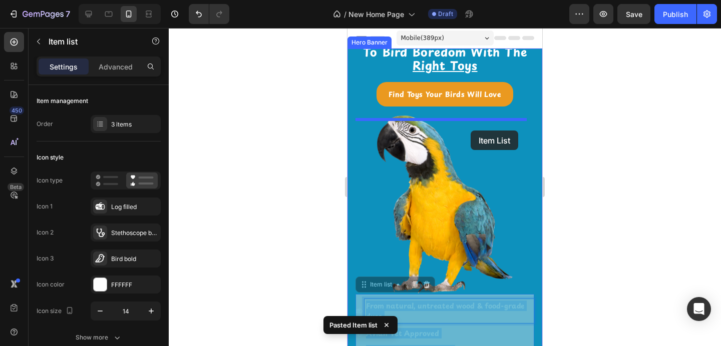
drag, startPoint x: 474, startPoint y: 295, endPoint x: 470, endPoint y: 130, distance: 165.2
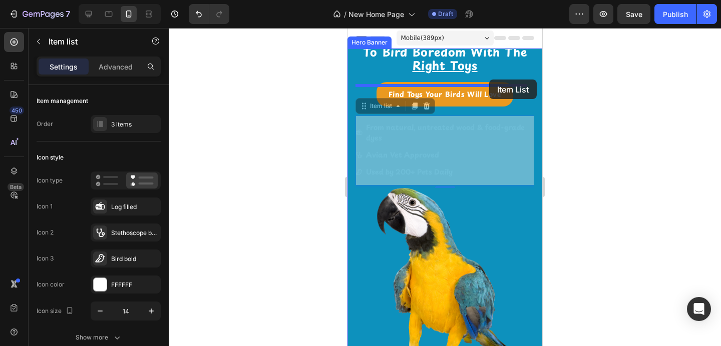
drag, startPoint x: 489, startPoint y: 122, endPoint x: 489, endPoint y: 80, distance: 42.0
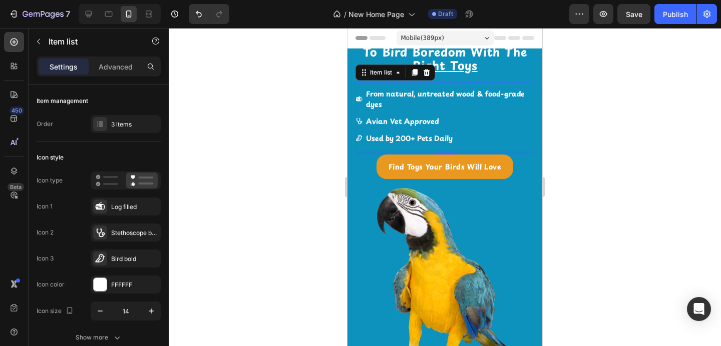
click at [285, 175] on div at bounding box center [445, 187] width 552 height 318
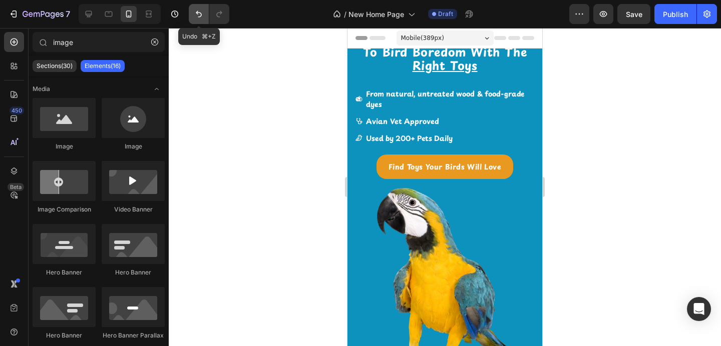
click at [193, 17] on button "Undo/Redo" at bounding box center [199, 14] width 20 height 20
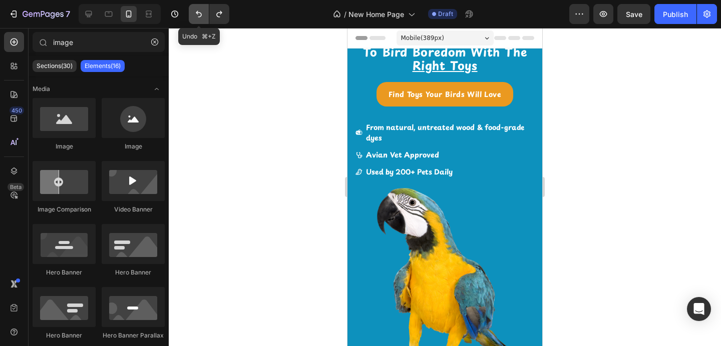
click at [193, 17] on button "Undo/Redo" at bounding box center [199, 14] width 20 height 20
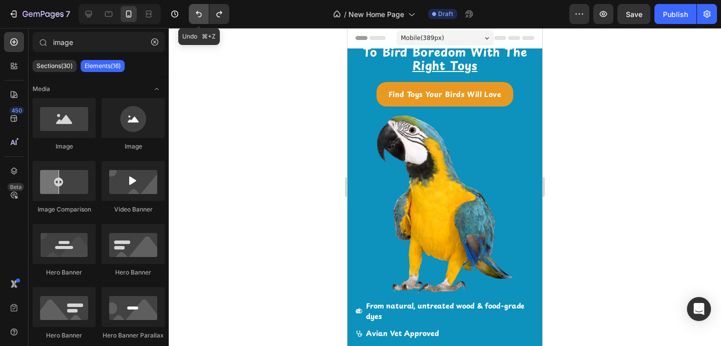
click at [193, 17] on button "Undo/Redo" at bounding box center [199, 14] width 20 height 20
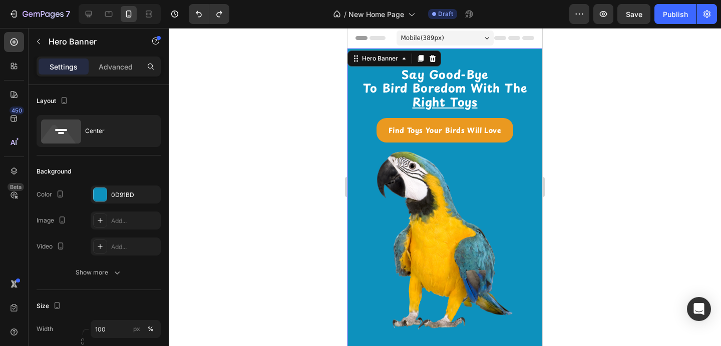
click at [397, 65] on div "⁠⁠⁠⁠⁠⁠⁠ Say Good-Bye To Bird Boredom With The Right Toys Heading Find Toys Your…" at bounding box center [444, 199] width 195 height 300
click at [472, 68] on div "⁠⁠⁠⁠⁠⁠⁠ Say Good-Bye To Bird Boredom With The Right Toys Heading Find Toys Your…" at bounding box center [444, 199] width 195 height 280
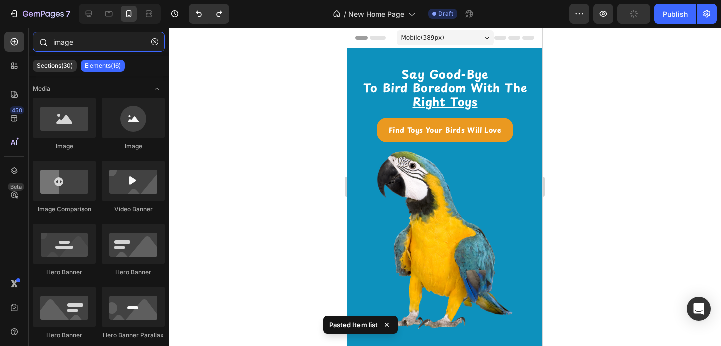
click at [55, 42] on input "image" at bounding box center [99, 42] width 132 height 20
click at [56, 42] on input "image" at bounding box center [99, 42] width 132 height 20
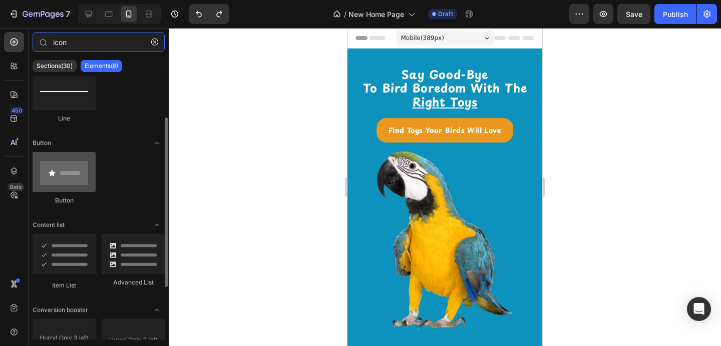
scroll to position [99, 0]
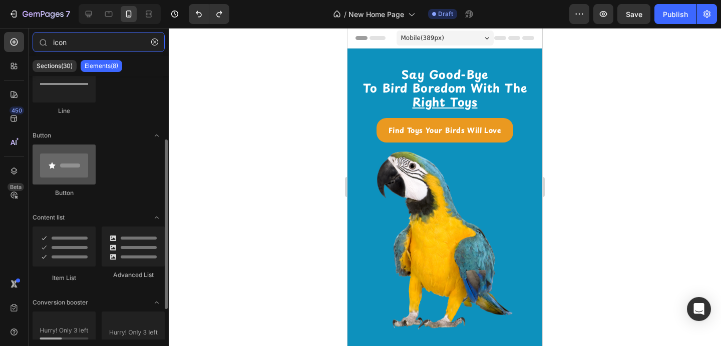
type input "icon"
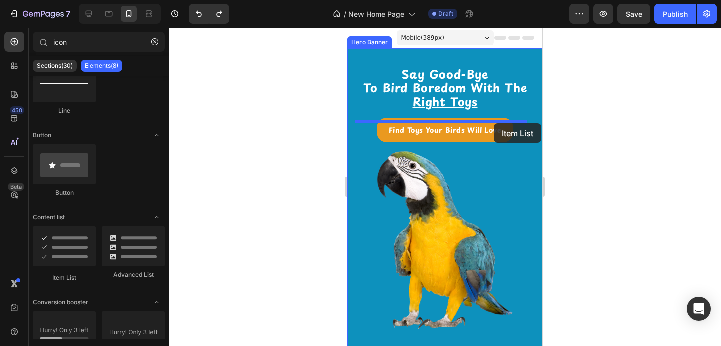
drag, startPoint x: 418, startPoint y: 279, endPoint x: 493, endPoint y: 122, distance: 174.1
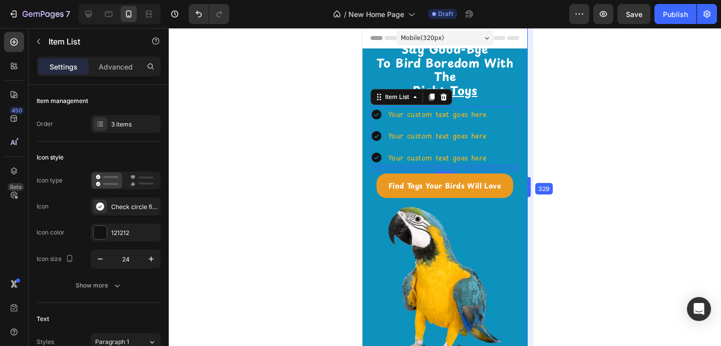
scroll to position [1, 0]
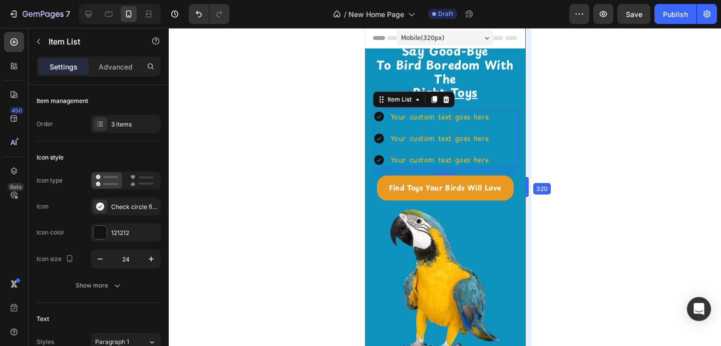
drag, startPoint x: 542, startPoint y: 185, endPoint x: 485, endPoint y: 203, distance: 59.3
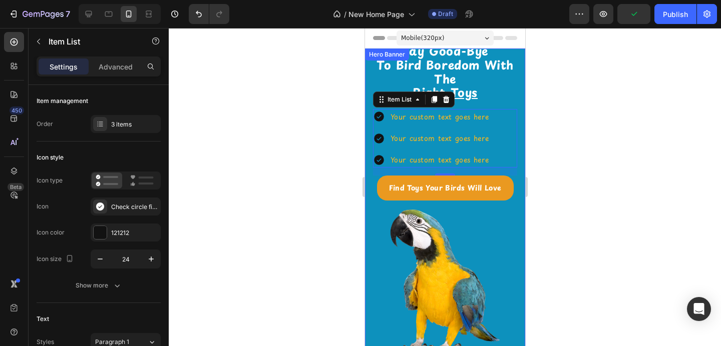
click at [369, 61] on div "⁠⁠⁠⁠⁠⁠⁠ Say Good-Bye To Bird Boredom With The Right Toys Heading Your custom te…" at bounding box center [444, 199] width 160 height 300
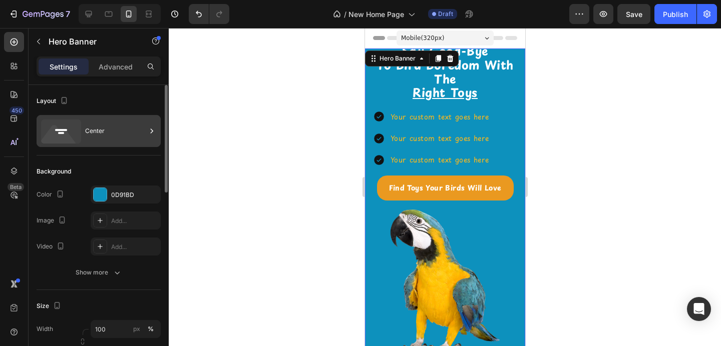
click at [110, 131] on div "Center" at bounding box center [115, 131] width 61 height 23
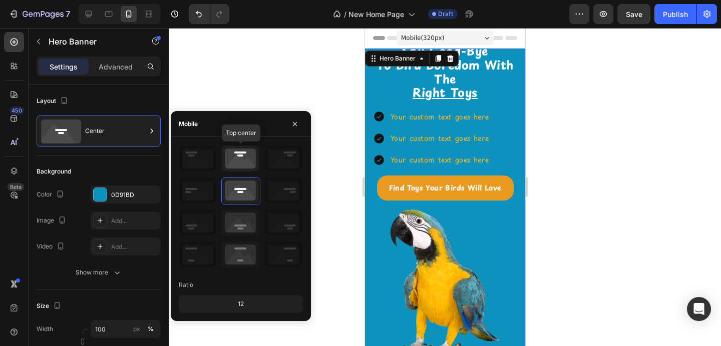
click at [243, 158] on icon at bounding box center [240, 159] width 37 height 26
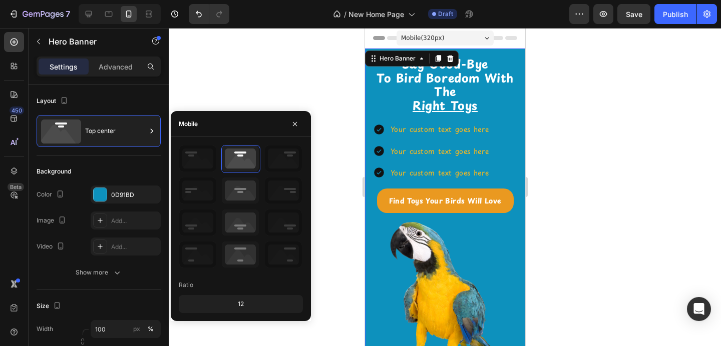
click at [256, 81] on div at bounding box center [445, 187] width 552 height 318
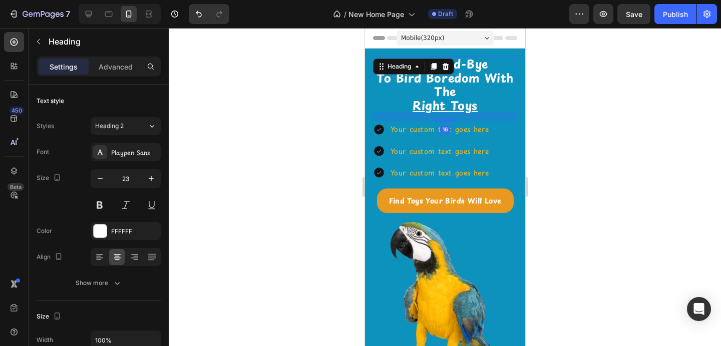
click at [476, 100] on p "⁠⁠⁠⁠⁠⁠⁠ Say Good-Bye To Bird Boredom With The Right Toys" at bounding box center [444, 84] width 142 height 55
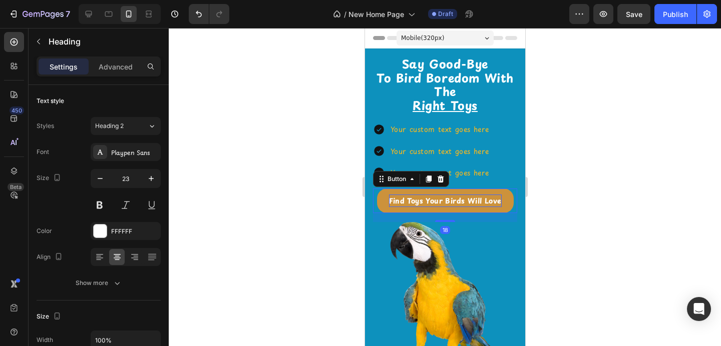
click at [426, 207] on p "Find Toys Your Birds Will Love" at bounding box center [444, 201] width 113 height 13
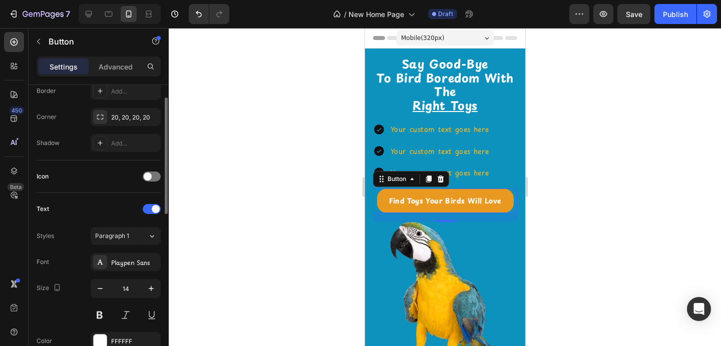
scroll to position [228, 0]
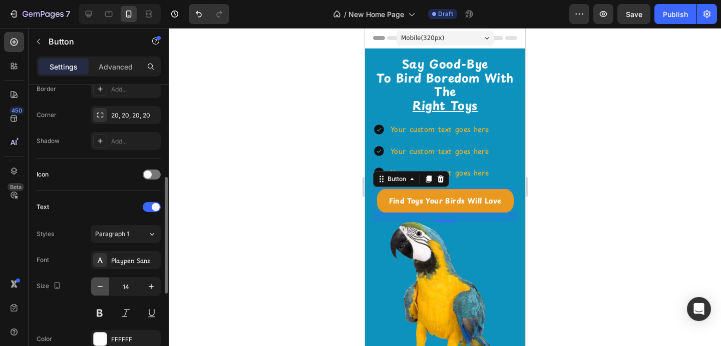
click at [102, 291] on icon "button" at bounding box center [100, 287] width 10 height 10
type input "13"
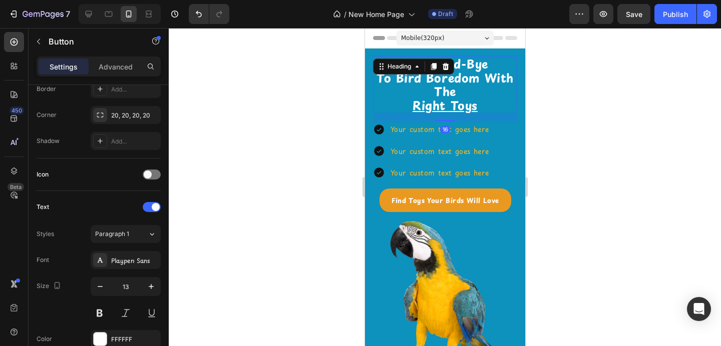
click at [468, 96] on p "⁠⁠⁠⁠⁠⁠⁠ Say Good-Bye To Bird Boredom With The Right Toys" at bounding box center [444, 84] width 142 height 55
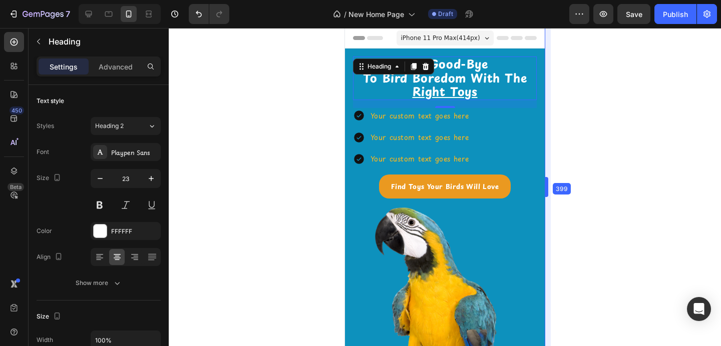
scroll to position [1, 0]
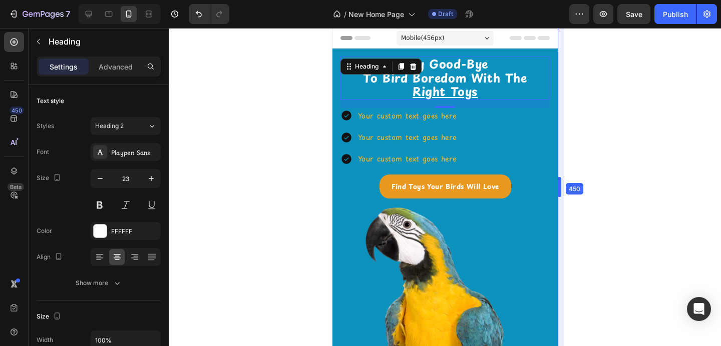
drag, startPoint x: 528, startPoint y: 181, endPoint x: 593, endPoint y: 183, distance: 65.1
click at [484, 39] on icon at bounding box center [486, 38] width 5 height 3
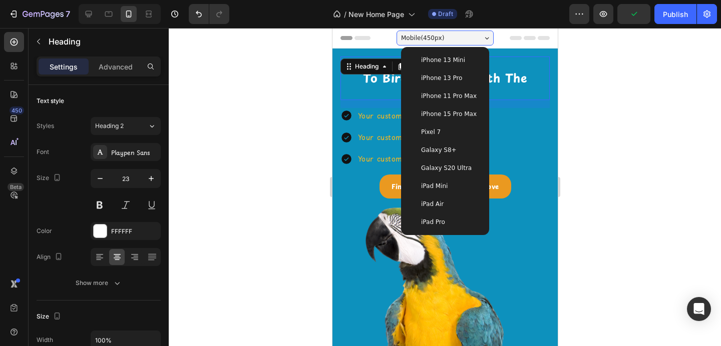
click at [448, 99] on span "iPhone 11 Pro Max" at bounding box center [448, 96] width 56 height 10
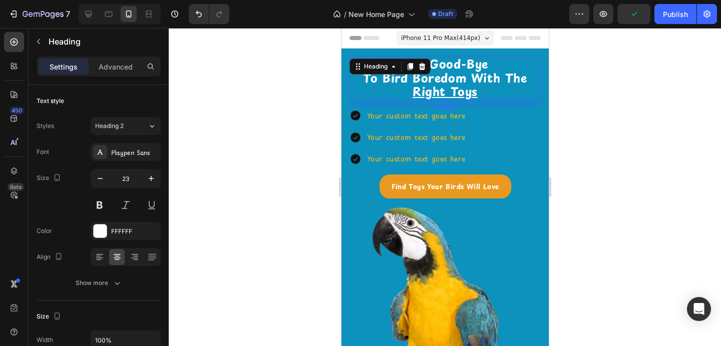
click at [606, 129] on div at bounding box center [445, 187] width 552 height 318
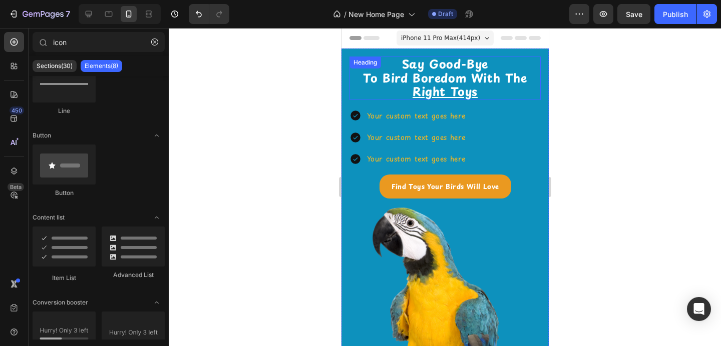
click at [490, 85] on strong "To Bird Boredom With The" at bounding box center [444, 78] width 164 height 18
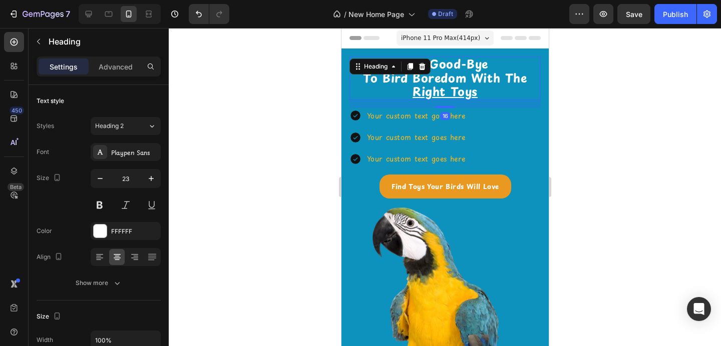
scroll to position [0, 0]
click at [494, 80] on strong "To Bird Boredom With The" at bounding box center [444, 79] width 164 height 18
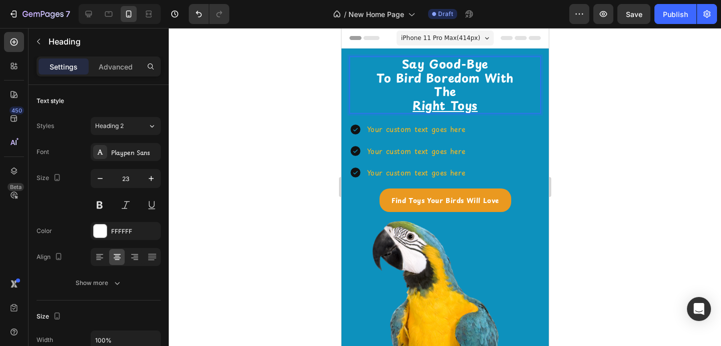
scroll to position [1, 0]
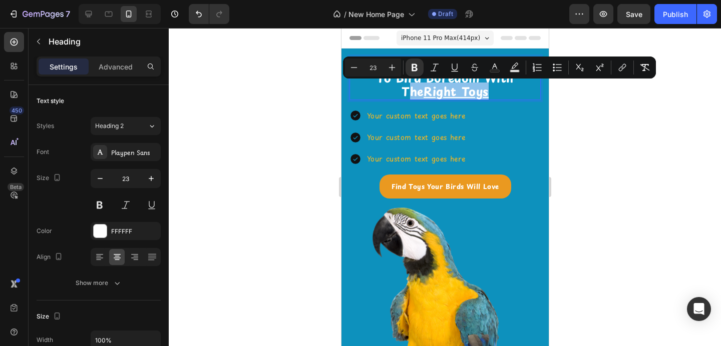
drag, startPoint x: 486, startPoint y: 92, endPoint x: 399, endPoint y: 92, distance: 87.6
click at [401, 92] on strong "The Right Toys" at bounding box center [444, 92] width 87 height 18
click at [693, 169] on div at bounding box center [445, 187] width 552 height 318
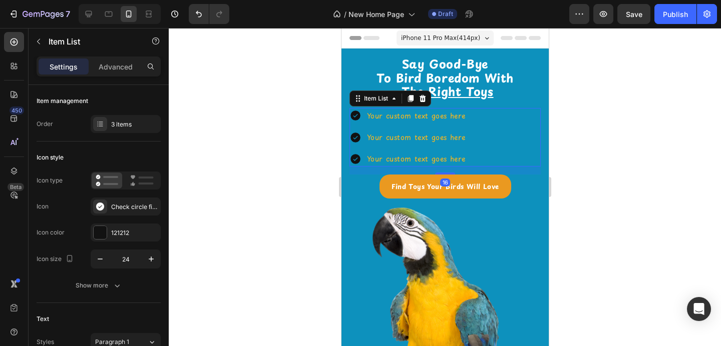
click at [498, 125] on div "Your custom text goes here Your custom text goes here Your custom text goes here" at bounding box center [444, 137] width 191 height 59
click at [408, 118] on div "Your custom text goes here" at bounding box center [415, 116] width 101 height 16
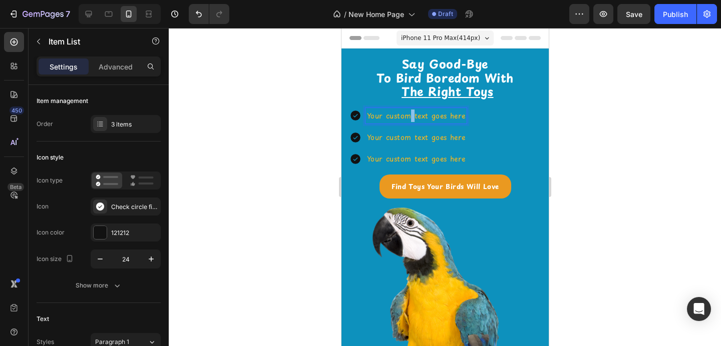
click at [408, 118] on p "Your custom text goes here" at bounding box center [415, 116] width 98 height 13
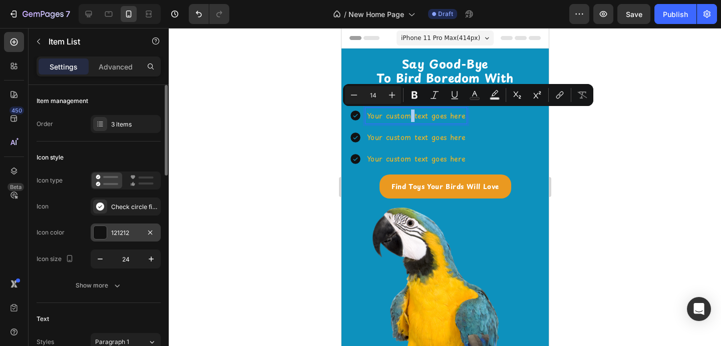
click at [99, 234] on div at bounding box center [100, 232] width 13 height 13
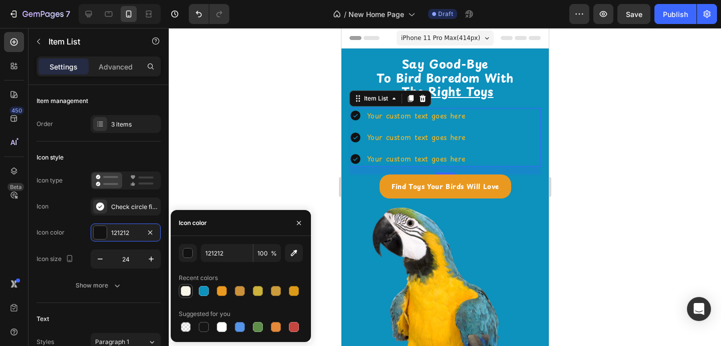
click at [185, 295] on div at bounding box center [186, 291] width 10 height 10
type input "F8F5E9"
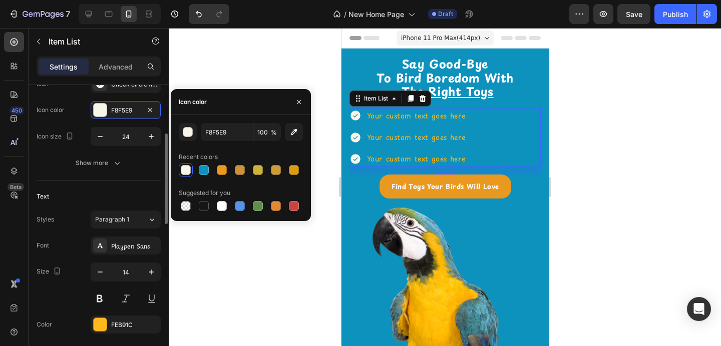
scroll to position [143, 0]
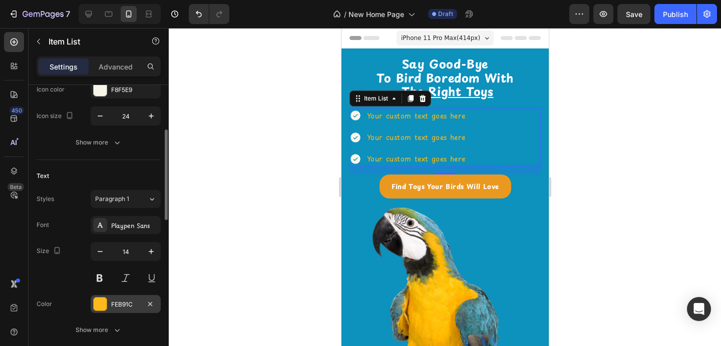
click at [101, 301] on div at bounding box center [100, 304] width 13 height 13
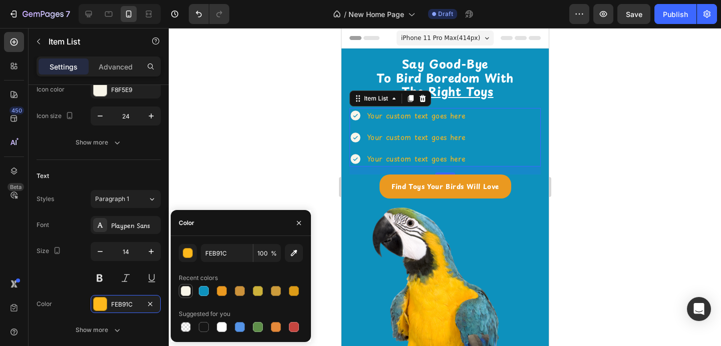
click at [185, 296] on div at bounding box center [186, 291] width 12 height 12
type input "F8F5E9"
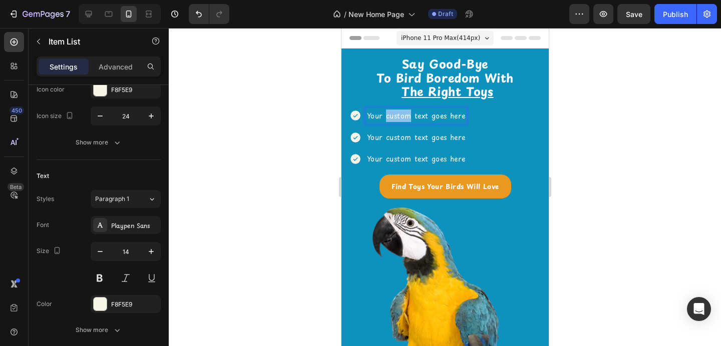
click at [399, 117] on p "Your custom text goes here" at bounding box center [415, 116] width 98 height 13
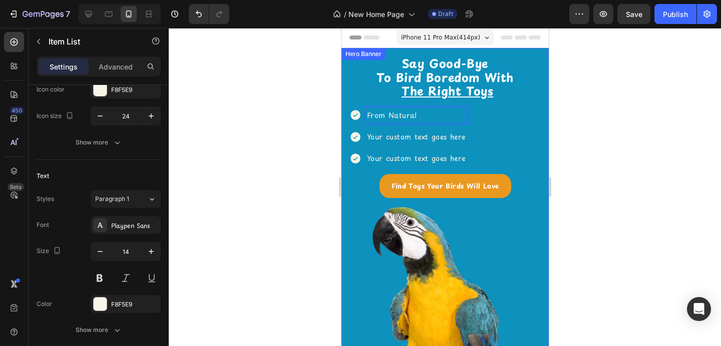
scroll to position [0, 0]
click at [396, 115] on p "From Natural" at bounding box center [415, 116] width 98 height 13
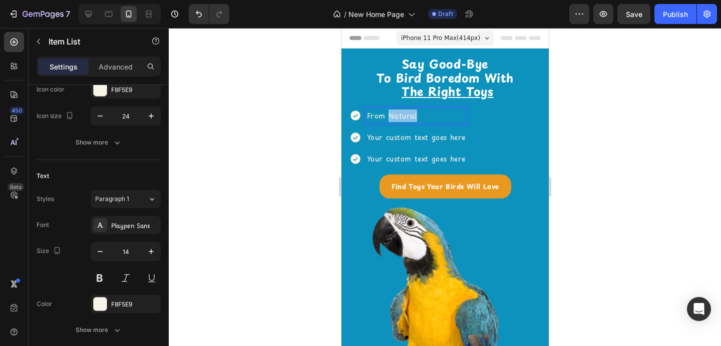
click at [396, 115] on p "From Natural" at bounding box center [415, 116] width 98 height 13
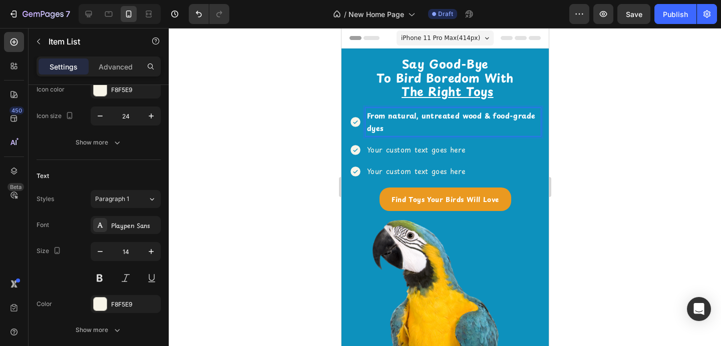
click at [408, 148] on p "Your custom text goes here" at bounding box center [452, 150] width 172 height 13
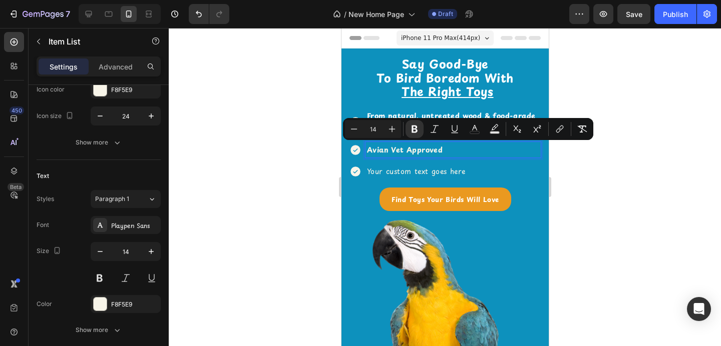
click at [415, 168] on p "Your custom text goes here" at bounding box center [452, 171] width 172 height 13
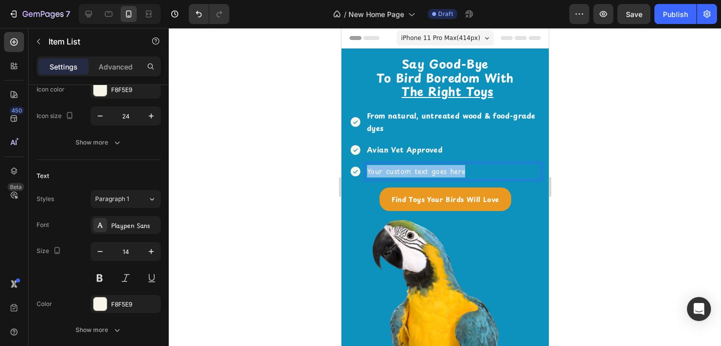
click at [415, 168] on p "Your custom text goes here" at bounding box center [452, 171] width 172 height 13
click at [401, 174] on p "Rich Text Editor. Editing area: main" at bounding box center [452, 171] width 172 height 13
click at [363, 131] on div "From natural, untreated wood & food-grade dyes" at bounding box center [444, 122] width 191 height 28
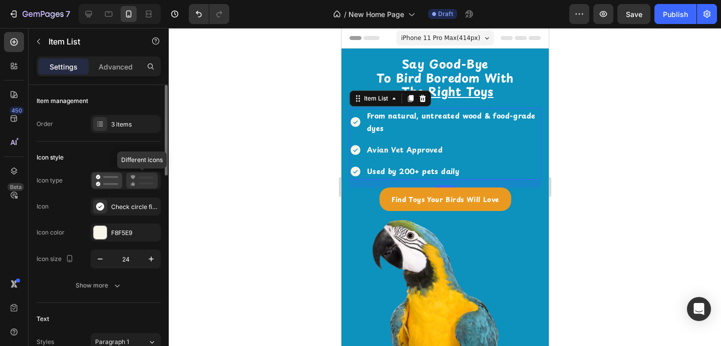
click at [136, 180] on icon at bounding box center [142, 181] width 24 height 12
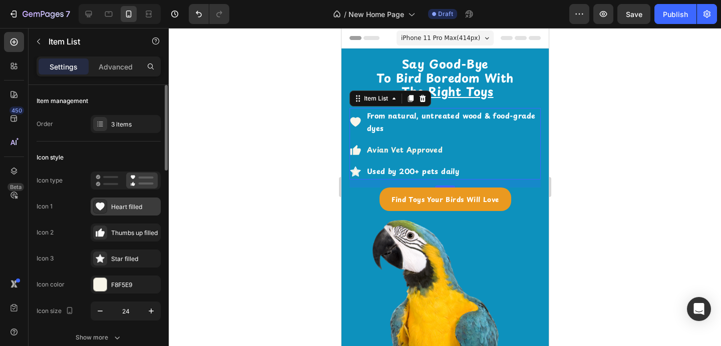
click at [99, 206] on icon at bounding box center [100, 207] width 9 height 8
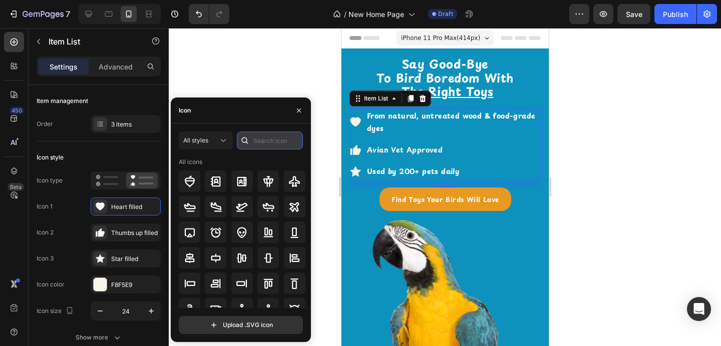
click at [264, 143] on input "text" at bounding box center [270, 141] width 66 height 18
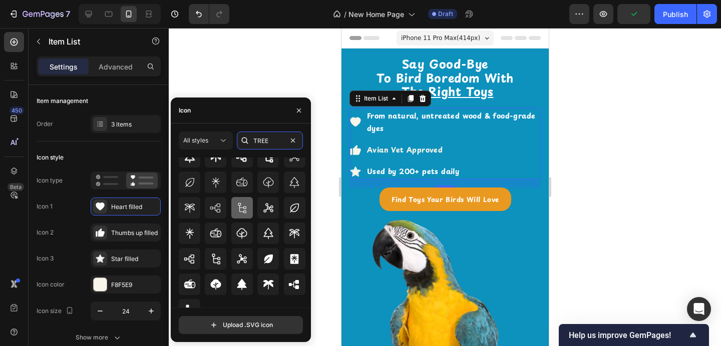
scroll to position [60, 0]
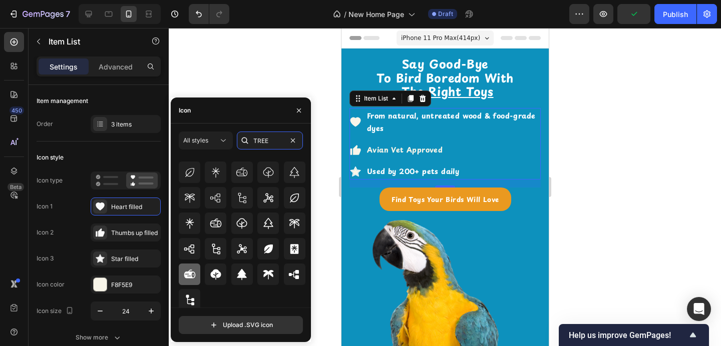
type input "TREE"
click at [187, 274] on icon at bounding box center [190, 275] width 12 height 12
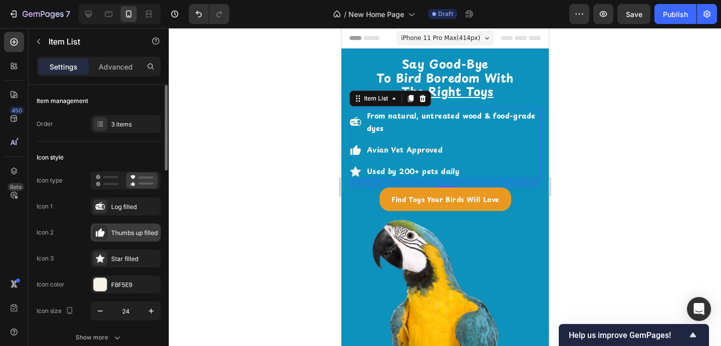
click at [100, 230] on icon at bounding box center [101, 233] width 7 height 8
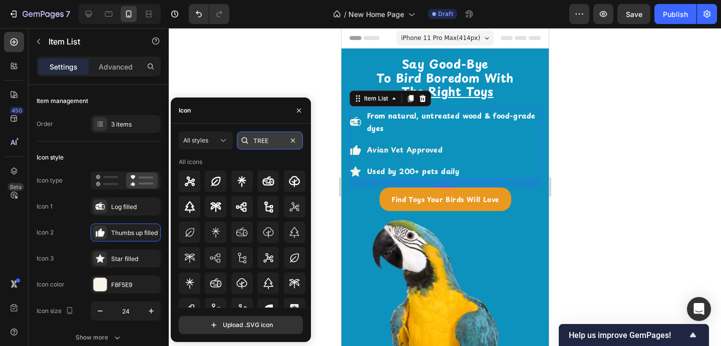
click at [257, 144] on input "TREE" at bounding box center [270, 141] width 66 height 18
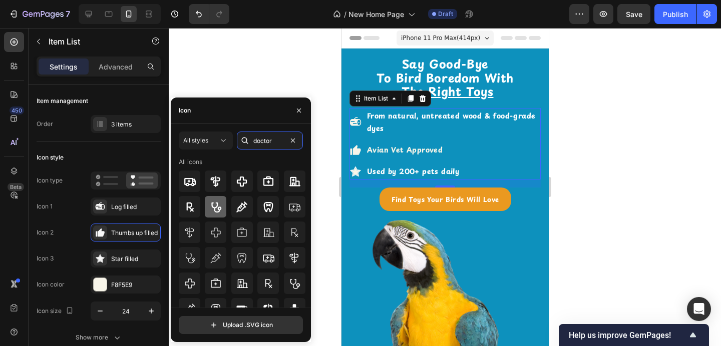
type input "doctor"
click at [216, 210] on icon at bounding box center [216, 207] width 12 height 12
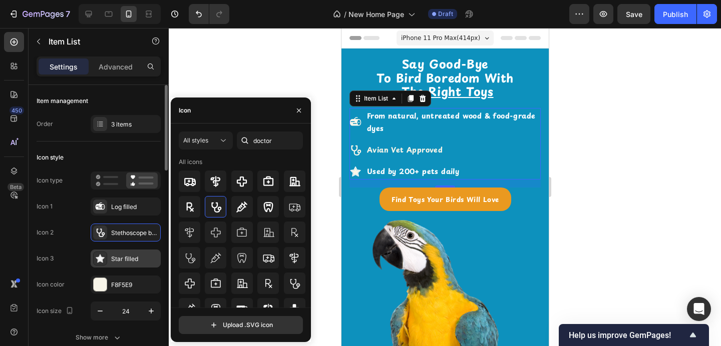
click at [103, 264] on div at bounding box center [100, 259] width 14 height 14
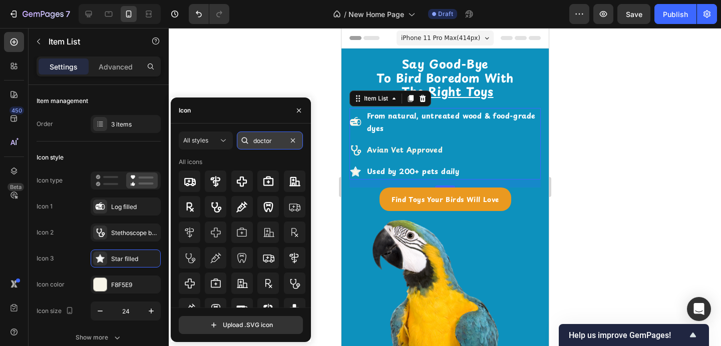
click at [253, 140] on input "doctor" at bounding box center [270, 141] width 66 height 18
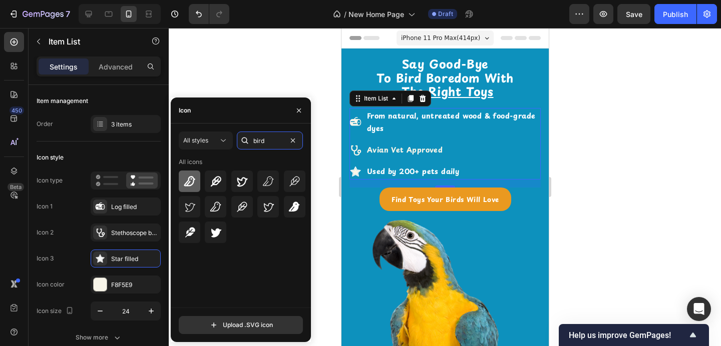
type input "bird"
click at [186, 184] on icon at bounding box center [190, 182] width 12 height 12
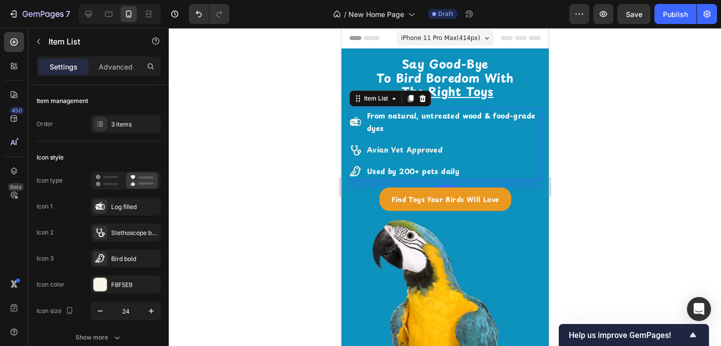
click at [275, 59] on div at bounding box center [445, 187] width 552 height 318
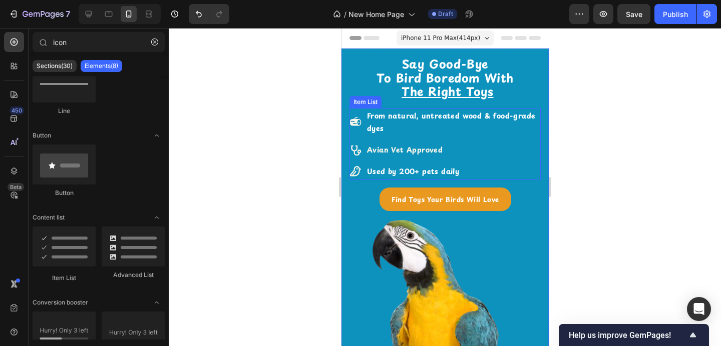
click at [492, 137] on div "From natural, untreated wood & food-grade dyes Avian Vet Approved Used by 200+ …" at bounding box center [444, 144] width 191 height 72
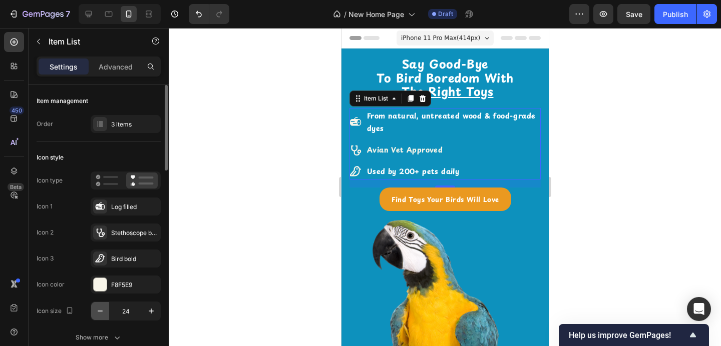
click at [100, 311] on icon "button" at bounding box center [100, 311] width 5 height 1
type input "22"
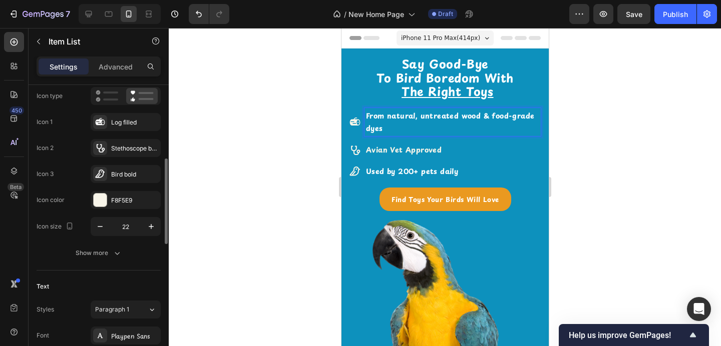
scroll to position [155, 0]
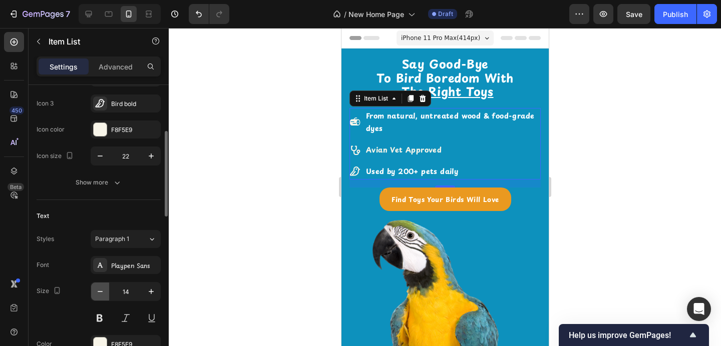
click at [101, 294] on icon "button" at bounding box center [100, 292] width 10 height 10
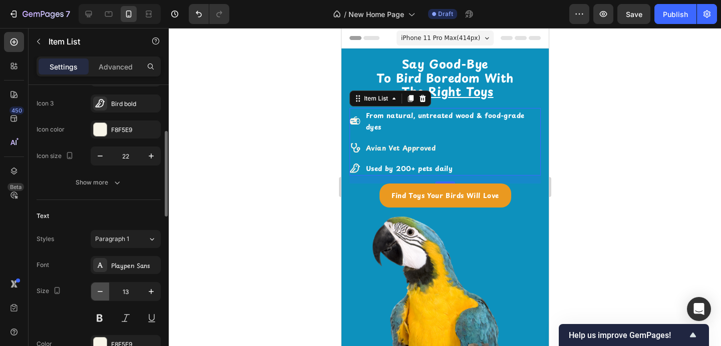
click at [101, 294] on icon "button" at bounding box center [100, 292] width 10 height 10
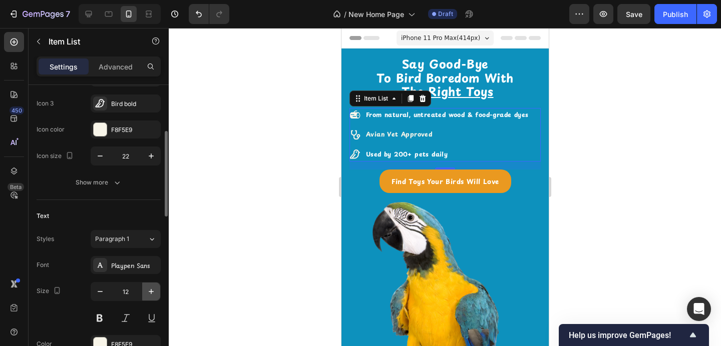
click at [149, 289] on icon "button" at bounding box center [151, 292] width 10 height 10
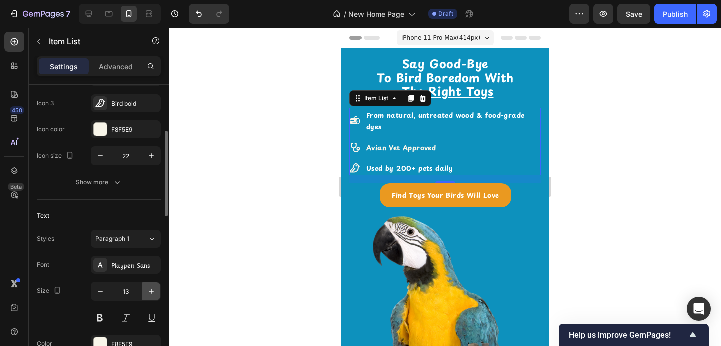
click at [149, 289] on icon "button" at bounding box center [151, 292] width 10 height 10
type input "14"
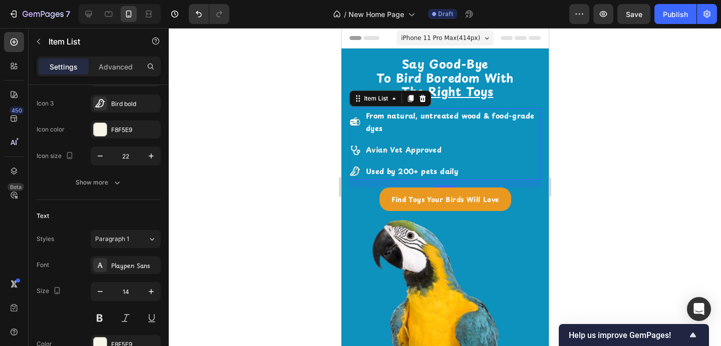
click at [420, 130] on p "From natural, untreated wood & food-grade dyes" at bounding box center [451, 122] width 173 height 25
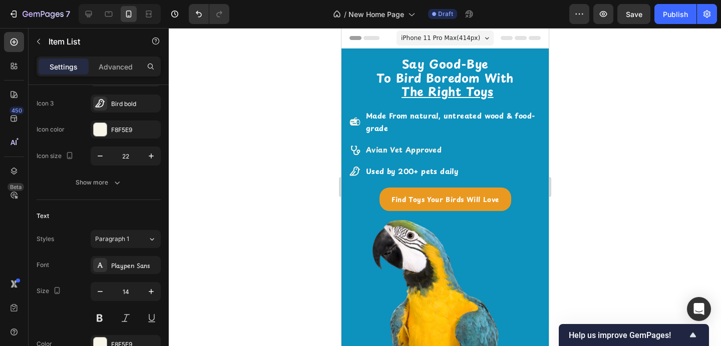
click at [592, 123] on div at bounding box center [445, 187] width 552 height 318
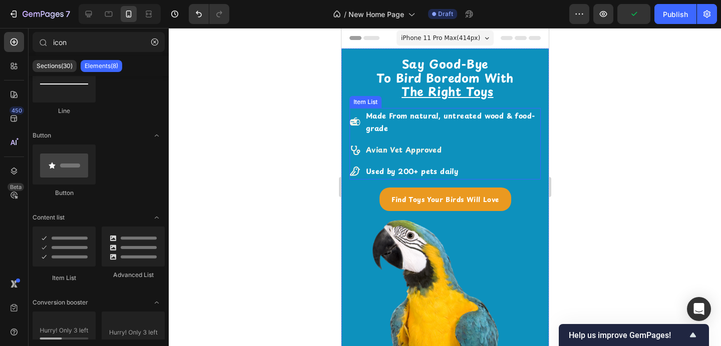
click at [503, 129] on p "Made From natural, untreated wood & food-grade" at bounding box center [451, 122] width 173 height 25
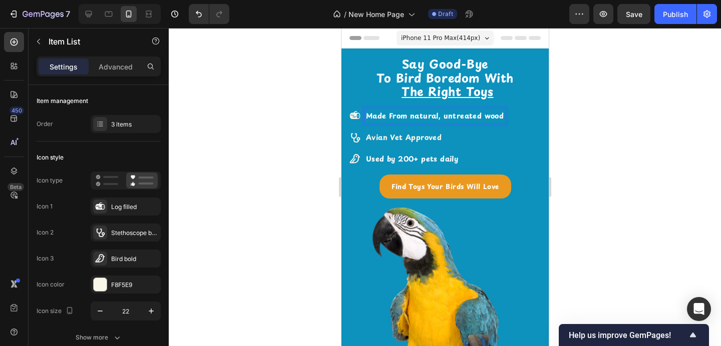
click at [590, 117] on div at bounding box center [445, 187] width 552 height 318
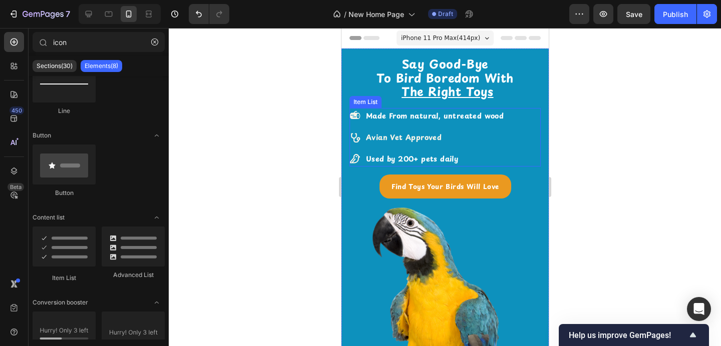
click at [517, 127] on div "Made From natural, untreated wood Avian Vet Approved Used by 200+ pets daily" at bounding box center [444, 137] width 191 height 59
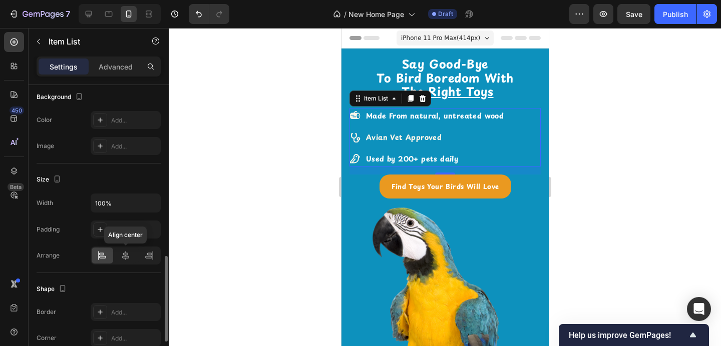
scroll to position [604, 0]
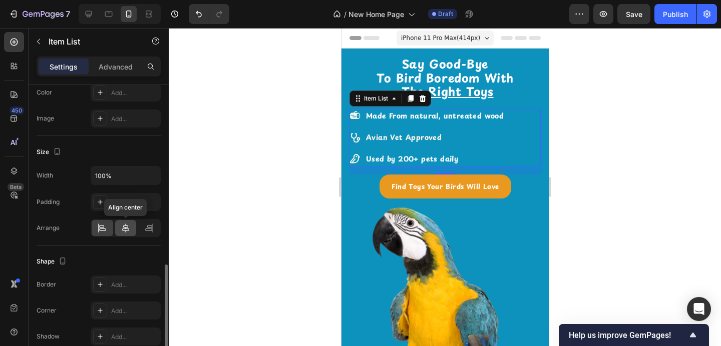
click at [123, 229] on icon at bounding box center [126, 228] width 10 height 10
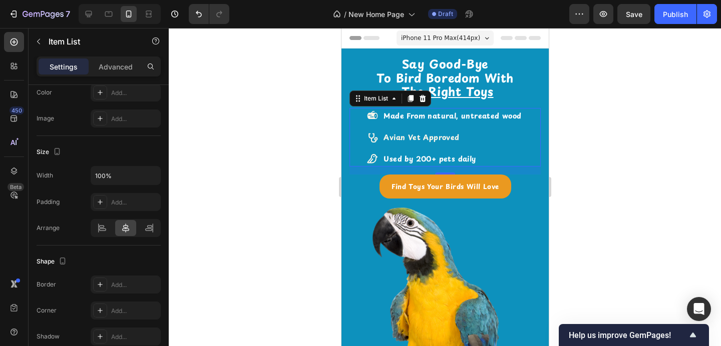
click at [207, 208] on div at bounding box center [445, 187] width 552 height 318
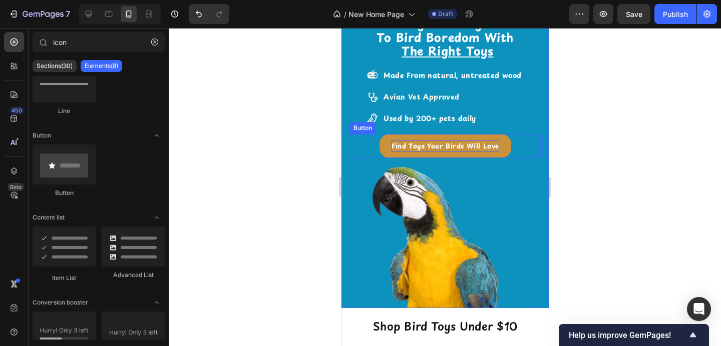
scroll to position [40, 0]
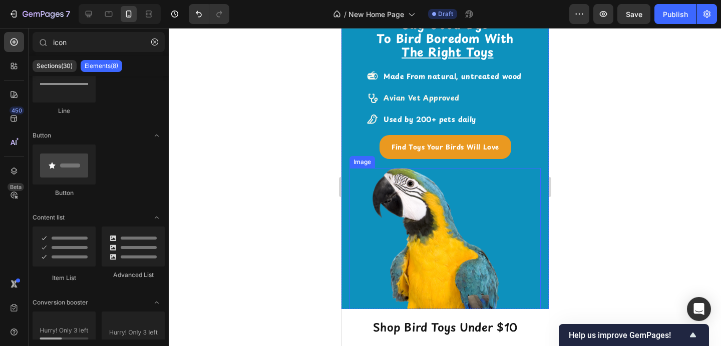
click at [471, 221] on img at bounding box center [444, 263] width 191 height 191
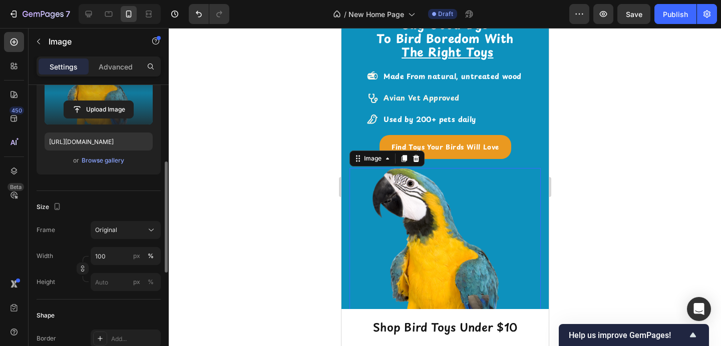
scroll to position [122, 0]
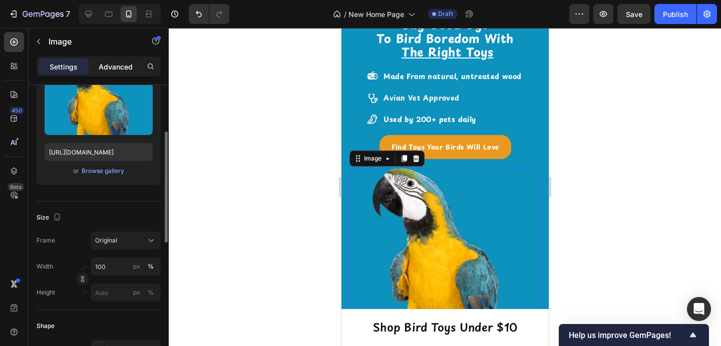
click at [117, 62] on p "Advanced" at bounding box center [116, 67] width 34 height 11
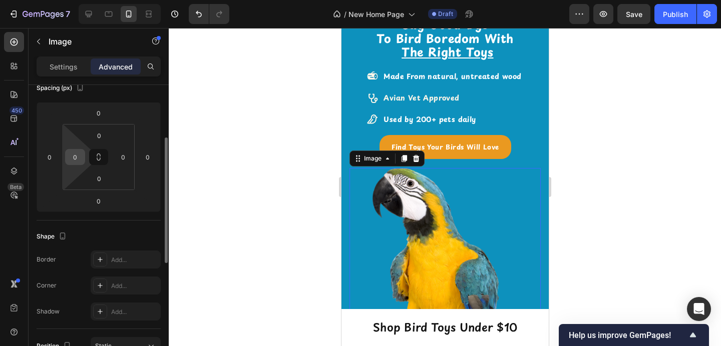
click at [72, 161] on input "0" at bounding box center [75, 157] width 15 height 15
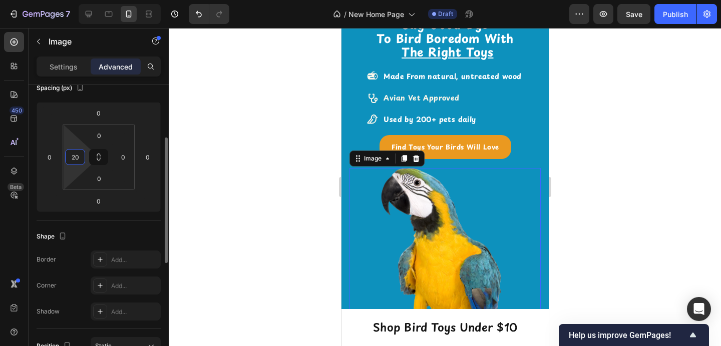
type input "2"
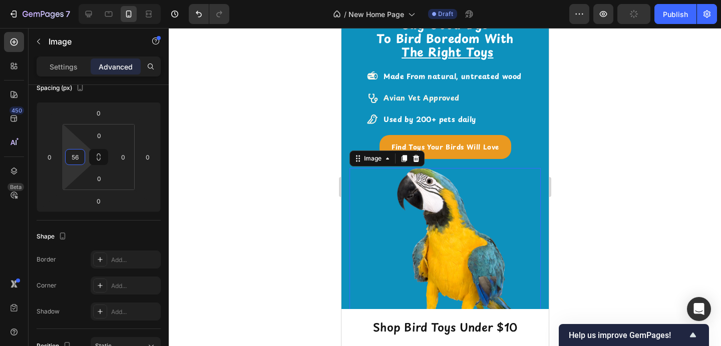
type input "56"
click at [593, 150] on div at bounding box center [445, 187] width 552 height 318
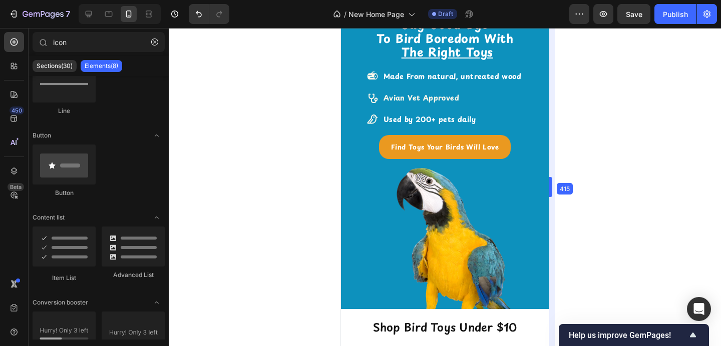
drag, startPoint x: 551, startPoint y: 185, endPoint x: 551, endPoint y: 195, distance: 10.0
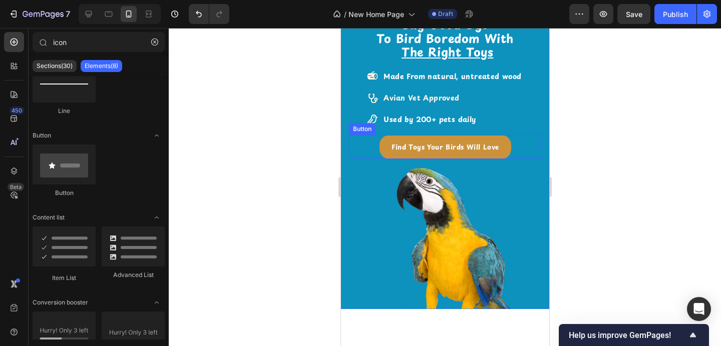
scroll to position [0, 0]
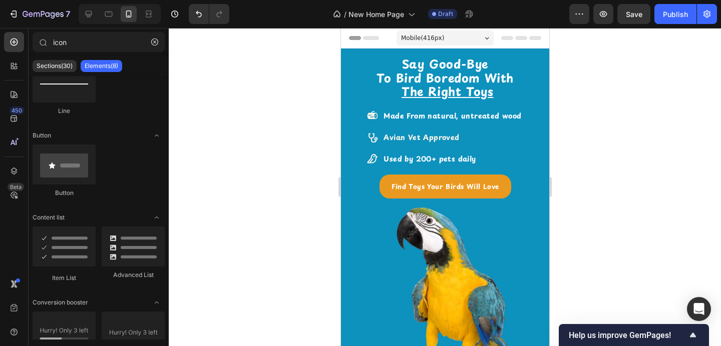
click at [461, 35] on div "Mobile ( 416 px)" at bounding box center [444, 38] width 97 height 15
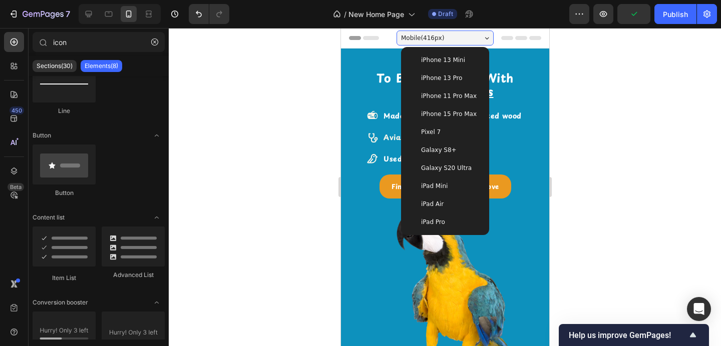
click at [447, 80] on span "iPhone 13 Pro" at bounding box center [440, 78] width 41 height 10
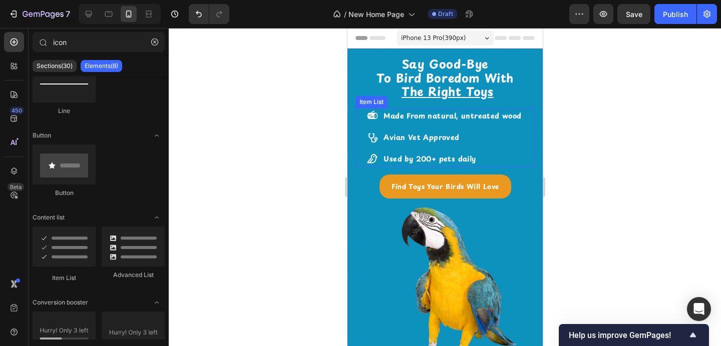
click at [619, 159] on div at bounding box center [445, 187] width 552 height 318
click at [637, 22] on button "Save" at bounding box center [633, 14] width 33 height 20
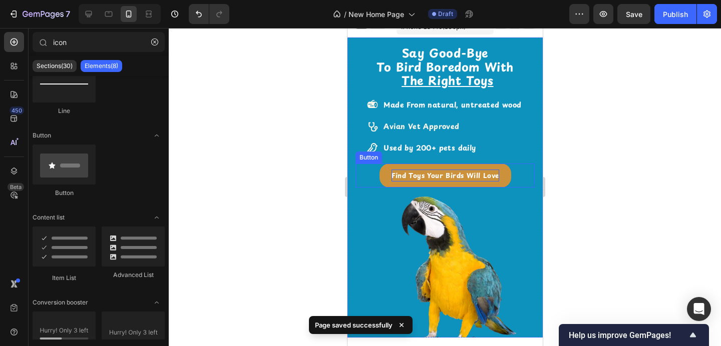
scroll to position [14, 0]
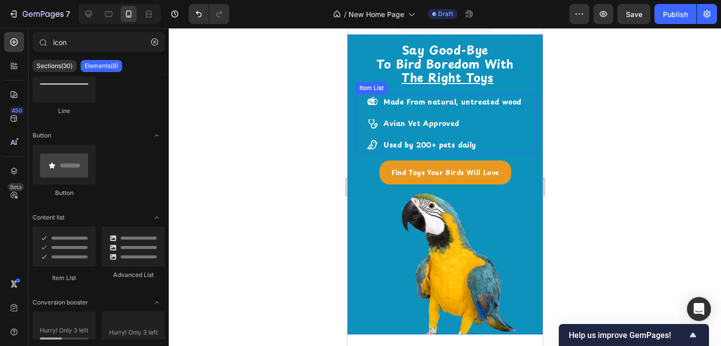
click at [514, 101] on strong "Made From natural, untreated wood" at bounding box center [452, 102] width 138 height 11
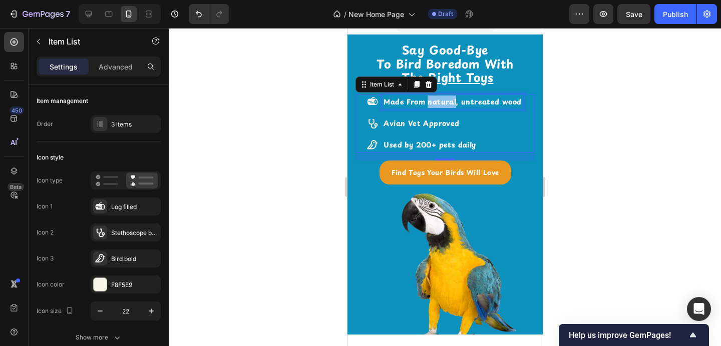
click at [425, 100] on strong "Made From natural, untreated wood" at bounding box center [452, 102] width 138 height 11
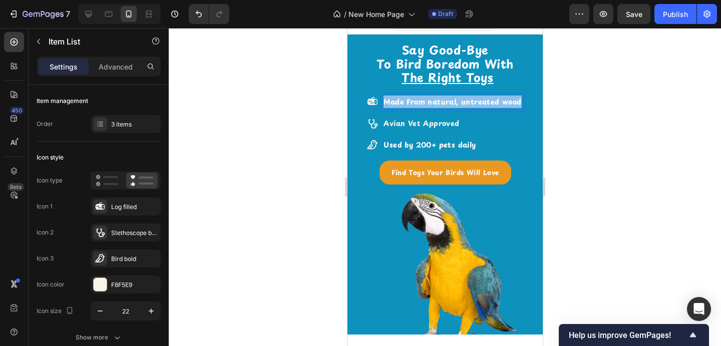
click at [425, 100] on strong "Made From natural, untreated wood" at bounding box center [452, 102] width 138 height 11
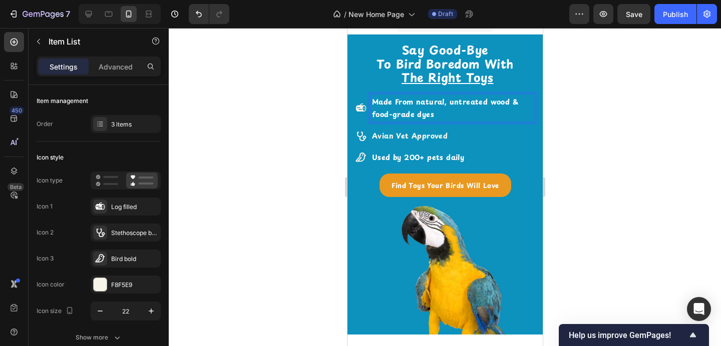
click at [572, 108] on div at bounding box center [445, 187] width 552 height 318
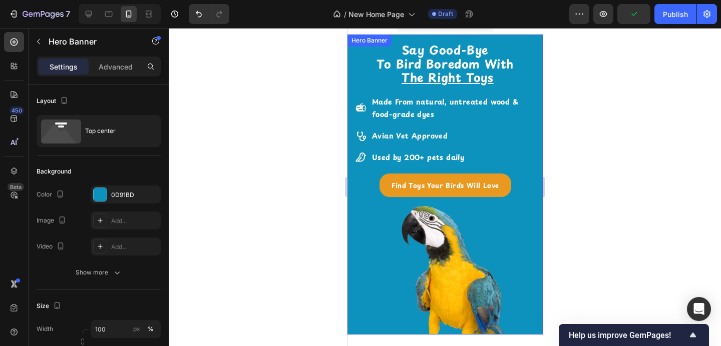
click at [451, 203] on div "Find Toys Your Birds Will Love Button" at bounding box center [444, 190] width 179 height 33
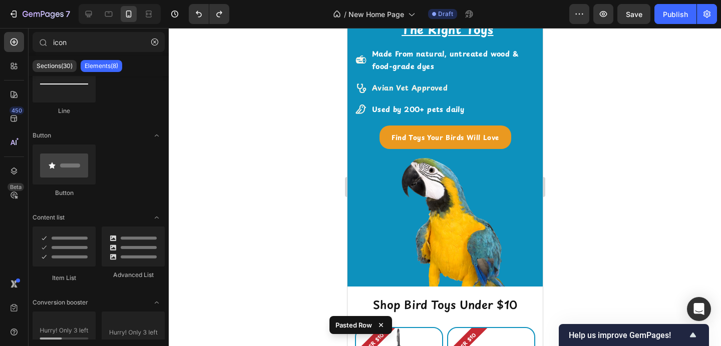
scroll to position [49, 0]
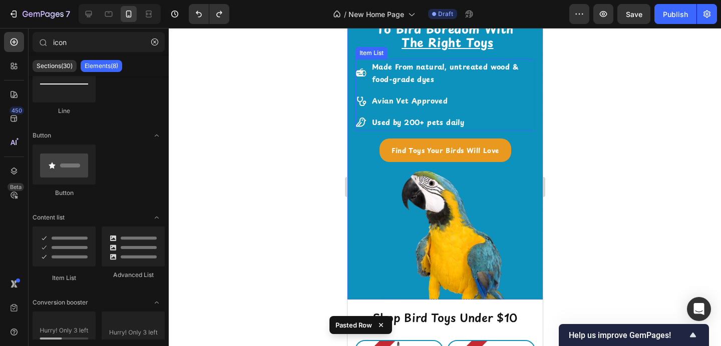
click at [477, 119] on p "Used by 200+ pets daily" at bounding box center [451, 122] width 161 height 13
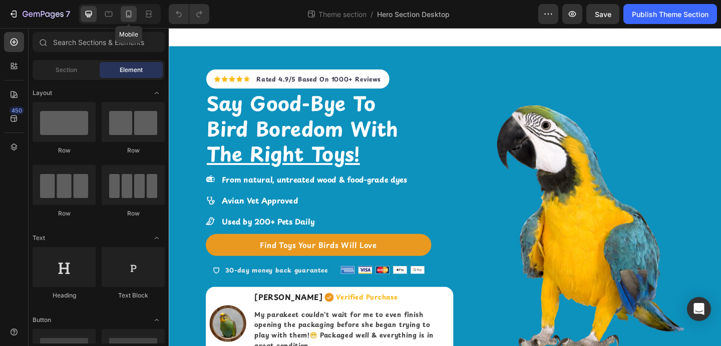
click at [129, 16] on icon at bounding box center [129, 16] width 3 height 1
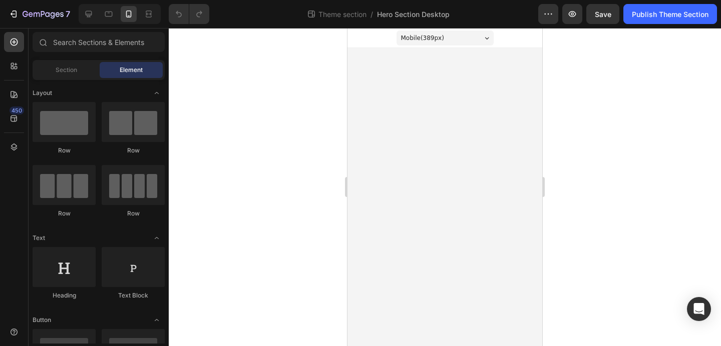
click at [411, 78] on body "Mobile ( 389 px) iPhone 13 Mini iPhone 13 Pro iPhone 11 Pro Max iPhone 15 Pro M…" at bounding box center [444, 187] width 195 height 318
click at [462, 36] on div "Mobile ( 389 px)" at bounding box center [444, 38] width 97 height 15
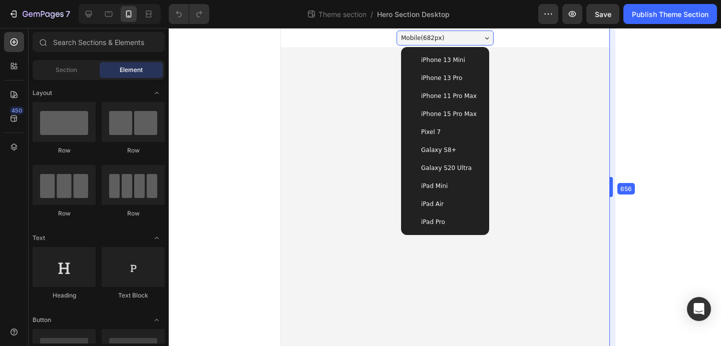
drag, startPoint x: 543, startPoint y: 186, endPoint x: 690, endPoint y: 167, distance: 147.8
click at [459, 89] on div "iPhone 11 Pro Max" at bounding box center [444, 96] width 80 height 18
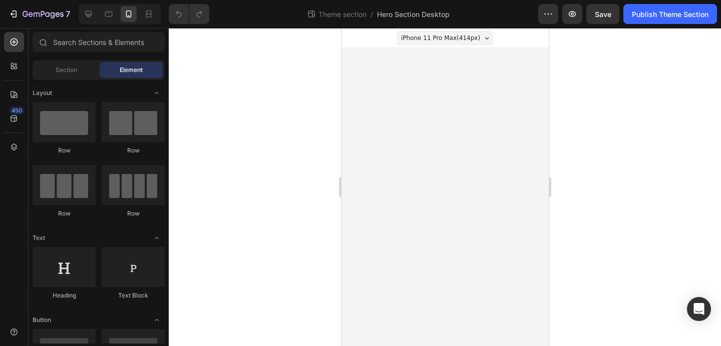
click at [468, 39] on span "iPhone 11 Pro Max ( 414 px)" at bounding box center [439, 38] width 79 height 10
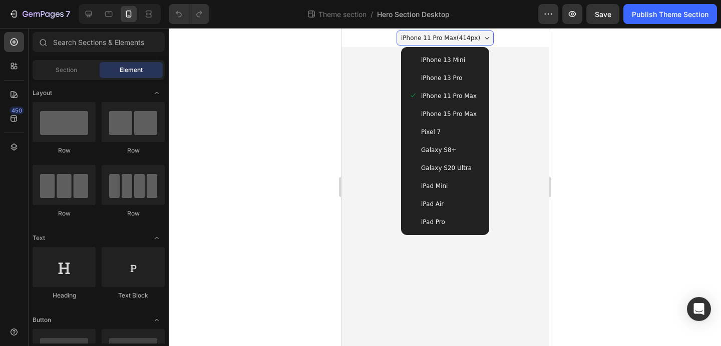
click at [446, 165] on span "Galaxy S20 Ultra" at bounding box center [445, 168] width 51 height 10
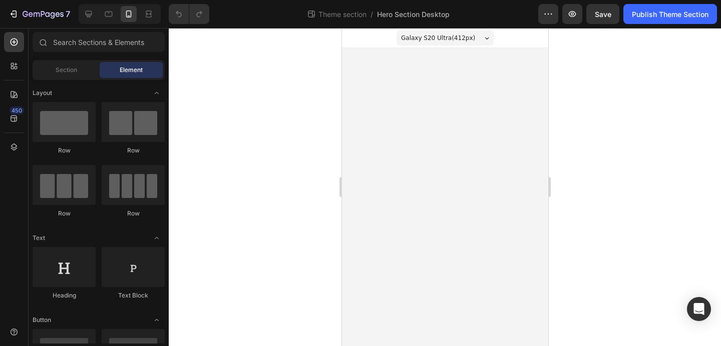
click at [480, 42] on div "Galaxy S20 Ultra ( 412 px)" at bounding box center [444, 38] width 97 height 15
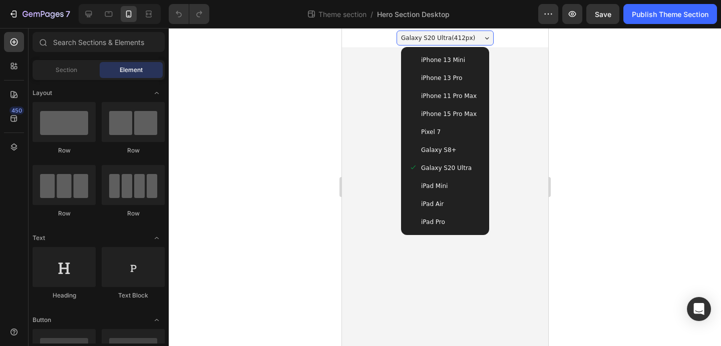
click at [451, 188] on div "iPad Mini" at bounding box center [444, 186] width 72 height 10
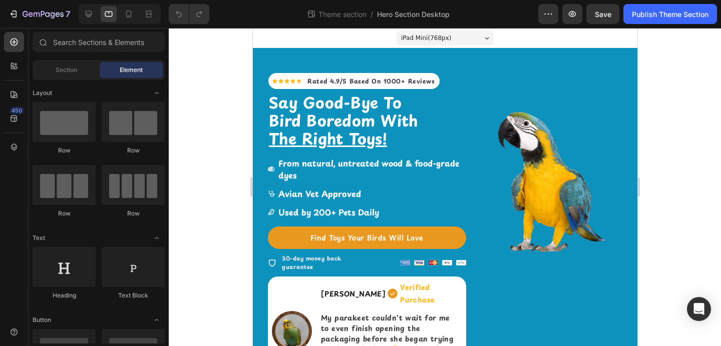
click at [474, 37] on div "iPad Mini ( 768 px)" at bounding box center [444, 38] width 97 height 15
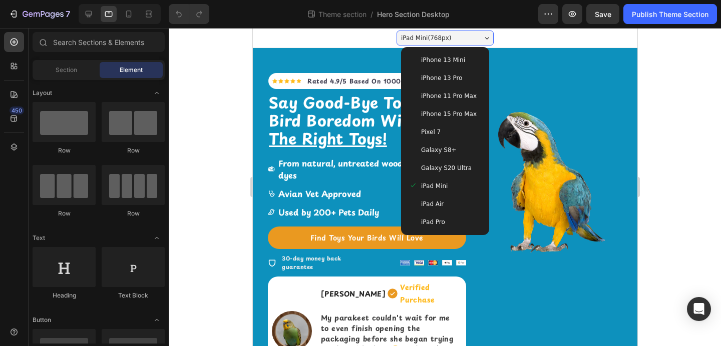
click at [436, 217] on span "iPad Pro" at bounding box center [432, 222] width 24 height 10
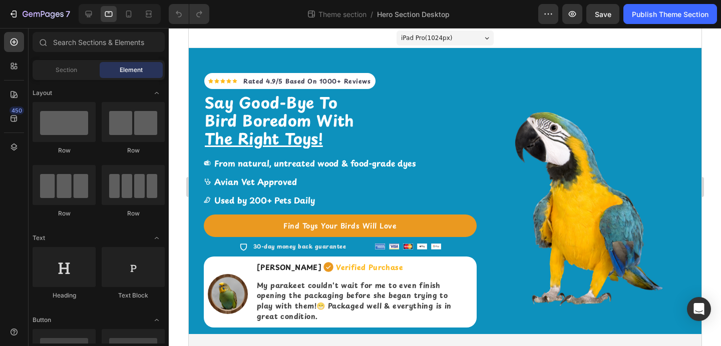
click at [487, 38] on icon at bounding box center [486, 38] width 4 height 2
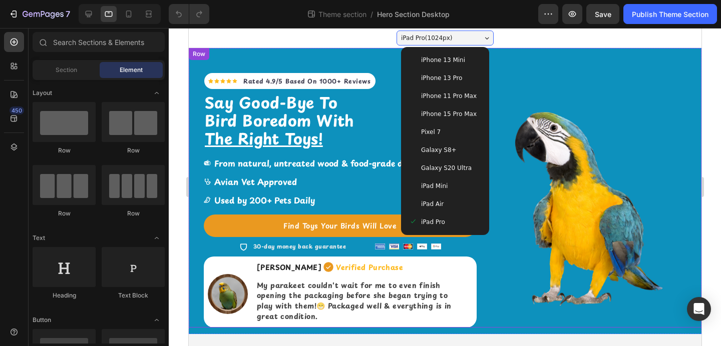
click at [590, 98] on div "Image" at bounding box center [588, 188] width 195 height 280
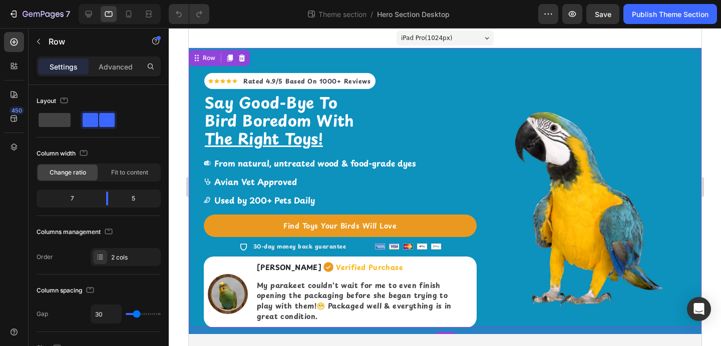
click at [449, 35] on div "iPad Pro ( 1024 px)" at bounding box center [444, 38] width 97 height 15
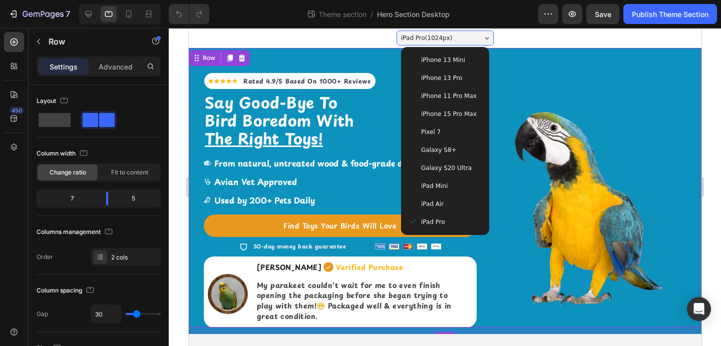
click at [439, 102] on div "iPhone 11 Pro Max" at bounding box center [444, 96] width 80 height 18
type input "0"
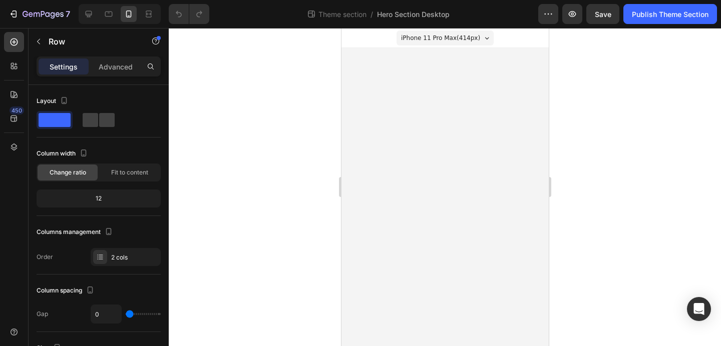
click at [433, 120] on body "iPhone 11 Pro Max ( 414 px) iPhone 13 Mini iPhone 13 Pro iPhone 11 Pro Max iPho…" at bounding box center [444, 187] width 207 height 318
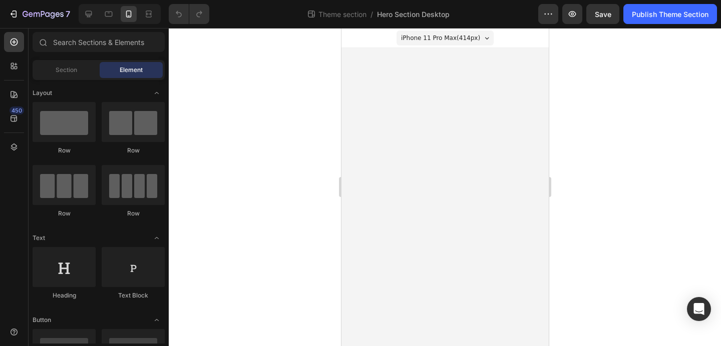
click at [433, 120] on body "iPhone 11 Pro Max ( 414 px) iPhone 13 Mini iPhone 13 Pro iPhone 11 Pro Max iPho…" at bounding box center [444, 187] width 207 height 318
click at [314, 107] on div at bounding box center [445, 187] width 552 height 318
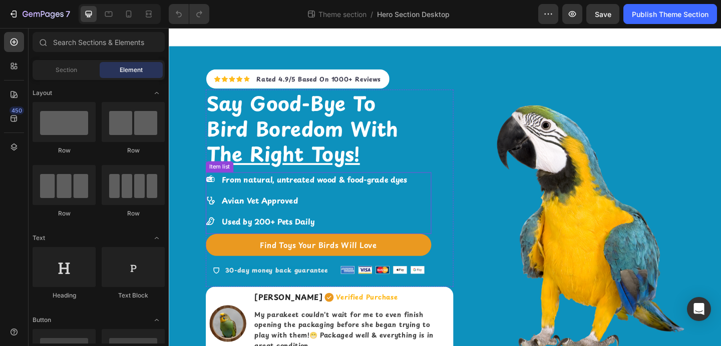
click at [436, 197] on div "From natural, untreated wood & food-grade dyes Avian Vet Approved Used by 200+ …" at bounding box center [331, 218] width 245 height 67
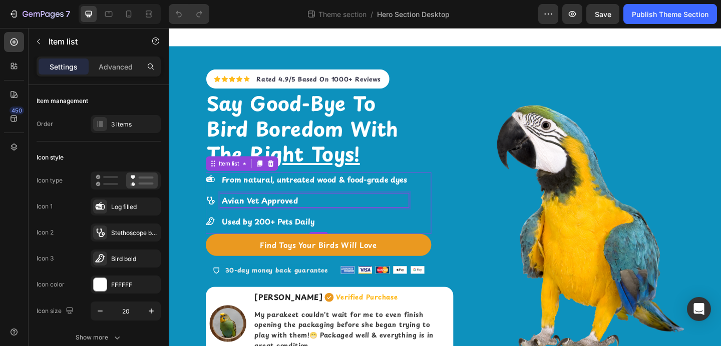
click at [263, 212] on strong "Avian Vet Approved" at bounding box center [267, 216] width 83 height 12
click at [289, 239] on strong "Used by 200+ Pets Daily" at bounding box center [276, 239] width 101 height 12
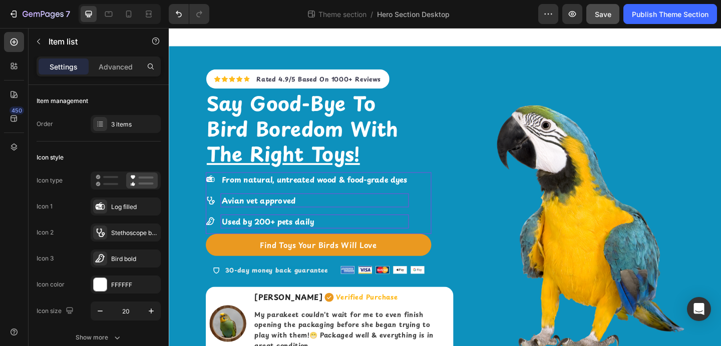
click at [612, 12] on button "Save" at bounding box center [602, 14] width 33 height 20
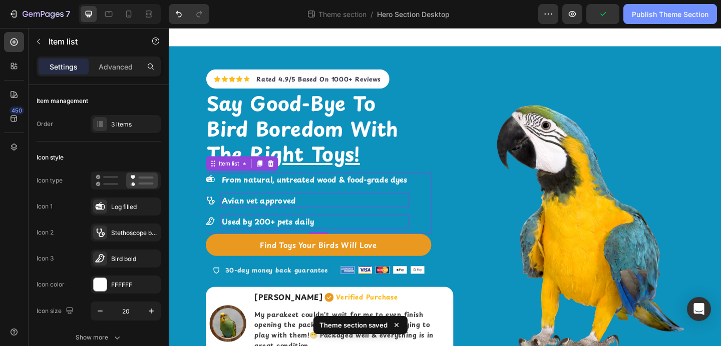
click at [635, 18] on div "Publish Theme Section" at bounding box center [670, 14] width 77 height 11
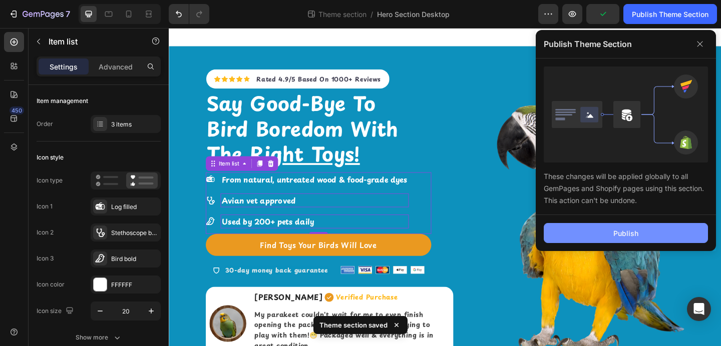
click at [609, 243] on button "Publish" at bounding box center [625, 233] width 164 height 20
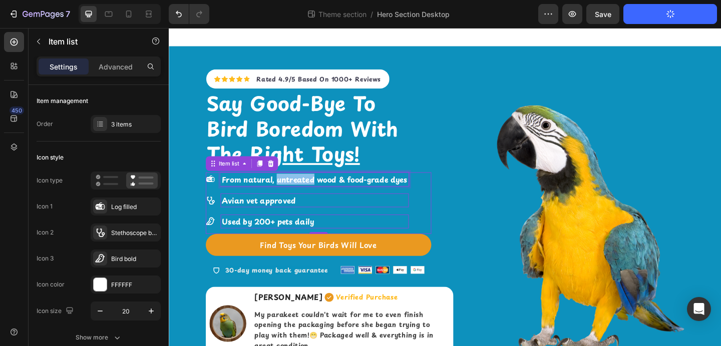
click at [289, 196] on strong "From natural, untreated wood & food-grade dyes" at bounding box center [327, 193] width 202 height 12
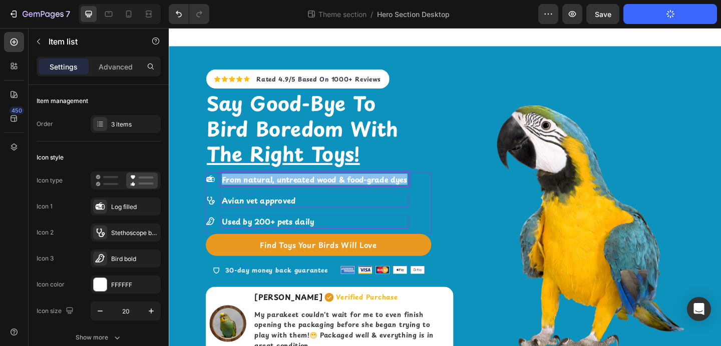
click at [289, 196] on strong "From natural, untreated wood & food-grade dyes" at bounding box center [327, 193] width 202 height 12
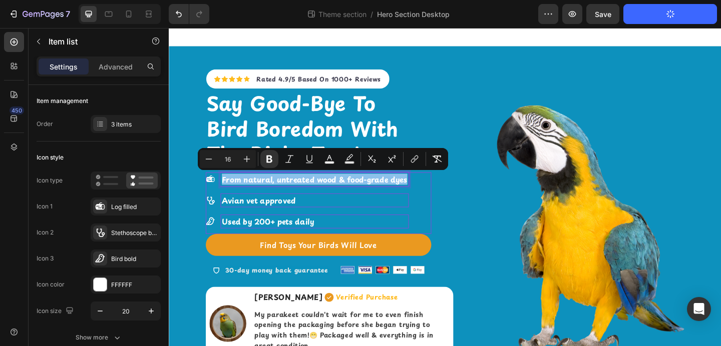
copy strong "From natural, untreated wood & food-grade dyes"
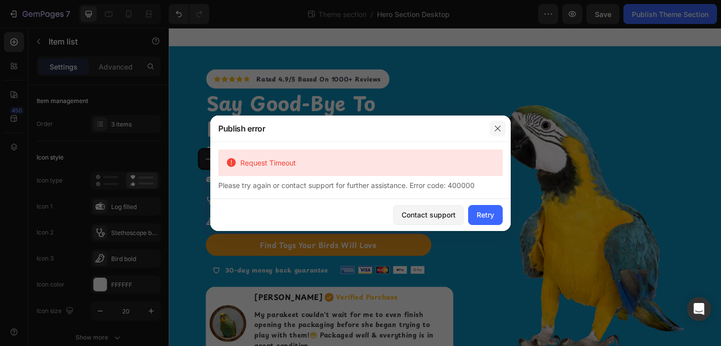
drag, startPoint x: 500, startPoint y: 129, endPoint x: 358, endPoint y: 110, distance: 143.4
click at [500, 129] on icon "button" at bounding box center [497, 129] width 8 height 8
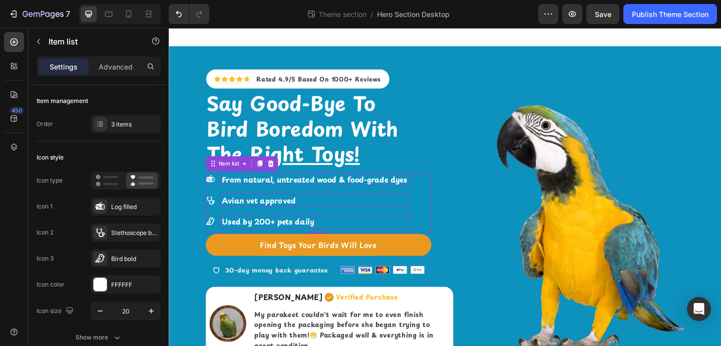
click at [301, 240] on strong "Used by 200+ pets daily" at bounding box center [276, 239] width 100 height 12
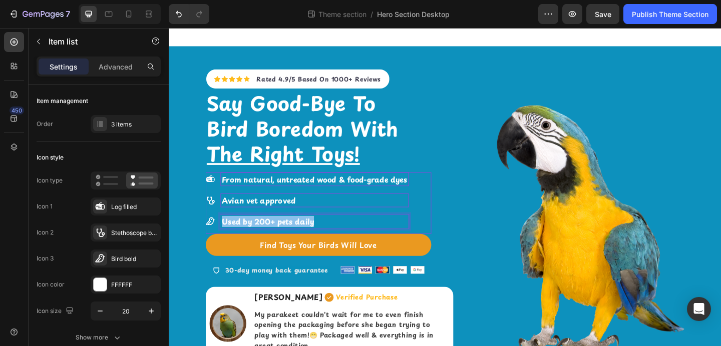
click at [301, 240] on strong "Used by 200+ pets daily" at bounding box center [276, 239] width 100 height 12
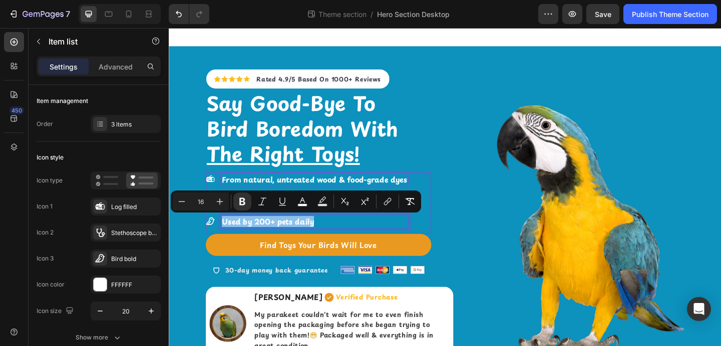
copy strong "Used by 200+ pets daily"
click at [374, 192] on strong "From natural, untreated wood & food-grade dyes" at bounding box center [327, 193] width 202 height 12
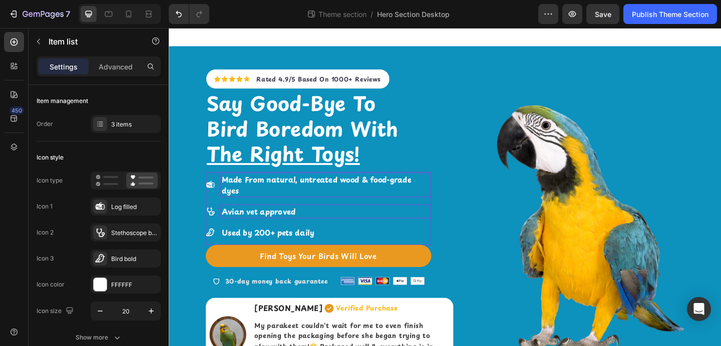
click at [440, 218] on div "Made From natural, untreated wood & food-grade dyes Avian vet approved Used by …" at bounding box center [331, 221] width 245 height 73
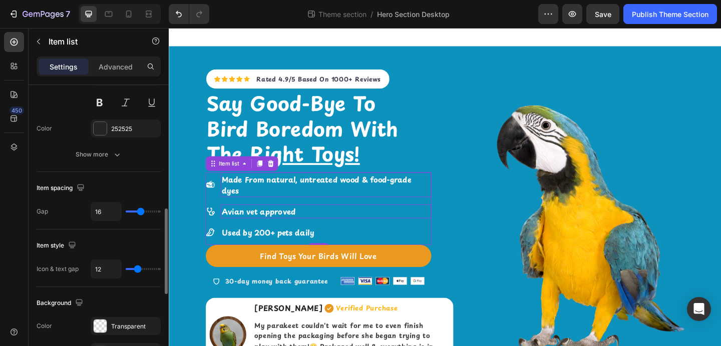
scroll to position [381, 0]
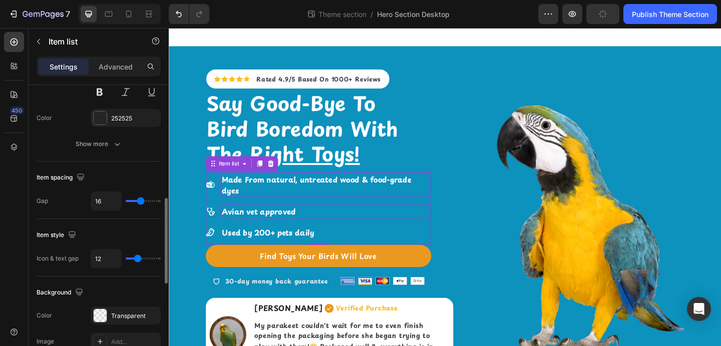
type input "17"
type input "18"
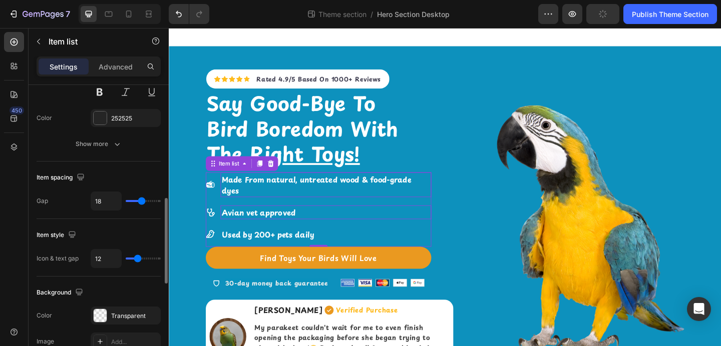
type input "19"
type input "20"
type input "21"
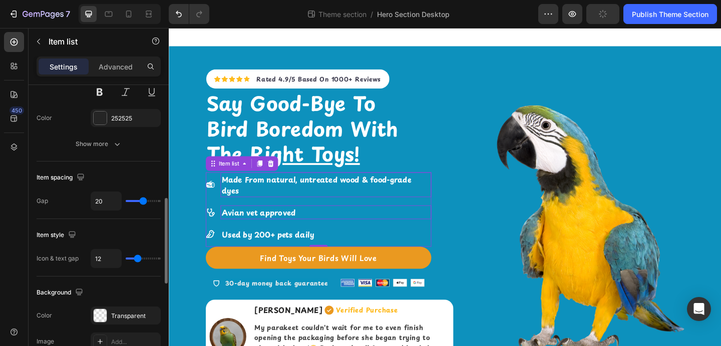
type input "21"
type input "22"
type input "23"
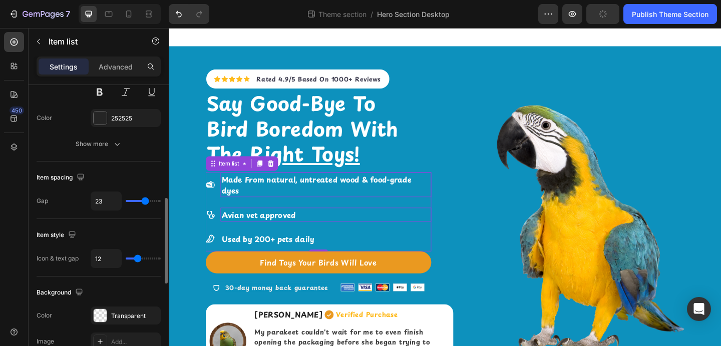
type input "24"
type input "25"
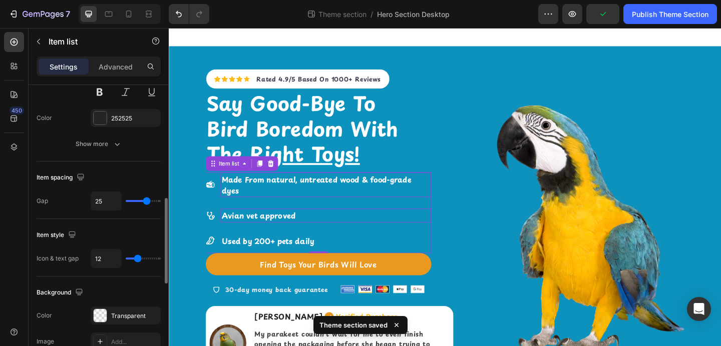
type input "24"
type input "23"
type input "22"
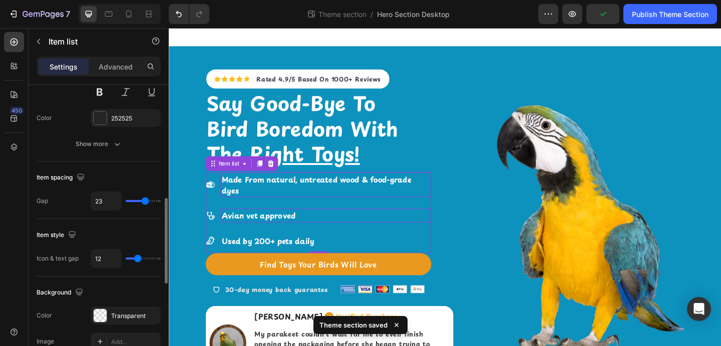
type input "22"
type input "21"
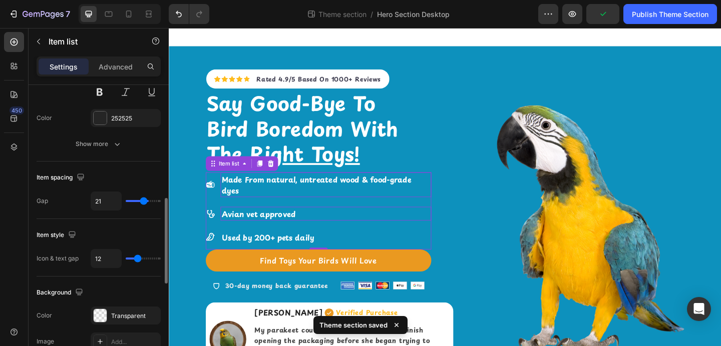
type input "20"
type input "19"
type input "18"
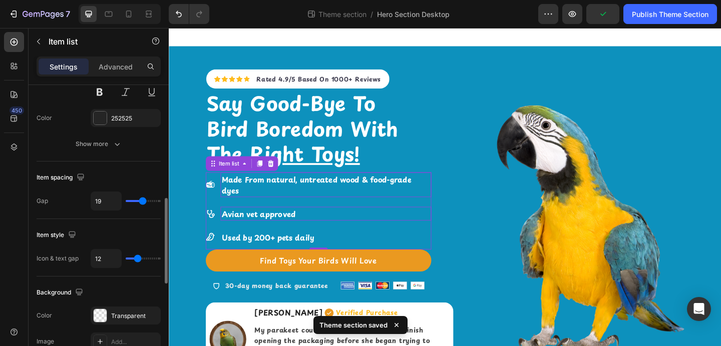
type input "18"
type input "17"
type input "16"
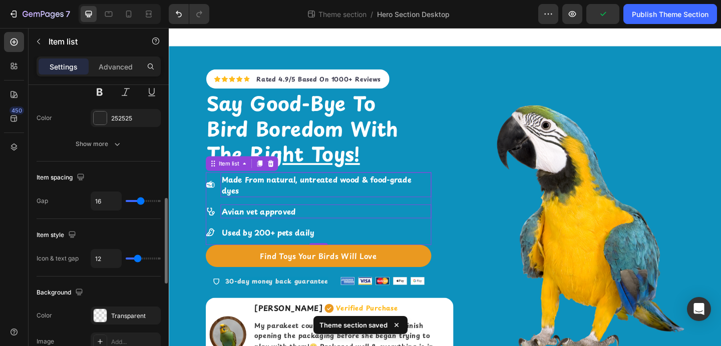
click at [140, 202] on input "range" at bounding box center [143, 201] width 35 height 2
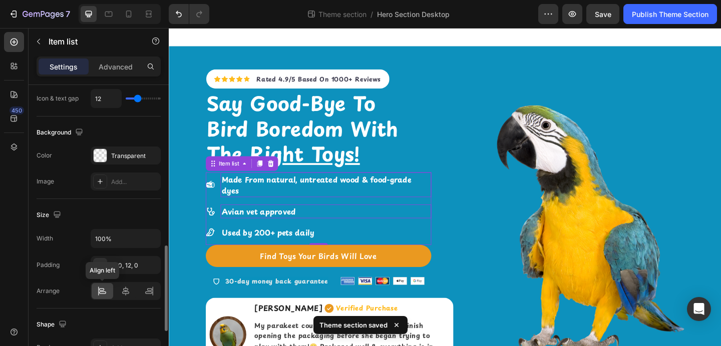
scroll to position [542, 0]
click at [123, 238] on input "100%" at bounding box center [125, 238] width 69 height 18
click at [152, 236] on icon "button" at bounding box center [151, 238] width 10 height 10
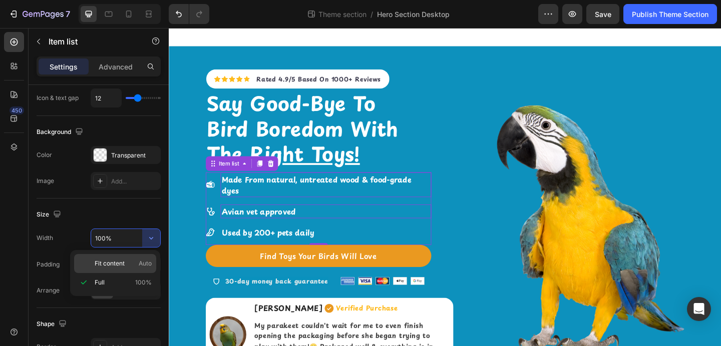
click at [142, 257] on div "Fit content Auto" at bounding box center [115, 263] width 82 height 19
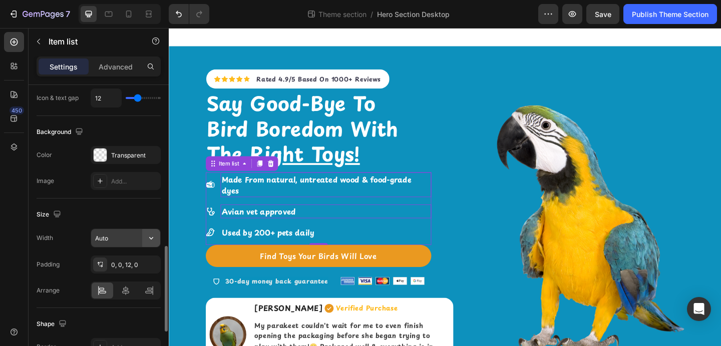
drag, startPoint x: 145, startPoint y: 247, endPoint x: 148, endPoint y: 239, distance: 7.9
click at [148, 240] on icon "button" at bounding box center [151, 238] width 10 height 10
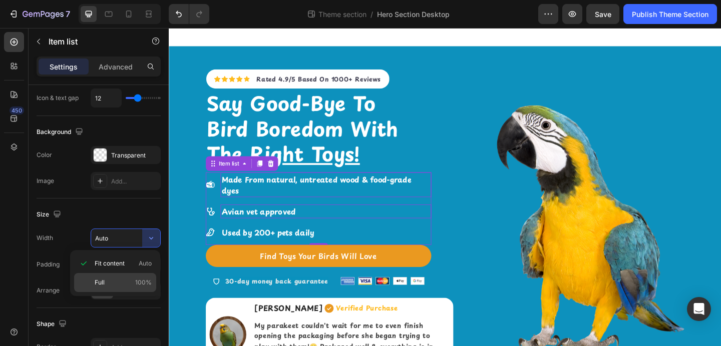
click at [136, 278] on span "100%" at bounding box center [143, 282] width 17 height 9
type input "100%"
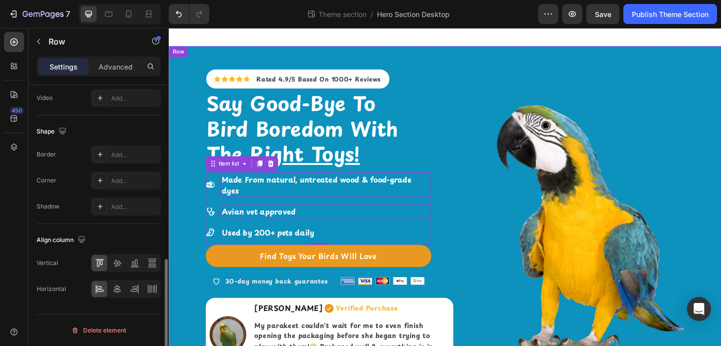
click at [487, 155] on div "Icon Icon Icon Icon Icon Icon List Hoz Rated 4.9/5 Based On 1000+ Reviews Text …" at bounding box center [469, 223] width 600 height 350
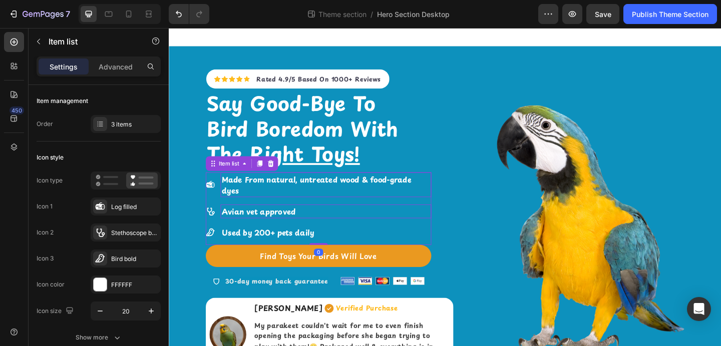
click at [287, 209] on p "Made From natural, untreated wood & food-grade dyes" at bounding box center [339, 199] width 226 height 24
click at [369, 190] on strong "Made From natural, untreated wood & food-grade dyes" at bounding box center [329, 199] width 206 height 24
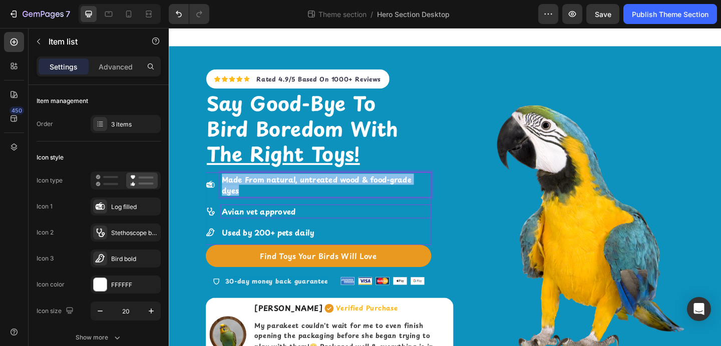
click at [369, 190] on strong "Made From natural, untreated wood & food-grade dyes" at bounding box center [329, 199] width 206 height 24
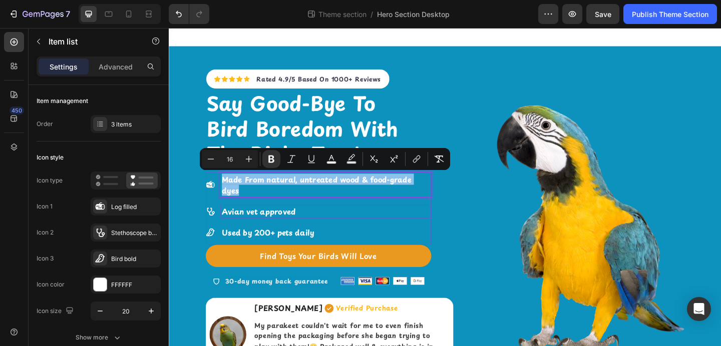
copy strong "Made From natural, untreated wood & food-grade dyes"
click at [341, 301] on div "30-day money back guarantee Item list Image Image Image Image Image Icon List H…" at bounding box center [331, 299] width 245 height 22
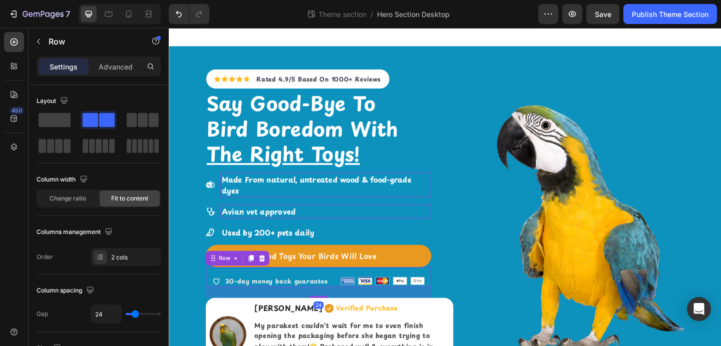
click at [341, 294] on div "30-day money back guarantee Item list Image Image Image Image Image Icon List H…" at bounding box center [331, 299] width 245 height 22
copy strong "Made From natural, untreated wood & food-grade dyes"
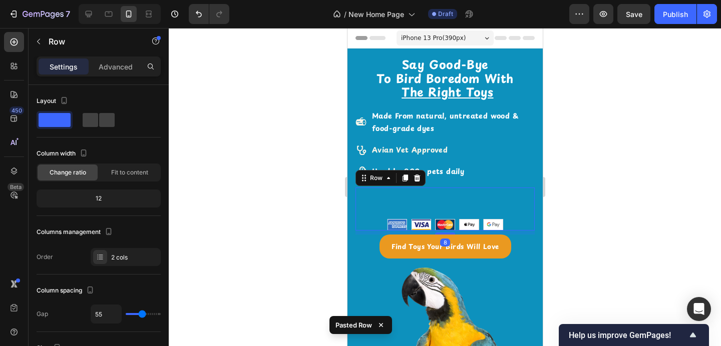
scroll to position [49, 0]
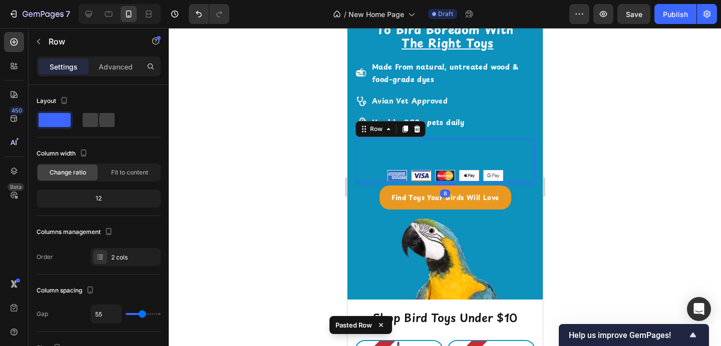
click at [473, 154] on div "30-day money back guarantee Item list Image Image Image Image Image Icon List H…" at bounding box center [444, 161] width 179 height 44
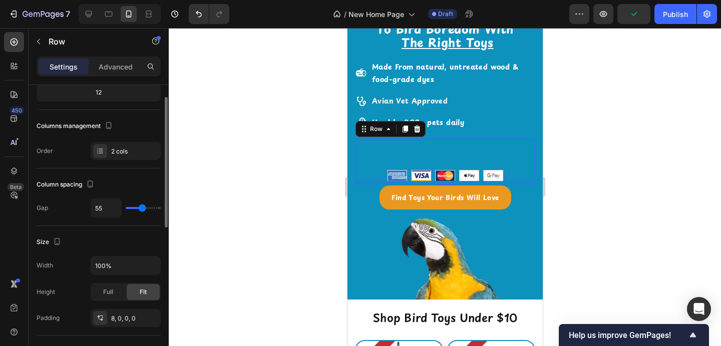
scroll to position [107, 0]
type input "51"
type input "48"
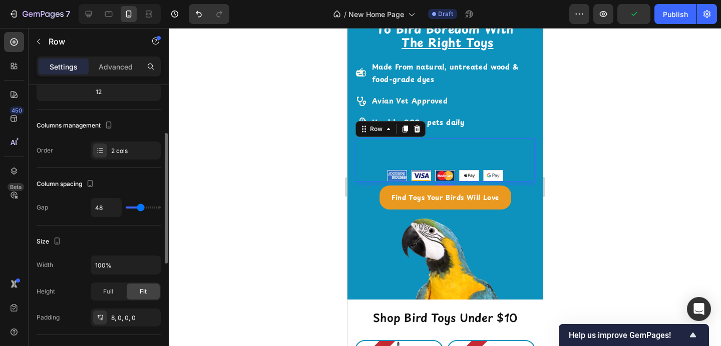
type input "45"
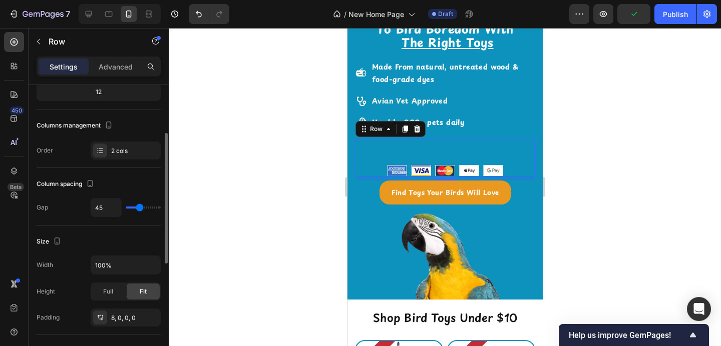
type input "43"
type input "41"
type input "40"
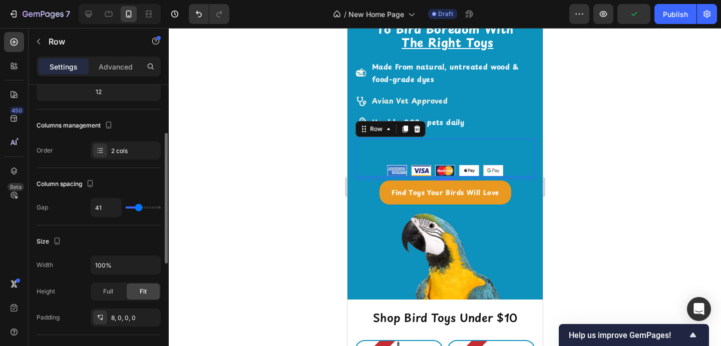
type input "40"
type input "38"
type input "36"
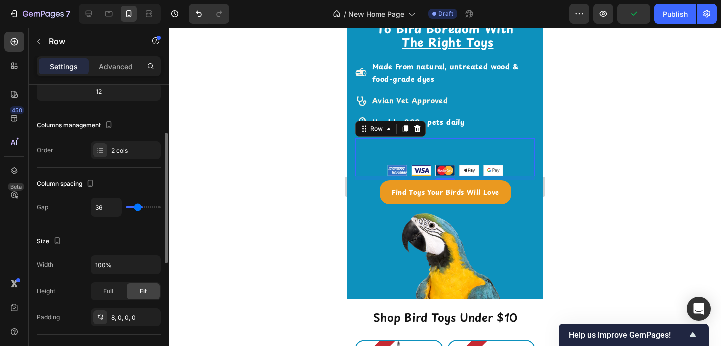
type input "35"
type input "34"
type input "32"
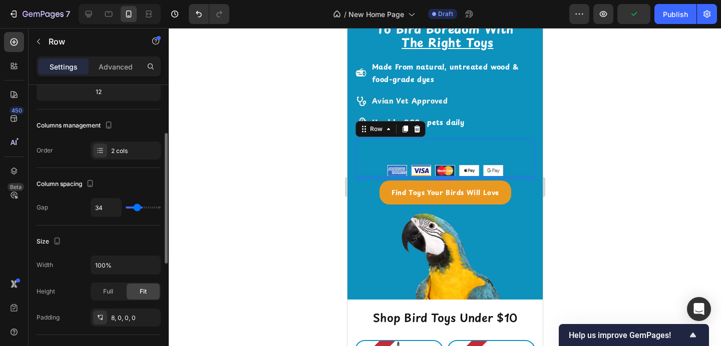
type input "32"
type input "30"
type input "29"
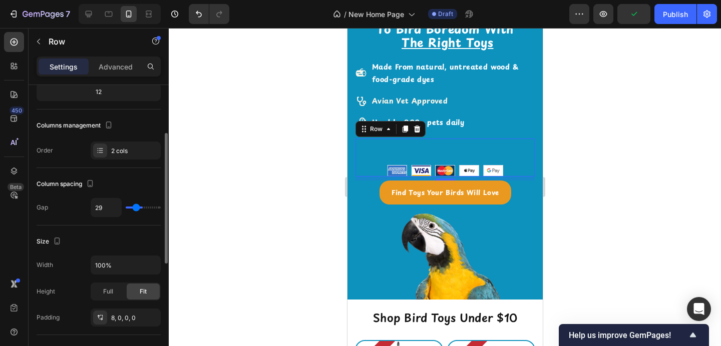
type input "28"
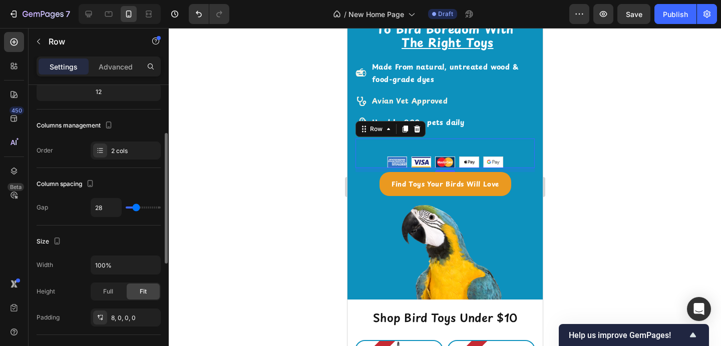
type input "27"
type input "26"
type input "25"
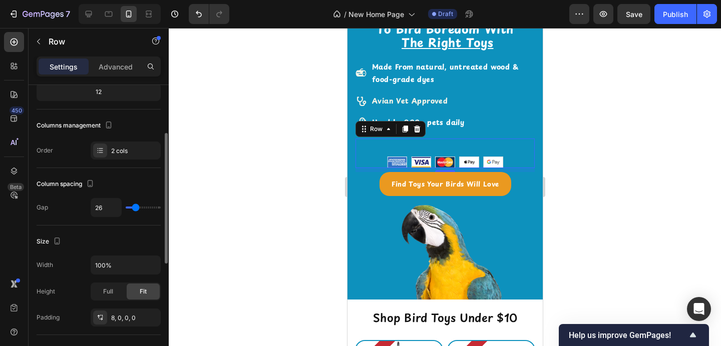
type input "25"
type input "24"
type input "23"
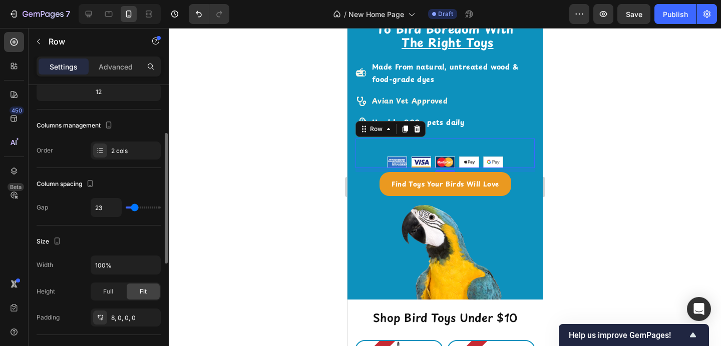
type input "21"
type input "19"
type input "18"
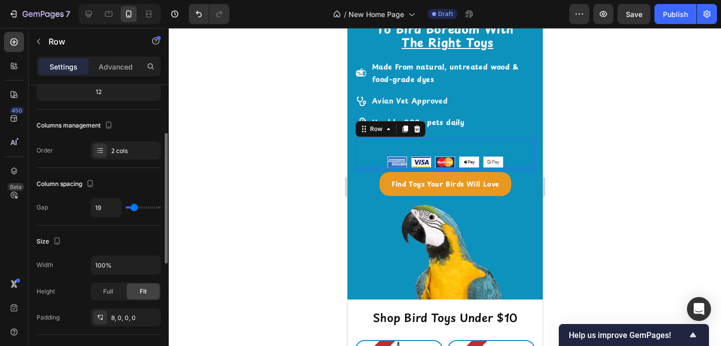
type input "18"
type input "17"
type input "16"
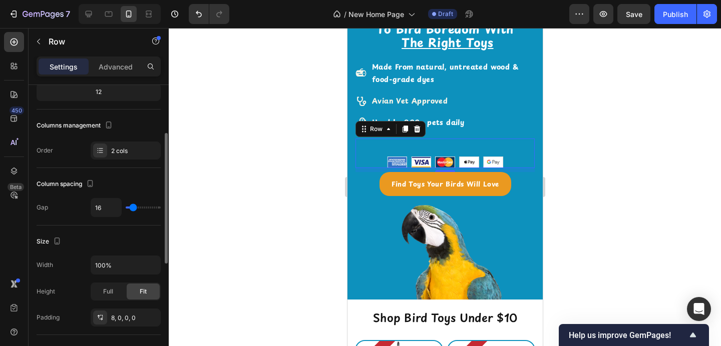
type input "15"
type input "14"
type input "13"
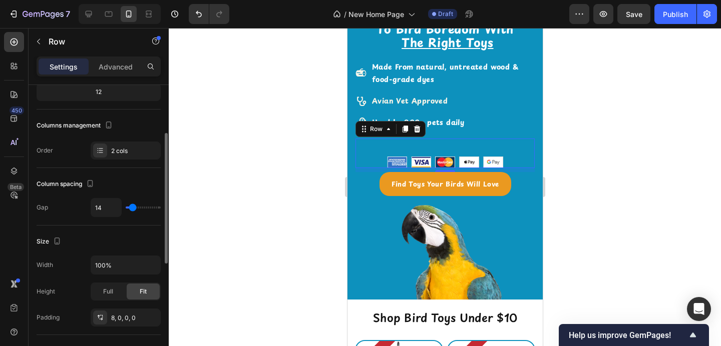
type input "13"
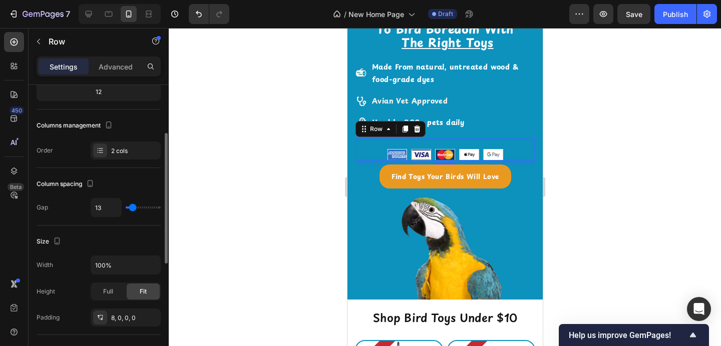
type input "12"
type input "10"
type input "1"
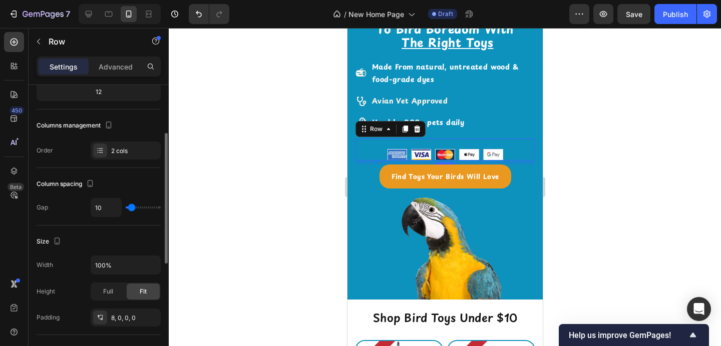
type input "1"
type input "0"
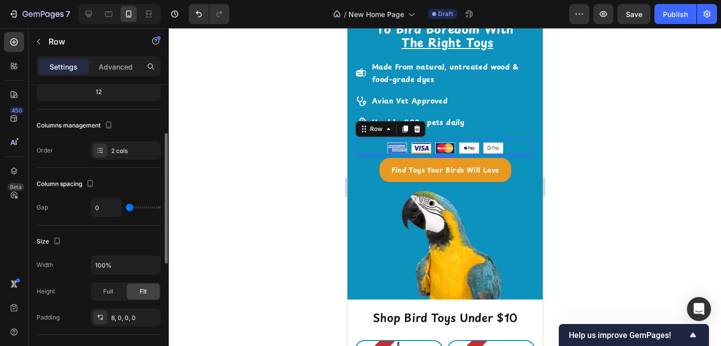
drag, startPoint x: 143, startPoint y: 206, endPoint x: 128, endPoint y: 206, distance: 15.0
type input "0"
click at [128, 207] on input "range" at bounding box center [143, 208] width 35 height 2
click at [224, 192] on div at bounding box center [445, 187] width 552 height 318
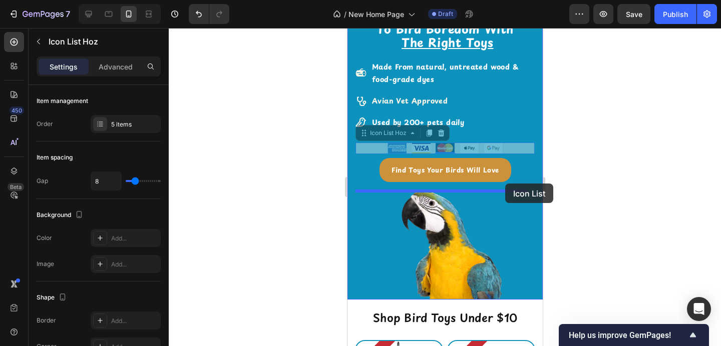
drag, startPoint x: 505, startPoint y: 145, endPoint x: 504, endPoint y: 183, distance: 38.5
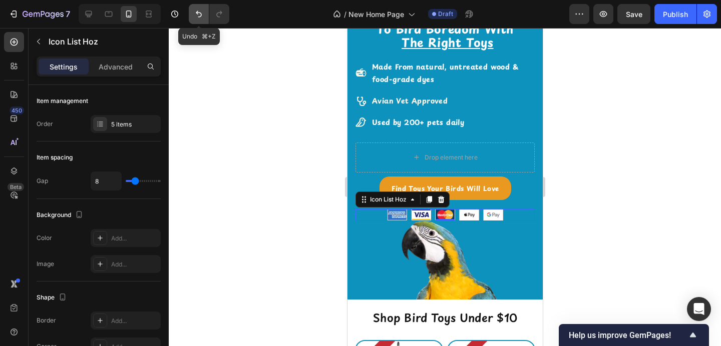
click at [196, 13] on icon "Undo/Redo" at bounding box center [199, 14] width 10 height 10
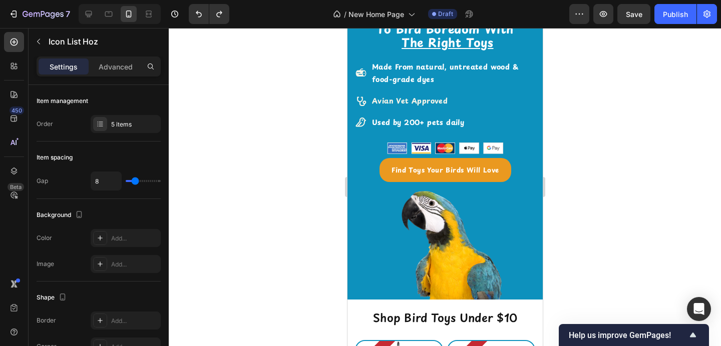
click at [372, 147] on div "Image Image Image Image Image" at bounding box center [444, 149] width 179 height 12
click at [405, 146] on div "Image Image Image Image Image" at bounding box center [444, 149] width 179 height 12
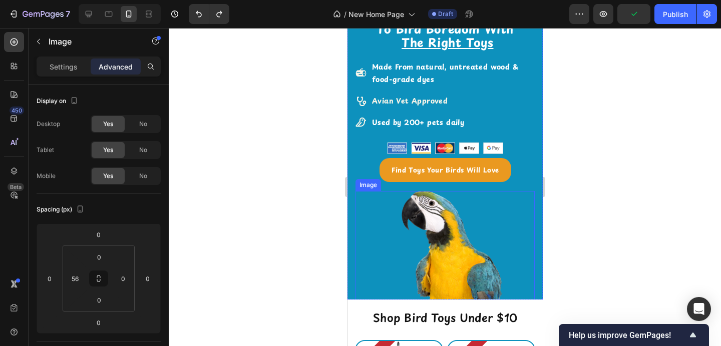
click at [454, 214] on img at bounding box center [458, 266] width 151 height 151
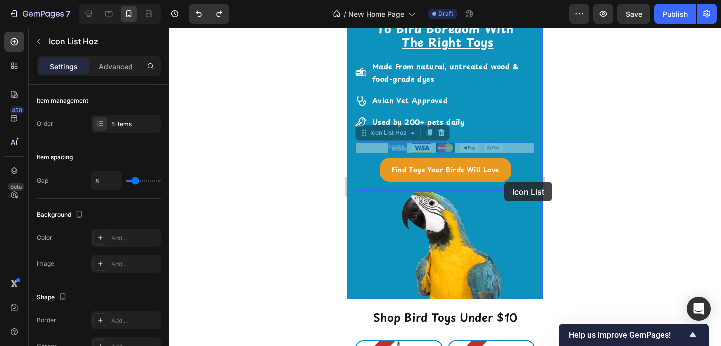
drag, startPoint x: 507, startPoint y: 146, endPoint x: 503, endPoint y: 182, distance: 36.2
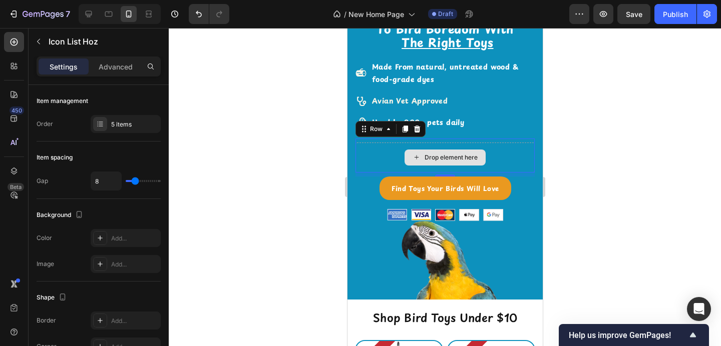
click at [506, 163] on div "Drop element here" at bounding box center [444, 158] width 179 height 30
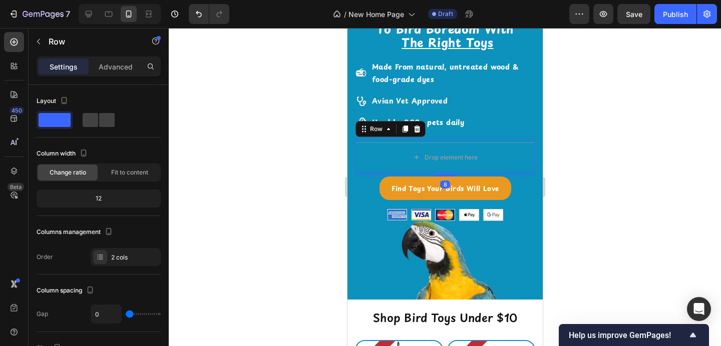
click at [416, 128] on icon at bounding box center [416, 128] width 7 height 7
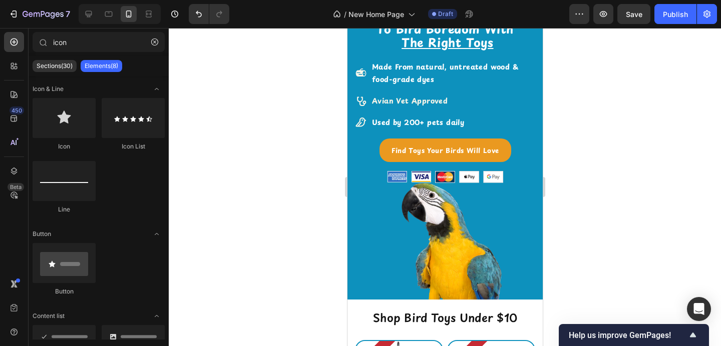
click at [590, 153] on div at bounding box center [445, 187] width 552 height 318
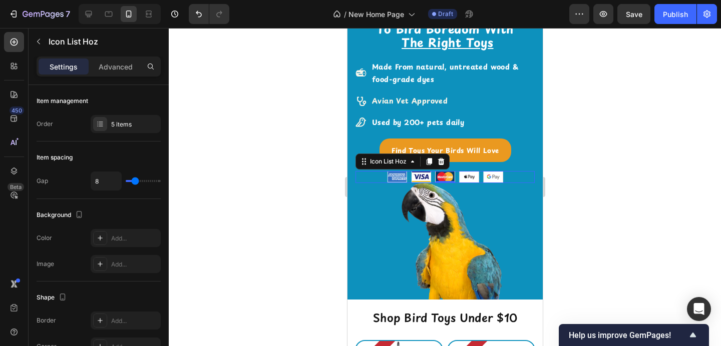
click at [513, 178] on div "Image Image Image Image Image" at bounding box center [444, 177] width 179 height 12
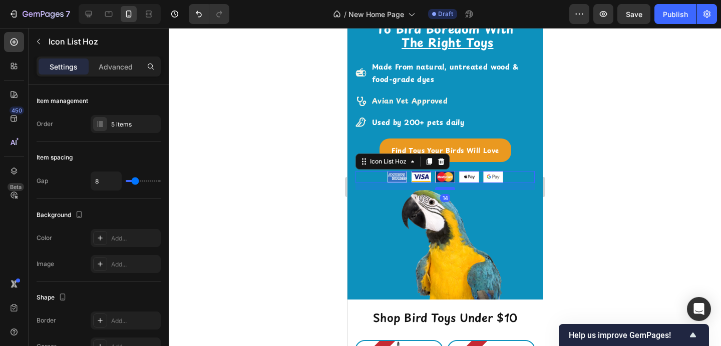
drag, startPoint x: 439, startPoint y: 181, endPoint x: 439, endPoint y: 188, distance: 7.0
click at [439, 188] on div at bounding box center [444, 188] width 20 height 3
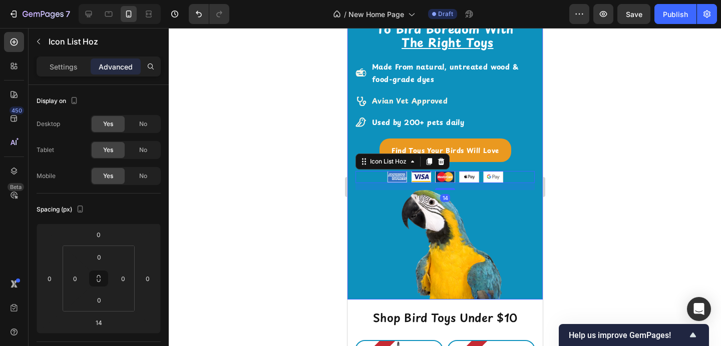
click at [604, 162] on div at bounding box center [445, 187] width 552 height 318
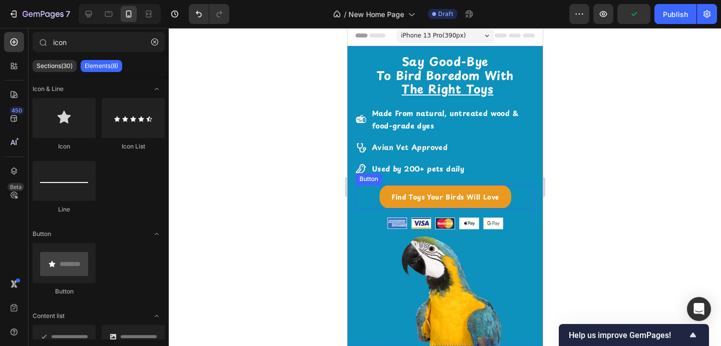
scroll to position [0, 0]
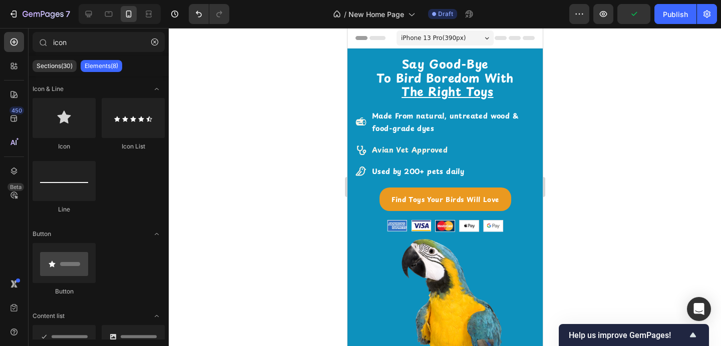
click at [630, 120] on div at bounding box center [445, 187] width 552 height 318
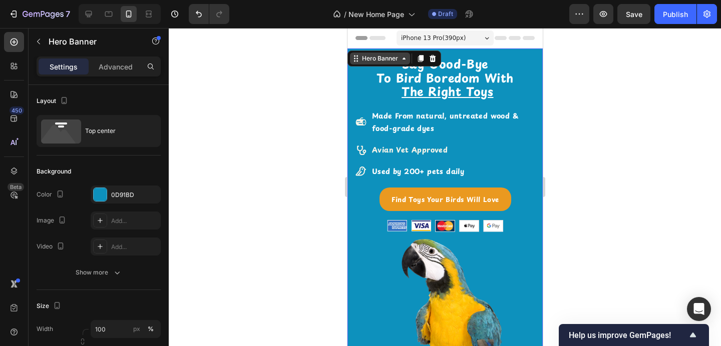
click at [353, 56] on div "Hero Banner" at bounding box center [379, 59] width 60 height 12
click at [125, 75] on div "Settings Advanced" at bounding box center [99, 67] width 124 height 20
click at [125, 73] on div "Advanced" at bounding box center [116, 67] width 50 height 16
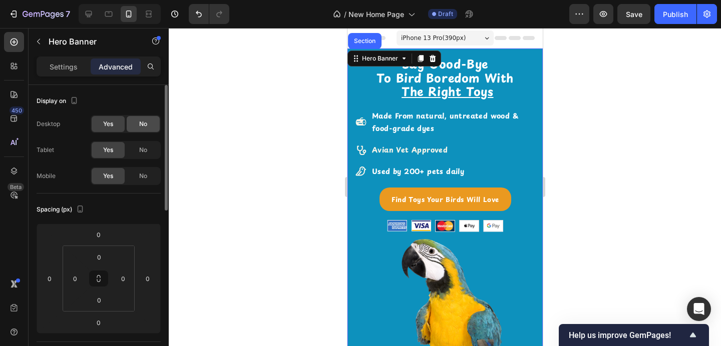
click at [141, 126] on span "No" at bounding box center [143, 124] width 8 height 9
click at [141, 148] on span "No" at bounding box center [143, 150] width 8 height 9
click at [242, 145] on div at bounding box center [445, 187] width 552 height 318
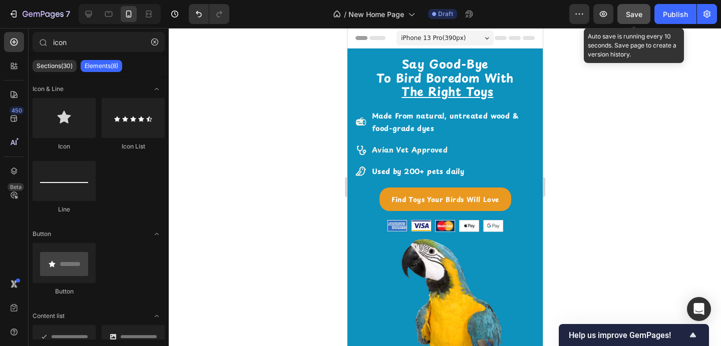
click at [637, 16] on span "Save" at bounding box center [633, 14] width 17 height 9
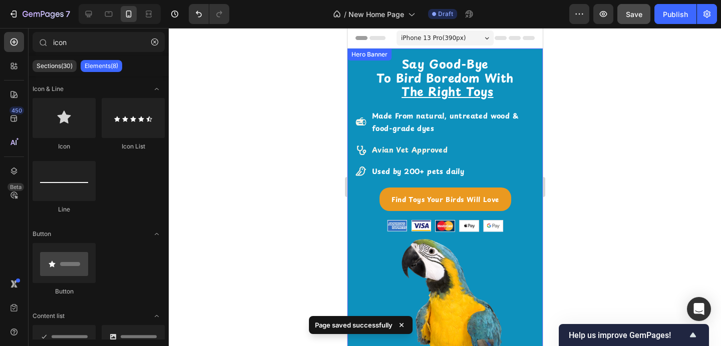
click at [527, 50] on div "⁠⁠⁠⁠⁠⁠⁠ Say Good-Bye To Bird Boredom With The Right Toys Heading Made From natu…" at bounding box center [444, 224] width 195 height 350
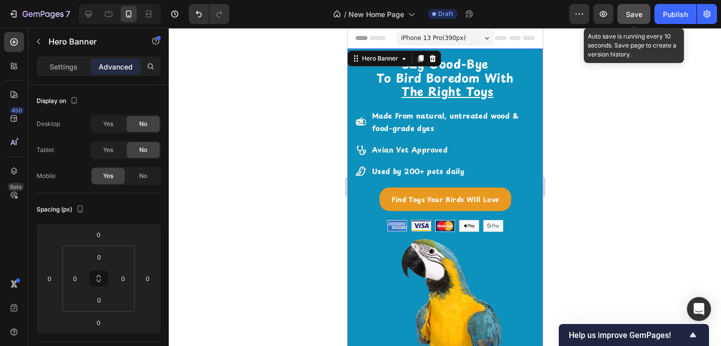
click at [638, 16] on span "Save" at bounding box center [633, 14] width 17 height 9
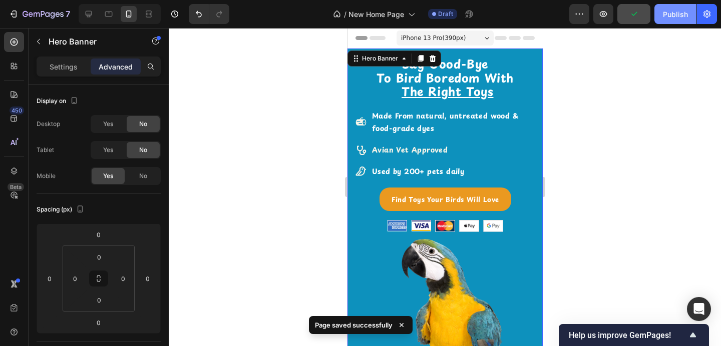
click at [676, 17] on div "Publish" at bounding box center [675, 14] width 25 height 11
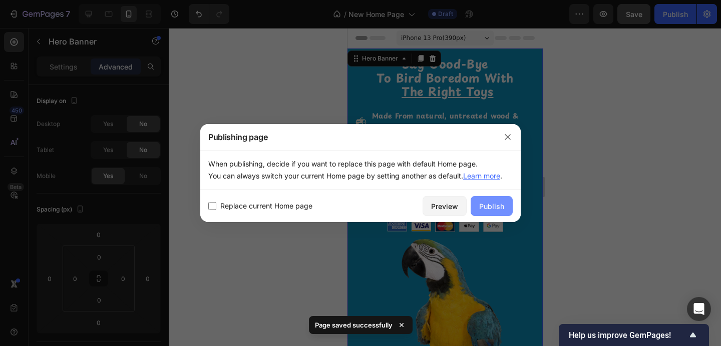
click at [497, 202] on div "Publish" at bounding box center [491, 206] width 25 height 11
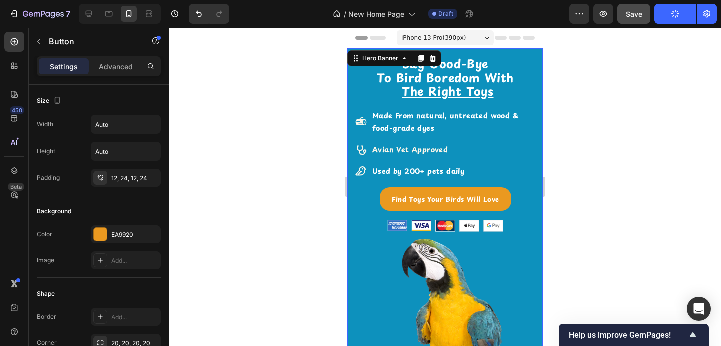
click at [497, 202] on button "Find Toys Your Birds Will Love" at bounding box center [445, 200] width 132 height 24
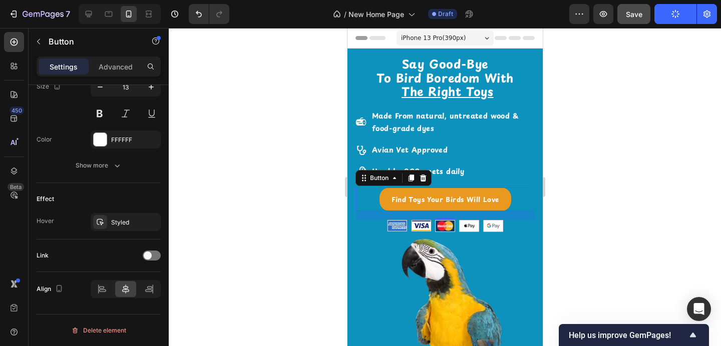
scroll to position [138, 0]
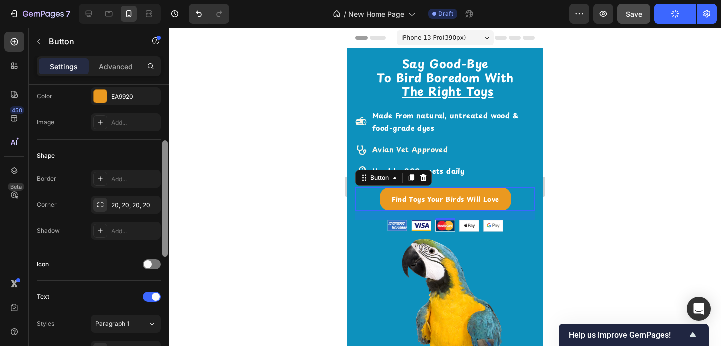
click at [166, 247] on div at bounding box center [165, 230] width 8 height 290
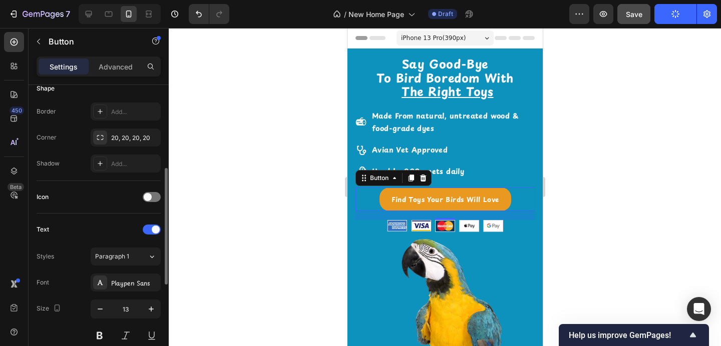
scroll to position [428, 0]
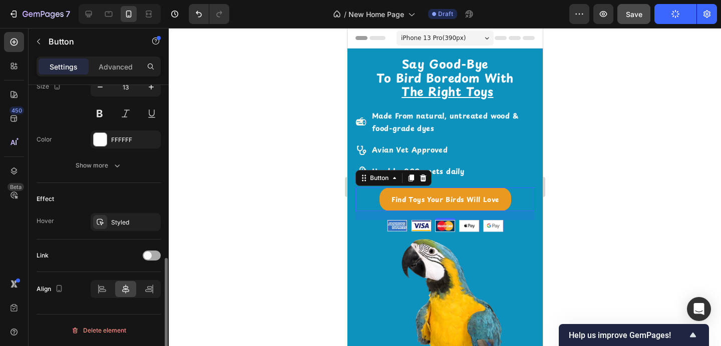
click at [147, 256] on span at bounding box center [148, 256] width 8 height 8
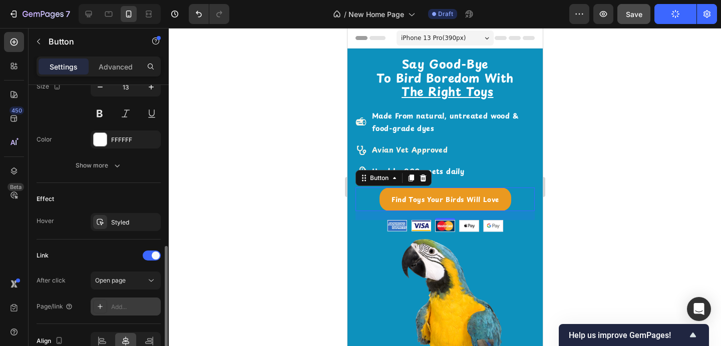
click at [125, 301] on div "Add..." at bounding box center [126, 307] width 70 height 18
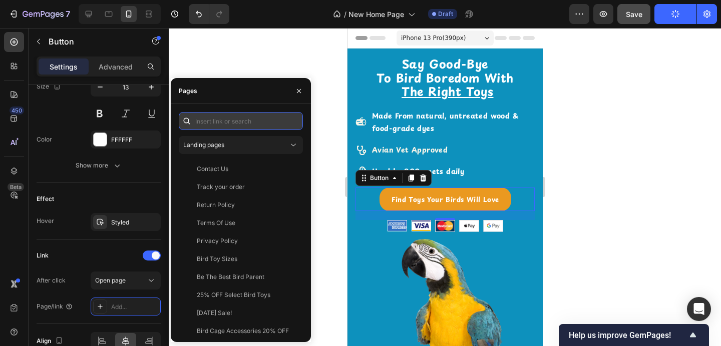
click at [231, 123] on input "text" at bounding box center [241, 121] width 124 height 18
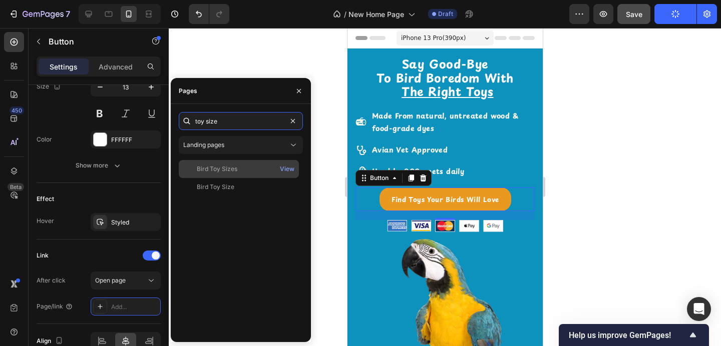
type input "toy size"
click at [246, 174] on div "Bird Toy Sizes View" at bounding box center [239, 169] width 120 height 18
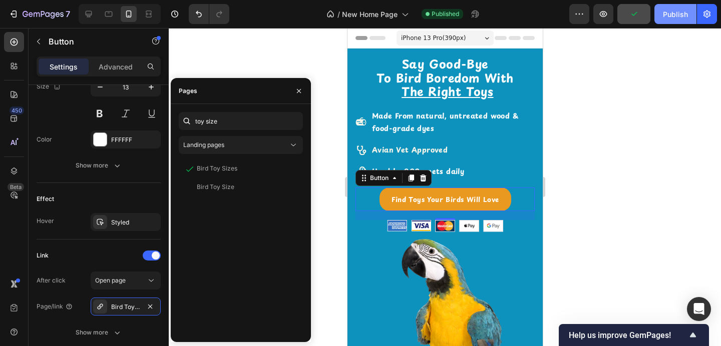
click at [670, 16] on div "Publish" at bounding box center [675, 14] width 25 height 11
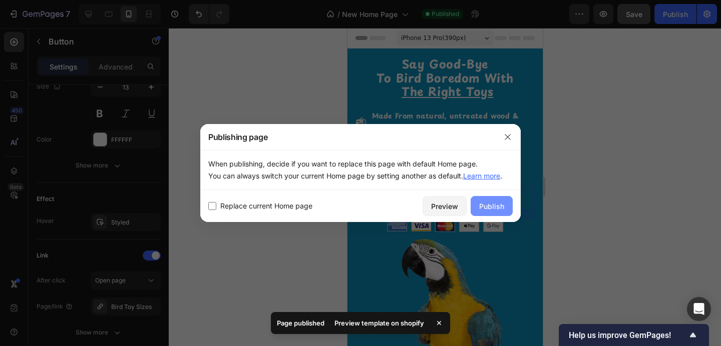
click at [481, 200] on button "Publish" at bounding box center [491, 206] width 42 height 20
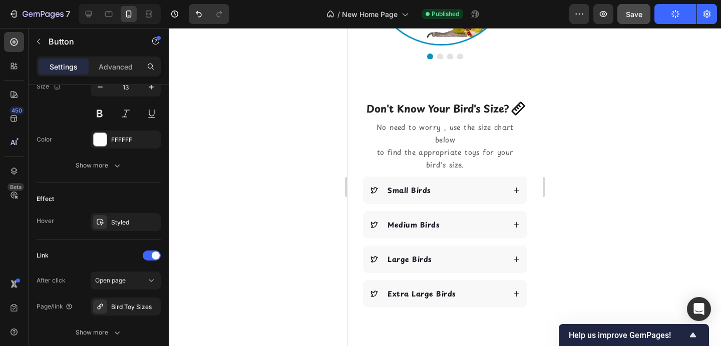
scroll to position [0, 0]
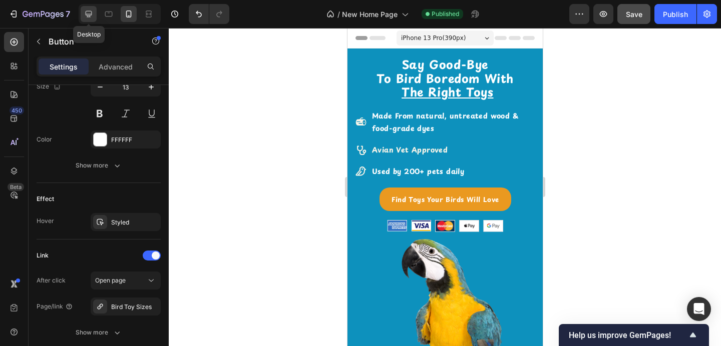
click at [85, 15] on icon at bounding box center [89, 14] width 10 height 10
type input "16"
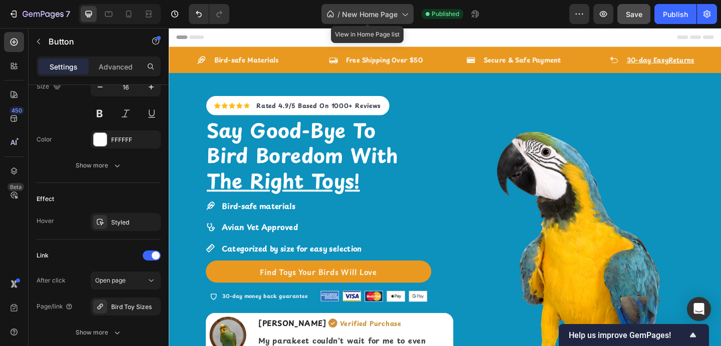
click at [403, 13] on icon at bounding box center [404, 14] width 10 height 10
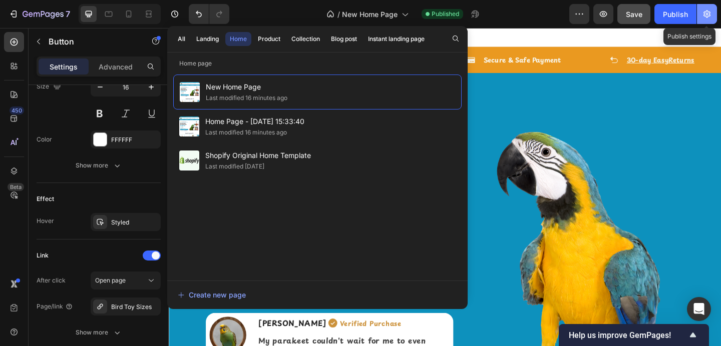
click at [707, 9] on icon "button" at bounding box center [707, 14] width 10 height 10
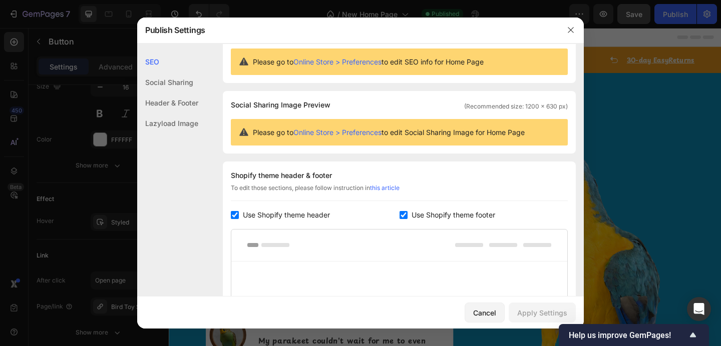
scroll to position [43, 0]
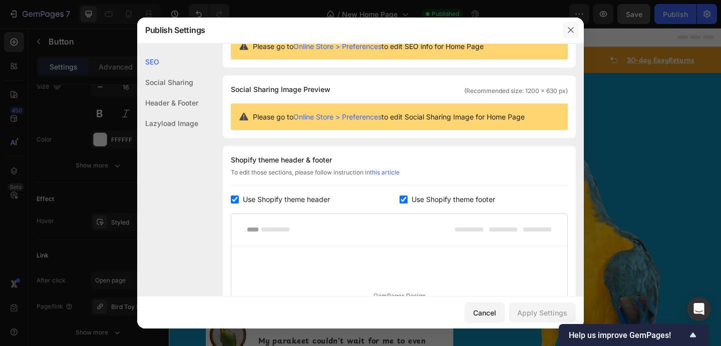
click at [572, 25] on button "button" at bounding box center [570, 30] width 16 height 16
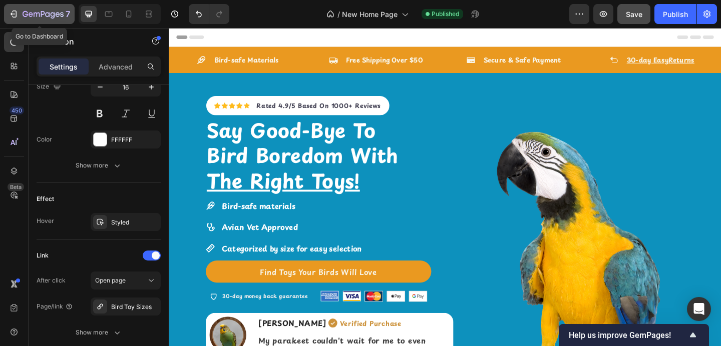
click at [25, 17] on icon "button" at bounding box center [26, 14] width 6 height 6
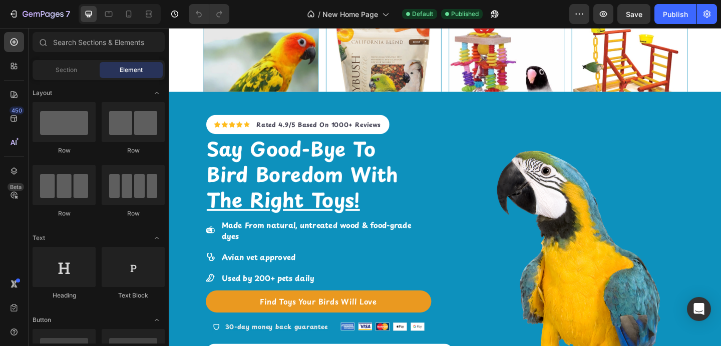
scroll to position [2416, 0]
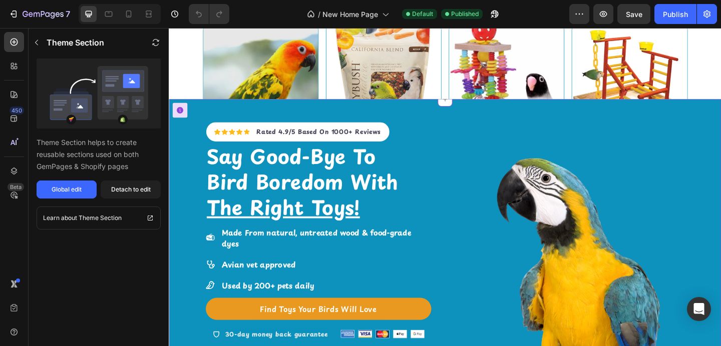
click at [465, 154] on div "Say Good-Bye To Bird Boredom With The Right Toys! Heading Made From natural, un…" at bounding box center [343, 266] width 269 height 227
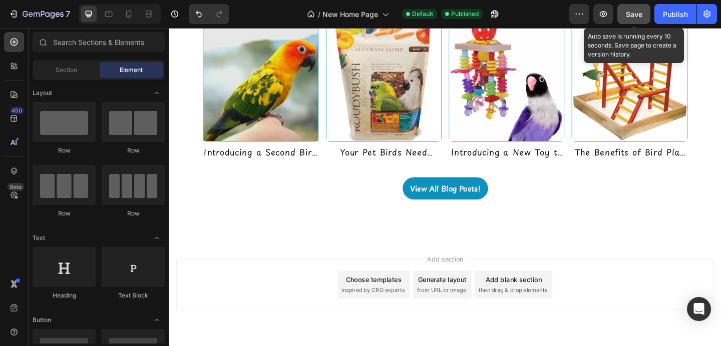
click at [636, 7] on button "Save" at bounding box center [633, 14] width 33 height 20
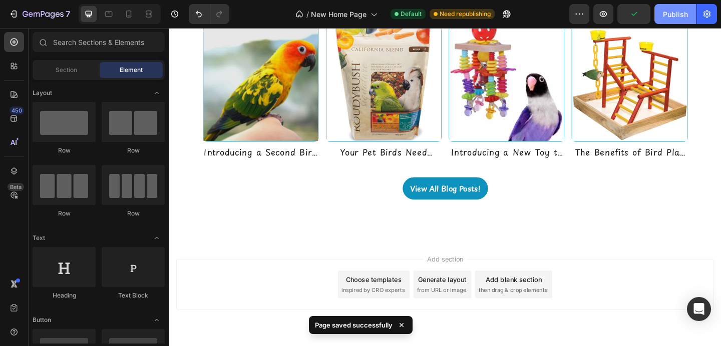
click at [663, 19] on div "Publish" at bounding box center [675, 14] width 25 height 11
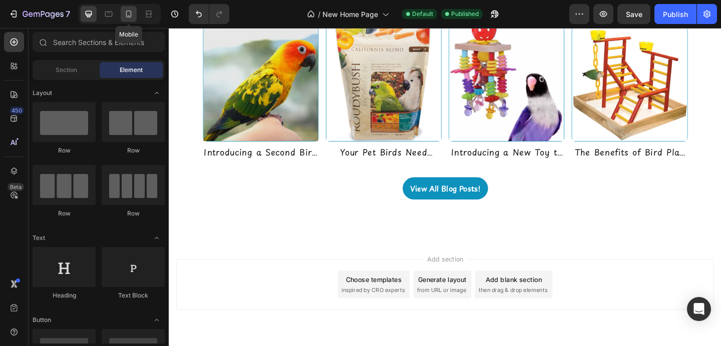
click at [132, 13] on icon at bounding box center [129, 14] width 10 height 10
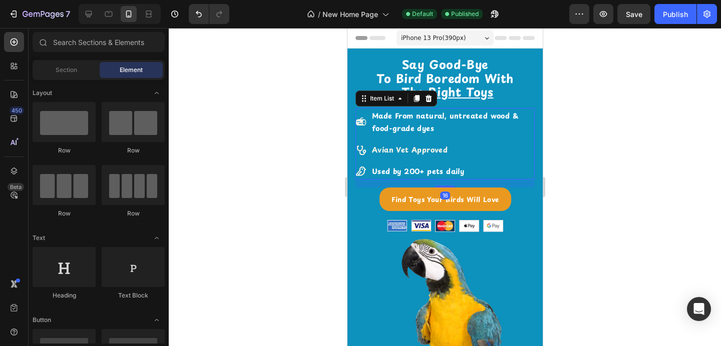
click at [516, 159] on div "Made From natural, untreated wood & food-grade dyes Avian Vet Approved Used by …" at bounding box center [444, 144] width 179 height 72
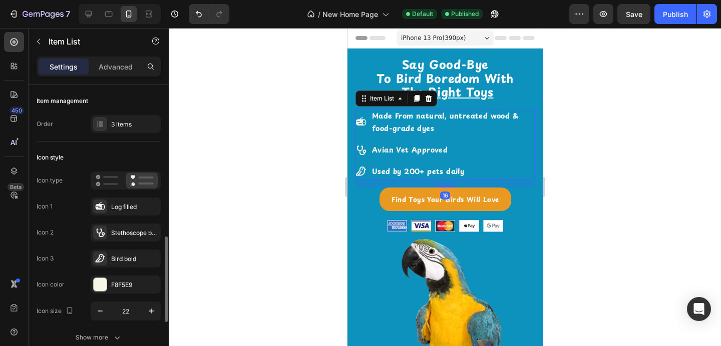
scroll to position [687, 0]
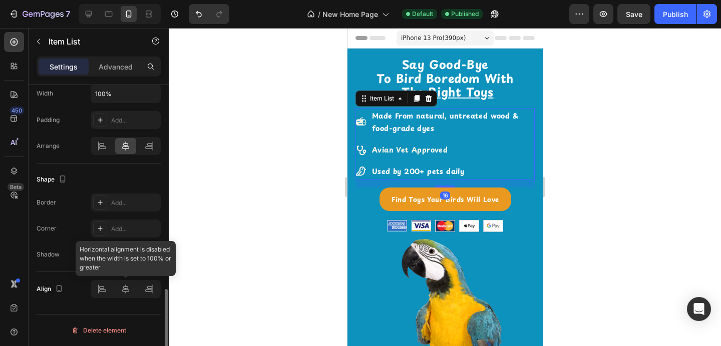
click at [125, 289] on div at bounding box center [126, 289] width 70 height 18
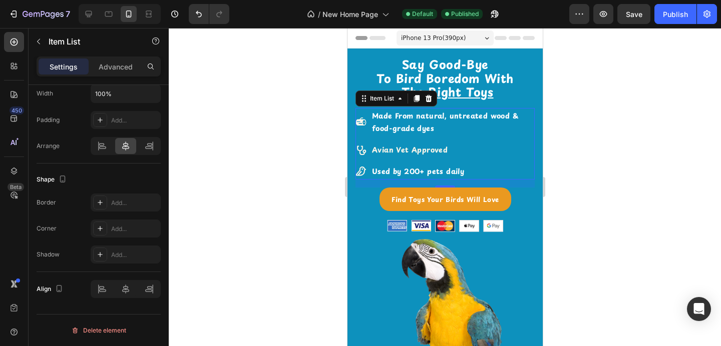
click at [513, 137] on div "Made From natural, untreated wood & food-grade dyes Avian Vet Approved Used by …" at bounding box center [444, 144] width 179 height 72
click at [602, 150] on div at bounding box center [445, 187] width 552 height 318
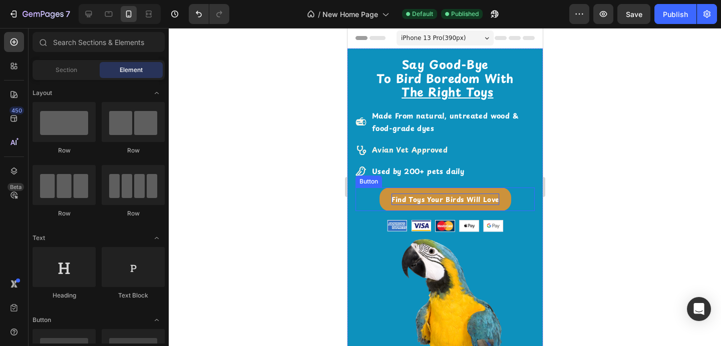
scroll to position [18, 0]
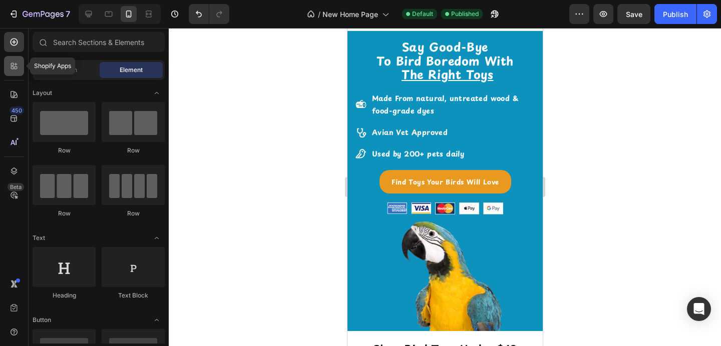
click at [18, 70] on icon at bounding box center [14, 66] width 10 height 10
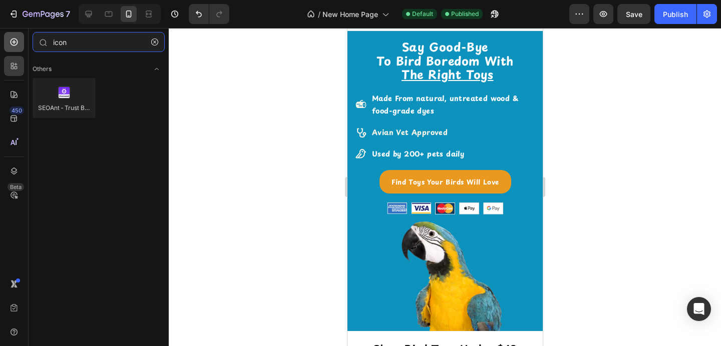
type input "icon"
click at [15, 43] on icon at bounding box center [14, 42] width 10 height 10
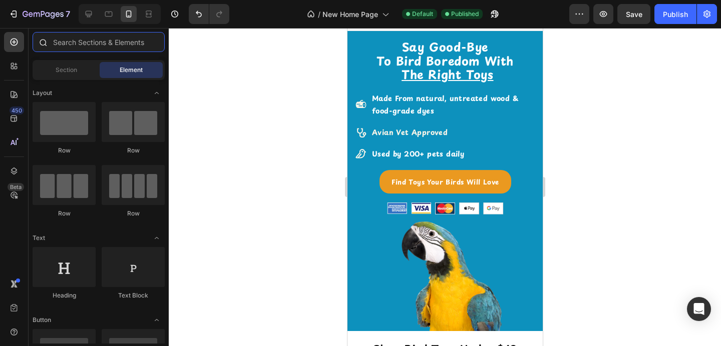
click at [64, 43] on input "text" at bounding box center [99, 42] width 132 height 20
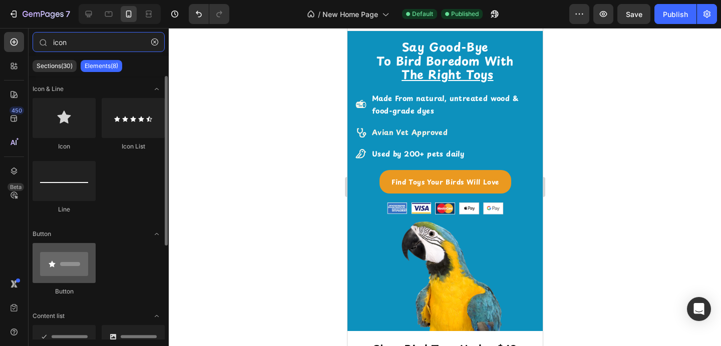
type input "icon"
click at [60, 268] on div at bounding box center [64, 263] width 63 height 40
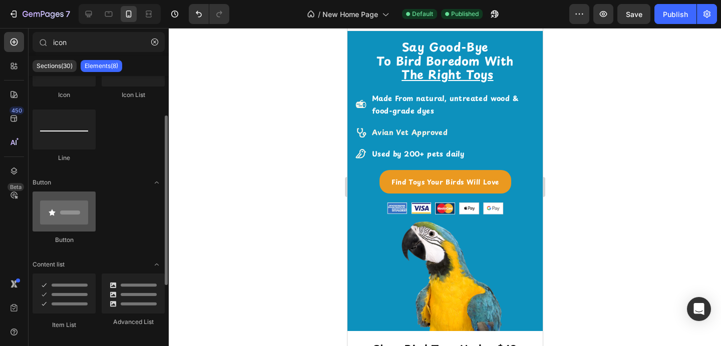
scroll to position [73, 0]
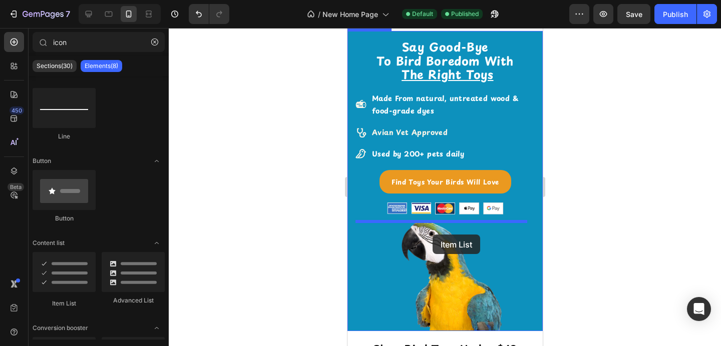
drag, startPoint x: 406, startPoint y: 296, endPoint x: 431, endPoint y: 234, distance: 66.4
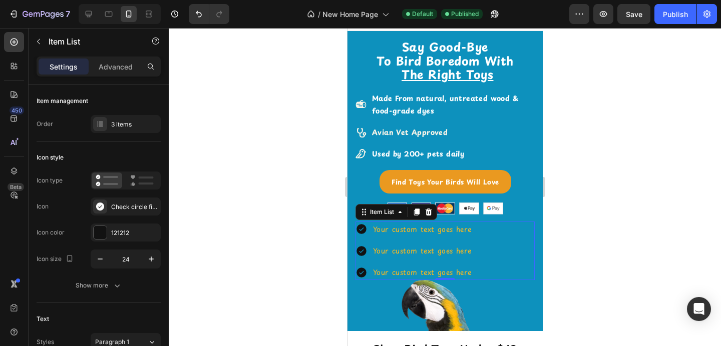
click at [506, 231] on div "Your custom text goes here Your custom text goes here Your custom text goes here" at bounding box center [444, 251] width 179 height 59
click at [139, 126] on div "3 items" at bounding box center [134, 124] width 47 height 9
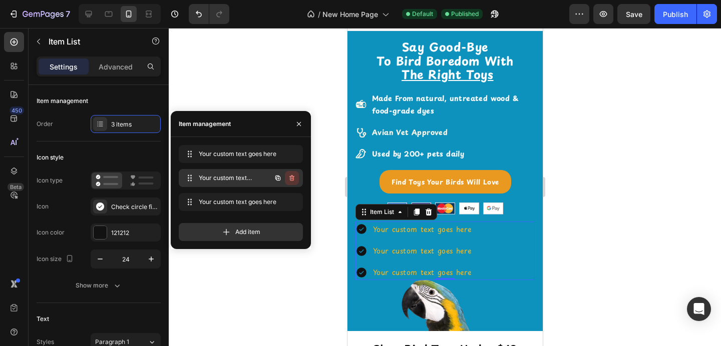
click at [294, 175] on icon "button" at bounding box center [292, 178] width 8 height 8
click at [294, 175] on button "Delete" at bounding box center [285, 178] width 28 height 14
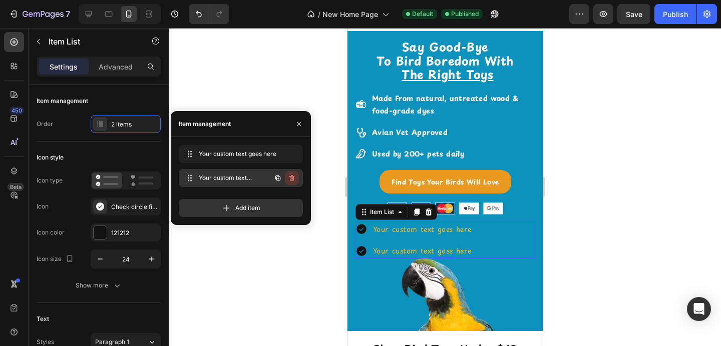
click at [294, 177] on icon "button" at bounding box center [292, 178] width 8 height 8
click at [294, 177] on div "Delete" at bounding box center [285, 178] width 19 height 9
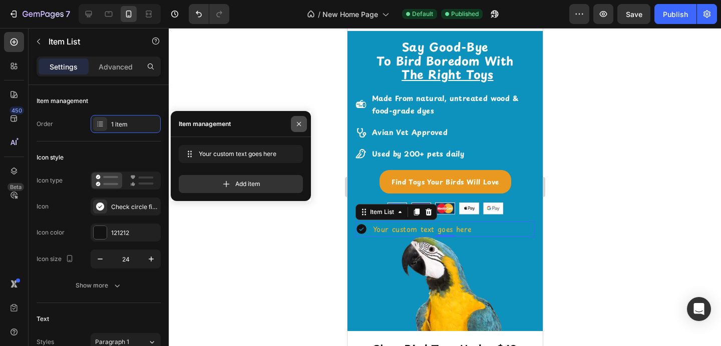
click at [296, 120] on icon "button" at bounding box center [299, 124] width 8 height 8
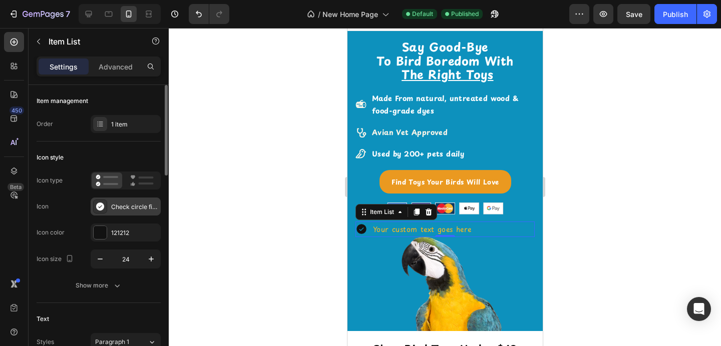
click at [113, 203] on div "Check circle filled" at bounding box center [134, 207] width 47 height 9
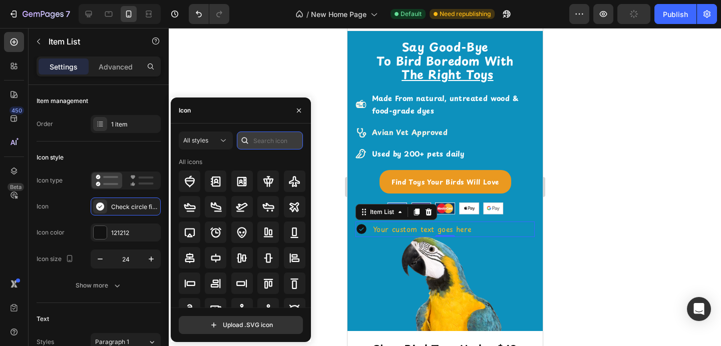
click at [262, 134] on input "text" at bounding box center [270, 141] width 66 height 18
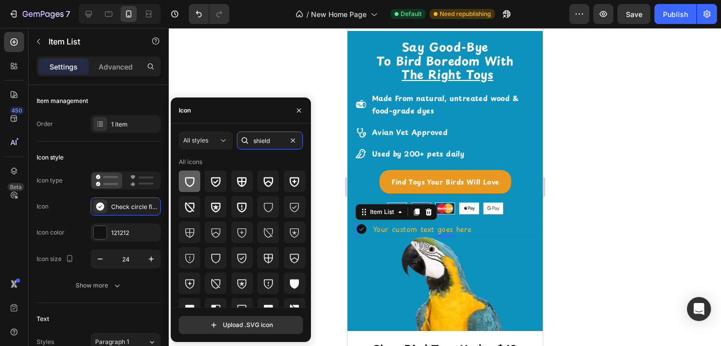
type input "shield"
click at [189, 185] on icon at bounding box center [190, 182] width 10 height 10
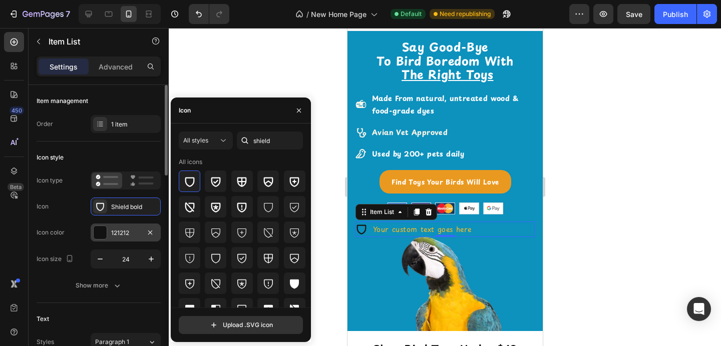
click at [98, 237] on div at bounding box center [100, 232] width 13 height 13
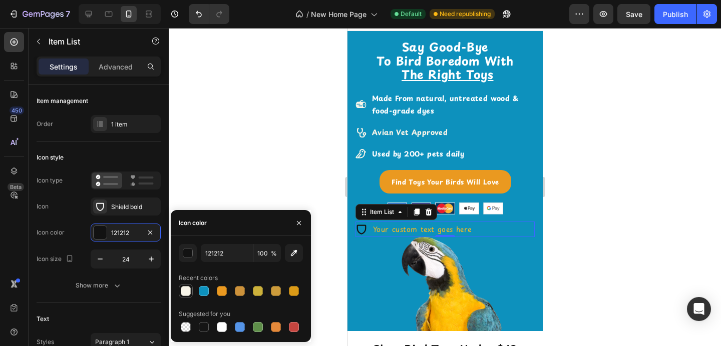
click at [185, 289] on div at bounding box center [186, 291] width 10 height 10
type input "F8F5E9"
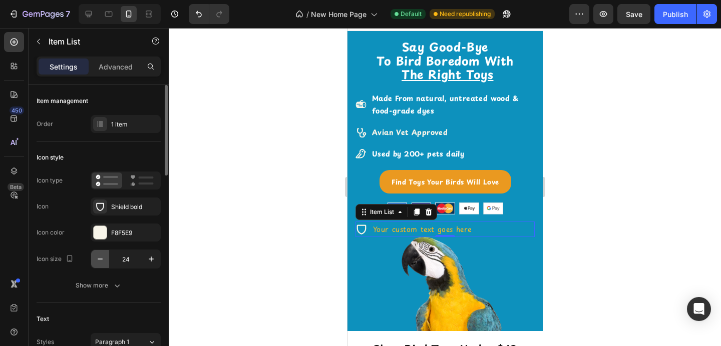
click at [101, 260] on icon "button" at bounding box center [100, 259] width 10 height 10
click at [101, 259] on icon "button" at bounding box center [100, 259] width 10 height 10
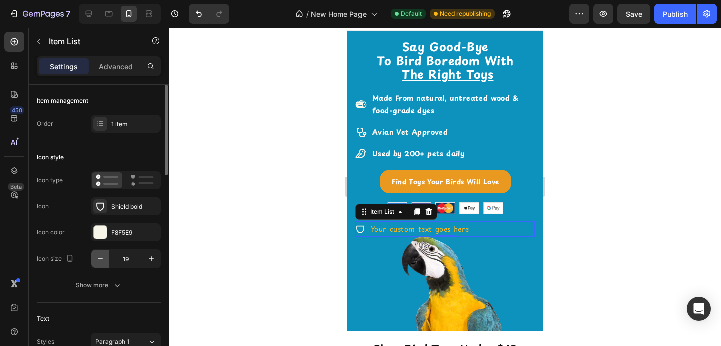
click at [101, 259] on icon "button" at bounding box center [100, 259] width 10 height 10
type input "16"
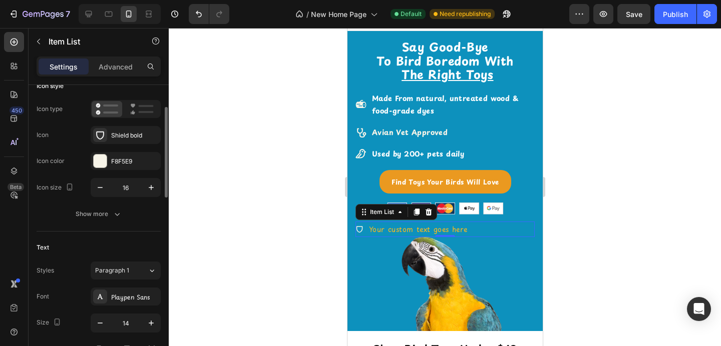
scroll to position [131, 0]
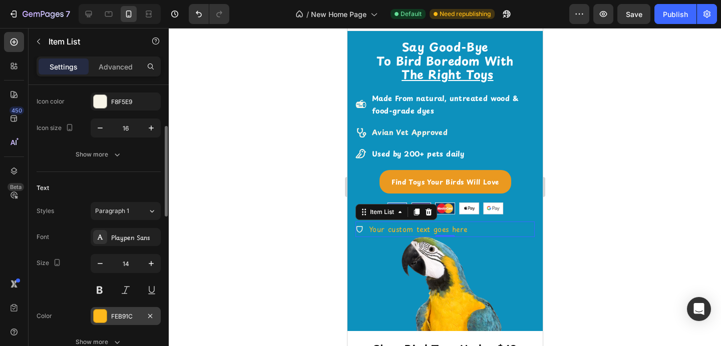
click at [102, 322] on div at bounding box center [100, 316] width 13 height 13
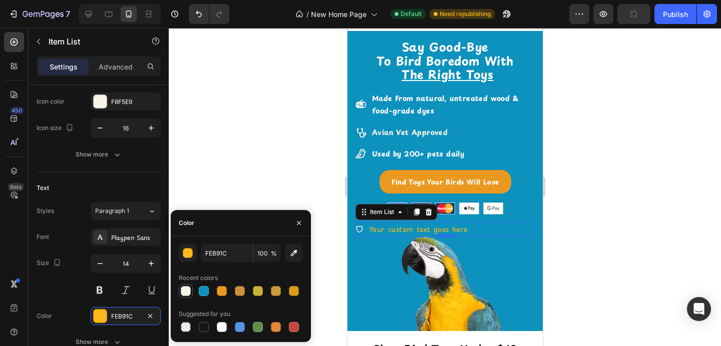
click at [183, 290] on div at bounding box center [186, 291] width 10 height 10
type input "F8F5E9"
click at [302, 221] on icon "button" at bounding box center [299, 223] width 8 height 8
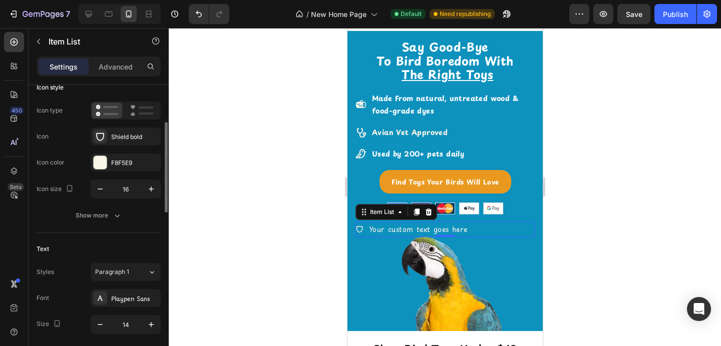
scroll to position [66, 0]
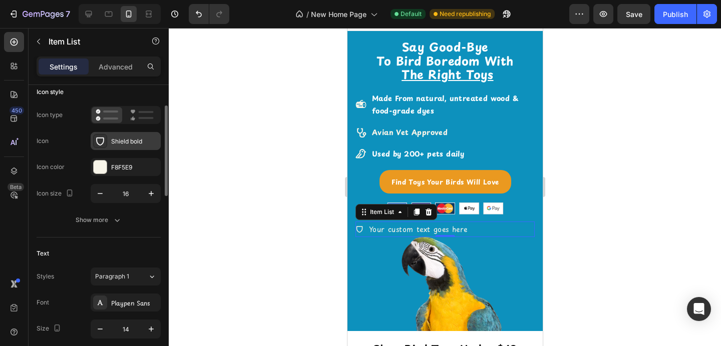
click at [125, 140] on div "Shield bold" at bounding box center [134, 141] width 47 height 9
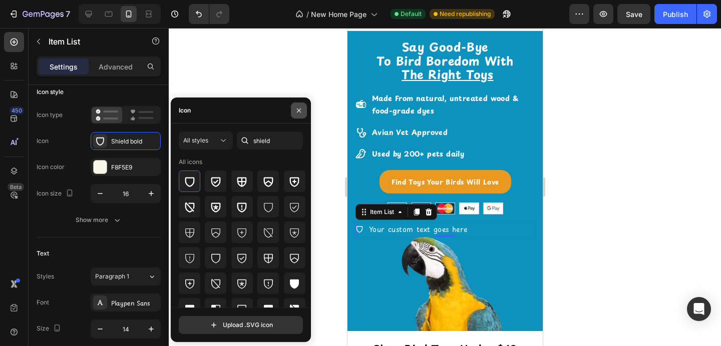
click at [298, 107] on icon "button" at bounding box center [299, 111] width 8 height 8
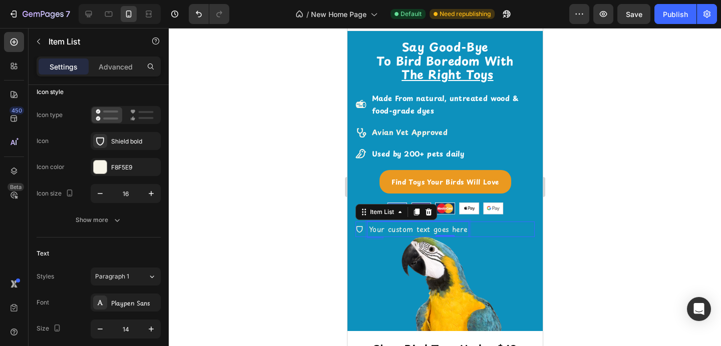
click at [400, 232] on div "Your custom text goes here" at bounding box center [417, 230] width 101 height 16
click at [400, 232] on p "Your custom text goes here" at bounding box center [417, 229] width 98 height 13
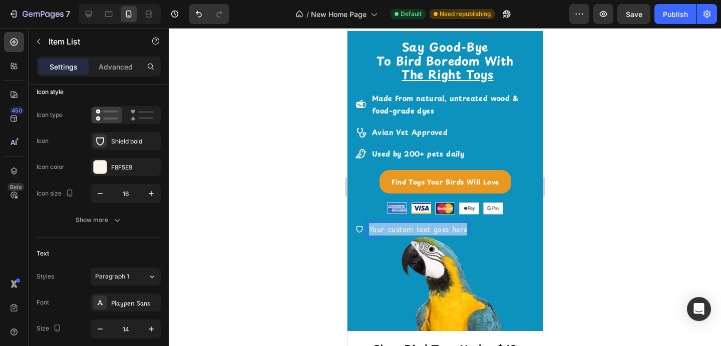
click at [400, 232] on p "Your custom text goes here" at bounding box center [417, 229] width 98 height 13
click at [372, 227] on p "30" at bounding box center [373, 229] width 10 height 13
click at [508, 225] on div "30-day money back guarantee" at bounding box center [444, 230] width 179 height 16
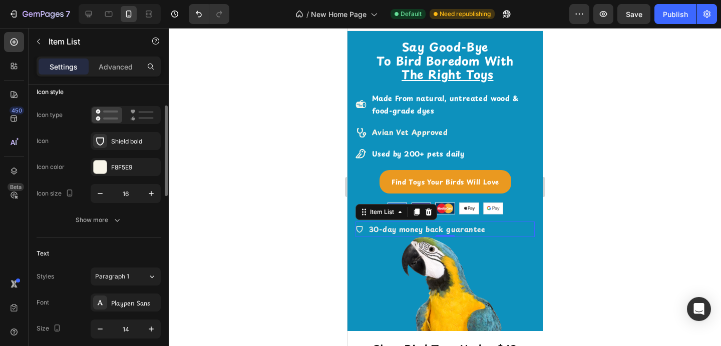
scroll to position [635, 0]
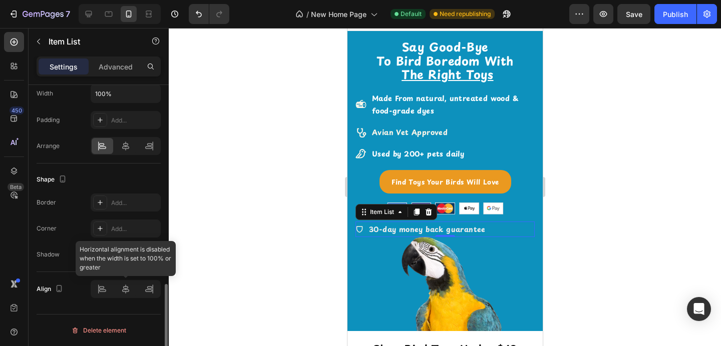
click at [121, 288] on div at bounding box center [126, 289] width 70 height 18
click at [129, 290] on div at bounding box center [126, 289] width 70 height 18
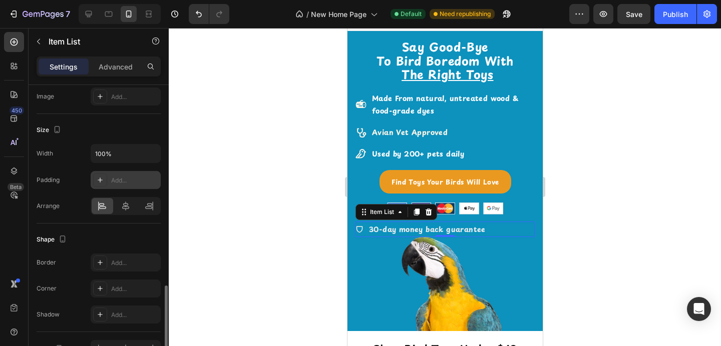
scroll to position [568, 0]
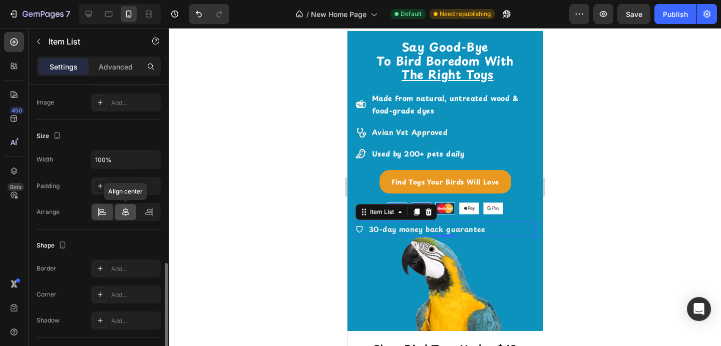
click at [128, 209] on icon at bounding box center [126, 212] width 10 height 10
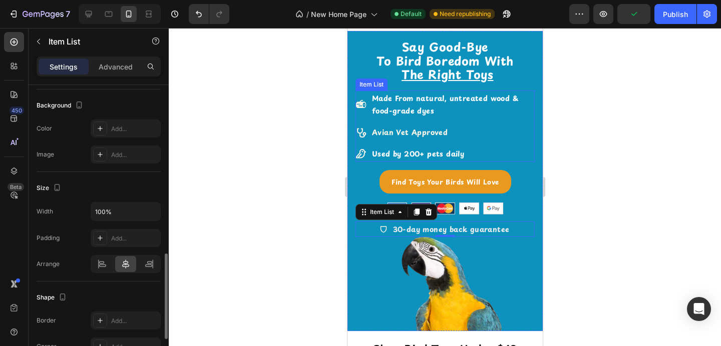
click at [467, 120] on div "Made From natural, untreated wood & food-grade dyes Avian Vet Approved Used by …" at bounding box center [444, 127] width 179 height 72
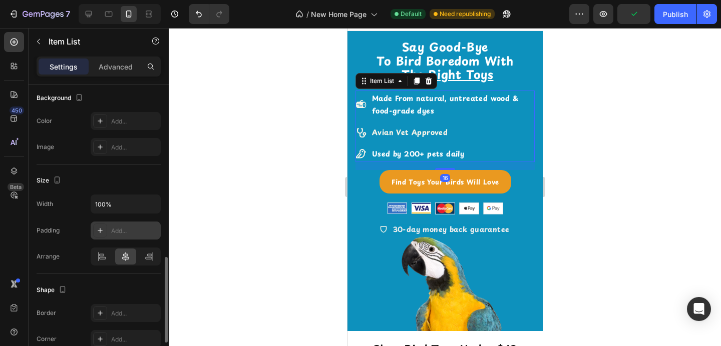
scroll to position [577, 0]
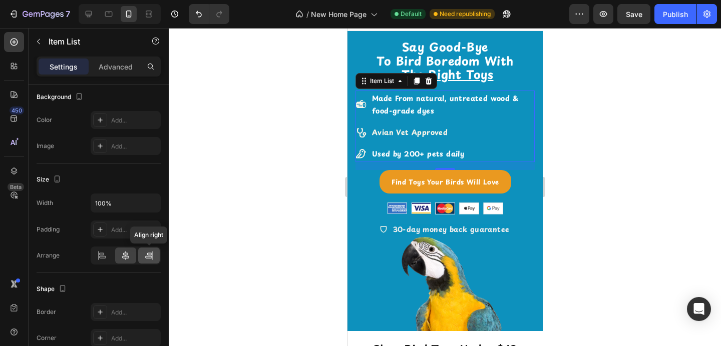
click at [148, 254] on icon at bounding box center [149, 256] width 10 height 10
click at [121, 258] on icon at bounding box center [126, 256] width 10 height 10
click at [103, 258] on icon at bounding box center [102, 257] width 7 height 3
click at [127, 261] on div at bounding box center [126, 256] width 22 height 16
click at [221, 228] on div at bounding box center [445, 187] width 552 height 318
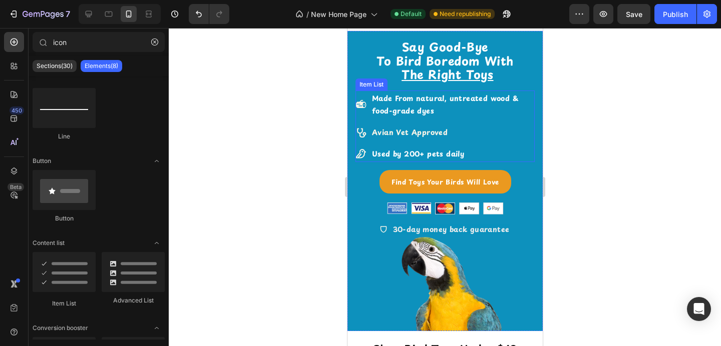
scroll to position [0, 0]
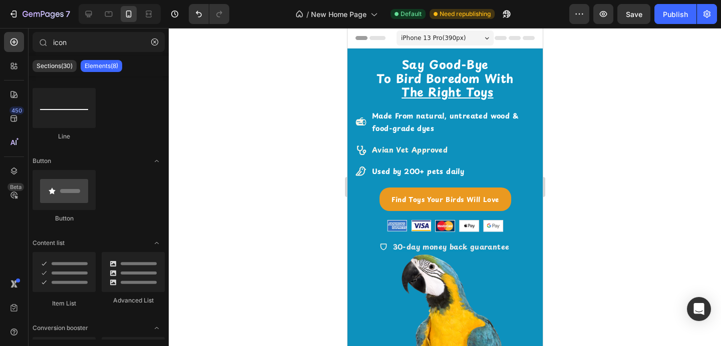
click at [599, 94] on div at bounding box center [445, 187] width 552 height 318
click at [525, 141] on div "Made From natural, untreated wood & food-grade dyes Avian Vet Approved Used by …" at bounding box center [444, 144] width 179 height 72
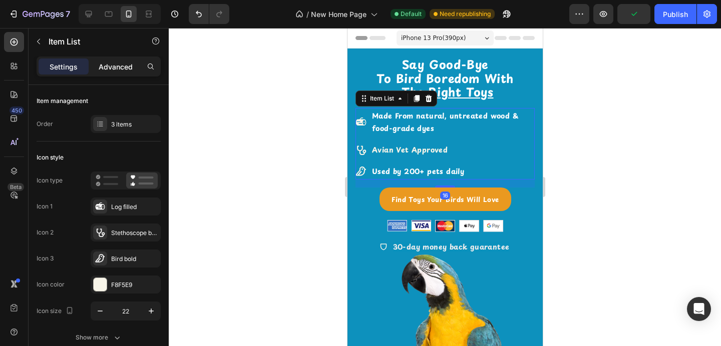
click at [112, 67] on p "Advanced" at bounding box center [116, 67] width 34 height 11
type input "100%"
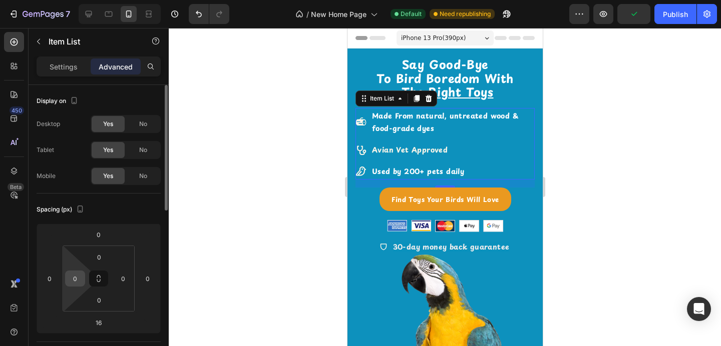
click at [78, 280] on input "0" at bounding box center [75, 278] width 15 height 15
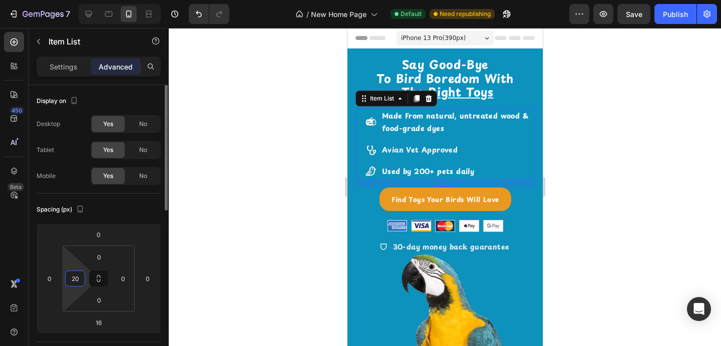
type input "2"
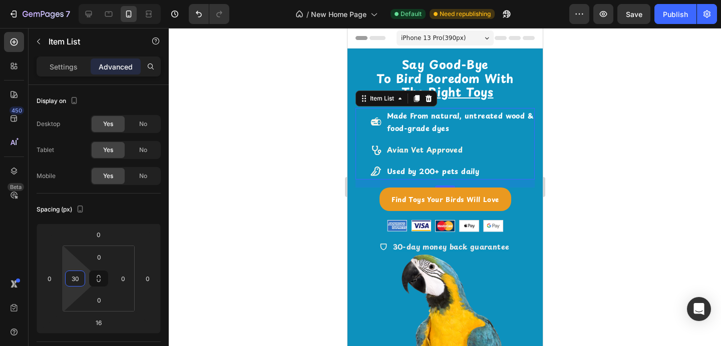
type input "30"
click at [220, 233] on div at bounding box center [445, 187] width 552 height 318
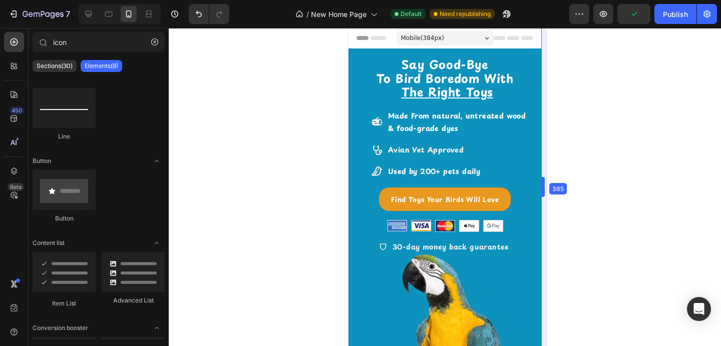
drag, startPoint x: 544, startPoint y: 190, endPoint x: 542, endPoint y: 198, distance: 8.4
click at [434, 41] on span "Mobile ( 385 px)" at bounding box center [422, 38] width 43 height 10
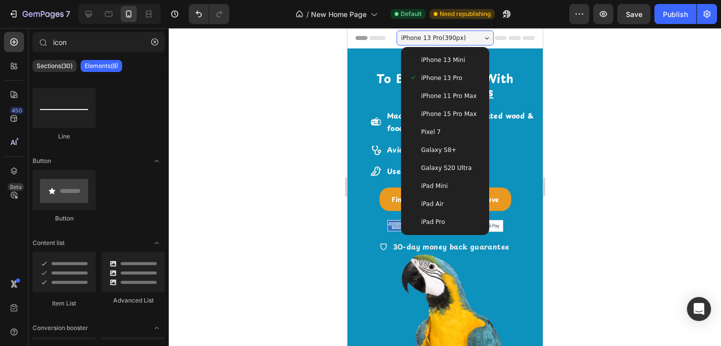
click at [584, 158] on div at bounding box center [445, 187] width 552 height 318
click at [482, 36] on div "iPhone 13 Pro ( 390 px)" at bounding box center [444, 38] width 97 height 15
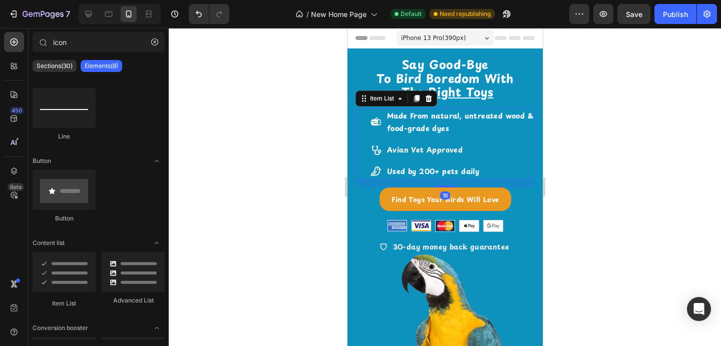
click at [514, 176] on p "Used by 200+ pets daily" at bounding box center [459, 171] width 146 height 13
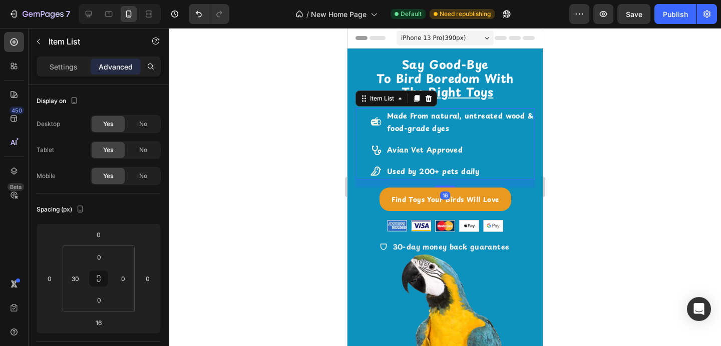
click at [518, 140] on div "Made From natural, untreated wood & food-grade dyes Avian Vet Approved Used by …" at bounding box center [452, 144] width 164 height 72
click at [128, 283] on input "0" at bounding box center [123, 278] width 15 height 15
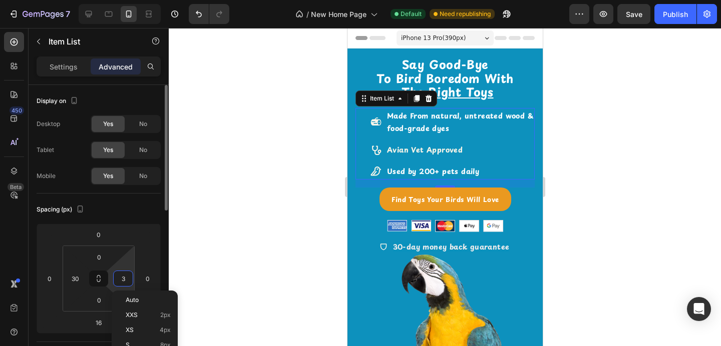
type input "30"
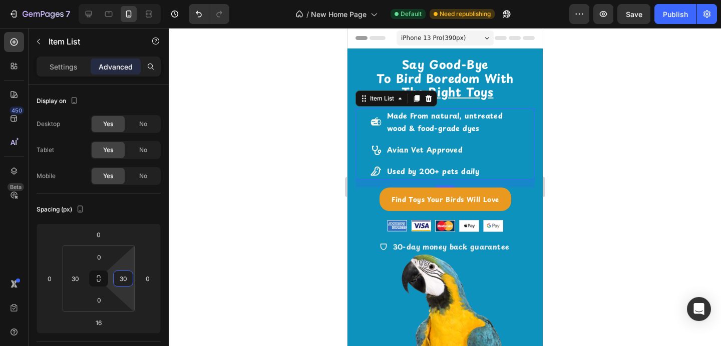
click at [254, 195] on div at bounding box center [445, 187] width 552 height 318
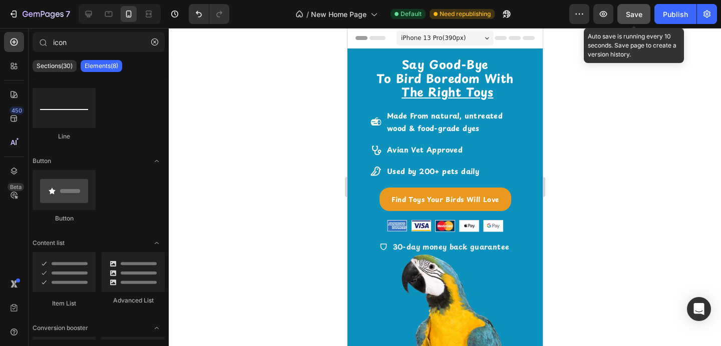
click at [630, 16] on span "Save" at bounding box center [633, 14] width 17 height 9
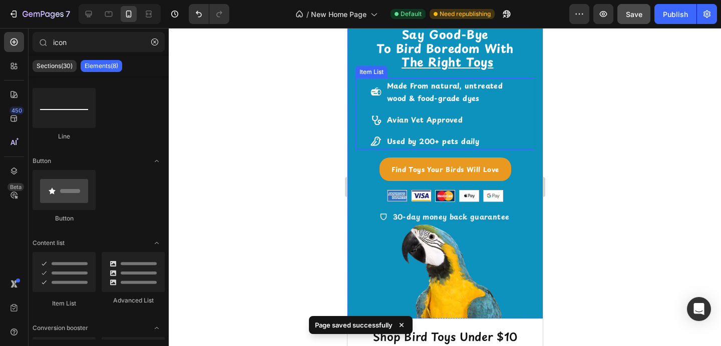
scroll to position [33, 0]
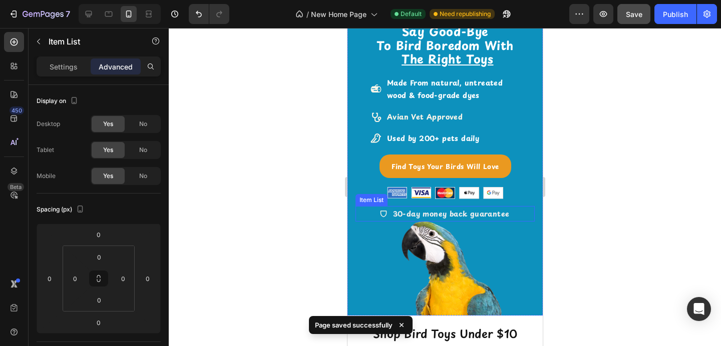
click at [480, 216] on strong "30-day money back guarantee" at bounding box center [450, 214] width 117 height 11
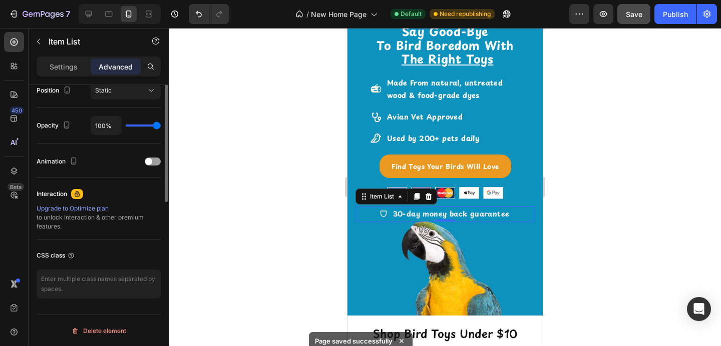
scroll to position [378, 0]
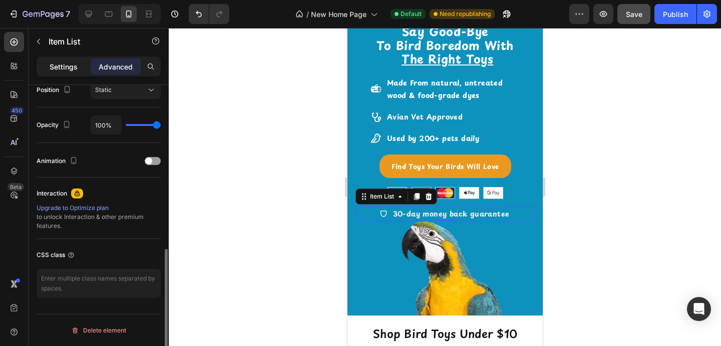
click at [63, 70] on p "Settings" at bounding box center [64, 67] width 28 height 11
type input "8"
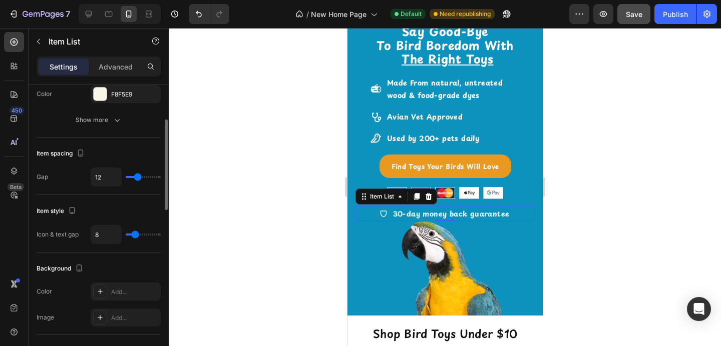
scroll to position [265, 0]
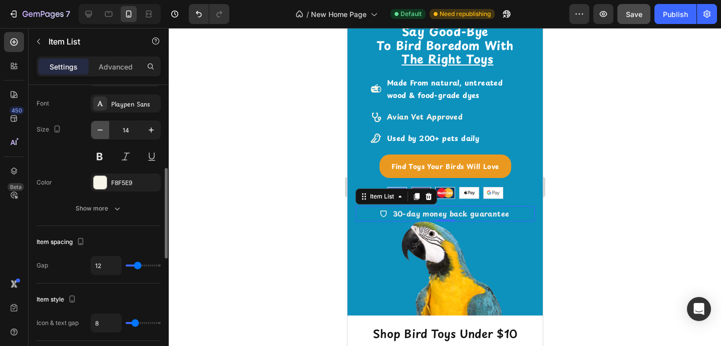
click at [99, 131] on icon "button" at bounding box center [100, 130] width 10 height 10
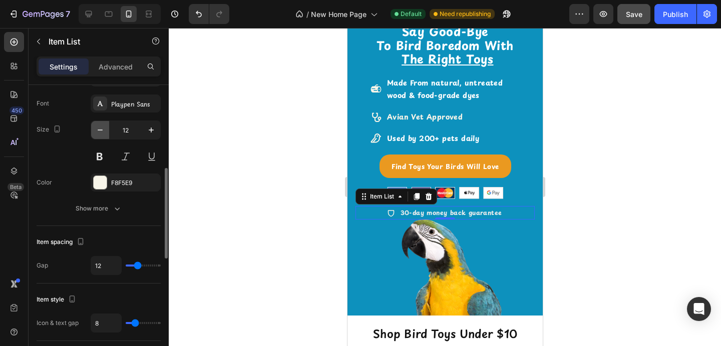
click at [99, 131] on icon "button" at bounding box center [100, 130] width 10 height 10
type input "11"
click at [239, 167] on div at bounding box center [445, 187] width 552 height 318
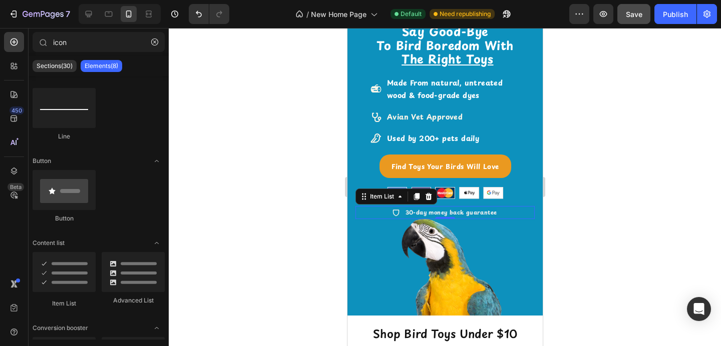
click at [458, 212] on strong "30-day money back guarantee" at bounding box center [451, 212] width 92 height 9
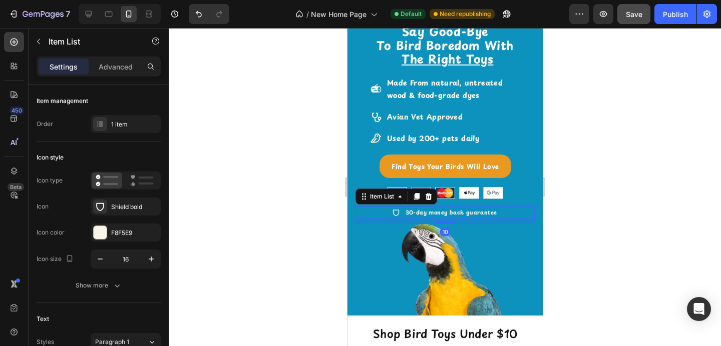
click at [443, 222] on div at bounding box center [444, 222] width 20 height 3
type input "100%"
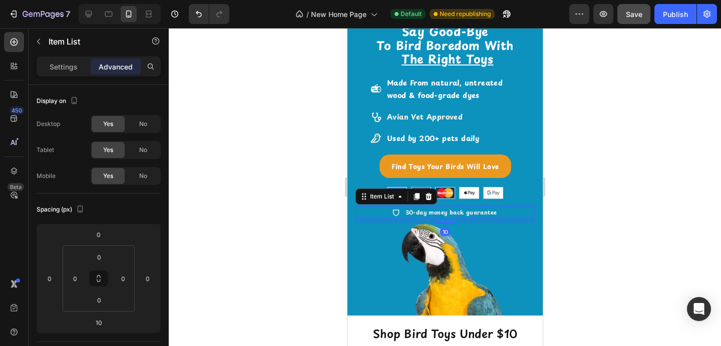
click at [625, 179] on div at bounding box center [445, 187] width 552 height 318
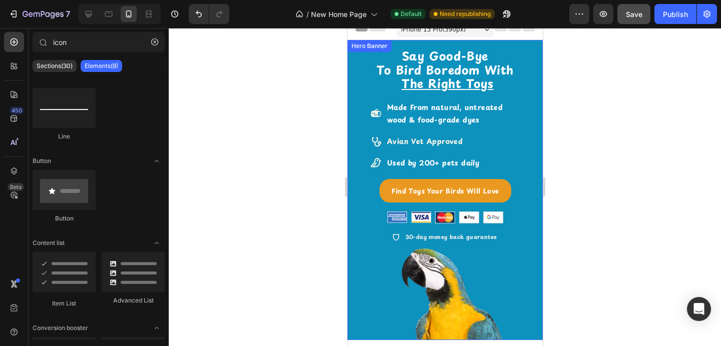
scroll to position [0, 0]
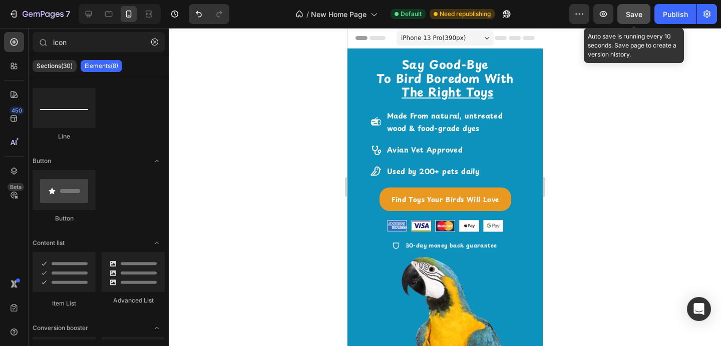
click at [634, 14] on span "Save" at bounding box center [633, 14] width 17 height 9
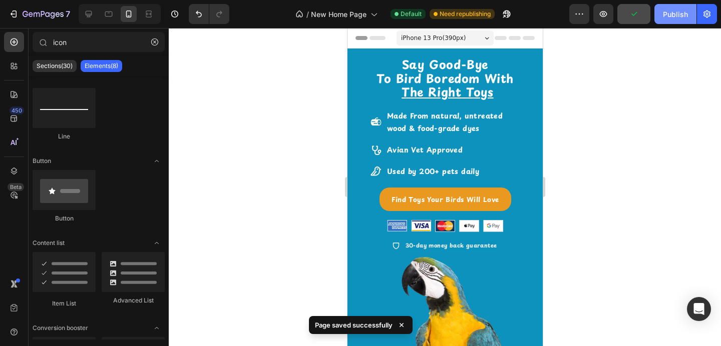
click at [685, 18] on div "Publish" at bounding box center [675, 14] width 25 height 11
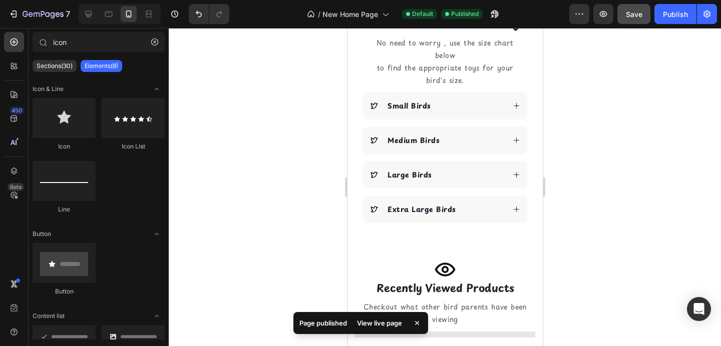
scroll to position [1007, 0]
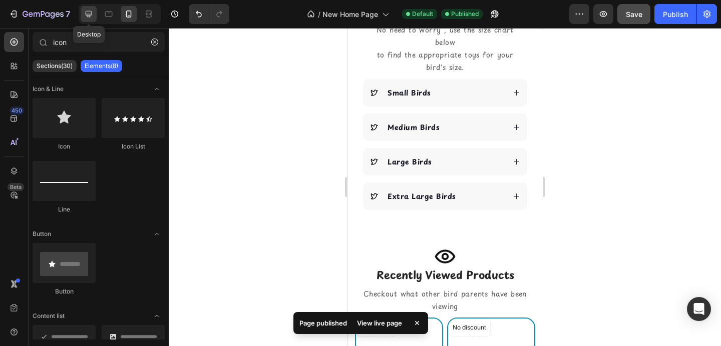
click at [89, 13] on icon at bounding box center [89, 14] width 10 height 10
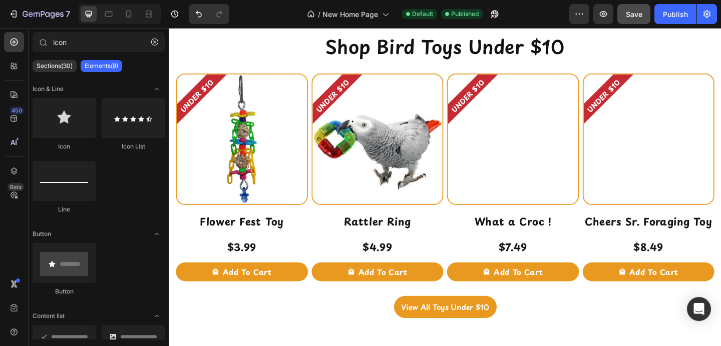
scroll to position [699, 0]
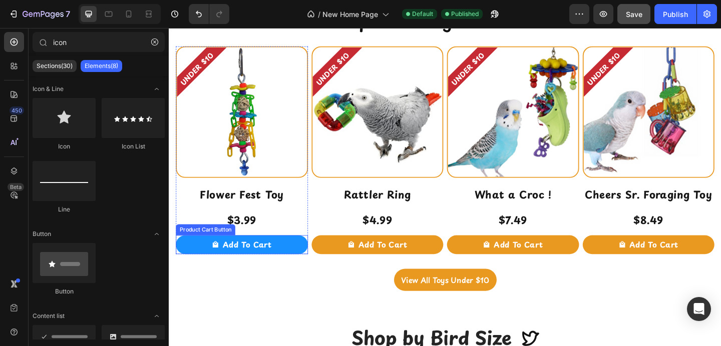
click at [196, 264] on button "Add To Cart" at bounding box center [248, 264] width 144 height 21
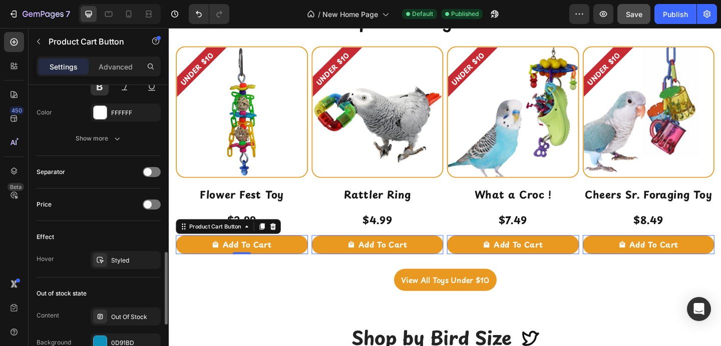
scroll to position [702, 0]
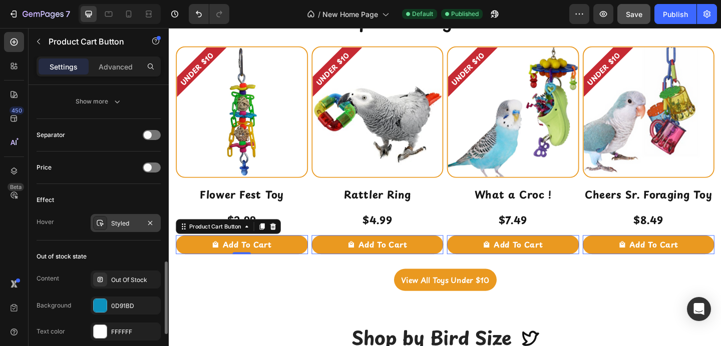
click at [112, 226] on div "Styled" at bounding box center [125, 223] width 29 height 9
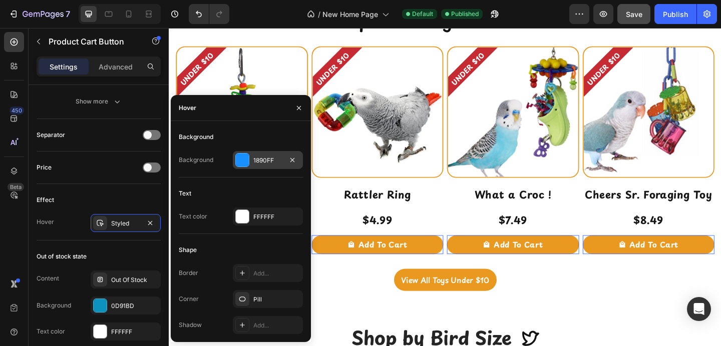
click at [243, 158] on div at bounding box center [242, 160] width 13 height 13
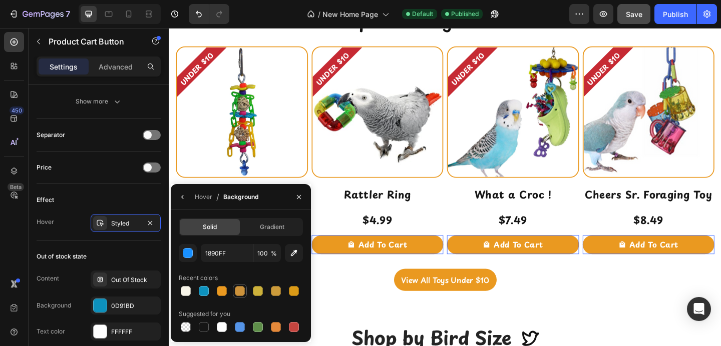
click at [243, 289] on div at bounding box center [240, 291] width 10 height 10
type input "CC923B"
click at [305, 190] on button "button" at bounding box center [299, 197] width 16 height 16
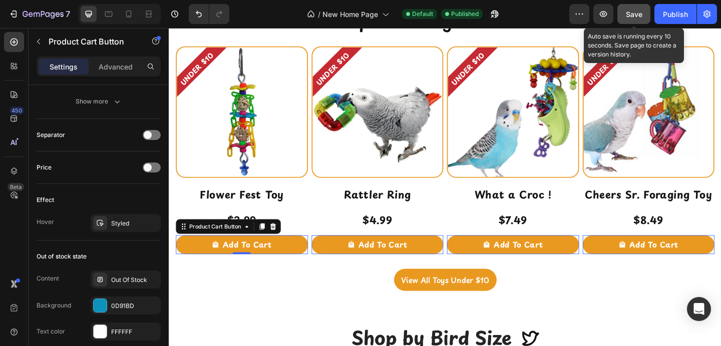
click at [637, 12] on span "Save" at bounding box center [633, 14] width 17 height 9
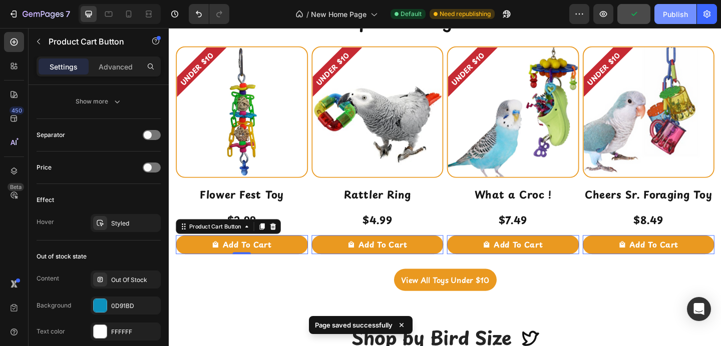
click at [671, 14] on div "Publish" at bounding box center [675, 14] width 25 height 11
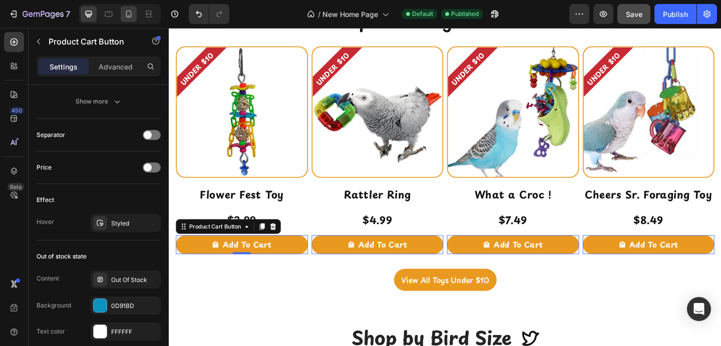
click at [132, 10] on icon at bounding box center [129, 14] width 10 height 10
type input "11"
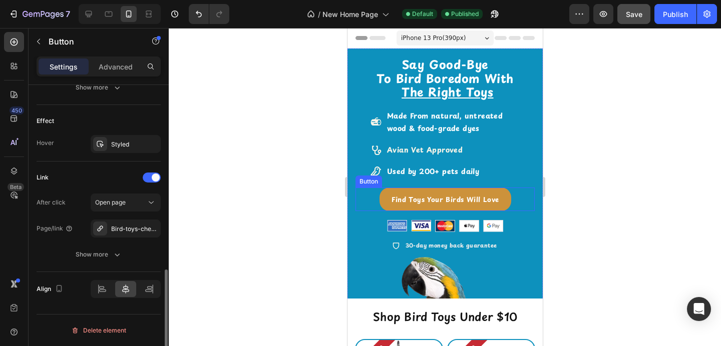
click at [407, 192] on link "Find Toys Your Birds Will Love" at bounding box center [445, 200] width 132 height 24
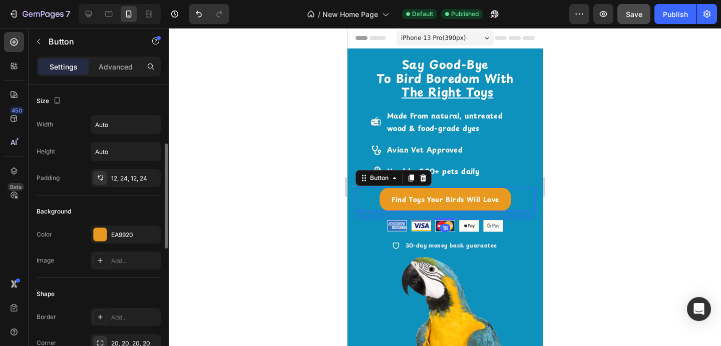
scroll to position [506, 0]
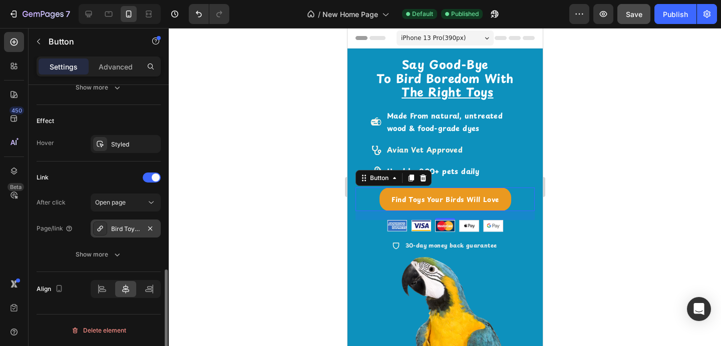
click at [115, 228] on div "Bird Toy Sizes" at bounding box center [125, 229] width 29 height 9
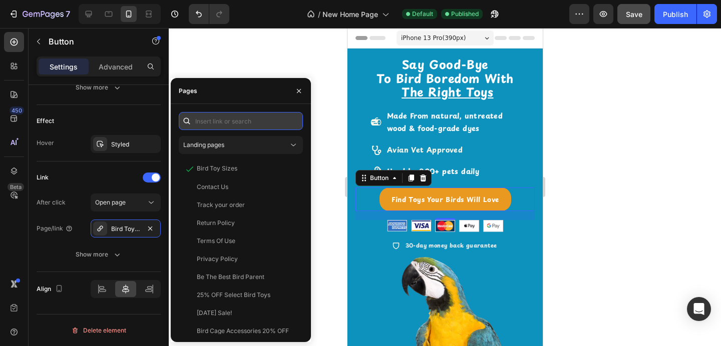
click at [217, 127] on input "text" at bounding box center [241, 121] width 124 height 18
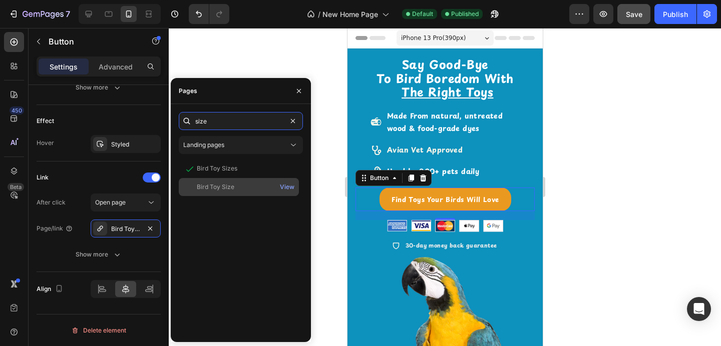
type input "size"
click at [221, 184] on div "Bird Toy Size" at bounding box center [216, 187] width 38 height 9
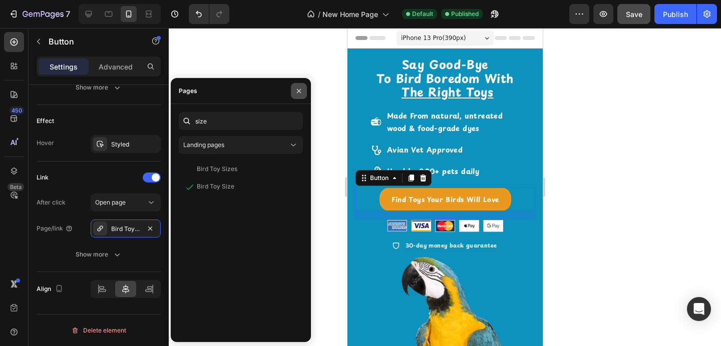
click at [296, 96] on button "button" at bounding box center [299, 91] width 16 height 16
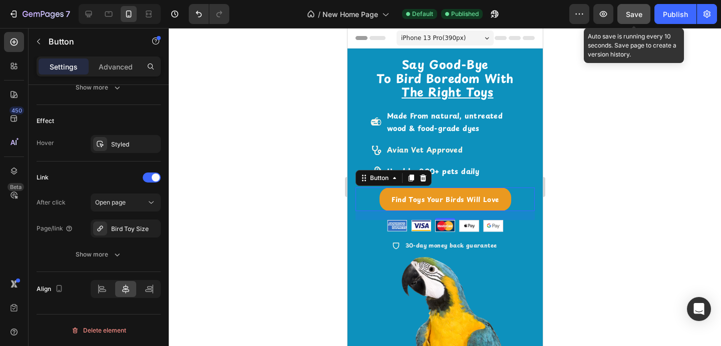
click at [631, 13] on span "Save" at bounding box center [633, 14] width 17 height 9
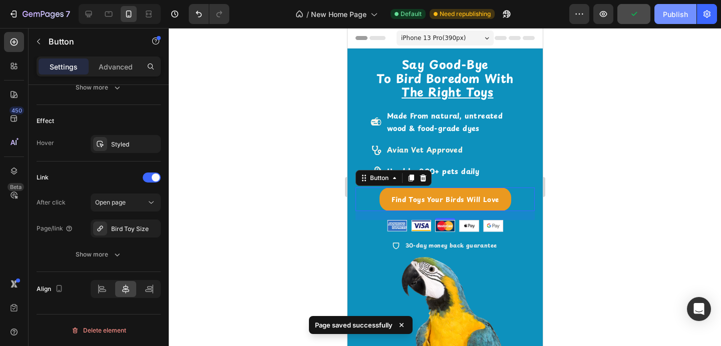
click at [671, 14] on div "Publish" at bounding box center [675, 14] width 25 height 11
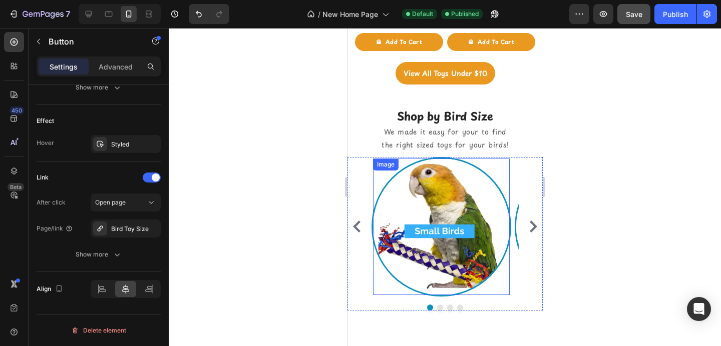
scroll to position [666, 0]
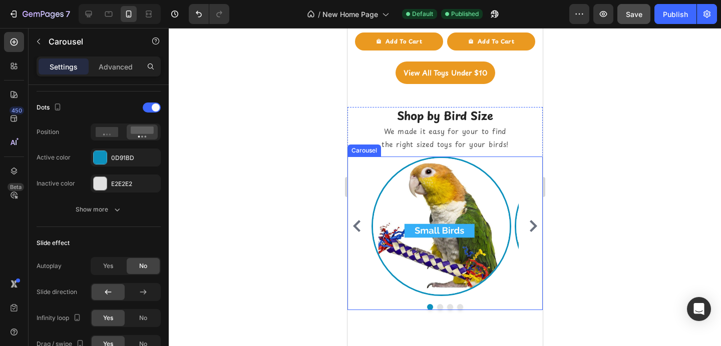
click at [529, 220] on icon "Carousel Next Arrow" at bounding box center [533, 226] width 8 height 12
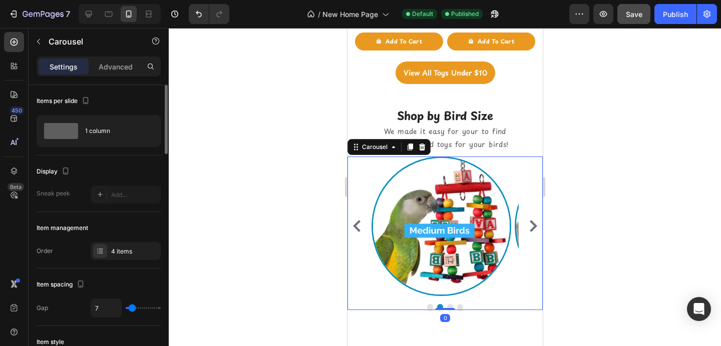
click at [529, 220] on icon "Carousel Next Arrow" at bounding box center [533, 226] width 8 height 12
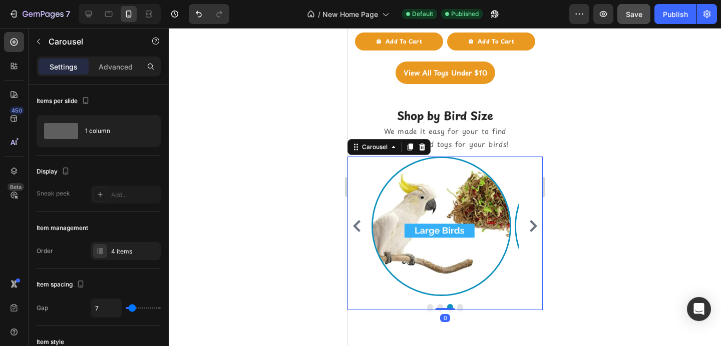
click at [529, 220] on icon "Carousel Next Arrow" at bounding box center [533, 226] width 8 height 12
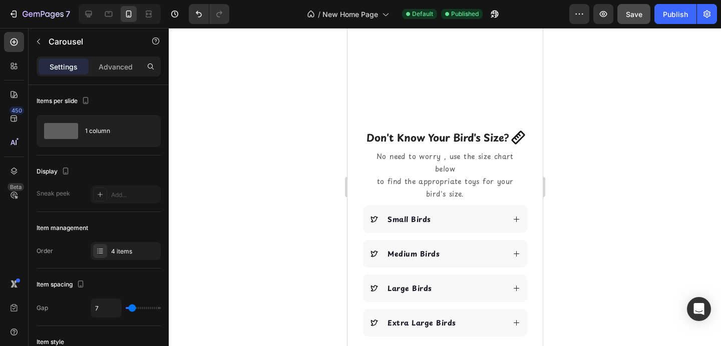
scroll to position [972, 0]
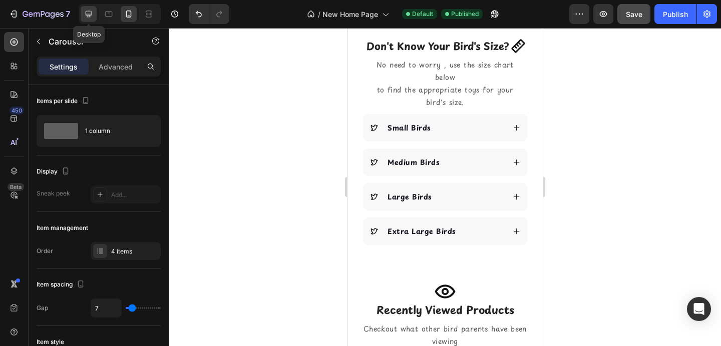
click at [86, 12] on icon at bounding box center [89, 14] width 7 height 7
type input "24"
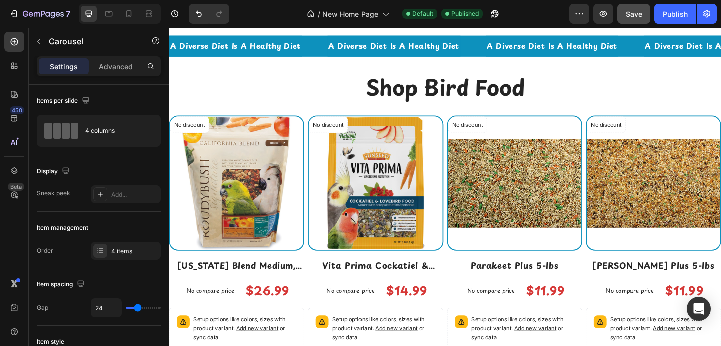
scroll to position [2277, 0]
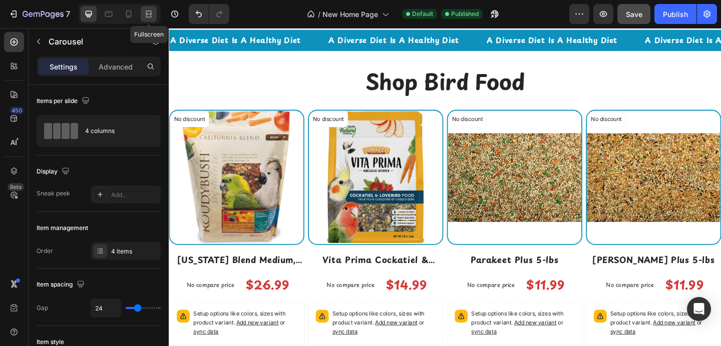
click at [146, 19] on div at bounding box center [149, 14] width 16 height 16
